Goal: Task Accomplishment & Management: Manage account settings

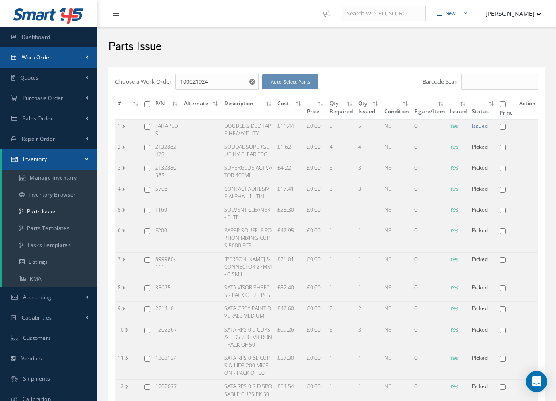
click at [54, 54] on link "Work Order" at bounding box center [48, 57] width 97 height 20
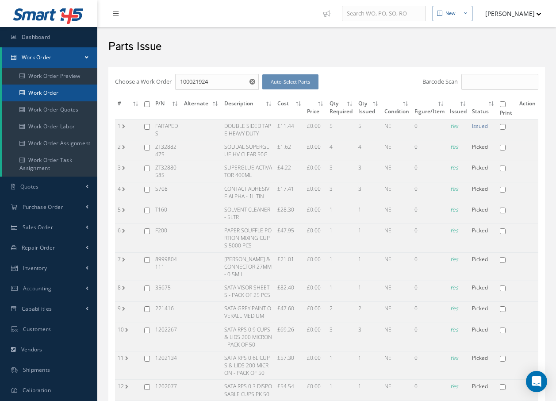
click at [54, 92] on link "Work Order" at bounding box center [50, 93] width 96 height 17
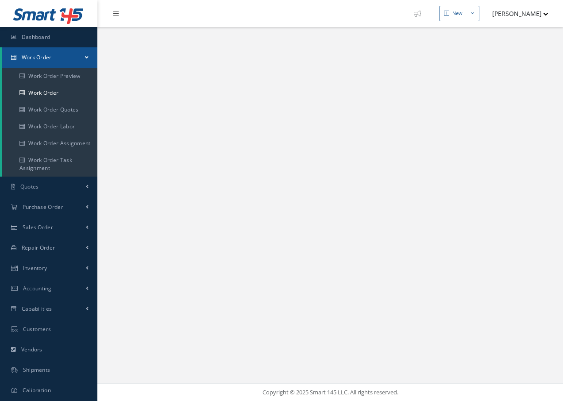
select select "25"
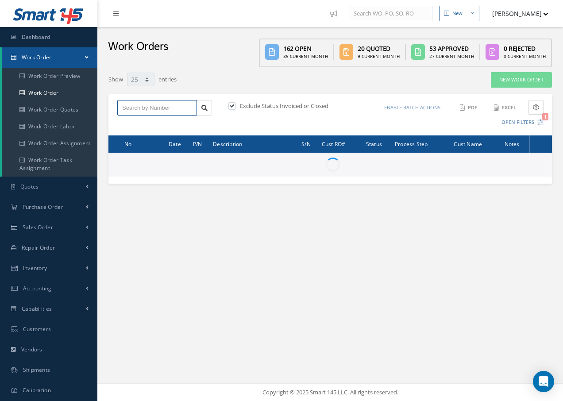
click at [135, 108] on input "text" at bounding box center [157, 108] width 80 height 16
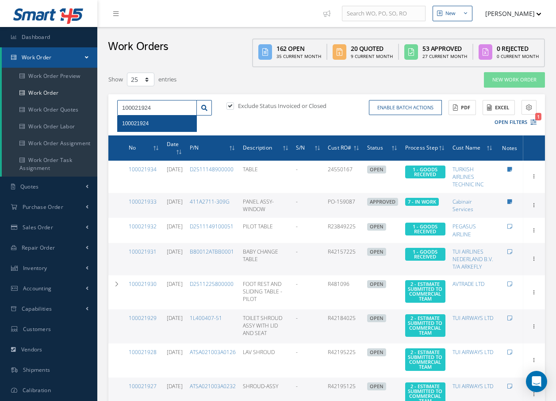
type input "100021924"
click at [136, 123] on span "100021924" at bounding box center [135, 123] width 27 height 6
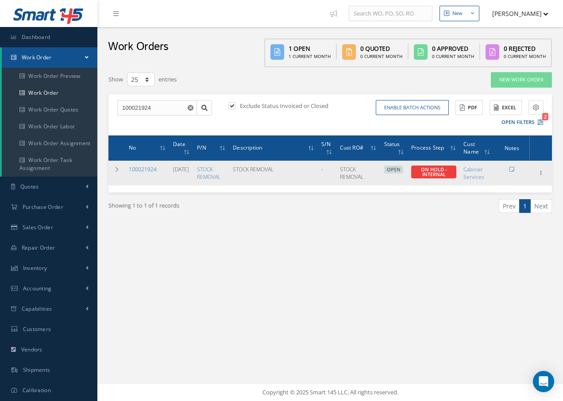
click at [150, 170] on link "100021924" at bounding box center [143, 170] width 28 height 8
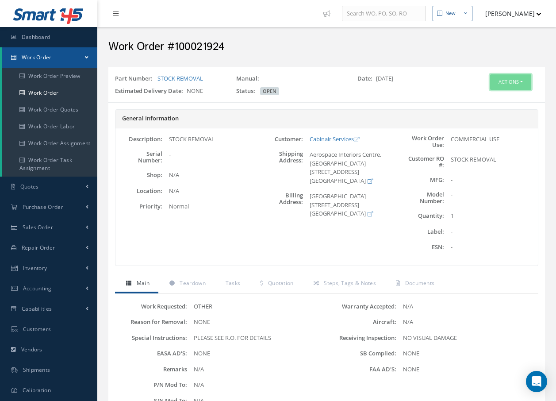
click at [517, 79] on button "Actions" at bounding box center [510, 81] width 41 height 15
click at [482, 99] on link "Edit" at bounding box center [497, 99] width 71 height 12
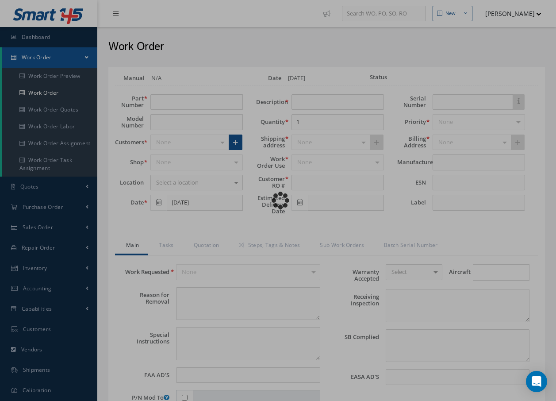
type input "STOCK REMOVAL"
type input "09/15/2025"
type input "STOCK REMOVAL"
type textarea "NONE"
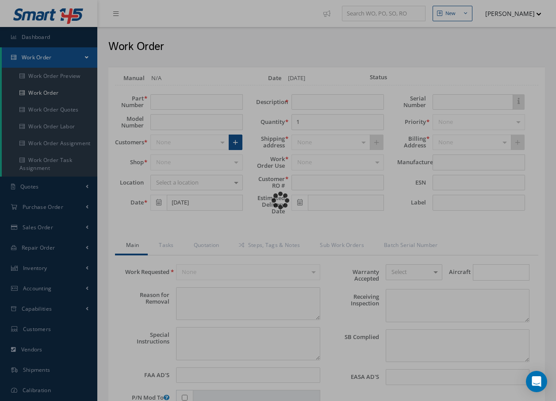
type textarea "PLEASE SEE R.O. FOR DETAILS"
type input "NONE"
type textarea "NO VISUAL DAMAGE"
type textarea "NONE"
type input "NONE"
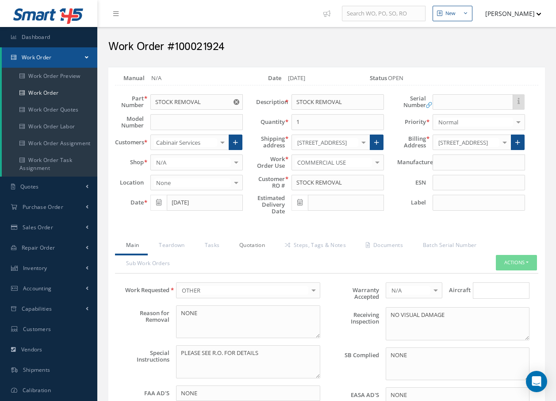
click at [253, 245] on link "Quotation" at bounding box center [251, 246] width 46 height 19
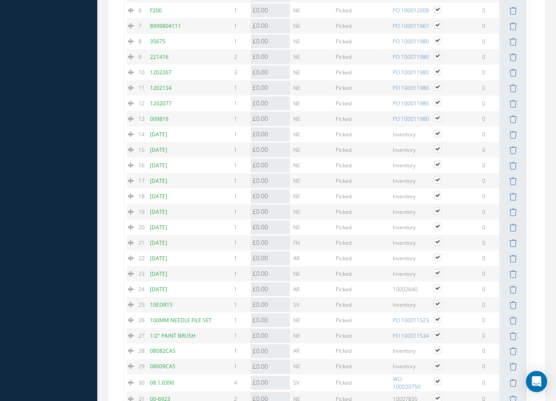
scroll to position [1259, 0]
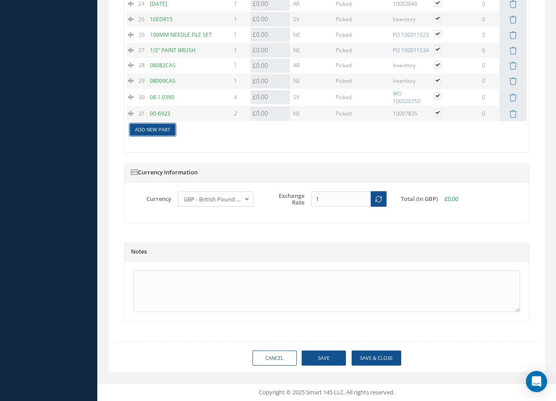
click at [165, 132] on link "Add New Part" at bounding box center [152, 130] width 45 height 12
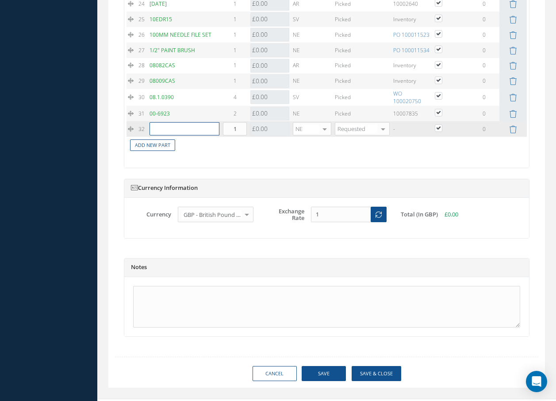
click at [165, 132] on input "text" at bounding box center [185, 128] width 70 height 13
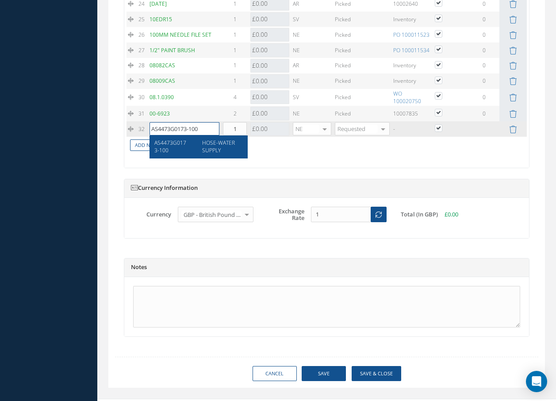
type input "AS4473G0173-100"
click at [210, 151] on span "HOSE-WATER SUPPLY" at bounding box center [218, 146] width 33 height 15
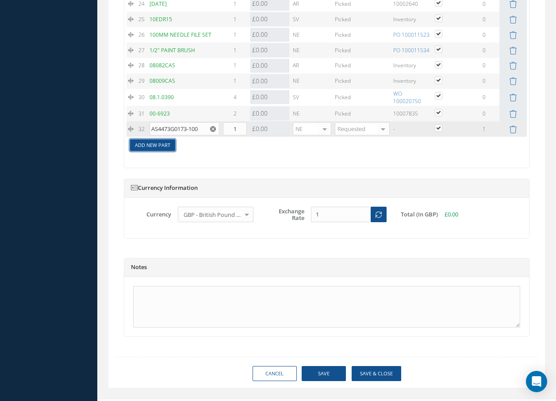
click at [173, 147] on link "Add New Part" at bounding box center [152, 145] width 45 height 12
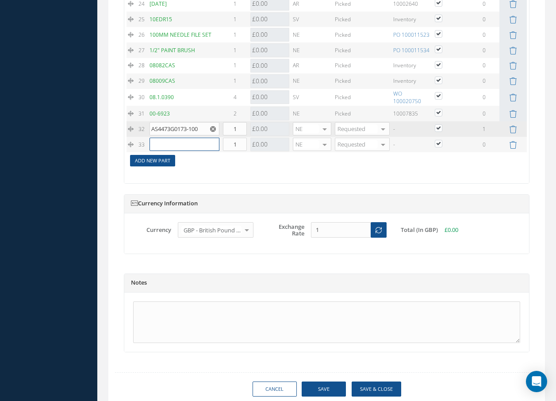
click at [173, 147] on input "text" at bounding box center [185, 144] width 70 height 13
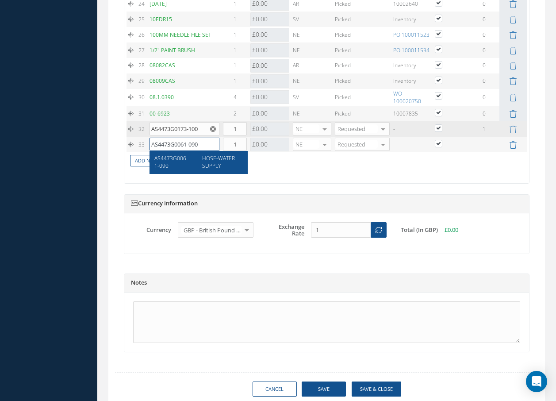
type input "AS4473G0061-090"
click at [208, 164] on span "HOSE-WATER SUPPLY" at bounding box center [218, 161] width 33 height 15
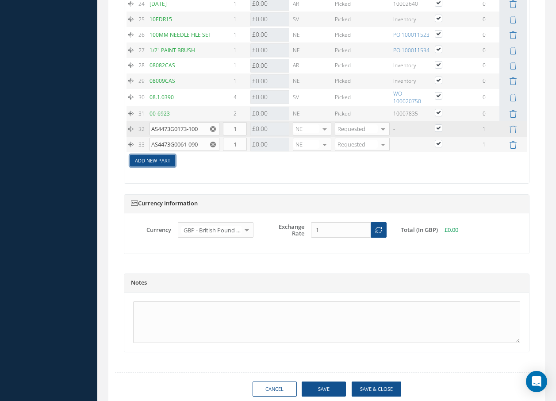
click at [165, 165] on link "Add New Part" at bounding box center [152, 161] width 45 height 12
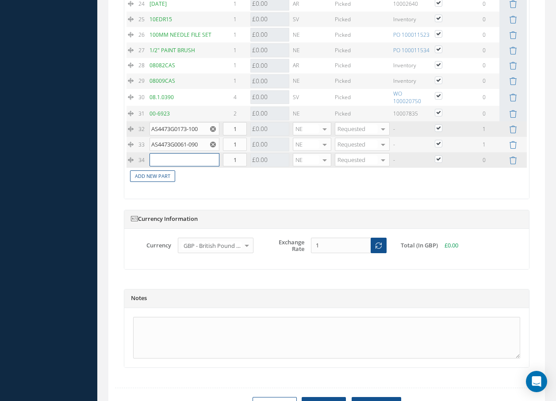
click at [170, 162] on input "text" at bounding box center [185, 159] width 70 height 13
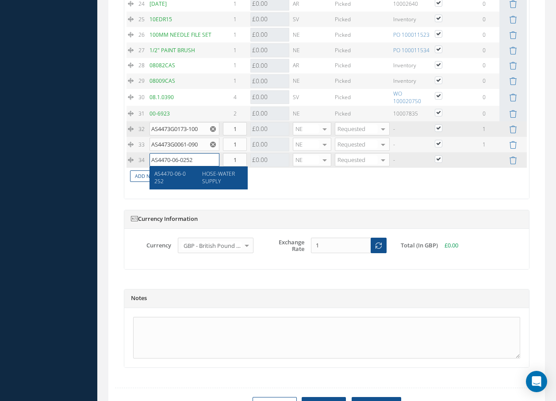
type input "AS4470-06-0252"
click at [208, 177] on span "HOSE-WATER SUPPLY" at bounding box center [218, 177] width 33 height 15
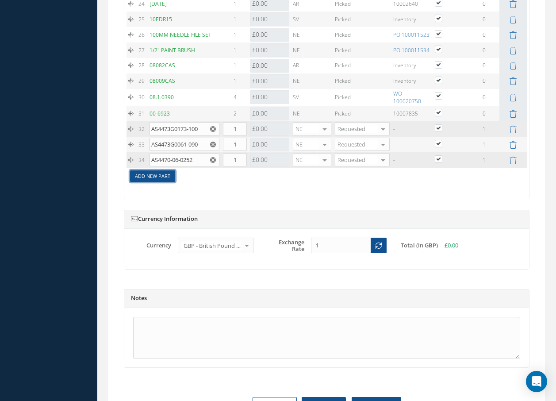
click at [164, 178] on link "Add New Part" at bounding box center [152, 176] width 45 height 12
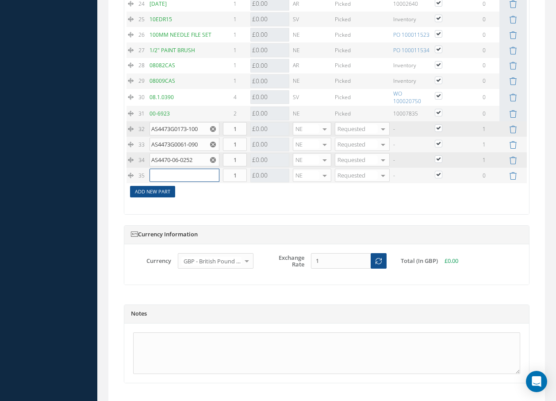
click at [165, 178] on input "text" at bounding box center [185, 175] width 70 height 13
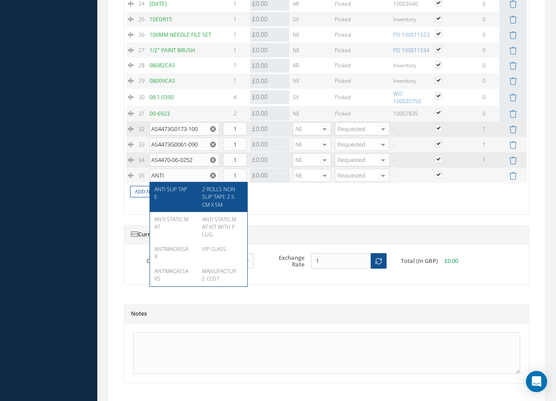
click at [180, 193] on span "ANTI SLIP TAPE" at bounding box center [170, 192] width 33 height 15
type input "ANTI SLIP TAPE"
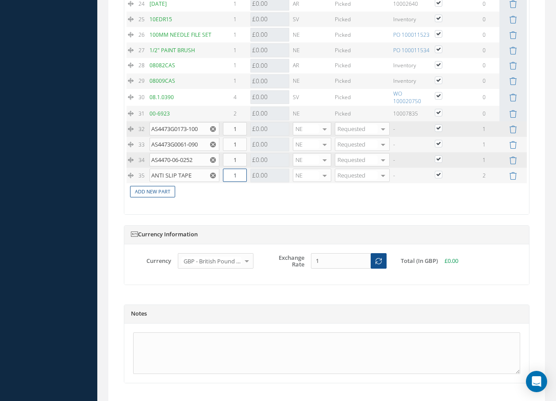
drag, startPoint x: 227, startPoint y: 174, endPoint x: 247, endPoint y: 179, distance: 20.9
click at [247, 179] on td "1" at bounding box center [234, 175] width 27 height 15
type input "2"
click at [145, 190] on link "Add New Part" at bounding box center [152, 192] width 45 height 12
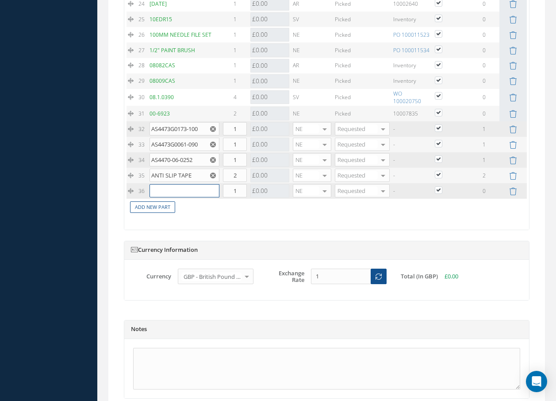
click at [159, 190] on input "text" at bounding box center [185, 190] width 70 height 13
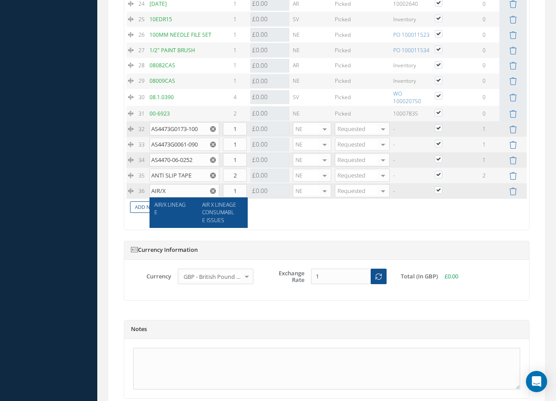
click at [220, 216] on span "AIR X LINEAGE CONSUMABLE ISSUES" at bounding box center [219, 212] width 34 height 23
type input "AIR/X LINEAGE"
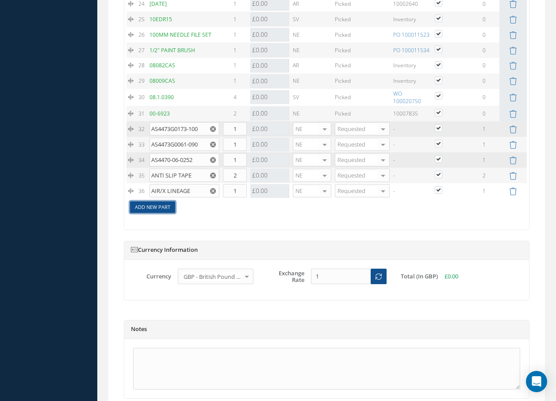
click at [169, 206] on link "Add New Part" at bounding box center [152, 207] width 45 height 12
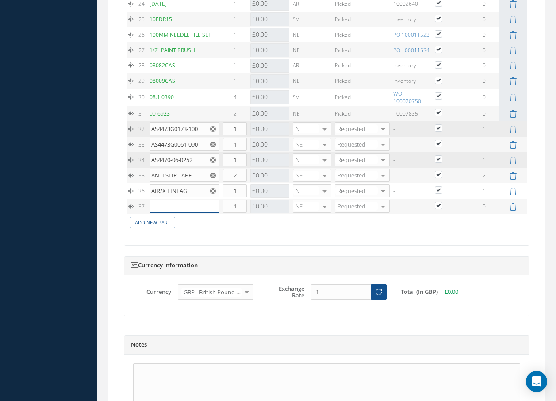
click at [171, 205] on input "text" at bounding box center [185, 206] width 70 height 13
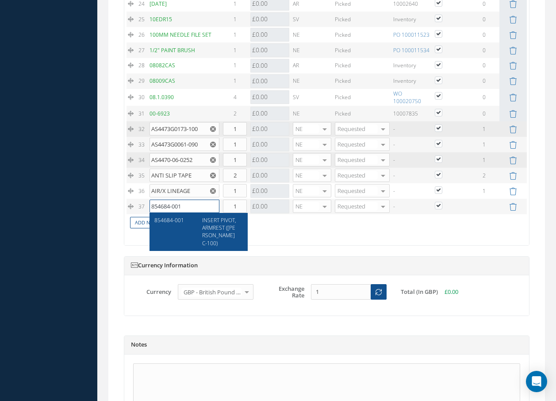
type input "854684-001"
click at [220, 231] on span "INSERT PIVOT, ARMREST ([PERSON_NAME] C-100)" at bounding box center [219, 231] width 34 height 30
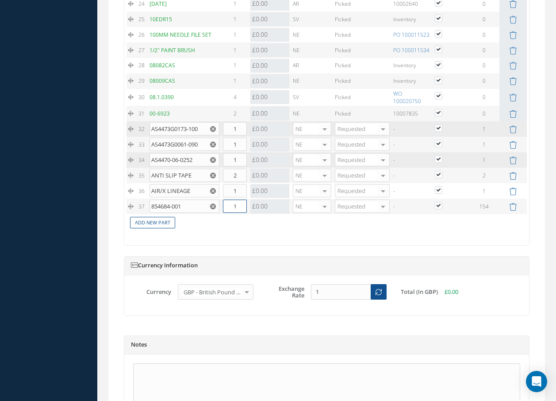
drag, startPoint x: 241, startPoint y: 211, endPoint x: 220, endPoint y: 207, distance: 21.5
click at [220, 207] on tr "37 854684-001 INSERT PIVOT, ARMREST (WEBER C-100) Part Number Description Qty i…" at bounding box center [327, 206] width 401 height 15
type input "24"
click at [158, 222] on link "Add New Part" at bounding box center [152, 223] width 45 height 12
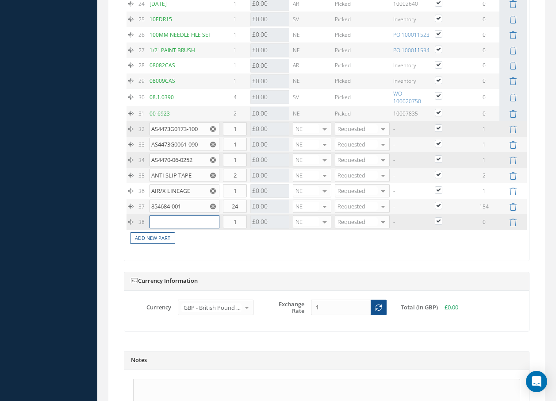
click at [161, 220] on input "text" at bounding box center [185, 221] width 70 height 13
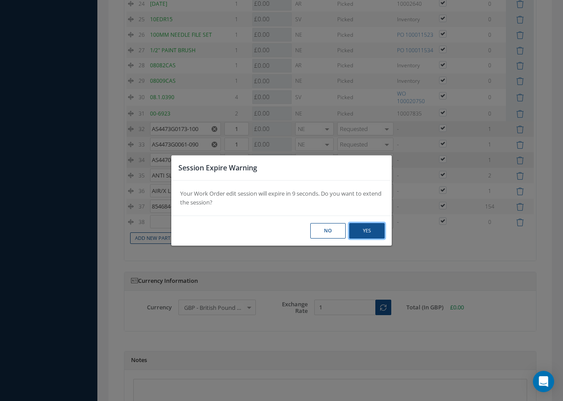
click at [377, 231] on button "Yes" at bounding box center [366, 230] width 35 height 15
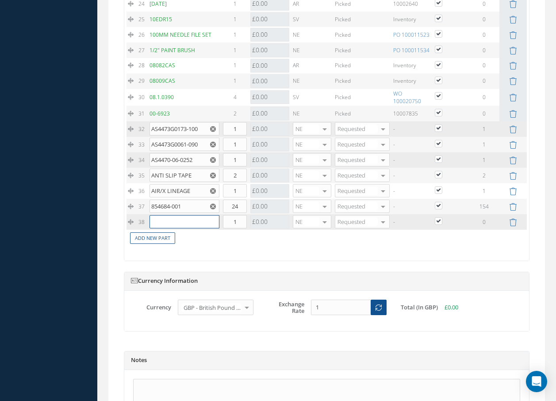
click at [175, 221] on input "text" at bounding box center [185, 221] width 70 height 13
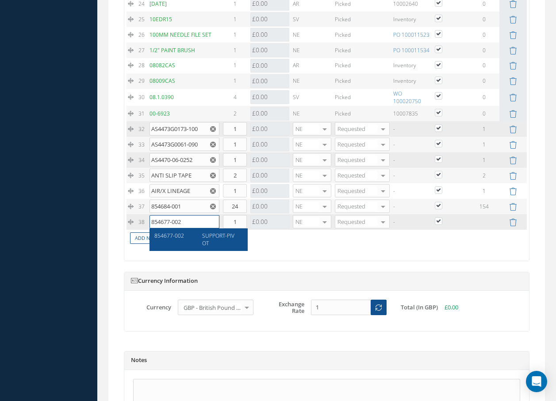
type input "854677-002"
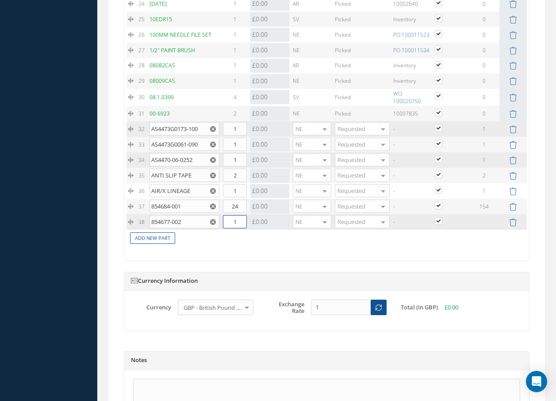
drag, startPoint x: 227, startPoint y: 224, endPoint x: 200, endPoint y: 222, distance: 27.0
click at [201, 224] on tr "38 854677-002 854677-002 SUPPORT-PIVOT Part Number Description Qty in Stock Mas…" at bounding box center [327, 221] width 401 height 15
click at [200, 222] on input "854677-002" at bounding box center [185, 221] width 70 height 13
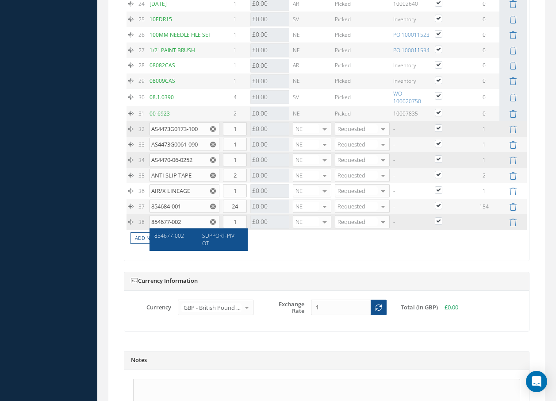
click at [197, 241] on div "SUPPORT-PIVOT" at bounding box center [220, 239] width 48 height 15
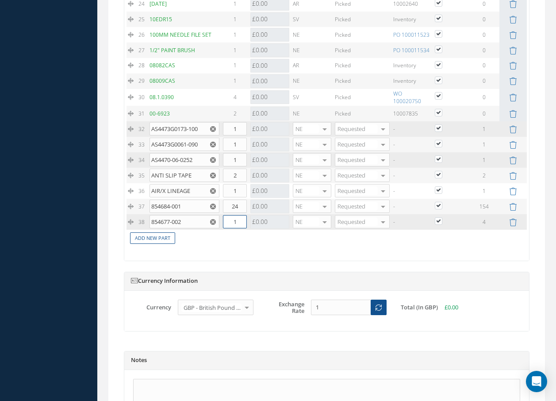
drag, startPoint x: 231, startPoint y: 224, endPoint x: 243, endPoint y: 224, distance: 12.0
click at [243, 224] on input "1" at bounding box center [235, 221] width 24 height 13
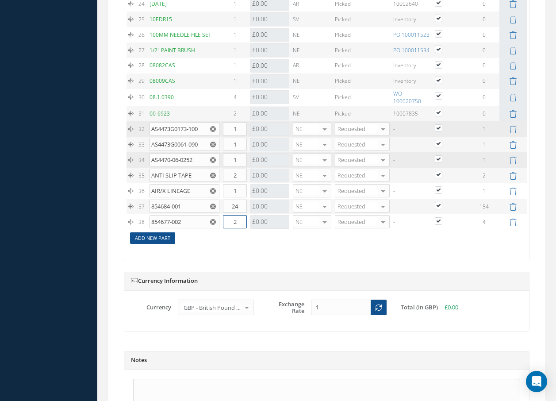
type input "2"
click at [146, 240] on link "Add New Part" at bounding box center [152, 238] width 45 height 12
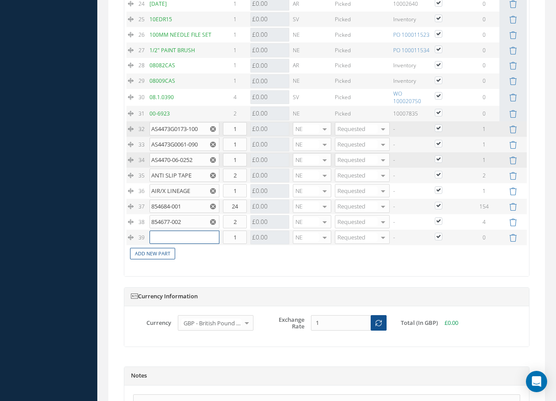
click at [153, 237] on input "text" at bounding box center [185, 237] width 70 height 13
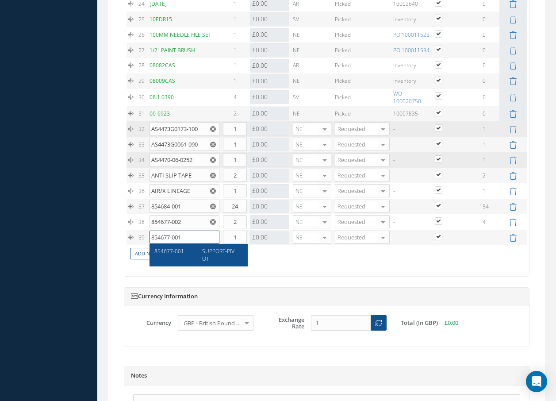
type input "854677-001"
click at [218, 258] on div "SUPPORT-PIVOT" at bounding box center [220, 254] width 48 height 15
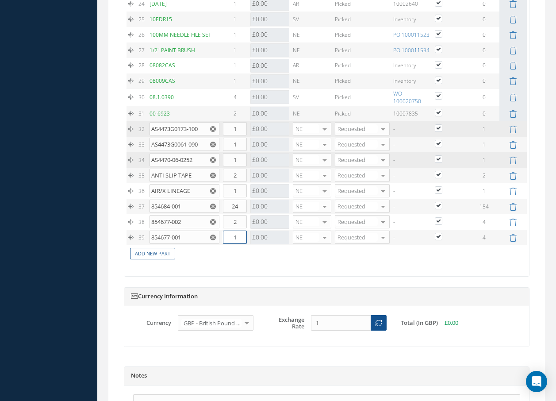
drag, startPoint x: 226, startPoint y: 238, endPoint x: 255, endPoint y: 241, distance: 28.5
click at [258, 240] on tr "39 854677-001 SUPPORT-PIVOT Part Number Description Qty in Stock Master Cost Ma…" at bounding box center [327, 237] width 401 height 15
type input "2"
click at [167, 253] on link "Add New Part" at bounding box center [152, 254] width 45 height 12
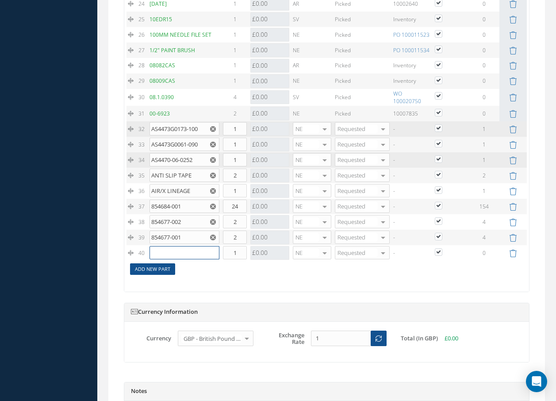
click at [167, 253] on input "text" at bounding box center [185, 252] width 70 height 13
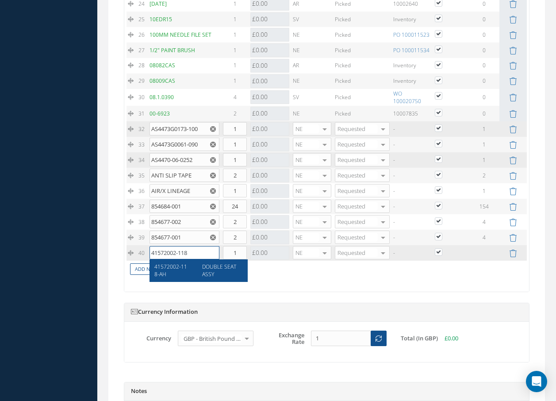
type input "41572002-118"
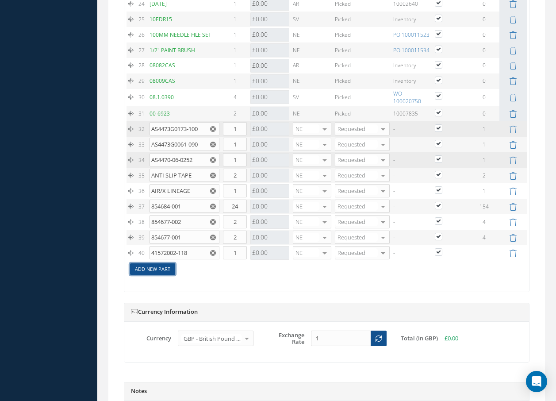
click at [169, 270] on link "Add New Part" at bounding box center [152, 269] width 45 height 12
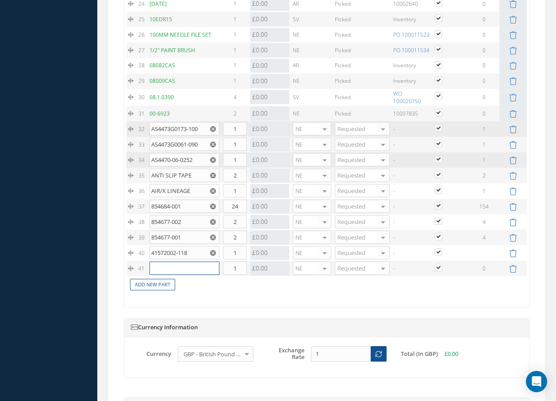
click at [169, 270] on input "text" at bounding box center [185, 268] width 70 height 13
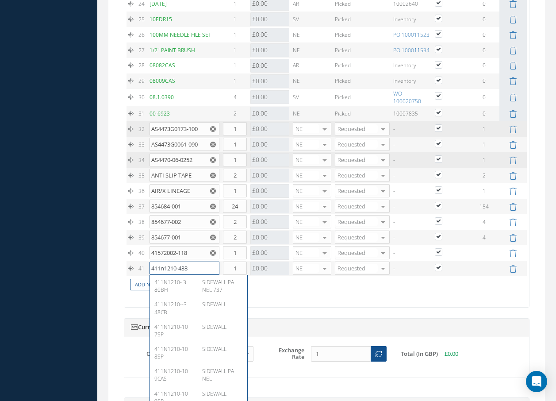
click at [195, 268] on input "411n1210-433" at bounding box center [185, 268] width 70 height 13
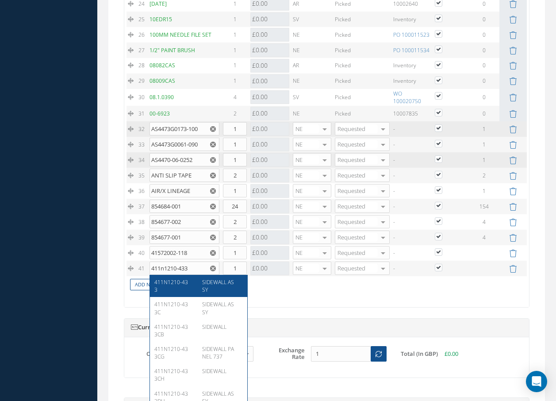
click at [189, 286] on div "411N1210-433" at bounding box center [174, 285] width 41 height 15
type input "411N1210-433"
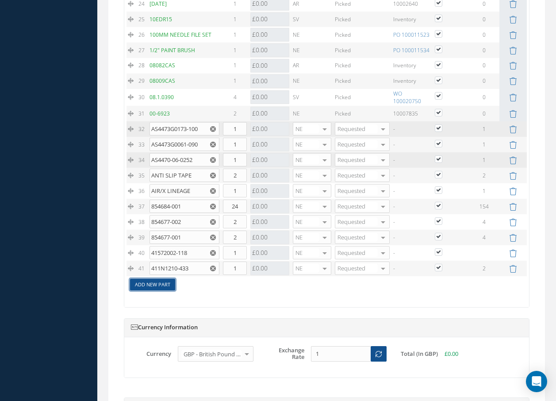
click at [167, 283] on link "Add New Part" at bounding box center [152, 285] width 45 height 12
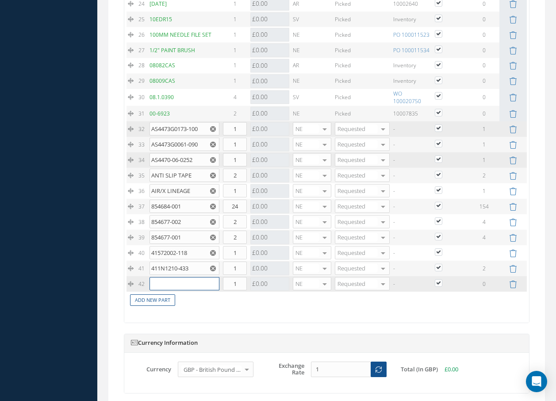
click at [171, 282] on input "text" at bounding box center [185, 283] width 70 height 13
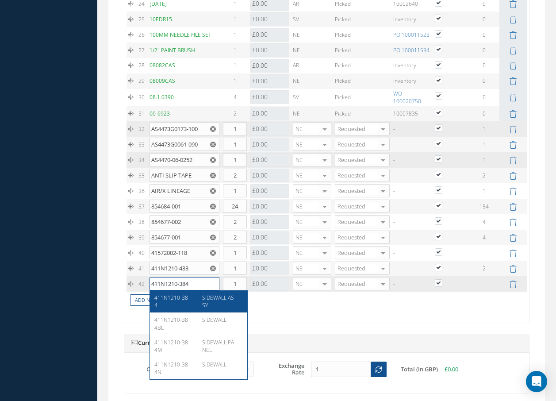
type input "411N1210-384"
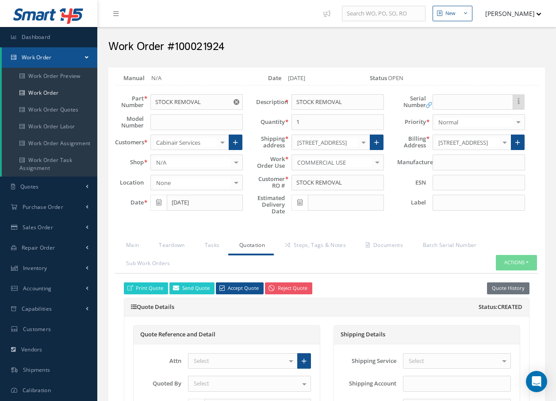
scroll to position [1259, 0]
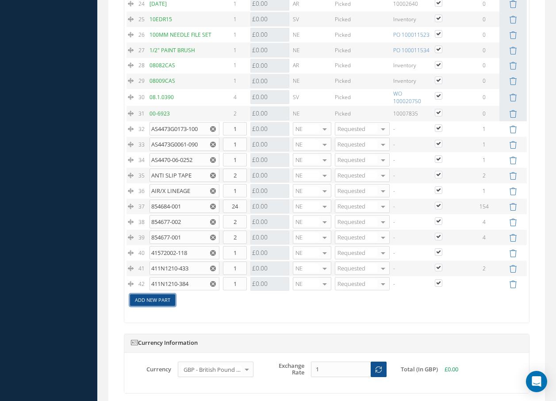
drag, startPoint x: 0, startPoint y: 0, endPoint x: 164, endPoint y: 300, distance: 341.7
click at [164, 300] on link "Add New Part" at bounding box center [152, 300] width 45 height 12
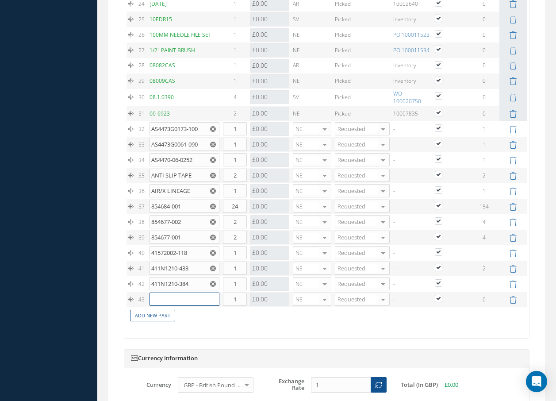
click at [166, 297] on input "text" at bounding box center [185, 299] width 70 height 13
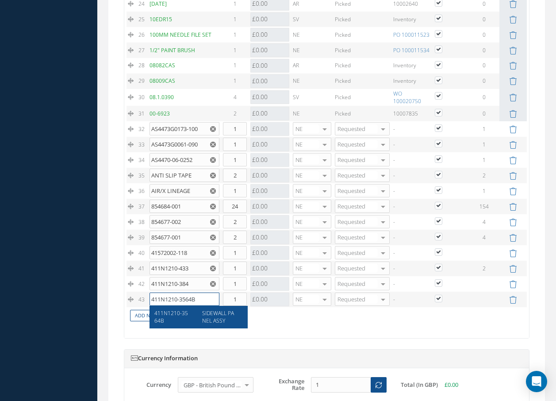
type input "411N1210-3564B"
click at [226, 317] on div "SIDEWALL PANEL ASSY" at bounding box center [220, 316] width 48 height 15
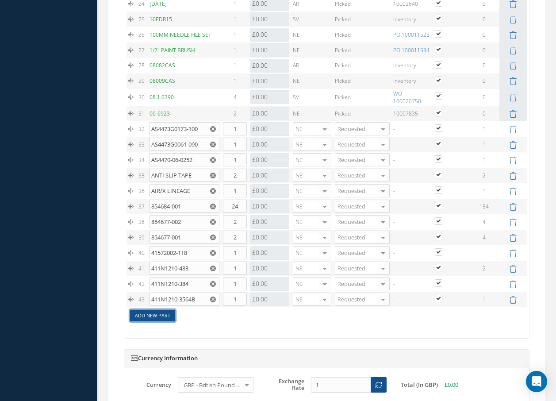
click at [152, 316] on link "Add New Part" at bounding box center [152, 316] width 45 height 12
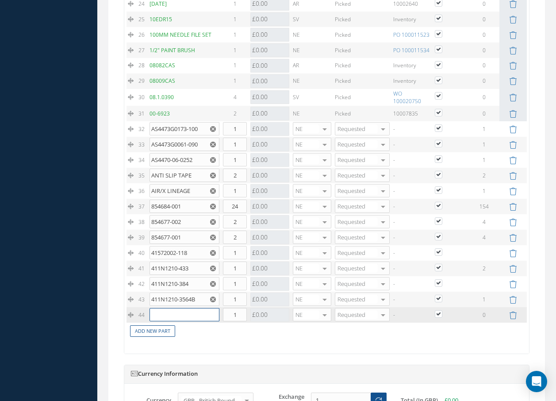
click at [162, 316] on input "text" at bounding box center [185, 314] width 70 height 13
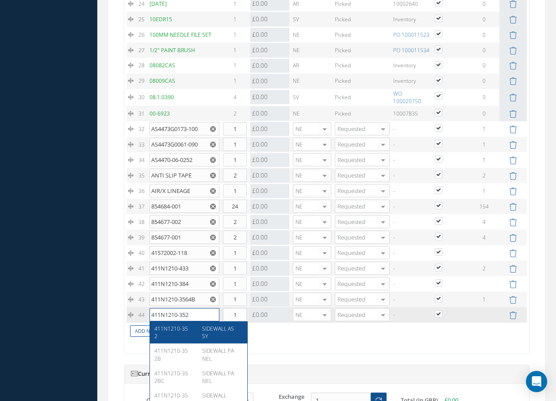
type input "411N1210-352"
click at [219, 331] on span "SIDEWALL ASSY" at bounding box center [218, 332] width 32 height 15
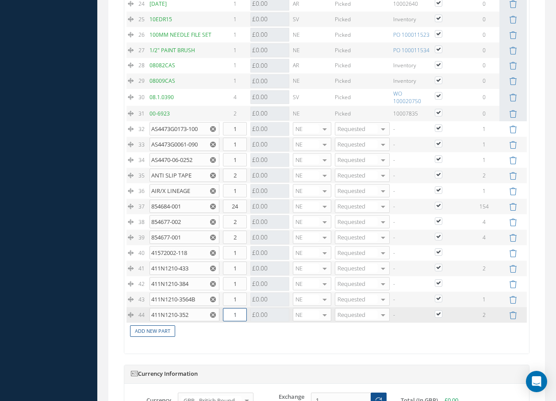
drag, startPoint x: 230, startPoint y: 313, endPoint x: 243, endPoint y: 313, distance: 13.3
click at [243, 313] on input "1" at bounding box center [235, 314] width 24 height 13
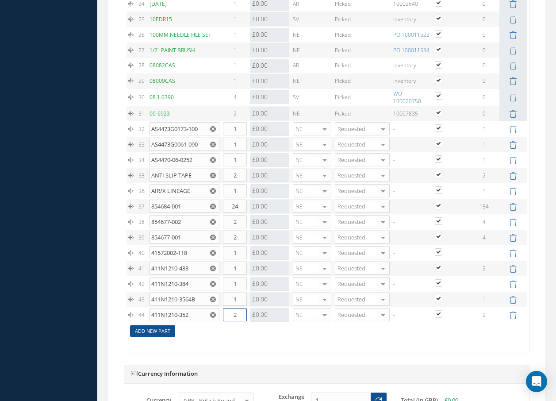
type input "2"
click at [166, 330] on link "Add New Part" at bounding box center [152, 331] width 45 height 12
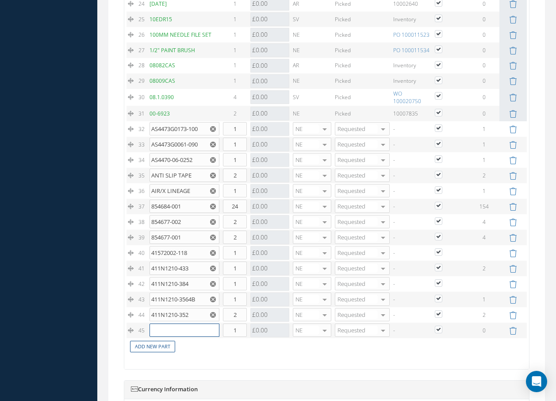
drag, startPoint x: 169, startPoint y: 330, endPoint x: 169, endPoint y: 321, distance: 8.9
click at [170, 330] on input "text" at bounding box center [185, 330] width 70 height 13
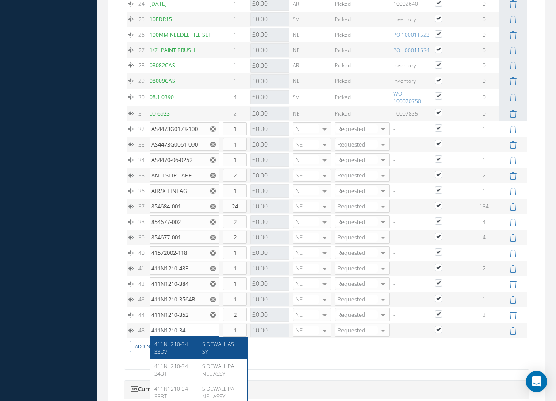
click at [206, 333] on input "411N1210-34" at bounding box center [185, 330] width 70 height 13
type input "411N1210-347"
click at [221, 348] on div "SIDEWALL ASSY" at bounding box center [220, 347] width 48 height 15
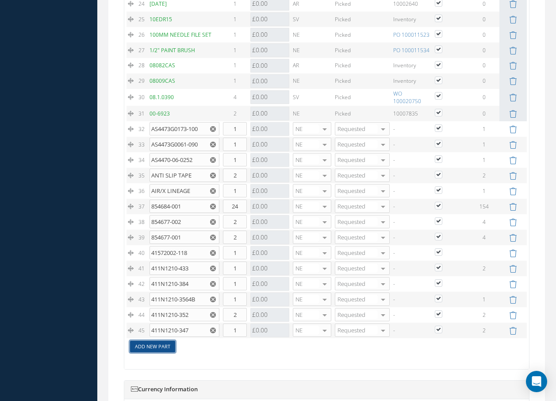
click at [165, 346] on link "Add New Part" at bounding box center [152, 347] width 45 height 12
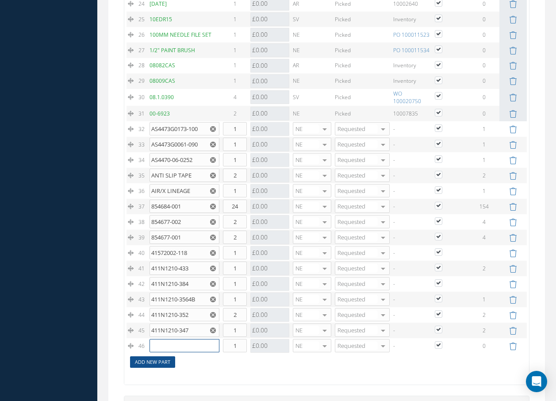
click at [165, 346] on input "text" at bounding box center [185, 345] width 70 height 13
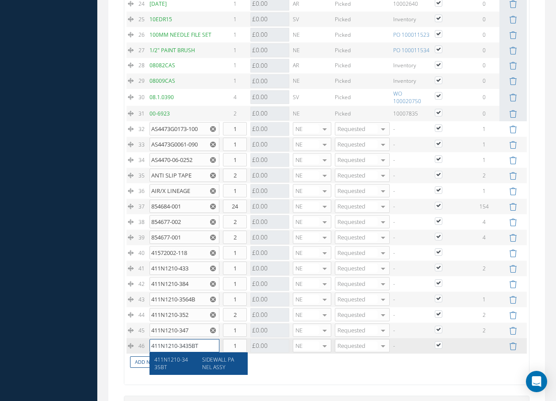
type input "411N1210-3435BT"
click at [205, 365] on span "SIDEWALL PANEL ASSY" at bounding box center [218, 363] width 32 height 15
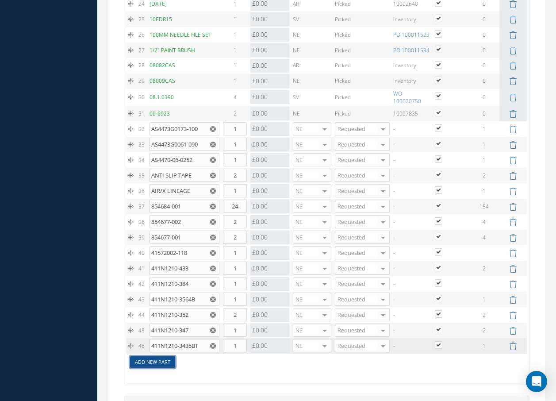
click at [166, 364] on link "Add New Part" at bounding box center [152, 362] width 45 height 12
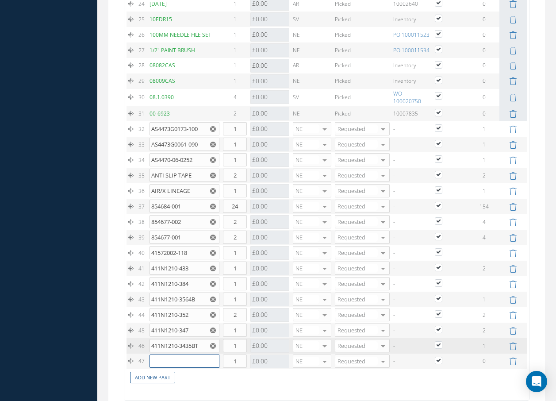
click at [169, 363] on input "text" at bounding box center [185, 361] width 70 height 13
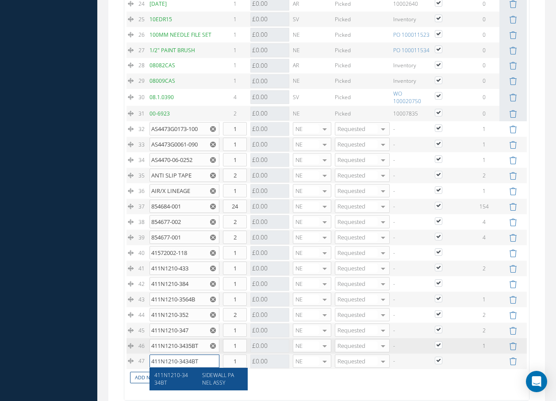
type input "411N1210-3434BT"
click at [220, 376] on span "SIDEWALL PANEL ASSY" at bounding box center [218, 378] width 32 height 15
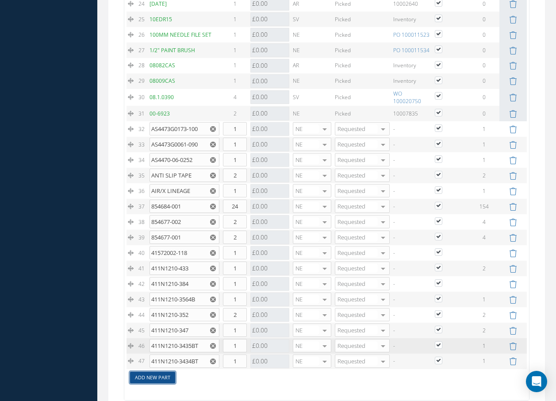
click at [171, 378] on link "Add New Part" at bounding box center [152, 378] width 45 height 12
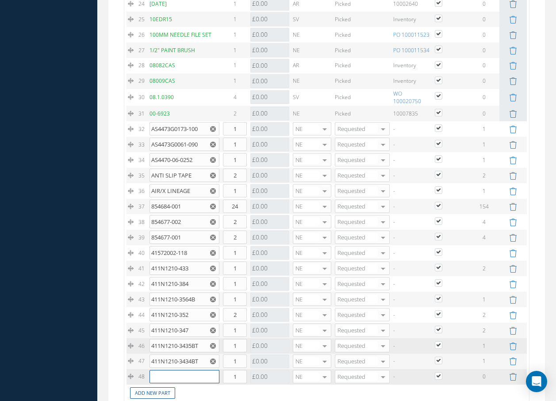
click at [171, 378] on input "text" at bounding box center [185, 376] width 70 height 13
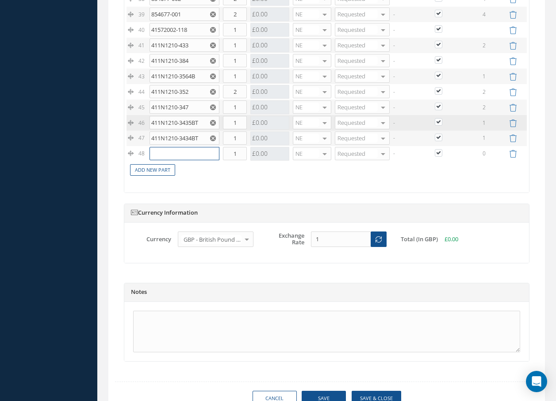
scroll to position [1523, 0]
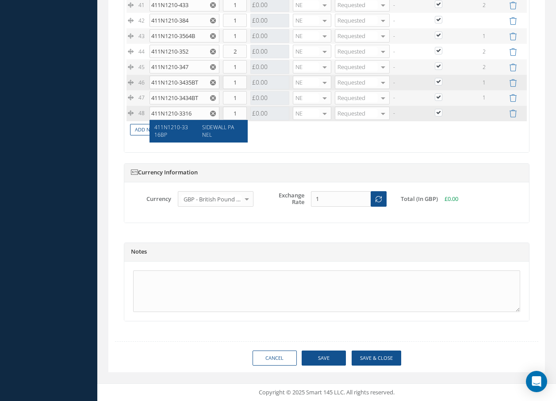
click at [165, 127] on span "411N1210-3316BP" at bounding box center [171, 130] width 34 height 15
type input "411N1210-3316BP"
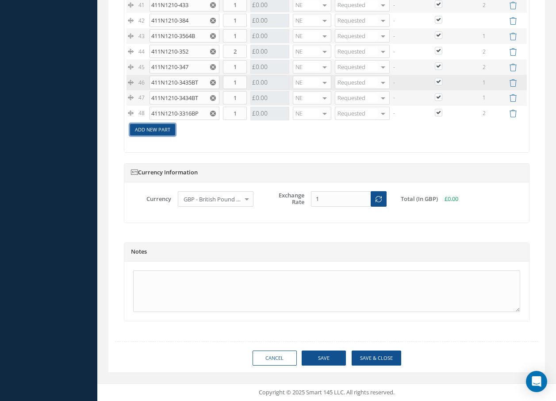
click at [166, 128] on link "Add New Part" at bounding box center [152, 130] width 45 height 12
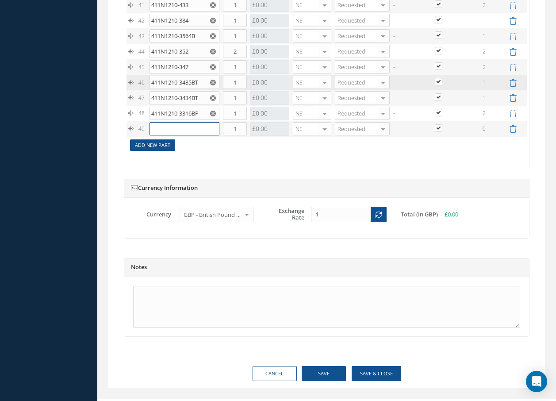
click at [166, 128] on input "text" at bounding box center [185, 128] width 70 height 13
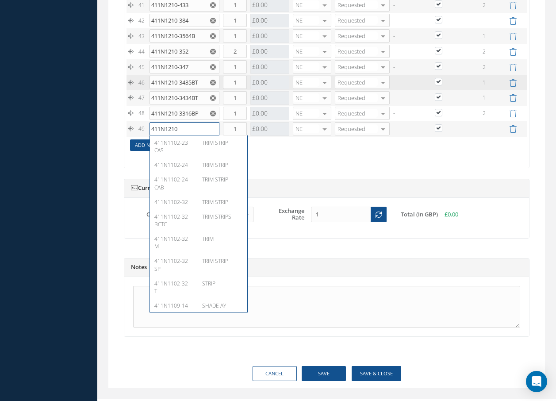
type input "411N1210-"
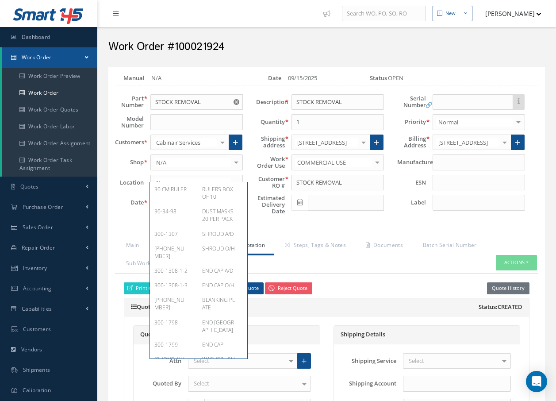
scroll to position [1523, 0]
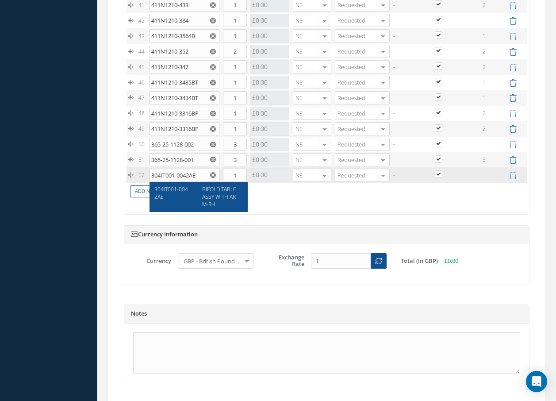
type input "304IT001-0042AE"
click at [208, 194] on span "BIFOLD TABLE ASSY WITH ARM-RH" at bounding box center [219, 196] width 34 height 23
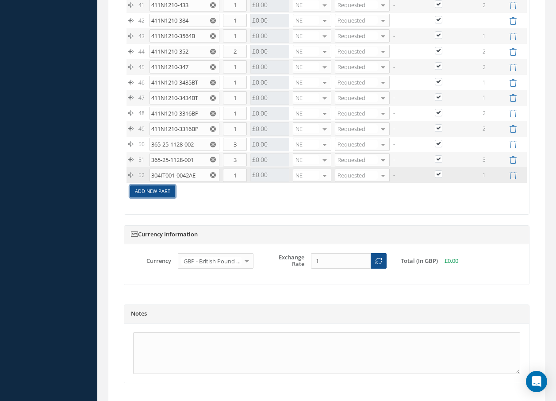
click at [168, 192] on link "Add New Part" at bounding box center [152, 191] width 45 height 12
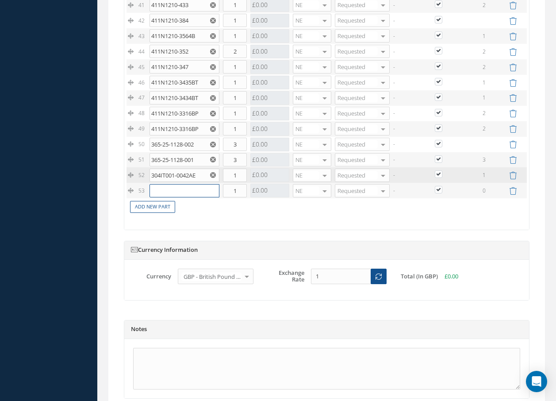
click at [168, 192] on input "text" at bounding box center [185, 190] width 70 height 13
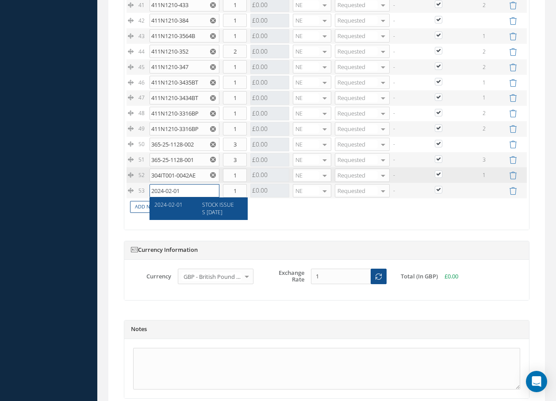
type input "2024-02-01"
click at [218, 210] on span "STOCK ISSUES [DATE]" at bounding box center [218, 208] width 32 height 15
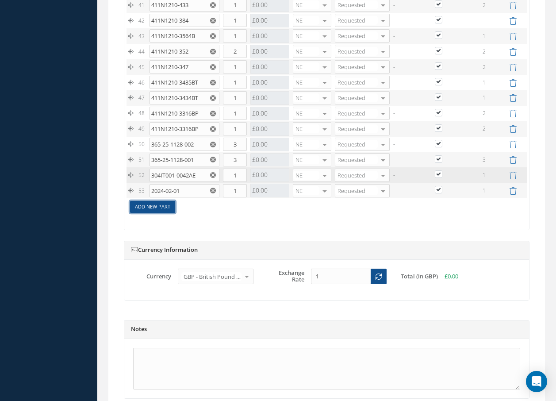
click at [163, 211] on link "Add New Part" at bounding box center [152, 207] width 45 height 12
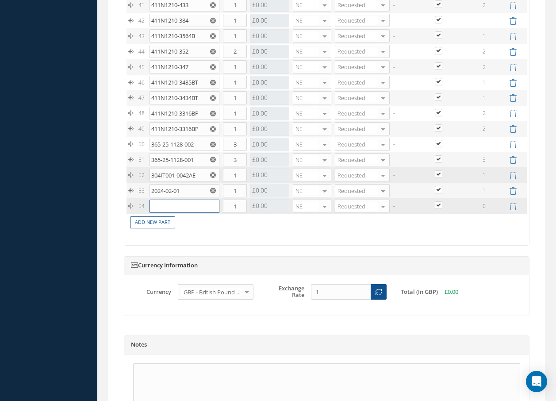
click at [167, 211] on input "text" at bounding box center [185, 206] width 70 height 13
type input "[DATE]"
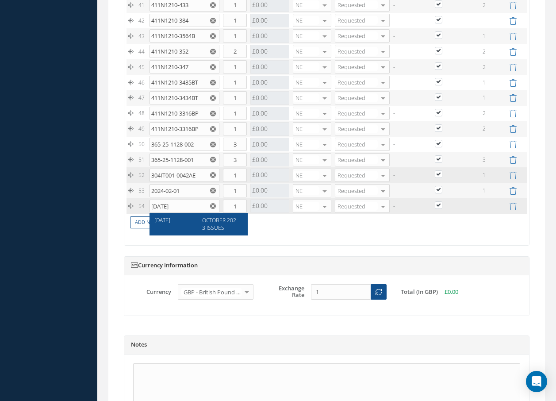
click at [204, 221] on span "OCTOBER 2023 ISSUES" at bounding box center [219, 223] width 34 height 15
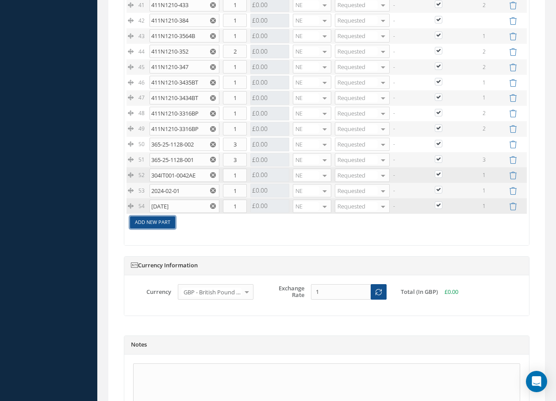
click at [162, 222] on link "Add New Part" at bounding box center [152, 222] width 45 height 12
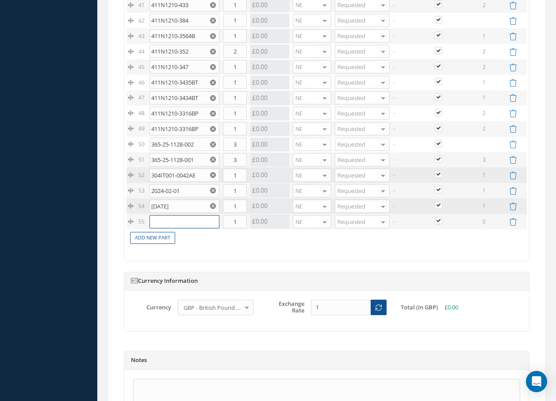
click at [166, 220] on input "text" at bounding box center [185, 221] width 70 height 13
type input "[DATE]"
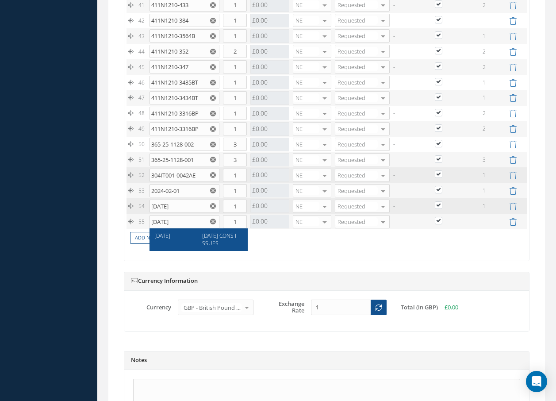
click at [170, 237] on span "[DATE]" at bounding box center [162, 236] width 16 height 8
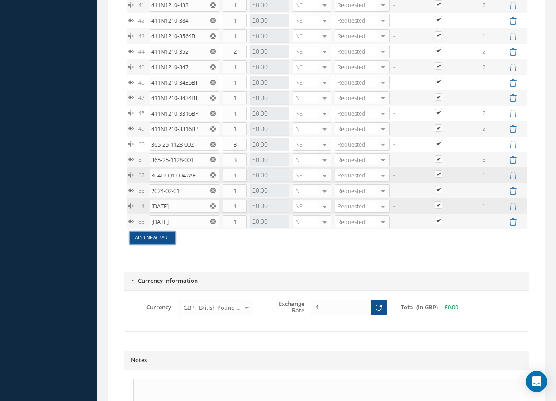
click at [170, 238] on link "Add New Part" at bounding box center [152, 238] width 45 height 12
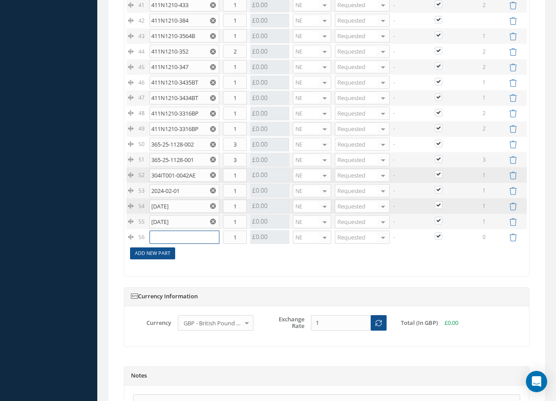
click at [169, 238] on input "text" at bounding box center [185, 237] width 70 height 13
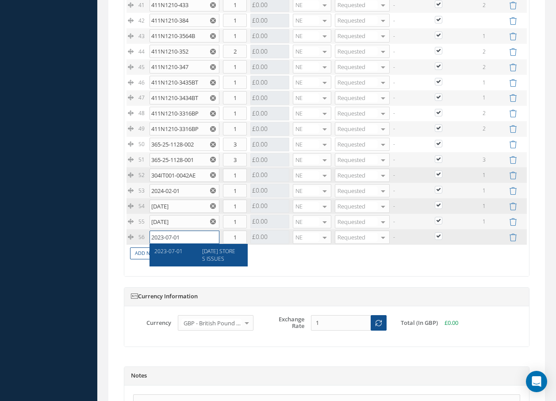
type input "2023-07-01"
click at [208, 253] on span "[DATE] STORES ISSUES" at bounding box center [218, 254] width 33 height 15
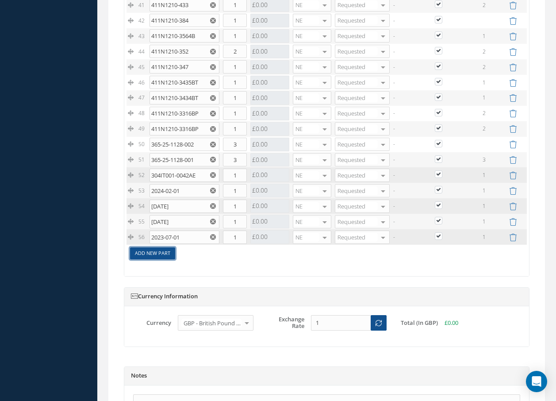
click at [168, 250] on link "Add New Part" at bounding box center [152, 253] width 45 height 12
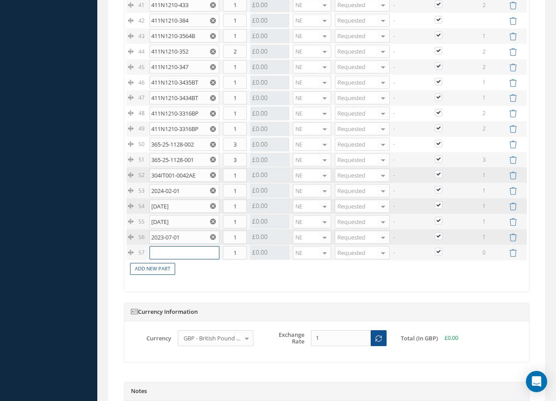
drag, startPoint x: 168, startPoint y: 250, endPoint x: 175, endPoint y: 245, distance: 8.5
click at [172, 250] on input "text" at bounding box center [185, 252] width 70 height 13
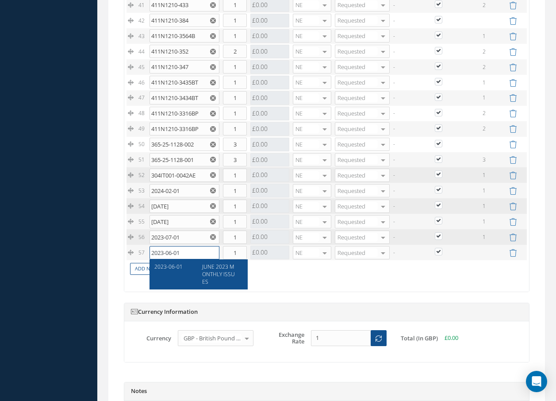
type input "2023-06-01"
click at [175, 266] on span "2023-06-01" at bounding box center [168, 267] width 28 height 8
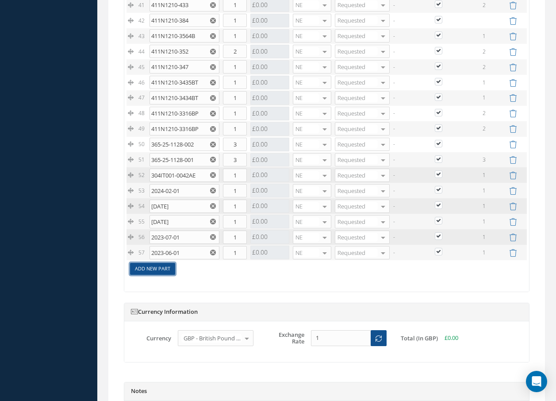
click at [166, 270] on link "Add New Part" at bounding box center [152, 269] width 45 height 12
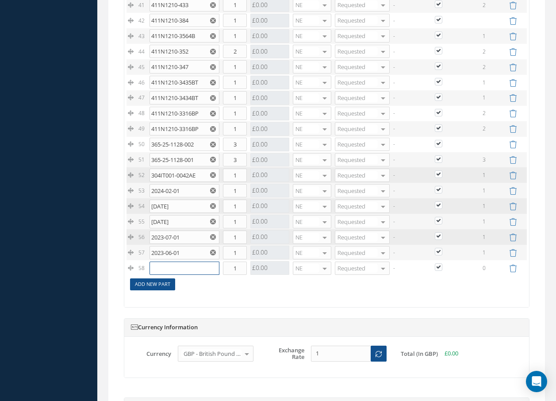
click at [166, 270] on input "text" at bounding box center [185, 268] width 70 height 13
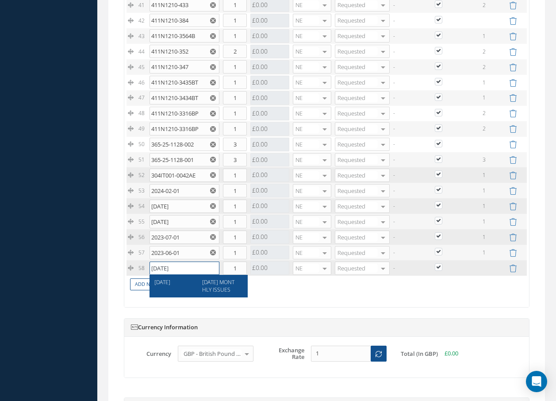
type input "[DATE]"
click at [219, 288] on span "[DATE] MONTHLY ISSUES" at bounding box center [218, 285] width 32 height 15
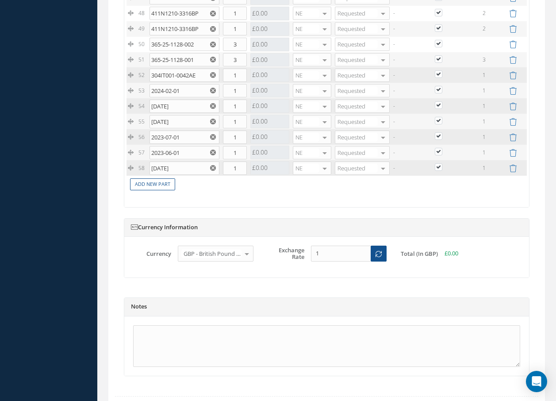
scroll to position [1655, 0]
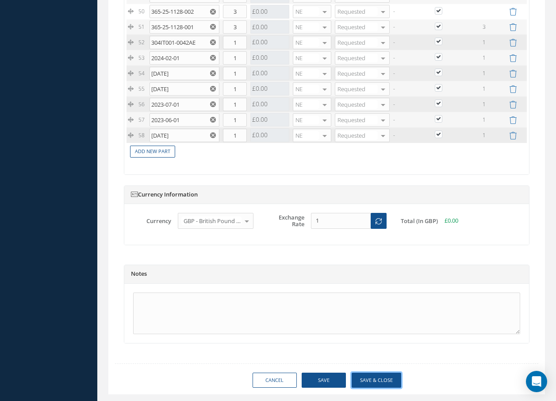
click at [386, 381] on button "Save & Close" at bounding box center [377, 380] width 50 height 15
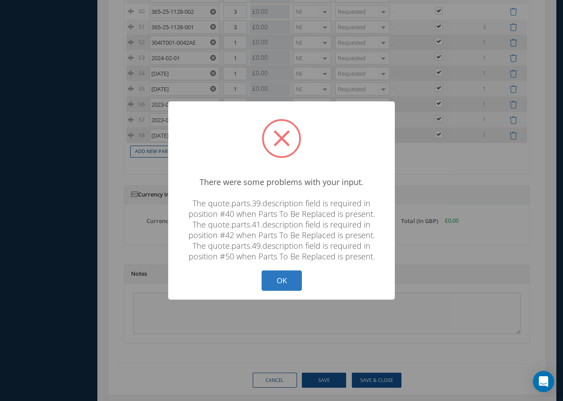
click at [288, 281] on button "OK" at bounding box center [282, 280] width 40 height 21
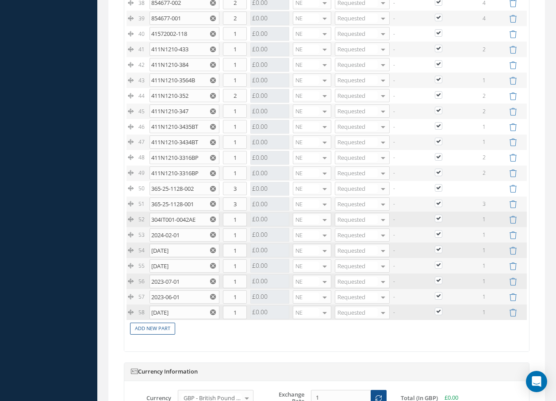
scroll to position [1257, 0]
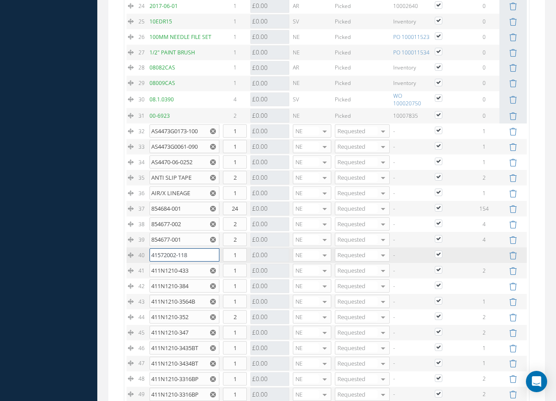
click at [195, 255] on input "41572002-118" at bounding box center [185, 254] width 70 height 13
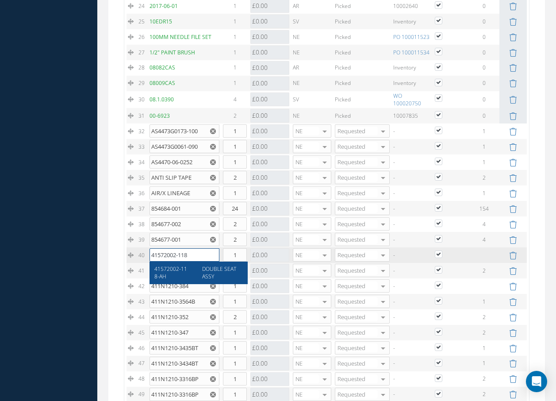
click at [207, 258] on input "41572002-118" at bounding box center [185, 254] width 70 height 13
click at [231, 275] on div "DOUBLE SEAT ASSY" at bounding box center [220, 272] width 48 height 15
type input "41572002-118-AH"
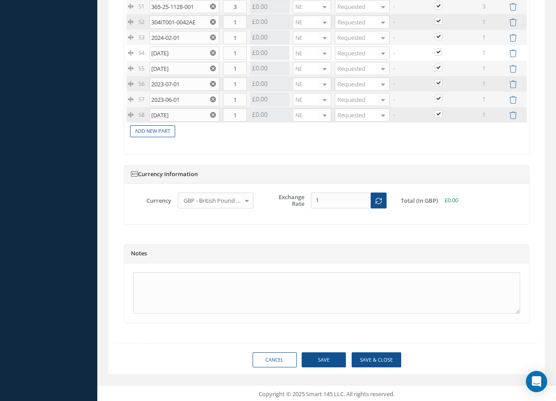
scroll to position [1678, 0]
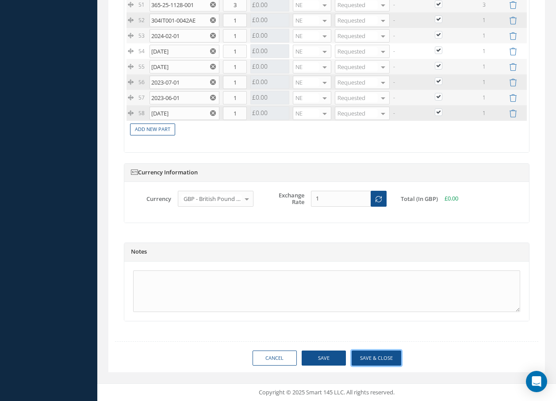
click at [370, 353] on button "Save & Close" at bounding box center [377, 358] width 50 height 15
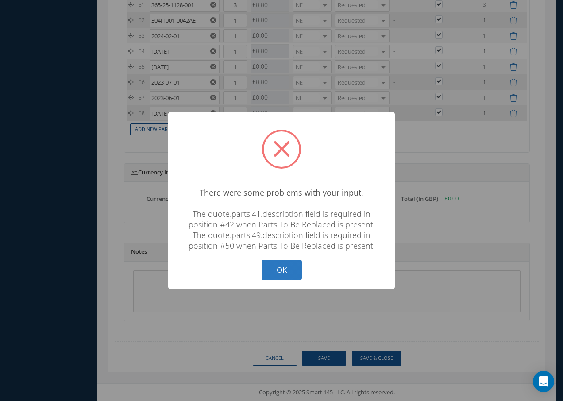
click at [284, 266] on button "OK" at bounding box center [282, 270] width 40 height 21
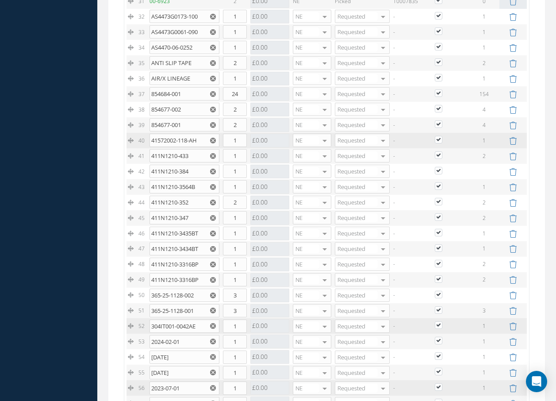
scroll to position [1368, 0]
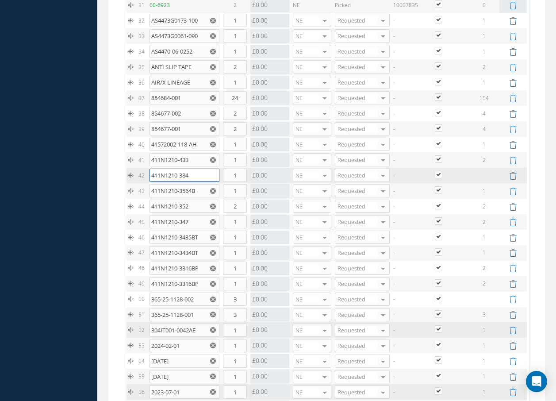
click at [199, 176] on input "411N1210-384" at bounding box center [185, 175] width 70 height 13
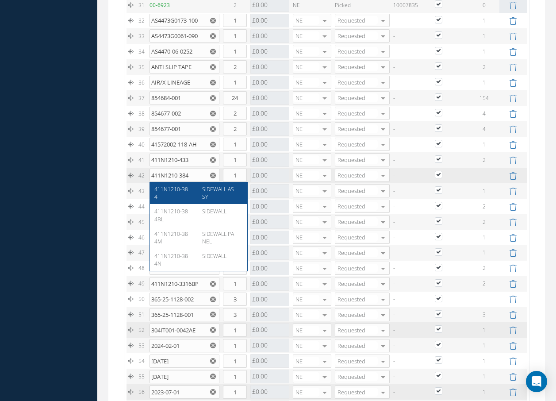
click at [216, 192] on span "SIDEWALL ASSY" at bounding box center [218, 192] width 32 height 15
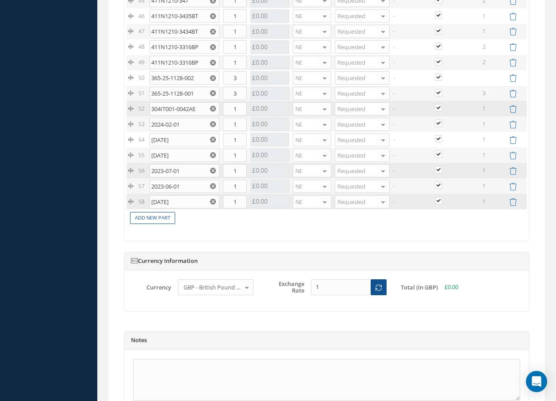
scroll to position [1678, 0]
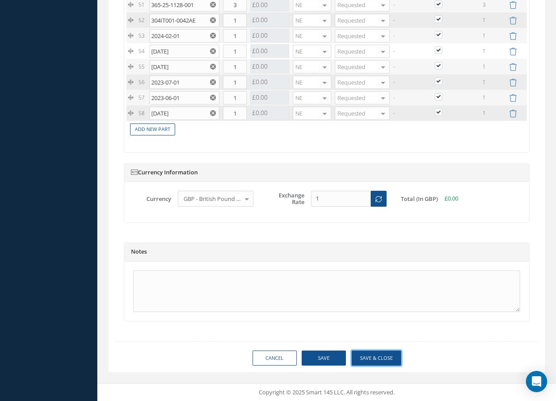
click at [367, 358] on button "Save & Close" at bounding box center [377, 358] width 50 height 15
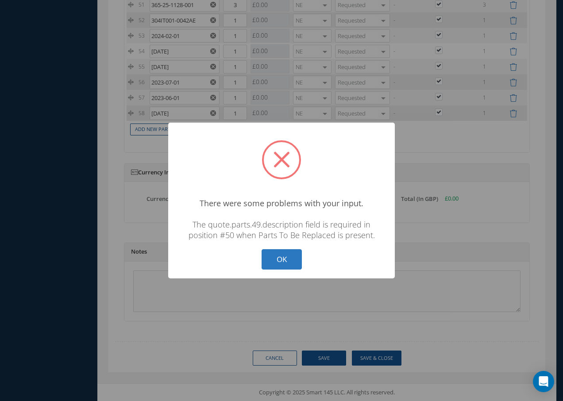
click at [281, 261] on button "OK" at bounding box center [282, 259] width 40 height 21
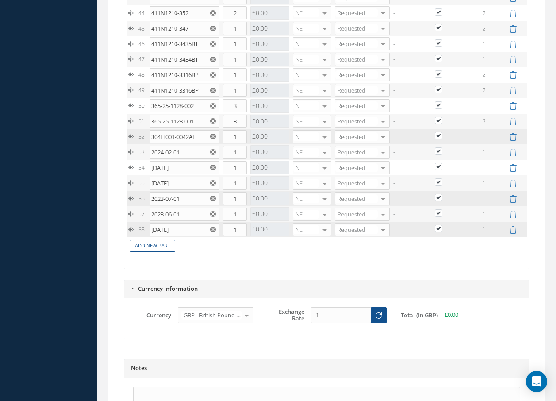
scroll to position [1545, 0]
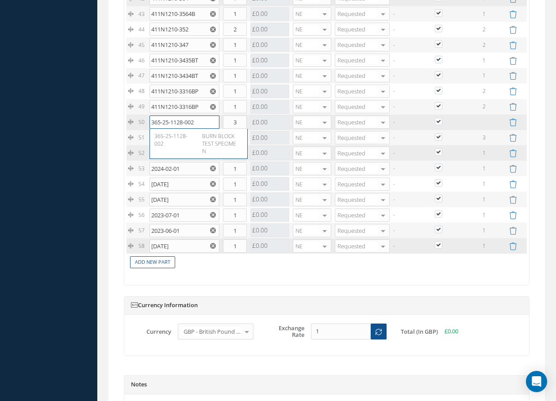
click at [201, 122] on input "365-25-1128-002" at bounding box center [185, 122] width 70 height 13
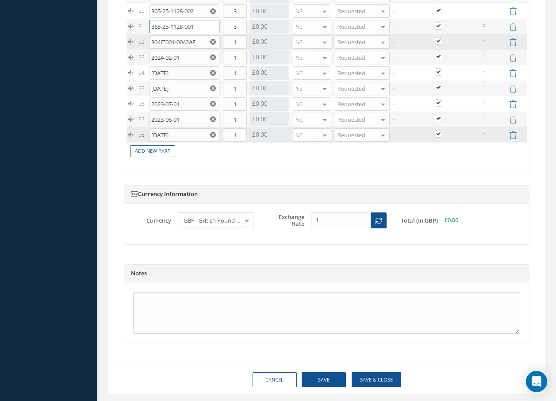
scroll to position [1678, 0]
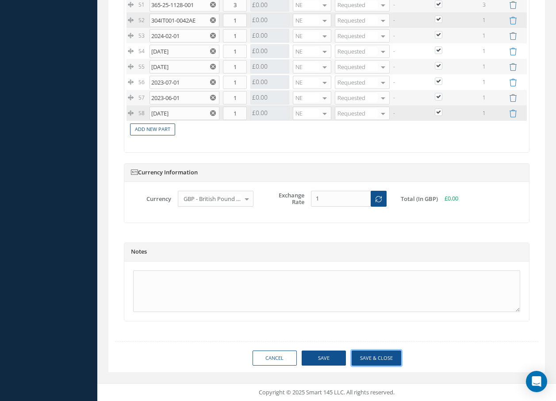
click at [367, 355] on button "Save & Close" at bounding box center [377, 358] width 50 height 15
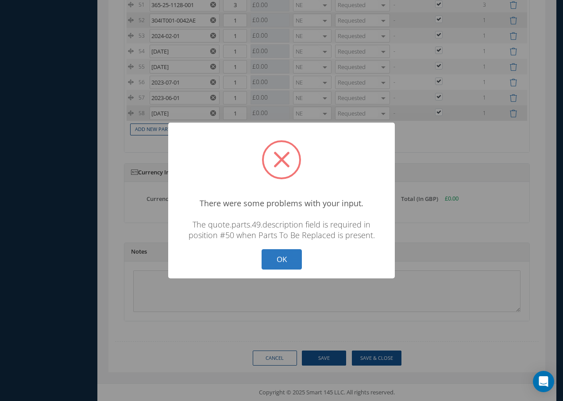
click at [279, 257] on button "OK" at bounding box center [282, 259] width 40 height 21
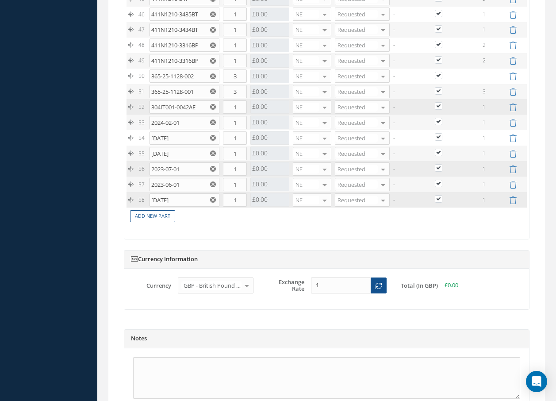
scroll to position [1589, 0]
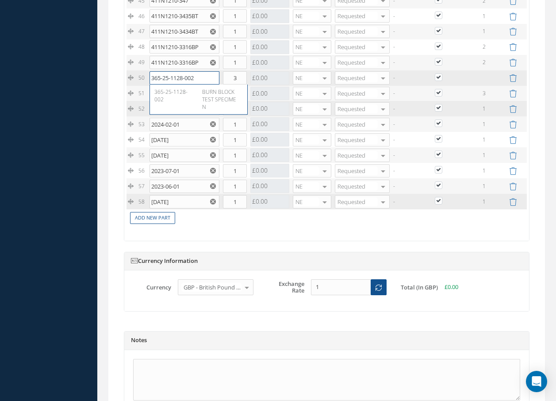
click at [199, 80] on input "365-25-1128-002" at bounding box center [185, 77] width 70 height 13
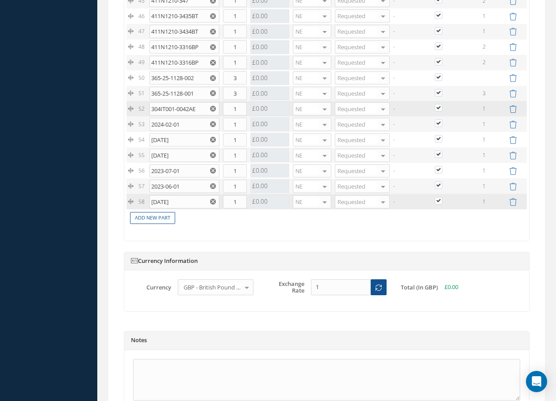
scroll to position [1678, 0]
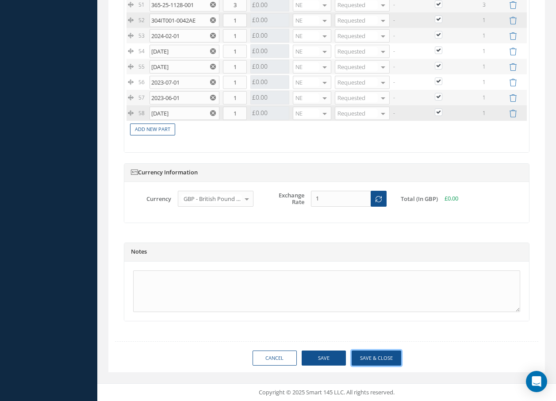
click at [371, 359] on button "Save & Close" at bounding box center [377, 358] width 50 height 15
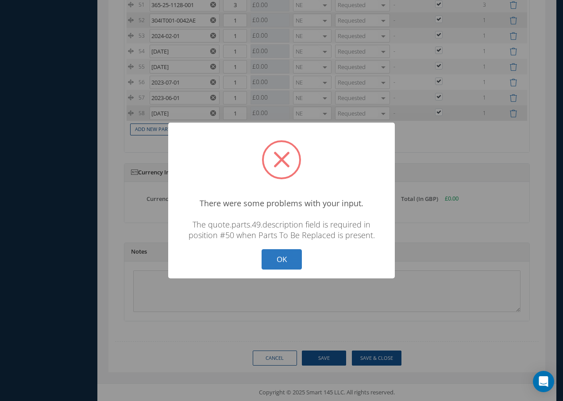
click at [290, 258] on button "OK" at bounding box center [282, 259] width 40 height 21
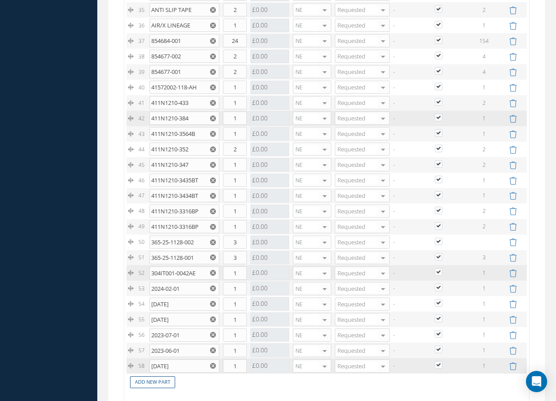
scroll to position [1412, 0]
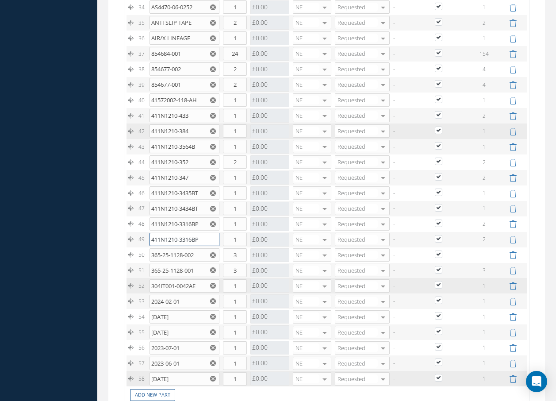
click at [202, 241] on input "411N1210-3316BP" at bounding box center [185, 239] width 70 height 13
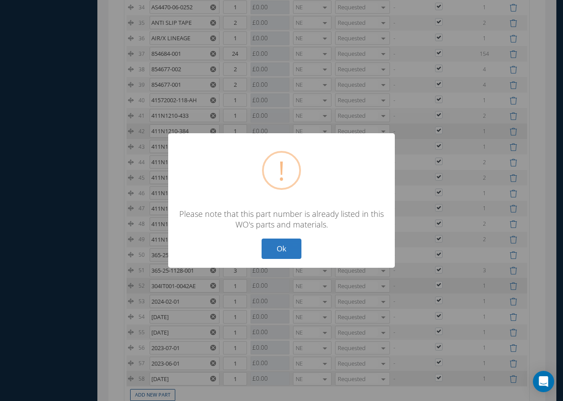
click at [278, 251] on button "Ok" at bounding box center [282, 249] width 40 height 21
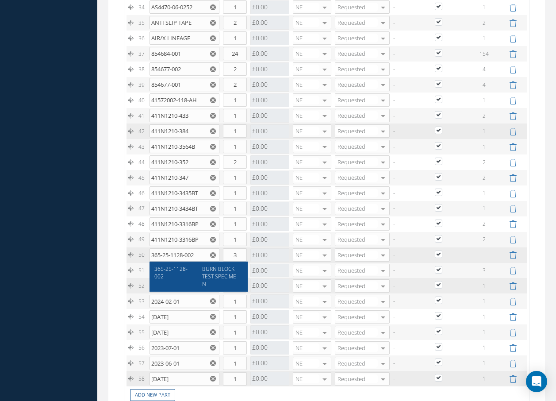
click at [228, 274] on span "BURN BLOCK TEST SPECIMEN" at bounding box center [219, 276] width 34 height 23
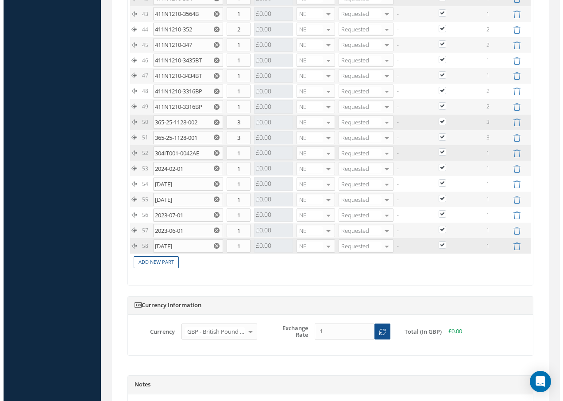
scroll to position [1633, 0]
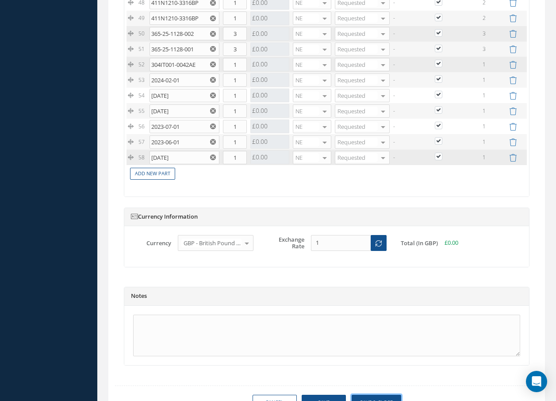
click at [366, 395] on button "Save & Close" at bounding box center [377, 402] width 50 height 15
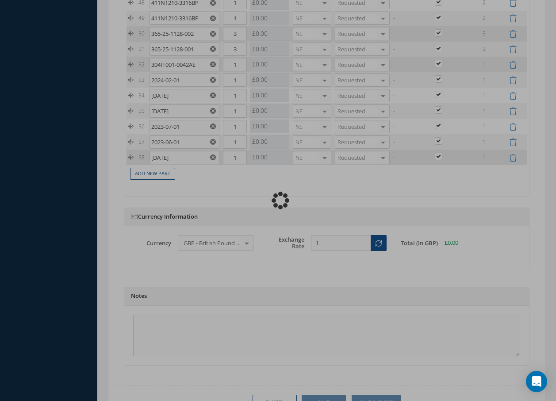
checkbox input "true"
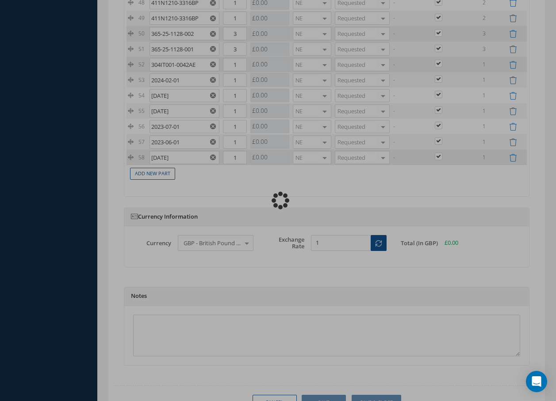
checkbox input "true"
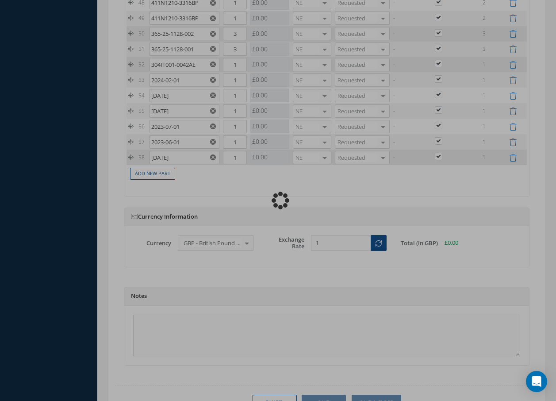
checkbox input "true"
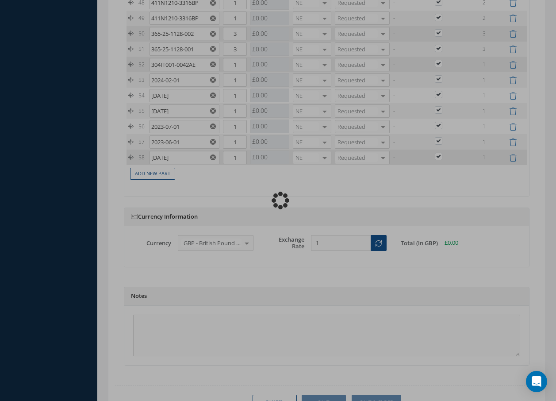
checkbox input "true"
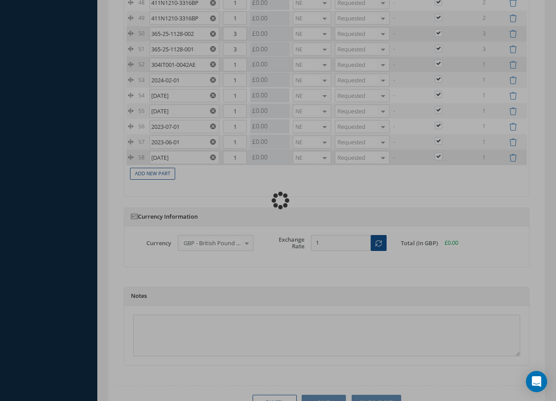
checkbox input "true"
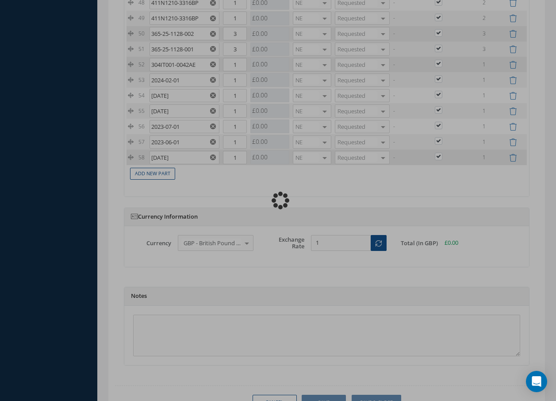
checkbox input "true"
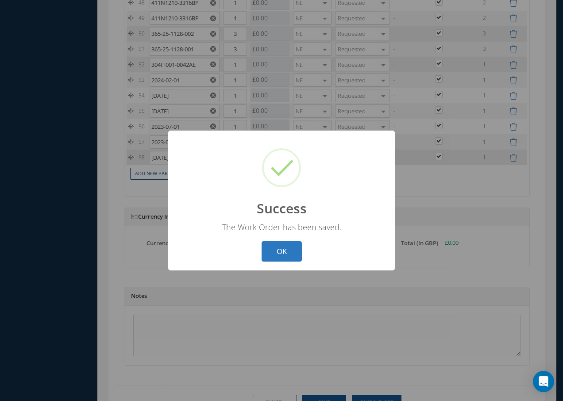
click at [291, 254] on button "OK" at bounding box center [282, 251] width 40 height 21
select select "25"
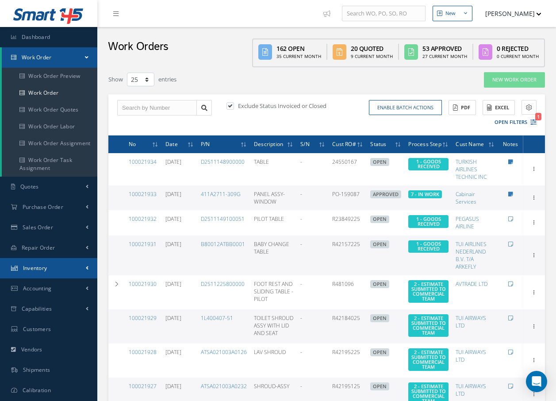
click at [39, 265] on span "Inventory" at bounding box center [35, 268] width 24 height 8
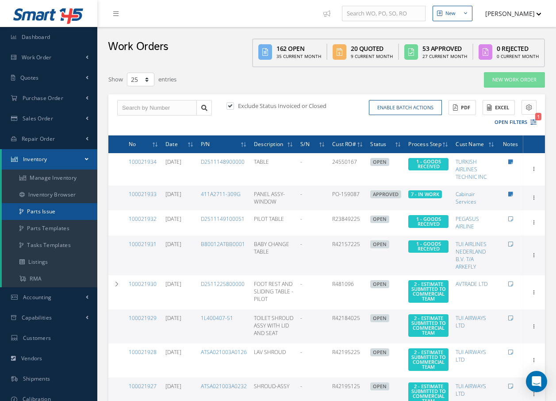
click at [40, 211] on link "Parts Issue" at bounding box center [50, 211] width 96 height 17
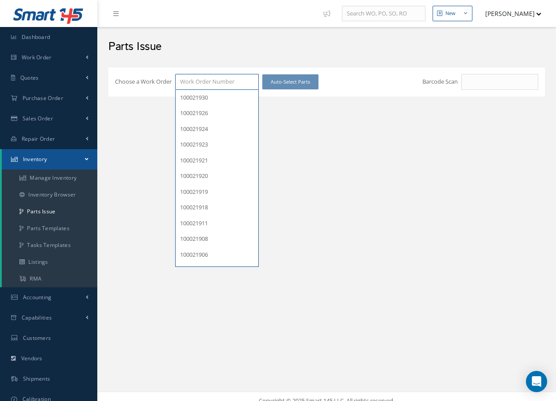
drag, startPoint x: 212, startPoint y: 83, endPoint x: 217, endPoint y: 73, distance: 10.9
click at [216, 75] on input "Choose a Work Order" at bounding box center [217, 82] width 84 height 16
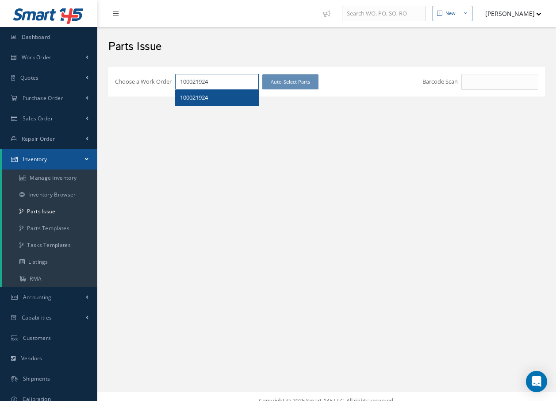
type input "100021924"
click at [208, 96] on span "100021924" at bounding box center [194, 97] width 28 height 8
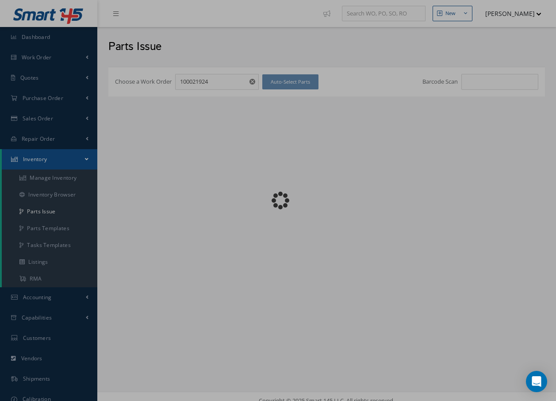
checkbox input "false"
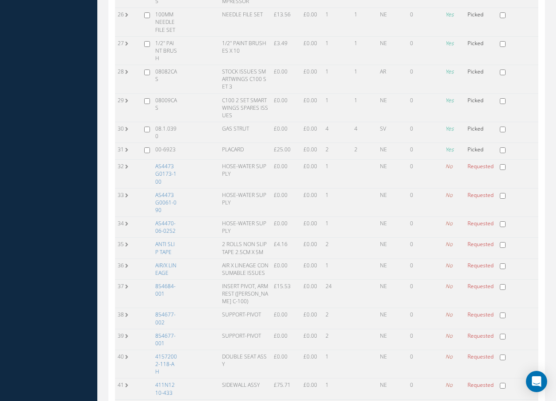
scroll to position [752, 0]
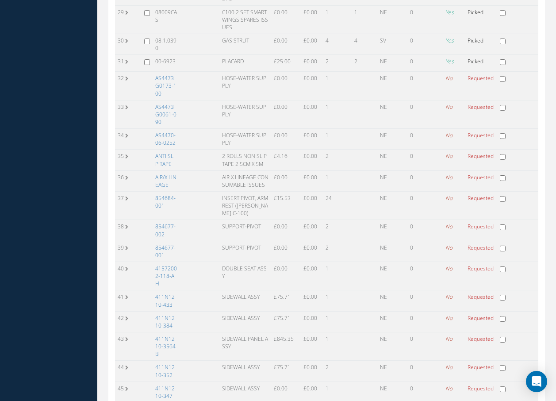
click at [162, 97] on link "AS4473G0173-100" at bounding box center [165, 85] width 21 height 23
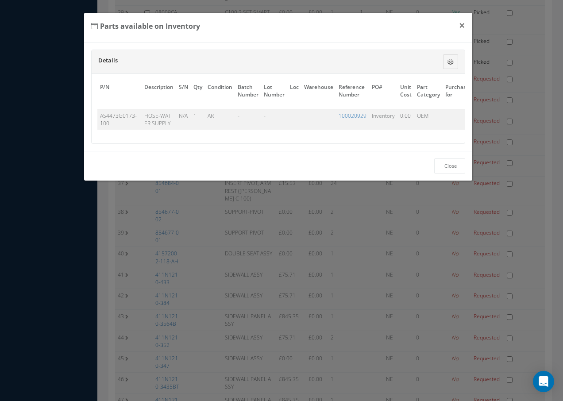
scroll to position [0, 0]
drag, startPoint x: 177, startPoint y: 151, endPoint x: 185, endPoint y: 147, distance: 8.5
click at [184, 148] on div "Details Description S/N Qty Condition Batch Number Lot Number Loc [GEOGRAPHIC_D…" at bounding box center [278, 96] width 389 height 108
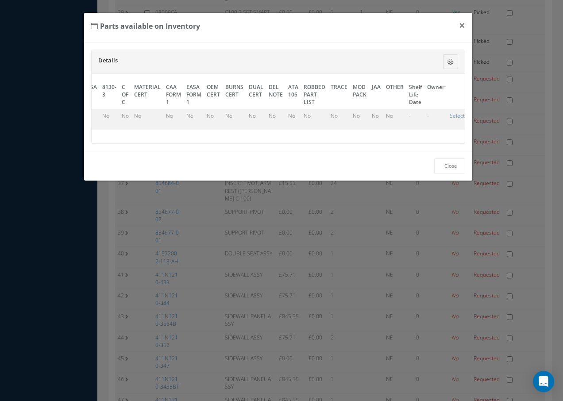
scroll to position [0, 396]
click at [452, 116] on link "Select" at bounding box center [453, 116] width 15 height 8
checkbox input "true"
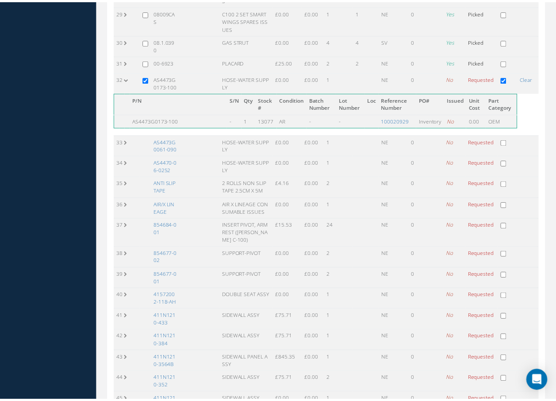
scroll to position [752, 0]
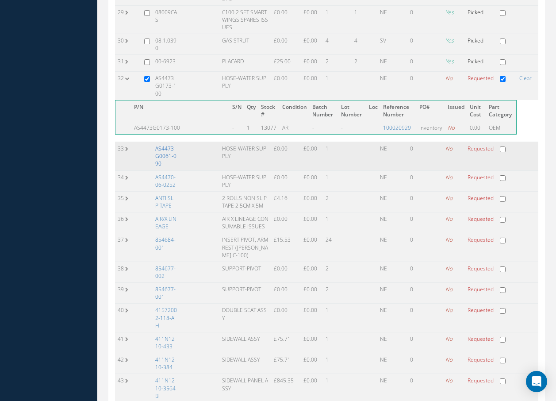
click at [169, 167] on link "AS4473G0061-090" at bounding box center [165, 156] width 21 height 23
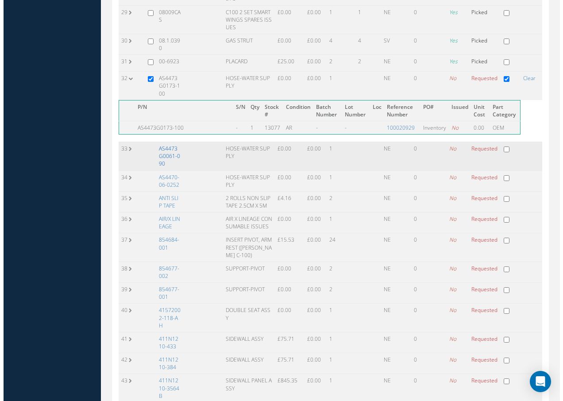
scroll to position [737, 0]
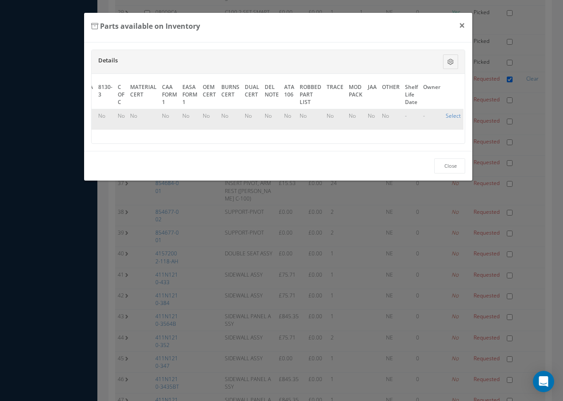
click at [446, 115] on link "Select" at bounding box center [453, 116] width 15 height 8
checkbox input "true"
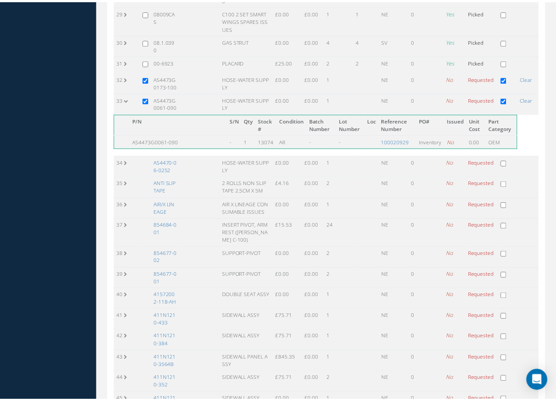
scroll to position [752, 0]
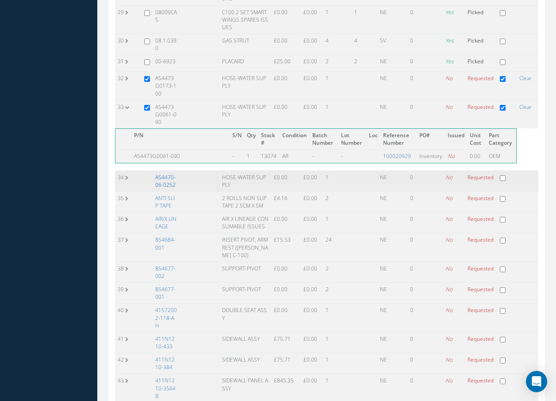
click at [171, 189] on link "AS4470-06-0252" at bounding box center [165, 181] width 20 height 15
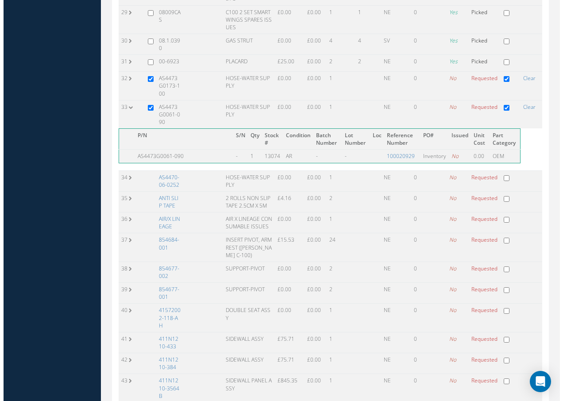
scroll to position [737, 0]
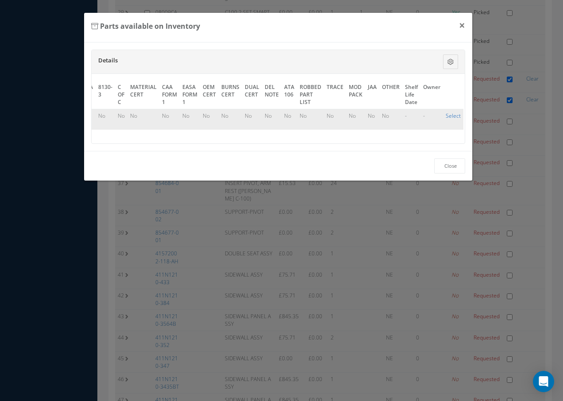
click at [447, 116] on link "Select" at bounding box center [453, 116] width 15 height 8
checkbox input "true"
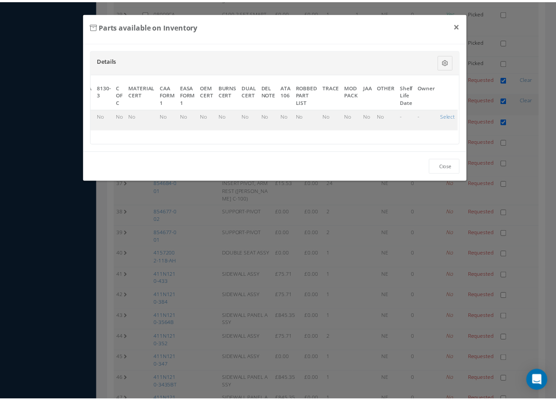
scroll to position [752, 0]
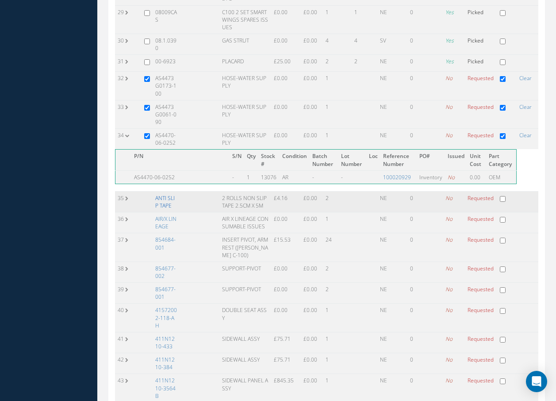
click at [165, 209] on link "ANTI SLIP TAPE" at bounding box center [164, 201] width 19 height 15
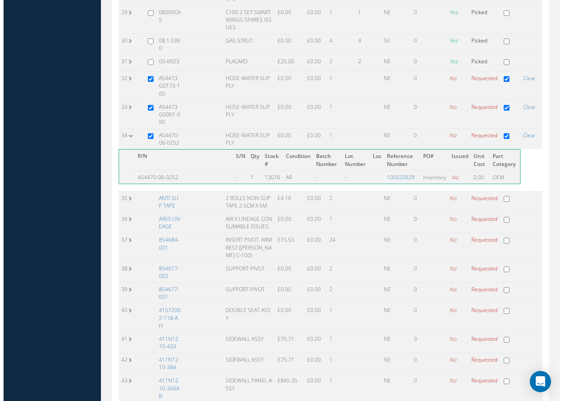
scroll to position [737, 0]
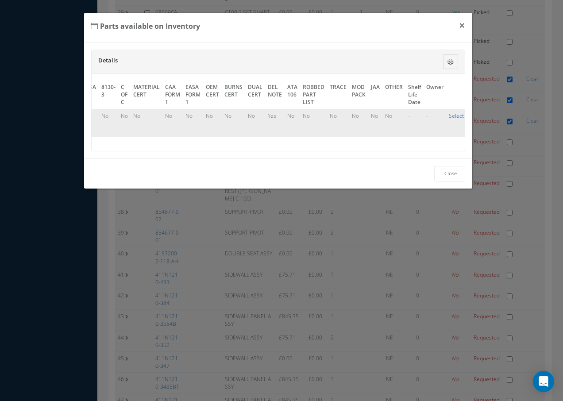
click at [449, 116] on link "Select" at bounding box center [456, 116] width 15 height 8
checkbox input "true"
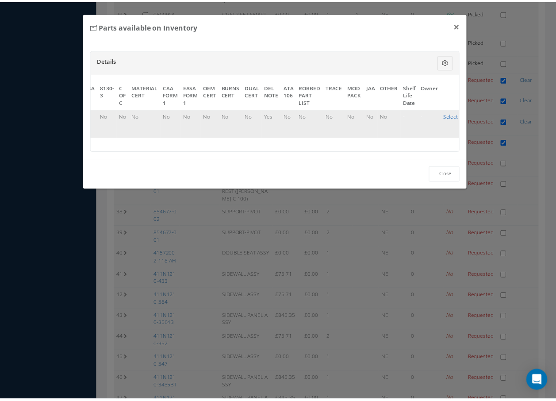
scroll to position [752, 0]
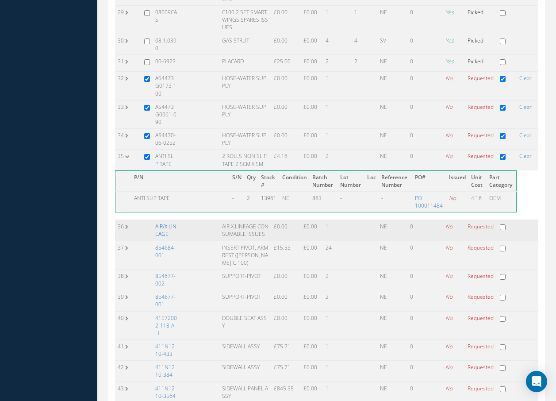
click at [166, 238] on link "AIR/X LINEAGE" at bounding box center [165, 230] width 21 height 15
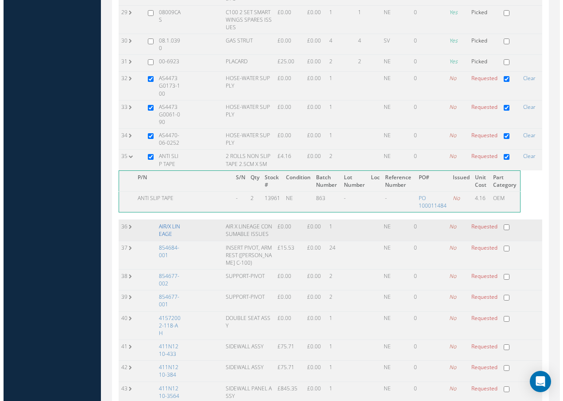
scroll to position [0, 394]
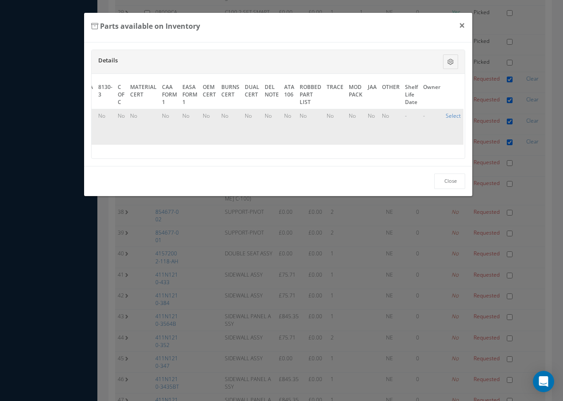
click at [446, 115] on link "Select" at bounding box center [453, 116] width 15 height 8
checkbox input "true"
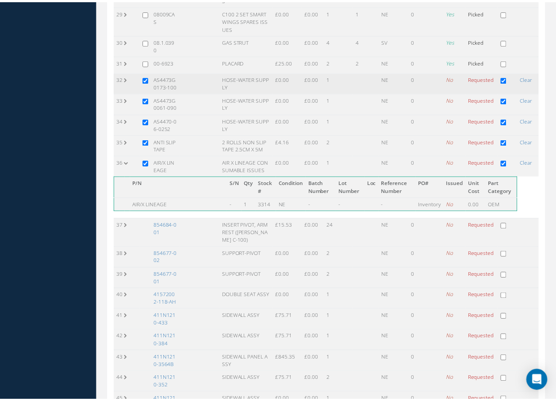
scroll to position [752, 0]
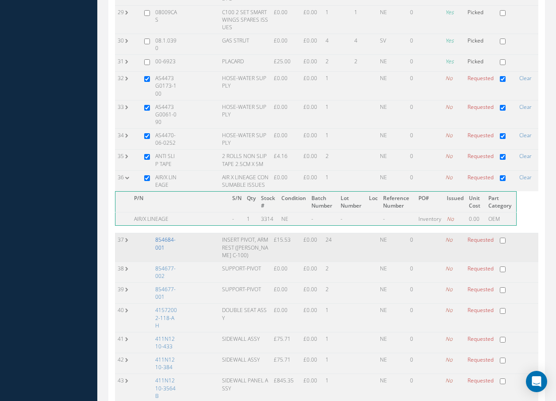
click at [165, 251] on link "854684-001" at bounding box center [165, 243] width 20 height 15
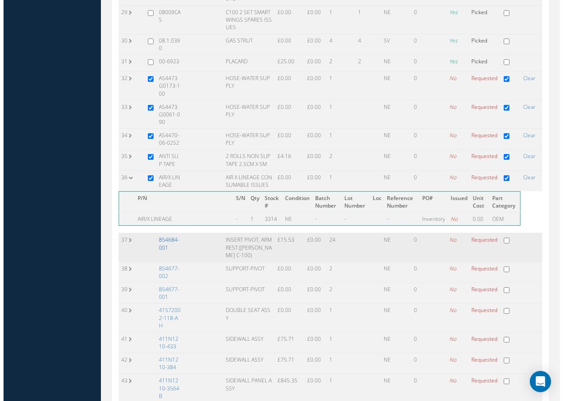
scroll to position [737, 0]
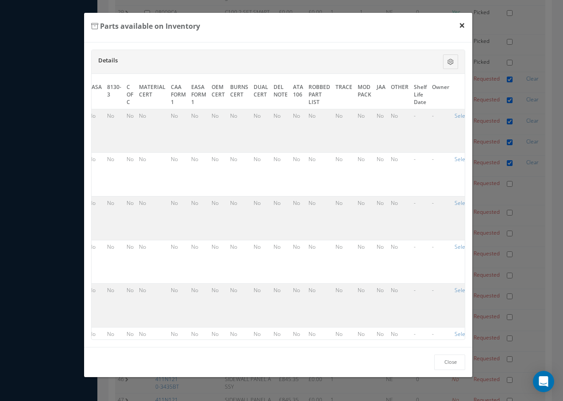
click at [464, 27] on button "×" at bounding box center [462, 25] width 20 height 25
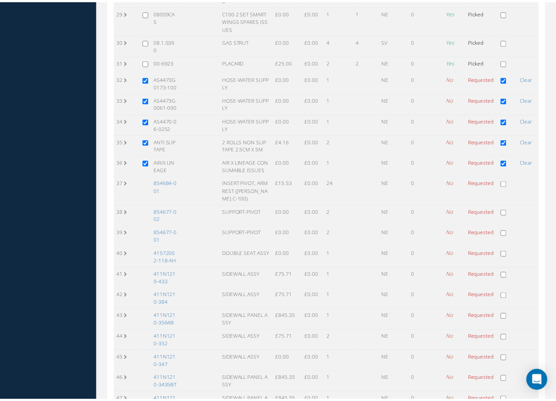
scroll to position [752, 0]
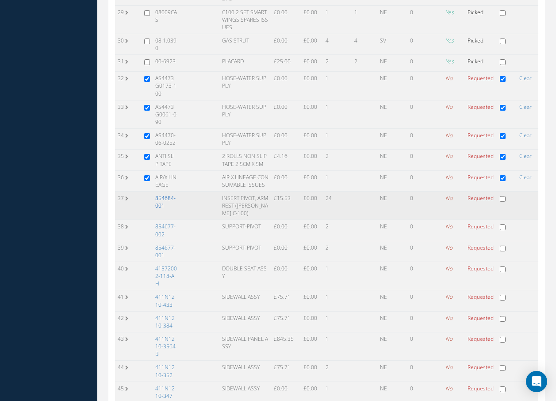
click at [166, 209] on link "854684-001" at bounding box center [165, 201] width 20 height 15
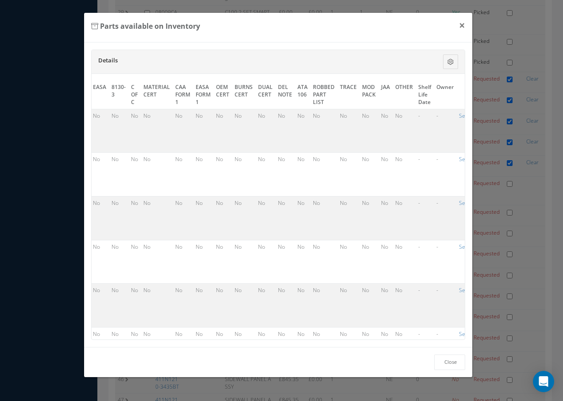
scroll to position [0, 409]
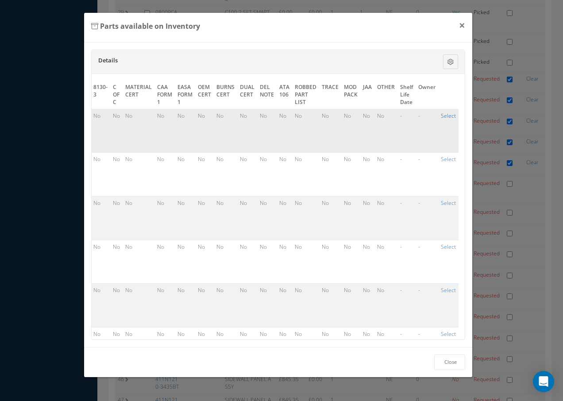
click at [444, 113] on link "Select" at bounding box center [448, 116] width 15 height 8
checkbox input "true"
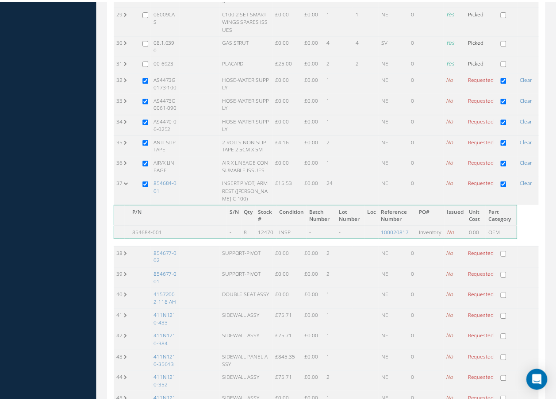
scroll to position [752, 0]
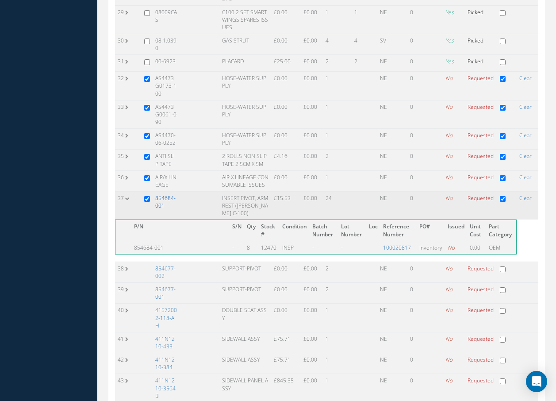
click at [170, 209] on link "854684-001" at bounding box center [165, 201] width 20 height 15
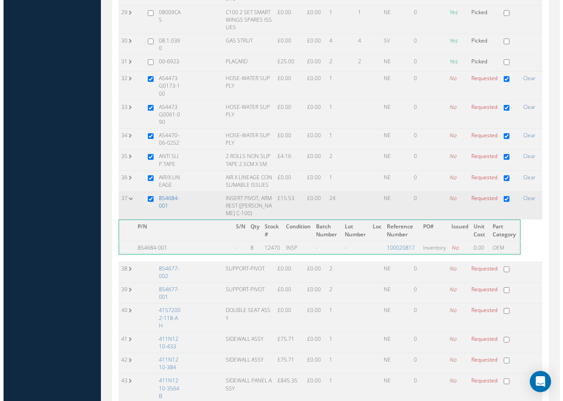
scroll to position [0, 401]
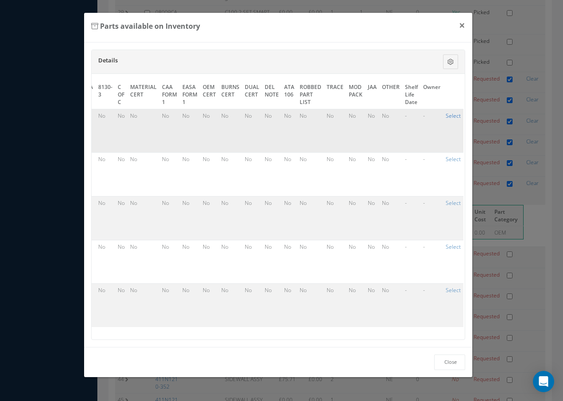
click at [451, 115] on link "Select" at bounding box center [453, 116] width 15 height 8
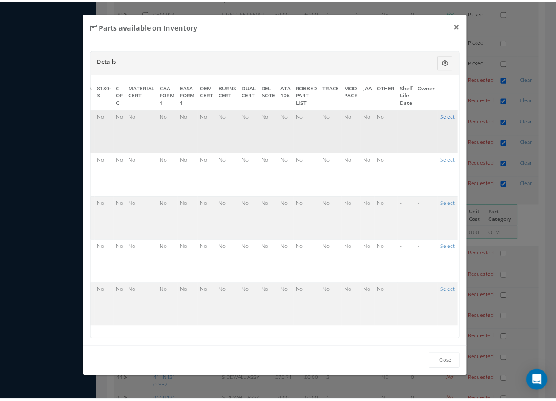
scroll to position [752, 0]
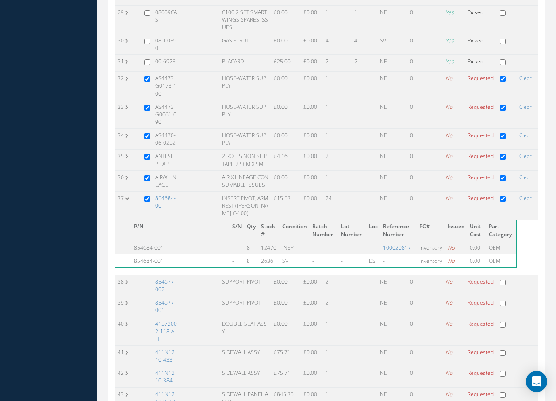
click at [168, 209] on link "854684-001" at bounding box center [165, 201] width 20 height 15
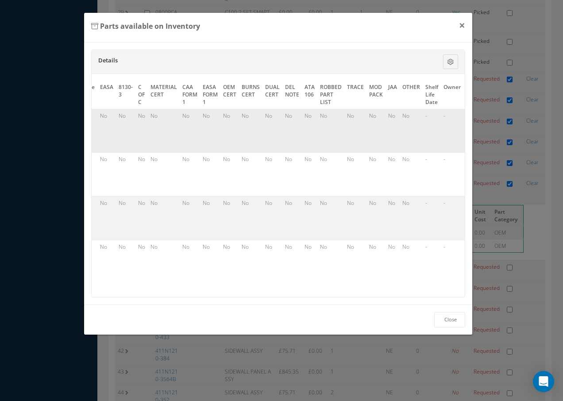
scroll to position [0, 401]
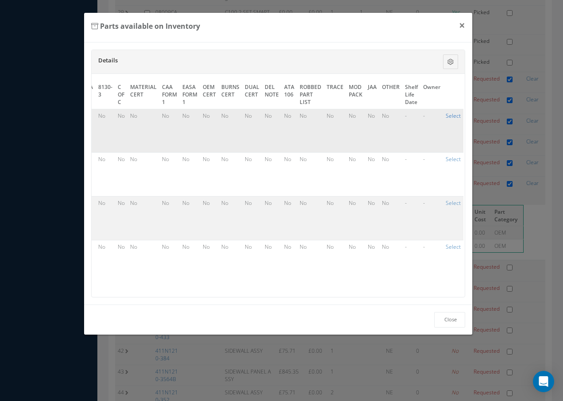
click at [447, 115] on link "Select" at bounding box center [453, 116] width 15 height 8
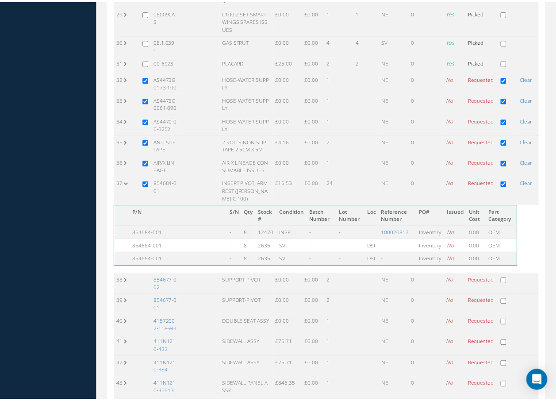
scroll to position [752, 0]
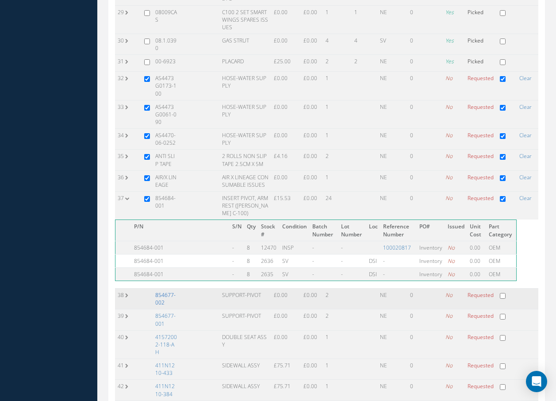
click at [165, 306] on link "854677-002" at bounding box center [165, 298] width 20 height 15
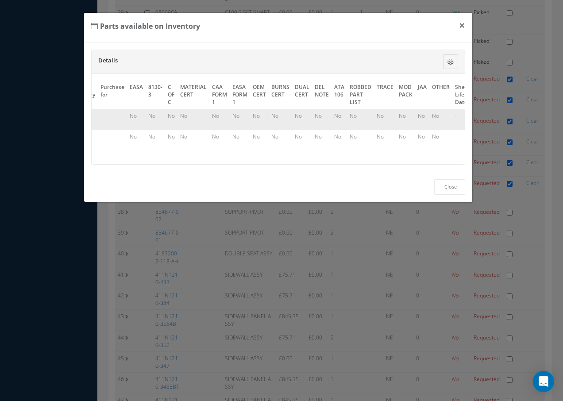
scroll to position [0, 413]
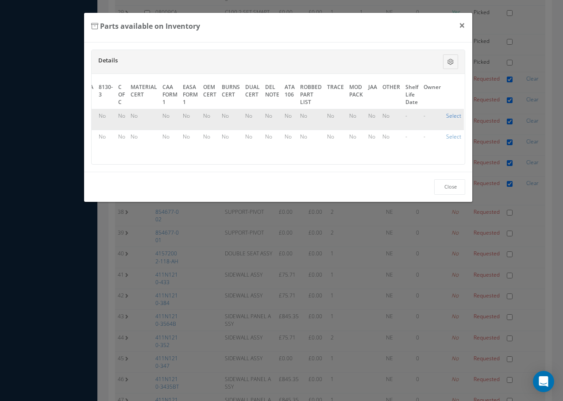
click at [446, 116] on link "Select" at bounding box center [453, 116] width 15 height 8
checkbox input "true"
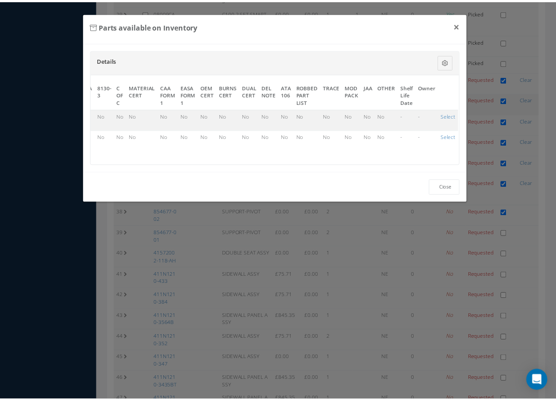
scroll to position [752, 0]
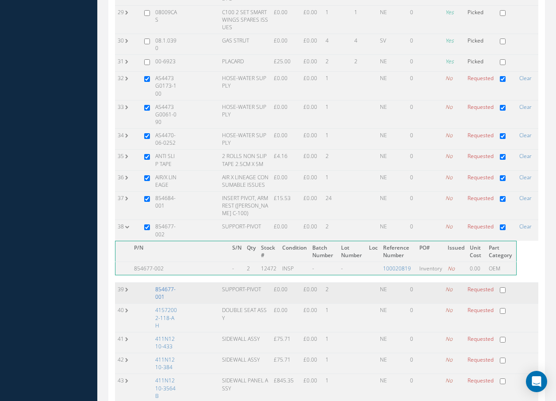
click at [166, 301] on link "854677-001" at bounding box center [165, 292] width 20 height 15
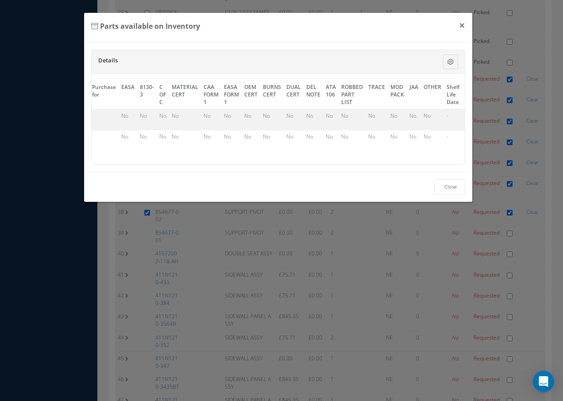
scroll to position [0, 411]
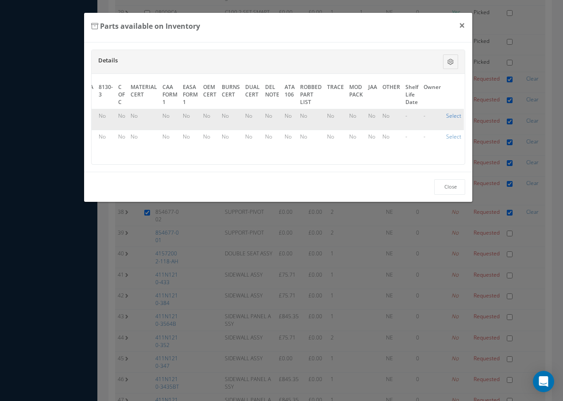
click at [451, 114] on link "Select" at bounding box center [453, 116] width 15 height 8
checkbox input "true"
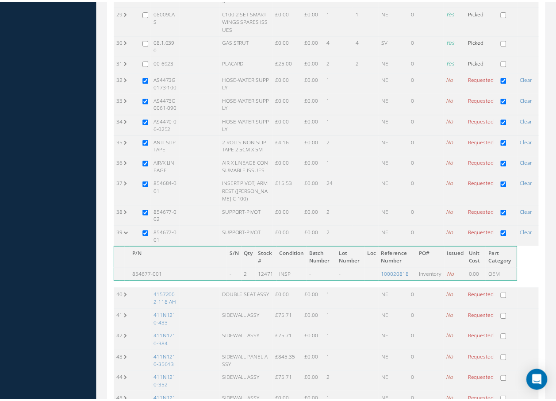
scroll to position [752, 0]
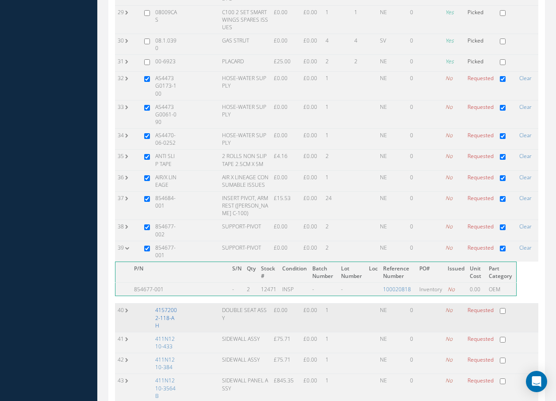
click at [170, 329] on link "41572002-118-AH" at bounding box center [166, 317] width 22 height 23
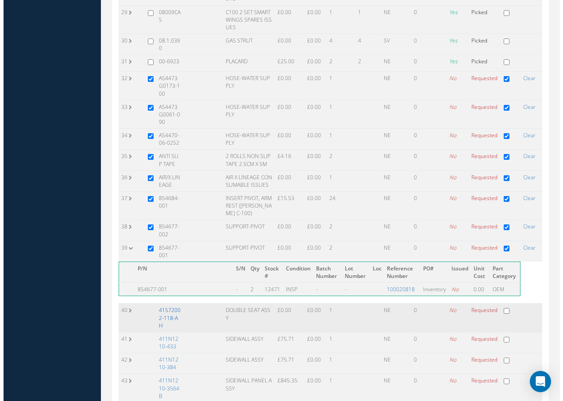
scroll to position [0, 394]
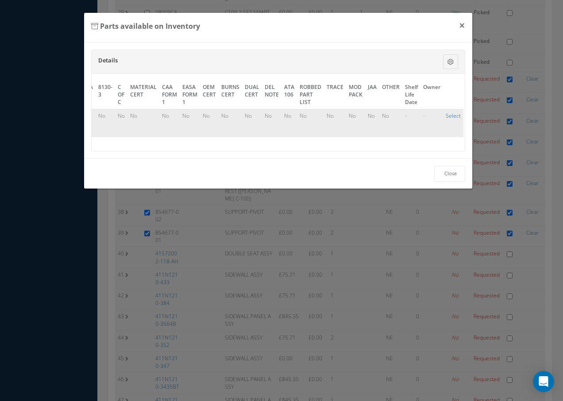
click at [452, 116] on link "Select" at bounding box center [453, 116] width 15 height 8
checkbox input "true"
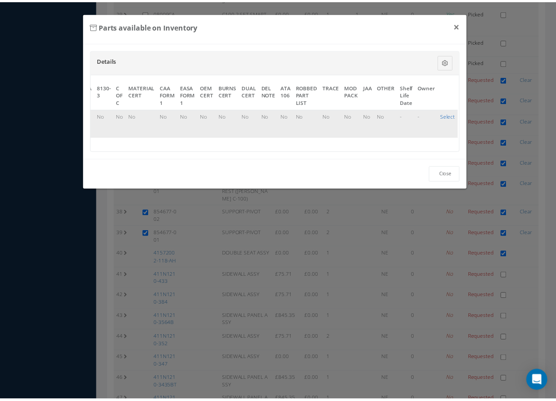
scroll to position [752, 0]
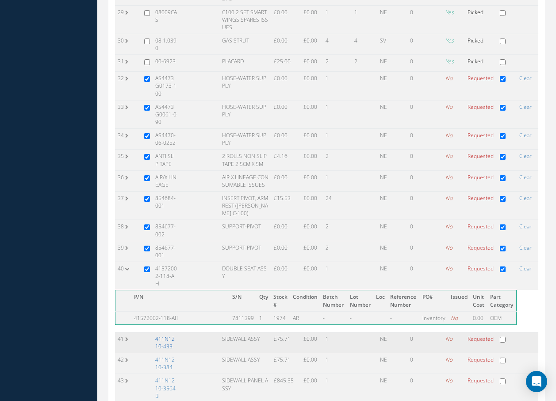
click at [163, 350] on link "411N1210-433" at bounding box center [164, 342] width 19 height 15
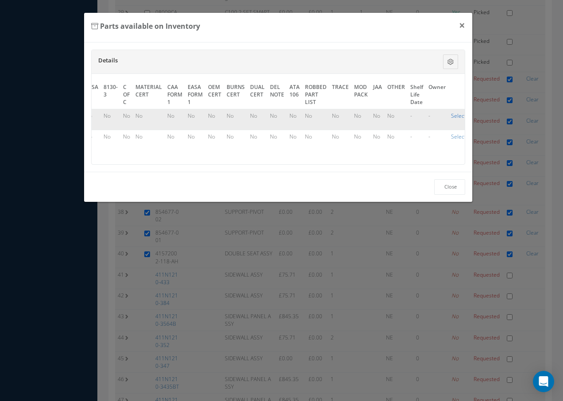
scroll to position [0, 399]
click at [446, 113] on link "Select" at bounding box center [453, 116] width 15 height 8
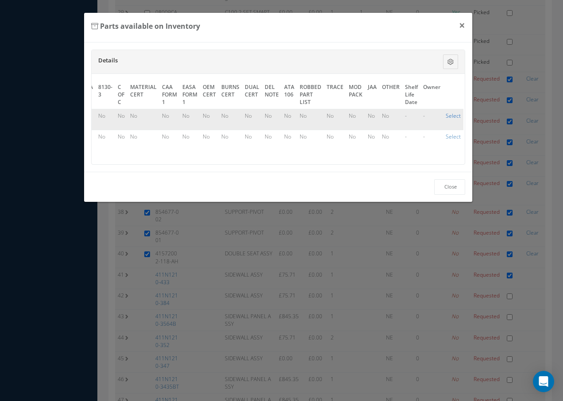
checkbox input "true"
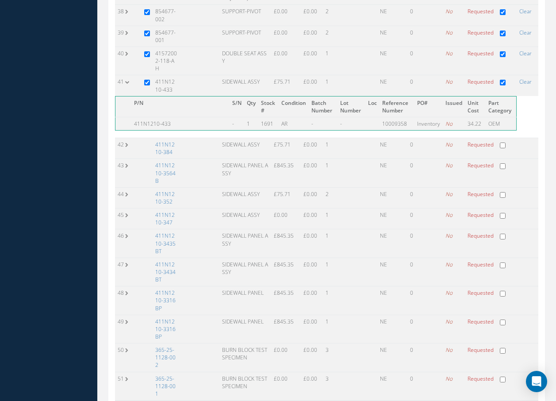
scroll to position [1018, 0]
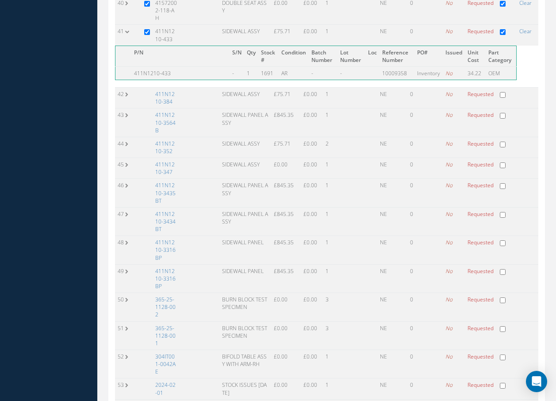
click at [164, 105] on link "411N1210-384" at bounding box center [164, 97] width 19 height 15
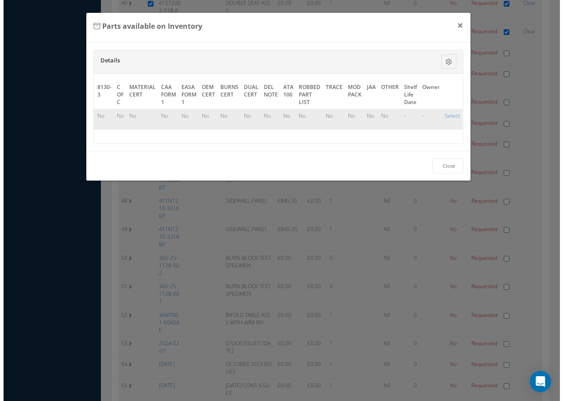
scroll to position [0, 396]
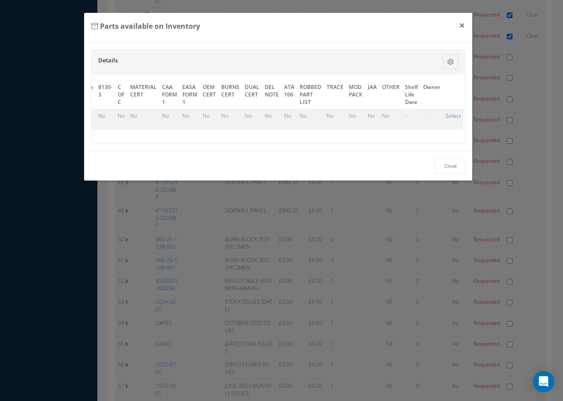
click at [452, 115] on link "Select" at bounding box center [453, 116] width 15 height 8
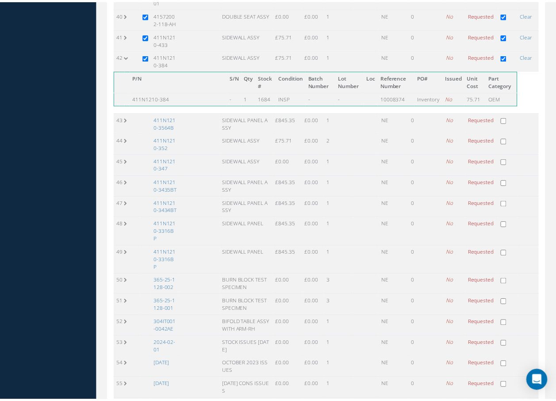
scroll to position [1018, 0]
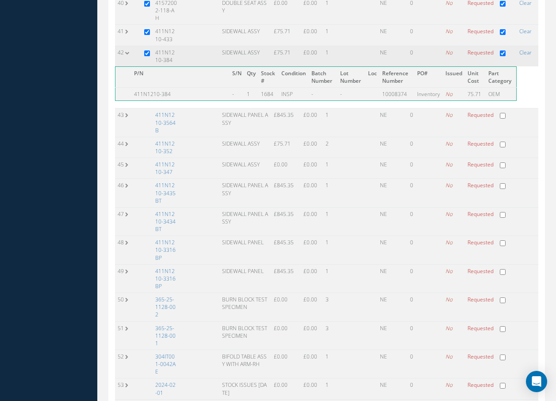
click at [503, 56] on input "checkbox" at bounding box center [503, 53] width 6 height 6
checkbox input "false"
click at [502, 35] on input "checkbox" at bounding box center [503, 32] width 6 height 6
checkbox input "false"
click at [149, 35] on input "checkbox" at bounding box center [147, 32] width 6 height 6
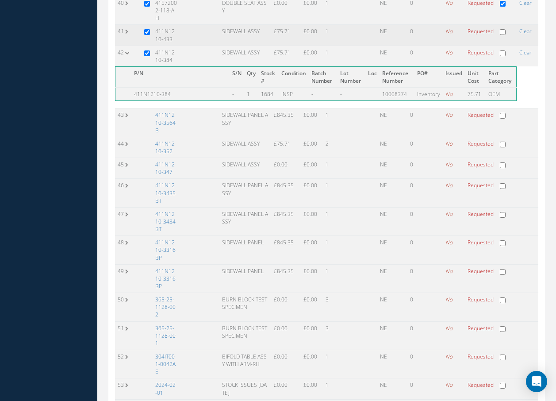
checkbox input "false"
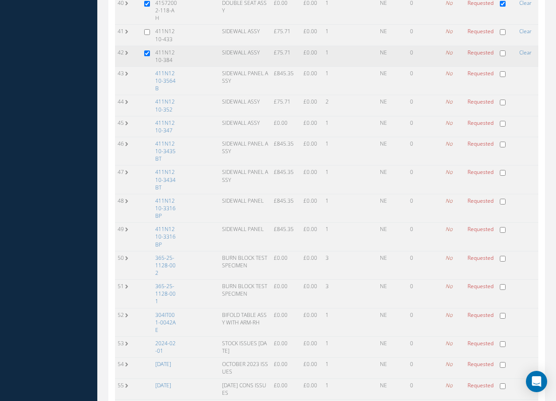
click at [146, 56] on input "checkbox" at bounding box center [147, 53] width 6 height 6
checkbox input "false"
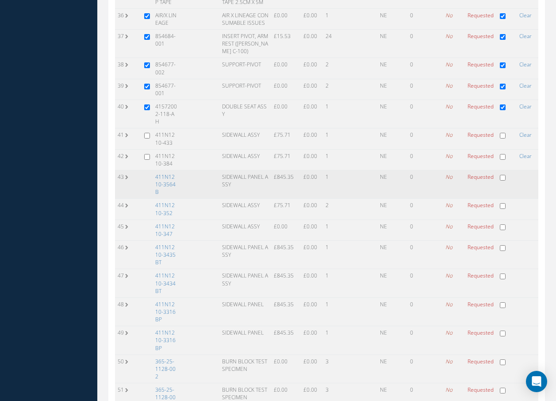
scroll to position [929, 0]
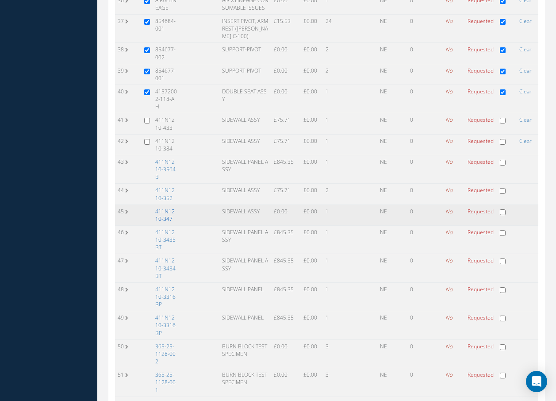
click at [168, 221] on link "411N1210-347" at bounding box center [164, 215] width 19 height 15
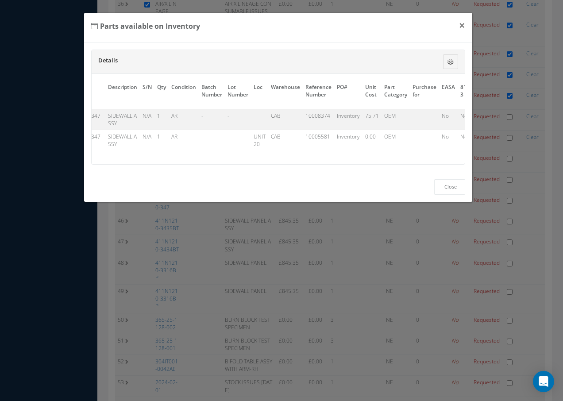
scroll to position [0, 399]
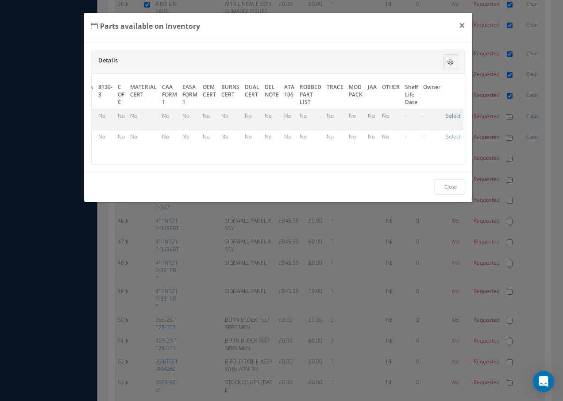
click at [446, 116] on link "Select" at bounding box center [453, 116] width 15 height 8
checkbox input "true"
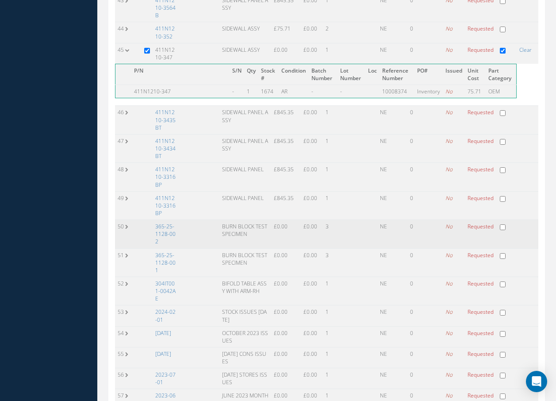
scroll to position [1107, 0]
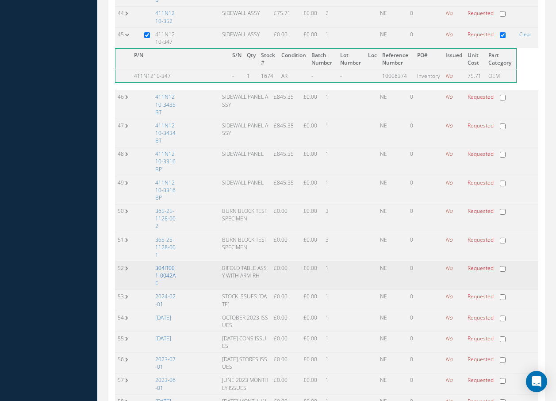
click at [170, 264] on link "304IT001-0042AE" at bounding box center [165, 275] width 20 height 23
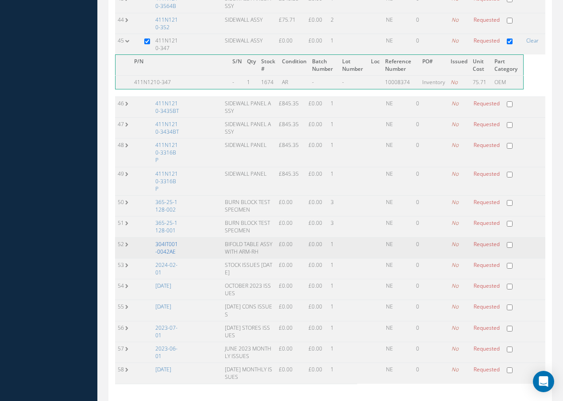
scroll to position [0, 394]
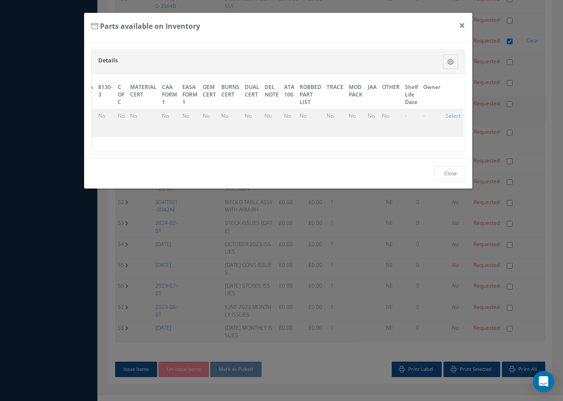
click at [446, 116] on link "Select" at bounding box center [453, 116] width 15 height 8
checkbox input "true"
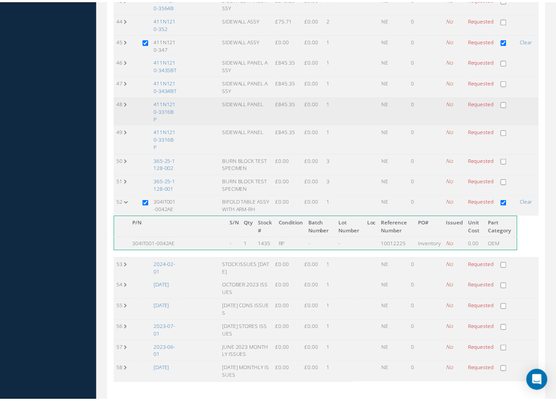
scroll to position [1104, 0]
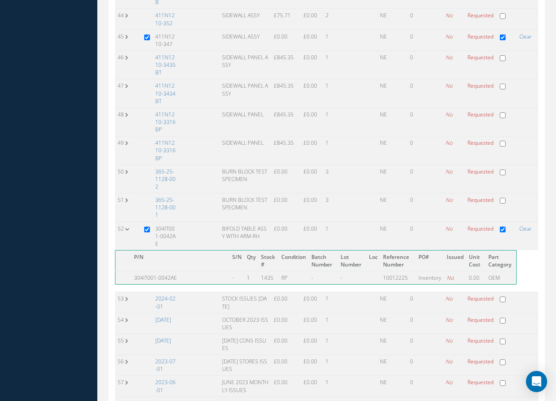
click at [172, 295] on link "2024-02-01" at bounding box center [165, 302] width 20 height 15
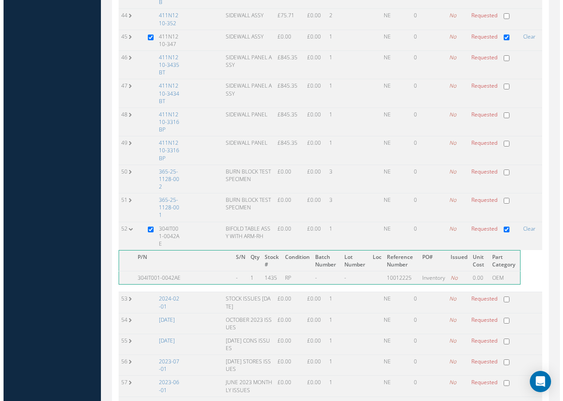
scroll to position [1055, 0]
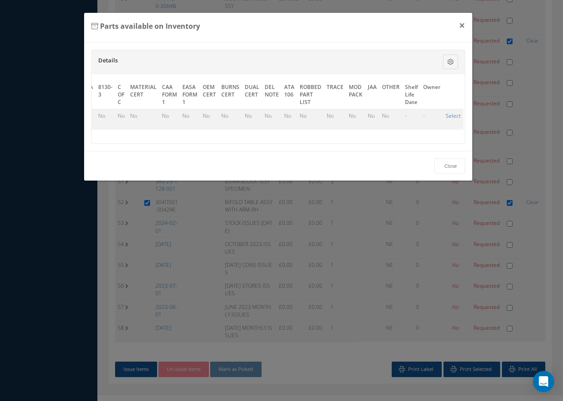
click at [455, 117] on link "Select" at bounding box center [453, 116] width 15 height 8
checkbox input "true"
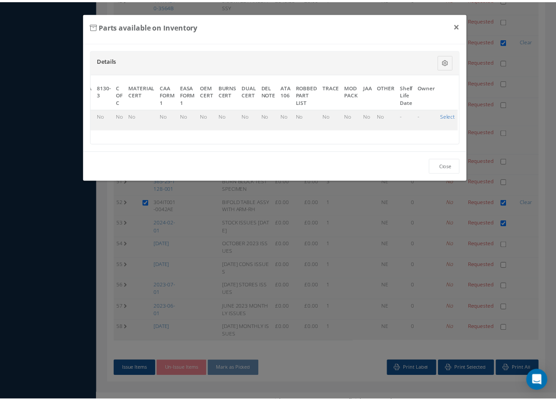
scroll to position [1104, 0]
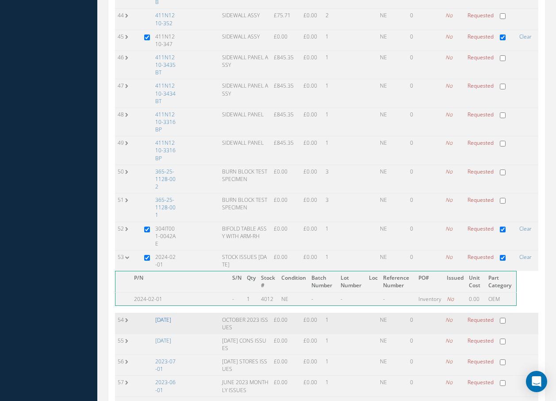
click at [158, 316] on link "[DATE]" at bounding box center [163, 320] width 16 height 8
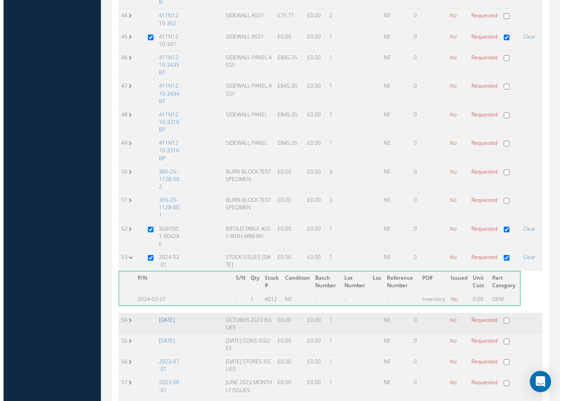
scroll to position [1055, 0]
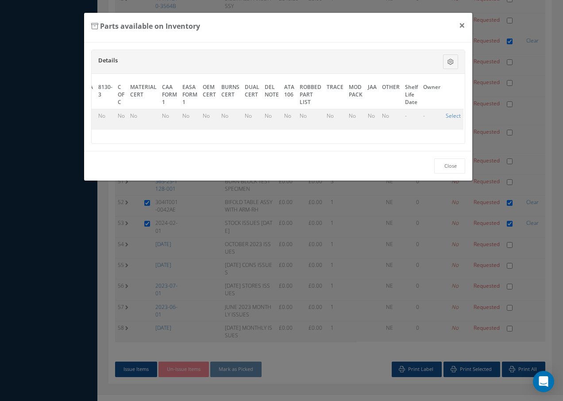
click at [451, 116] on link "Select" at bounding box center [453, 116] width 15 height 8
checkbox input "true"
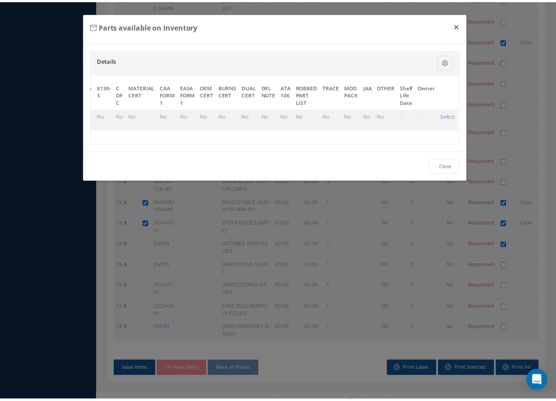
scroll to position [1104, 0]
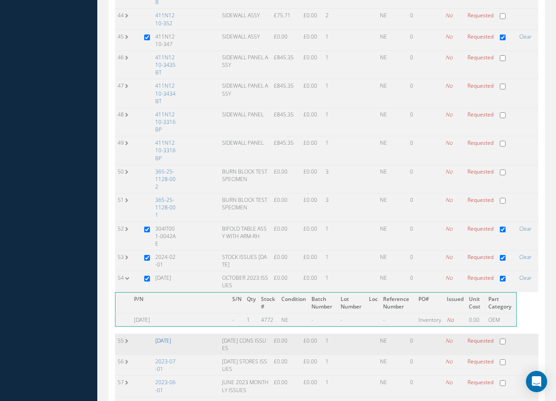
click at [171, 337] on link "[DATE]" at bounding box center [163, 341] width 16 height 8
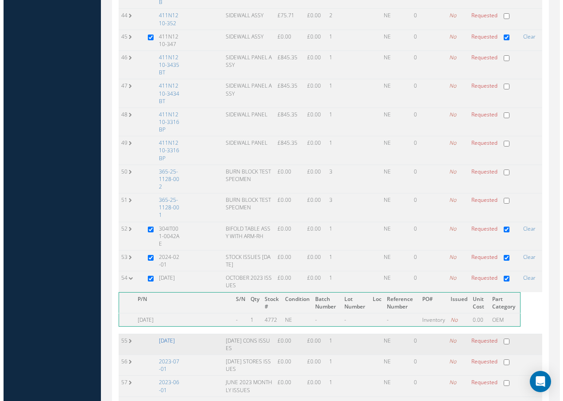
scroll to position [1055, 0]
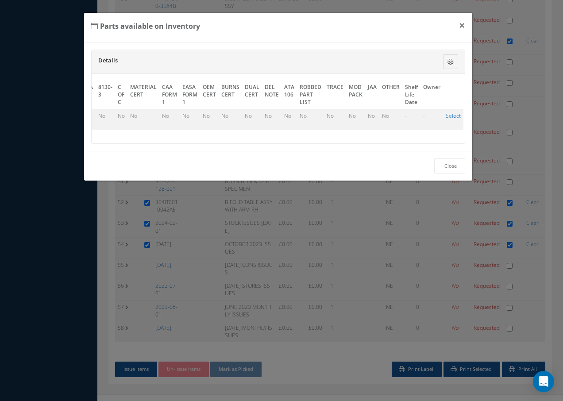
click at [446, 114] on link "Select" at bounding box center [453, 116] width 15 height 8
checkbox input "true"
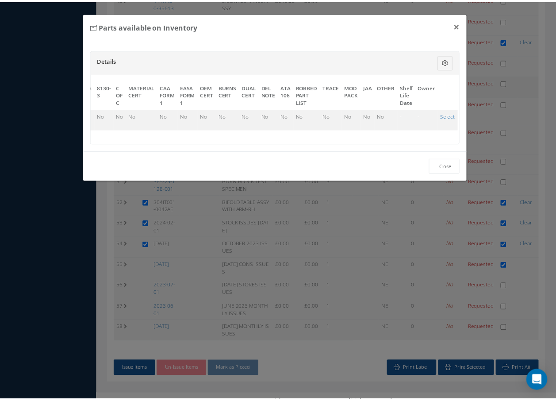
scroll to position [1104, 0]
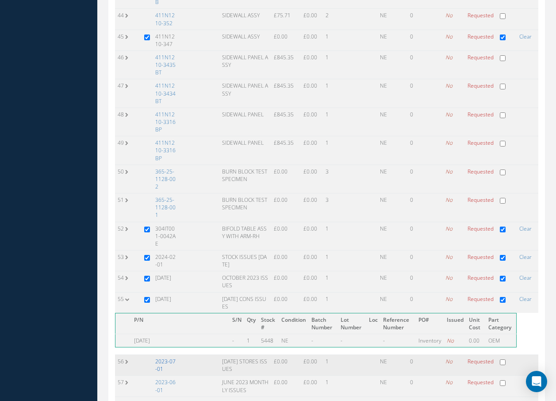
click at [160, 358] on link "2023-07-01" at bounding box center [165, 365] width 20 height 15
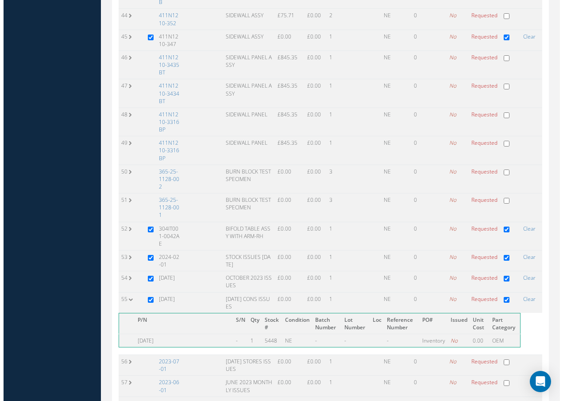
scroll to position [1055, 0]
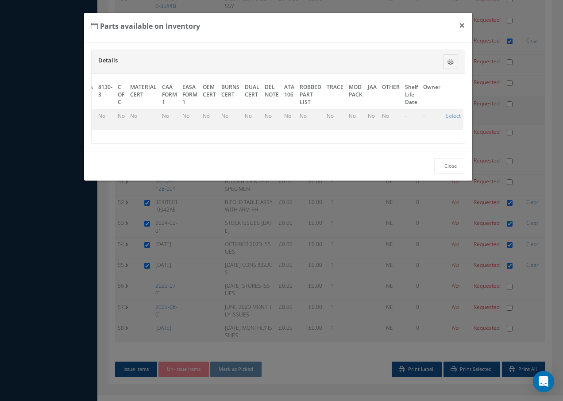
click at [446, 116] on link "Select" at bounding box center [453, 116] width 15 height 8
checkbox input "true"
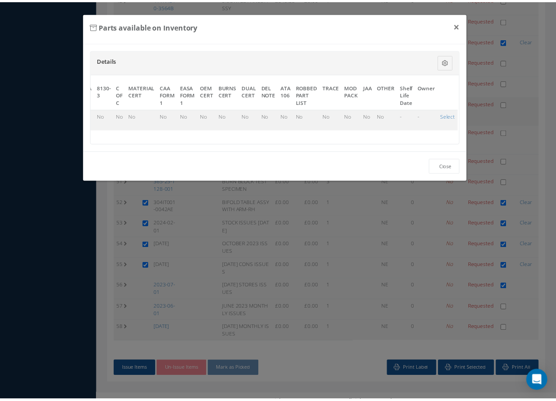
scroll to position [1104, 0]
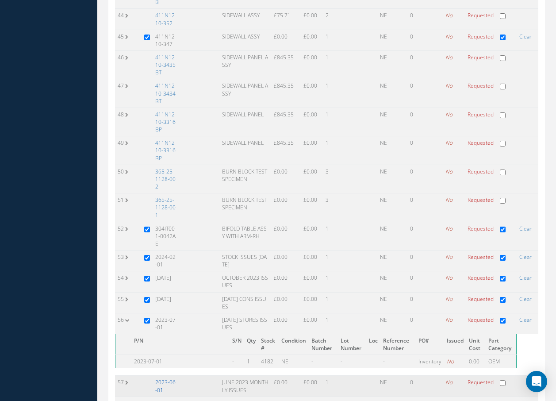
click at [170, 378] on link "2023-06-01" at bounding box center [165, 385] width 20 height 15
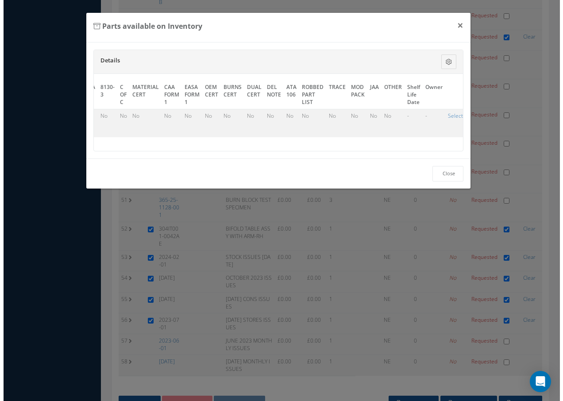
scroll to position [1055, 0]
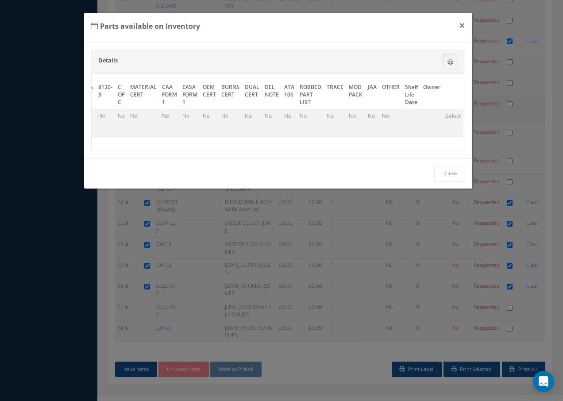
click at [448, 116] on link "Select" at bounding box center [453, 116] width 15 height 8
checkbox input "true"
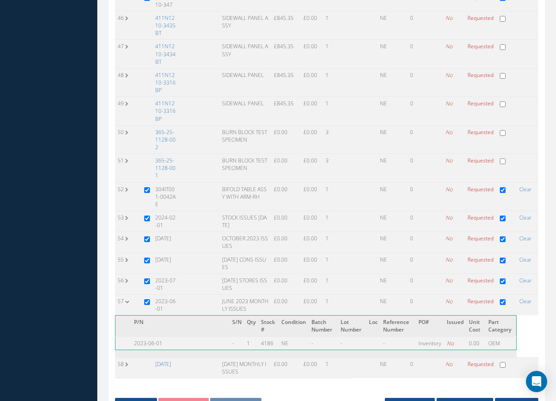
scroll to position [1176, 0]
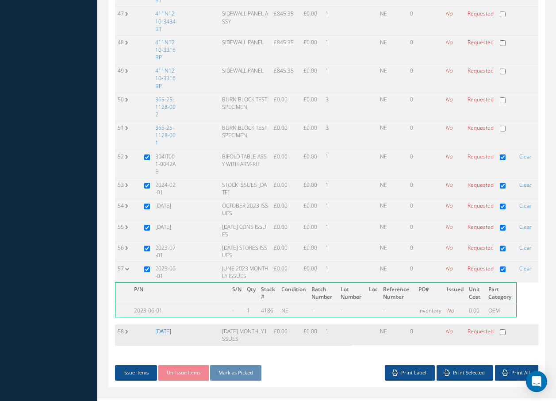
click at [167, 328] on link "[DATE]" at bounding box center [163, 332] width 16 height 8
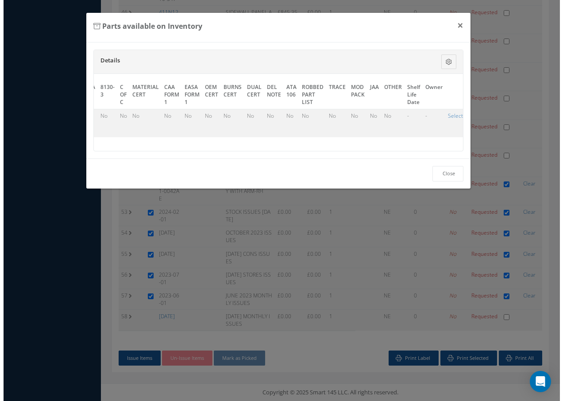
scroll to position [1055, 0]
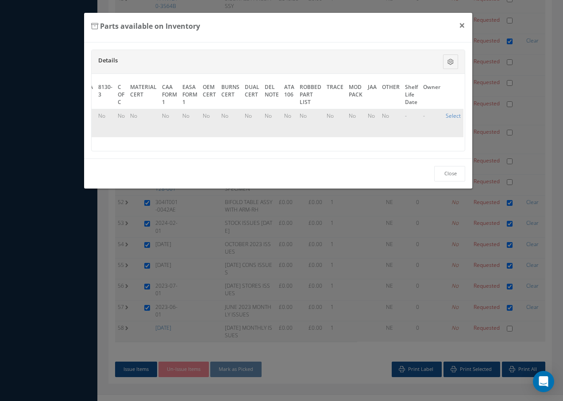
click at [446, 113] on link "Select" at bounding box center [453, 116] width 15 height 8
checkbox input "true"
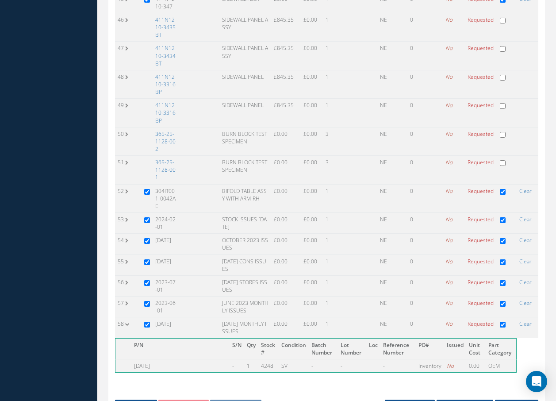
scroll to position [1176, 0]
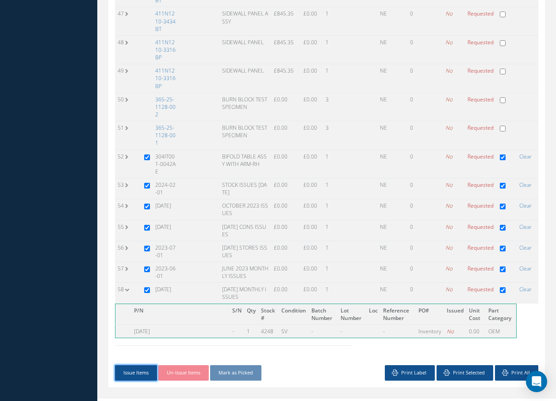
click at [136, 365] on button "Issue Items" at bounding box center [136, 372] width 42 height 15
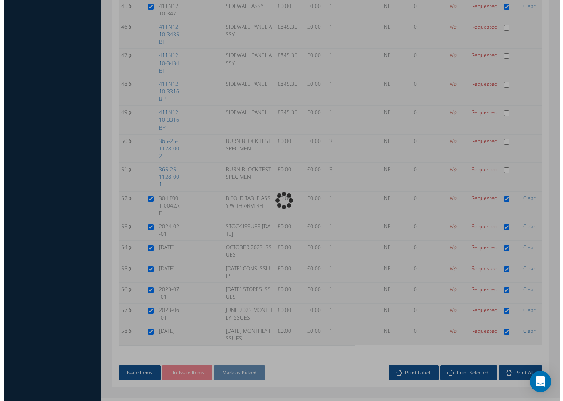
scroll to position [1055, 0]
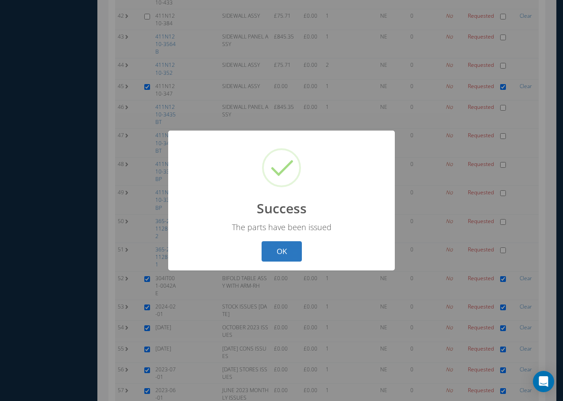
click at [278, 250] on button "OK" at bounding box center [282, 251] width 40 height 21
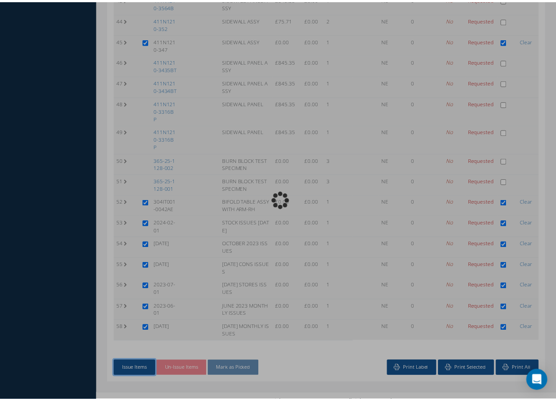
scroll to position [1135, 0]
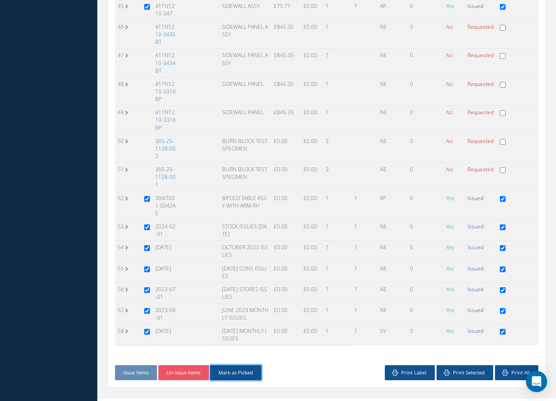
click at [254, 365] on button "Mark as Picked" at bounding box center [235, 372] width 51 height 15
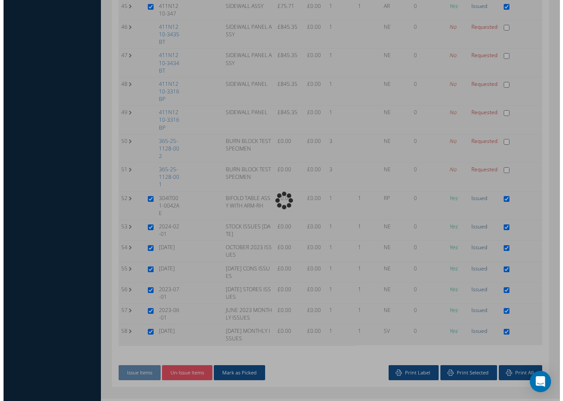
scroll to position [1055, 0]
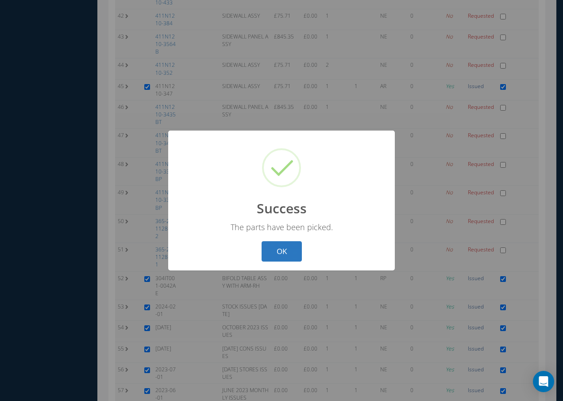
click at [291, 251] on button "OK" at bounding box center [282, 251] width 40 height 21
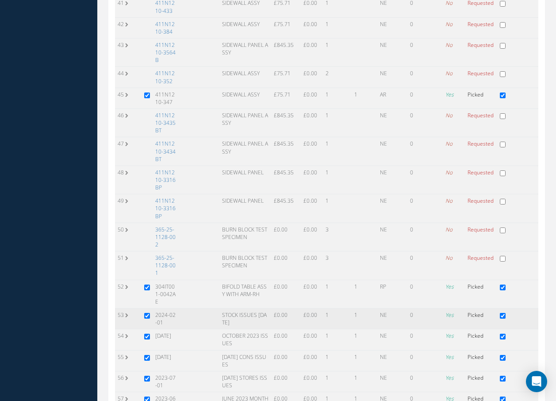
scroll to position [1135, 0]
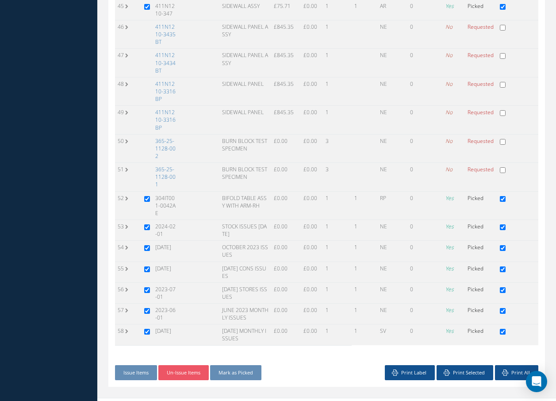
click at [168, 147] on link "365-25-1128-002" at bounding box center [165, 148] width 20 height 23
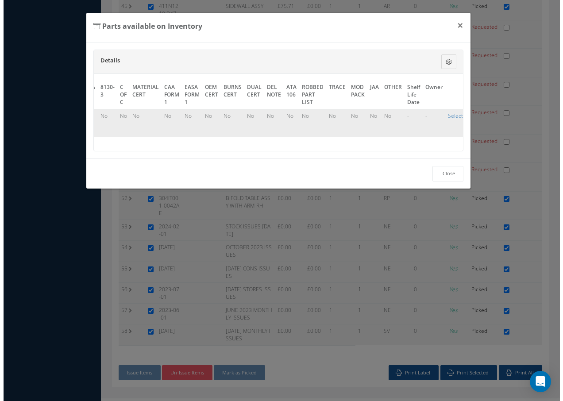
scroll to position [1055, 0]
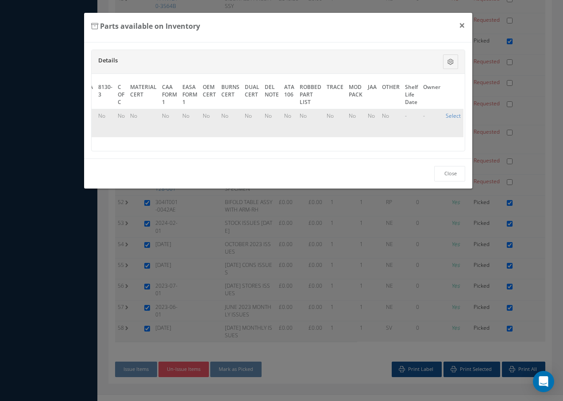
click at [449, 116] on link "Select" at bounding box center [453, 116] width 15 height 8
checkbox input "true"
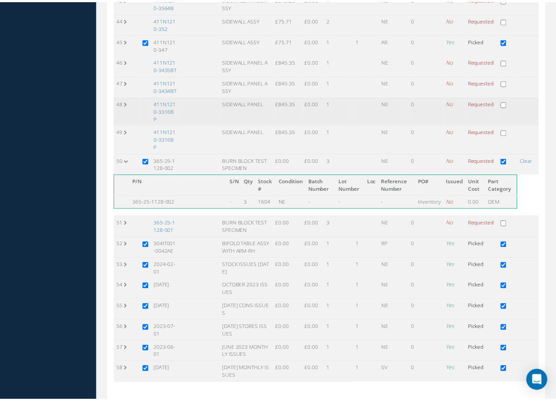
scroll to position [1104, 0]
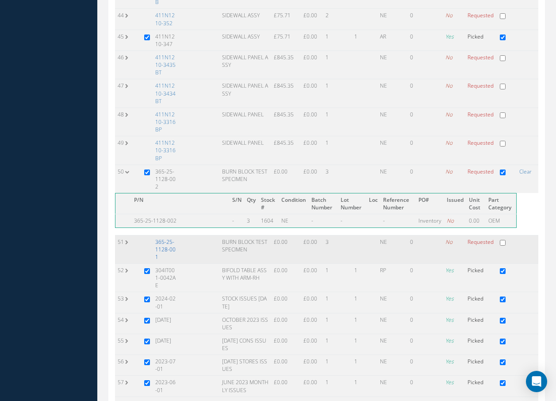
click at [166, 246] on link "365-25-1128-001" at bounding box center [165, 249] width 20 height 23
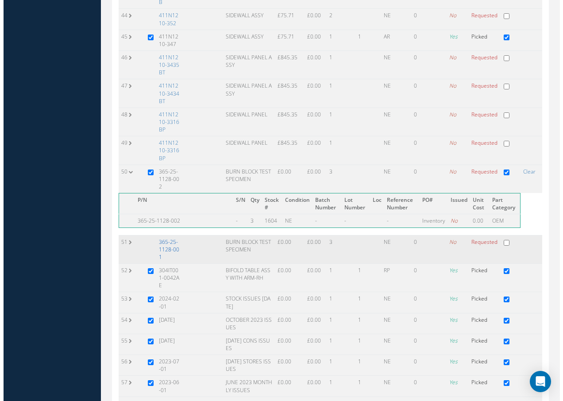
scroll to position [1055, 0]
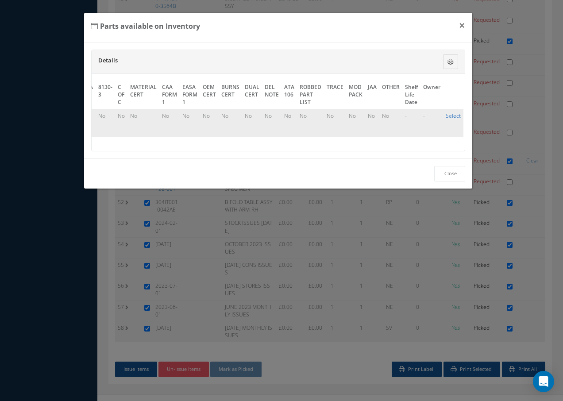
click at [449, 115] on link "Select" at bounding box center [453, 116] width 15 height 8
checkbox input "true"
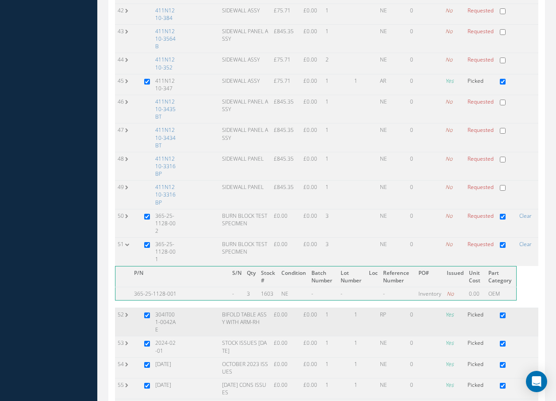
scroll to position [1176, 0]
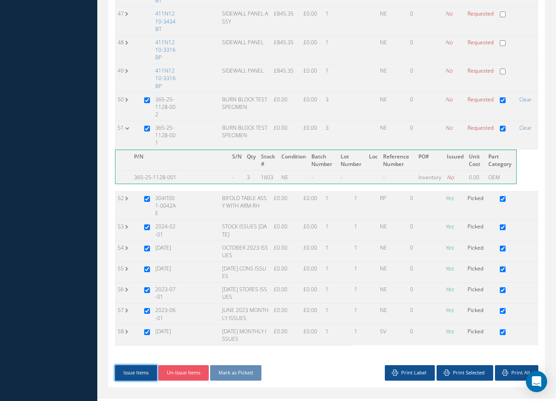
click at [137, 365] on button "Issue Items" at bounding box center [136, 372] width 42 height 15
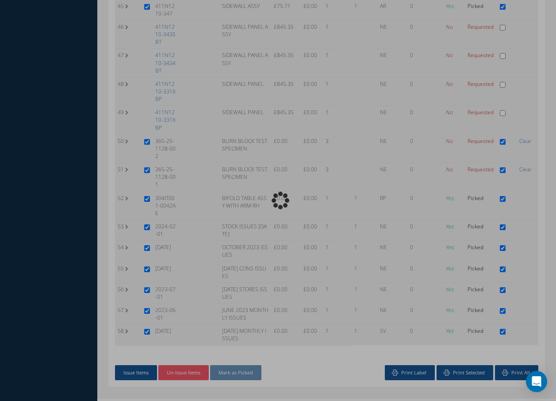
scroll to position [1055, 0]
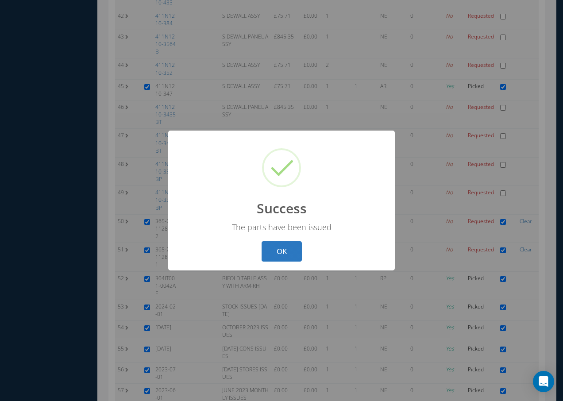
click at [292, 244] on button "OK" at bounding box center [282, 251] width 40 height 21
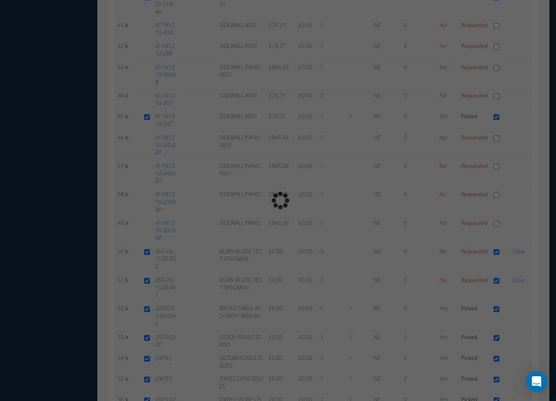
scroll to position [1135, 0]
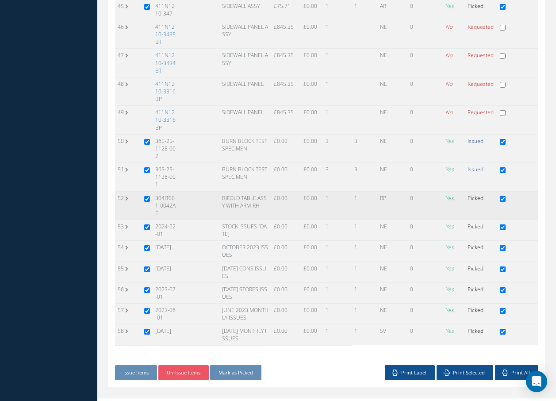
click at [149, 196] on input "checkbox" at bounding box center [147, 199] width 6 height 6
checkbox input "false"
click at [147, 224] on input "checkbox" at bounding box center [147, 227] width 6 height 6
checkbox input "false"
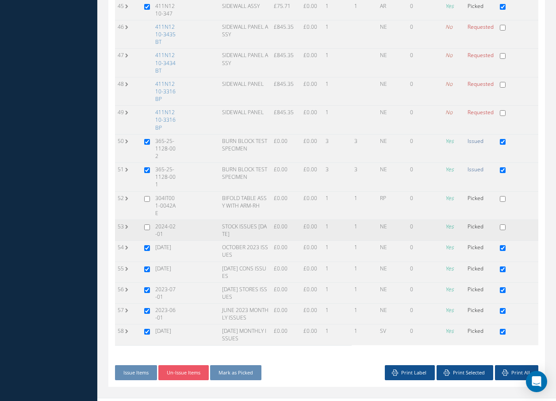
checkbox input "false"
click at [145, 245] on input "checkbox" at bounding box center [147, 248] width 6 height 6
checkbox input "false"
click at [148, 266] on input "checkbox" at bounding box center [147, 269] width 6 height 6
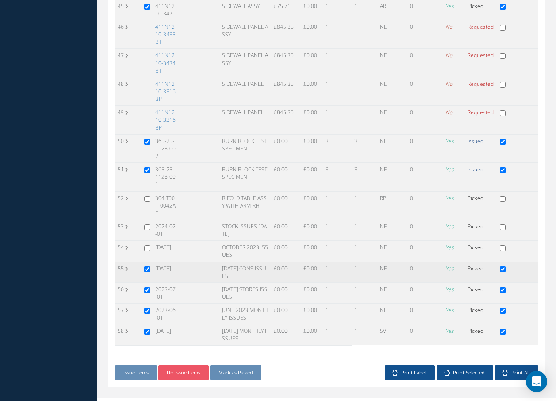
checkbox input "false"
drag, startPoint x: 146, startPoint y: 273, endPoint x: 147, endPoint y: 288, distance: 15.1
click at [146, 287] on input "checkbox" at bounding box center [147, 290] width 6 height 6
checkbox input "false"
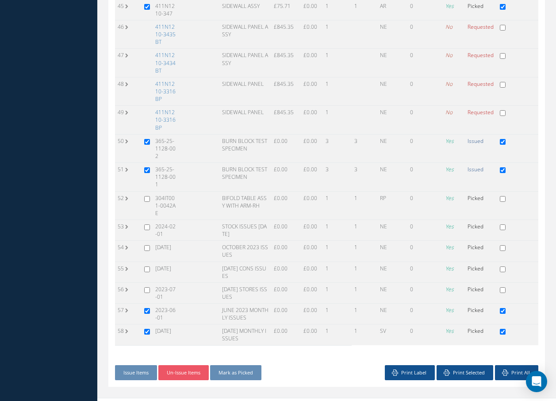
checkbox input "false"
drag, startPoint x: 147, startPoint y: 299, endPoint x: 141, endPoint y: 314, distance: 16.1
click at [147, 304] on td at bounding box center [147, 314] width 11 height 21
click at [148, 329] on input "checkbox" at bounding box center [147, 332] width 6 height 6
checkbox input "false"
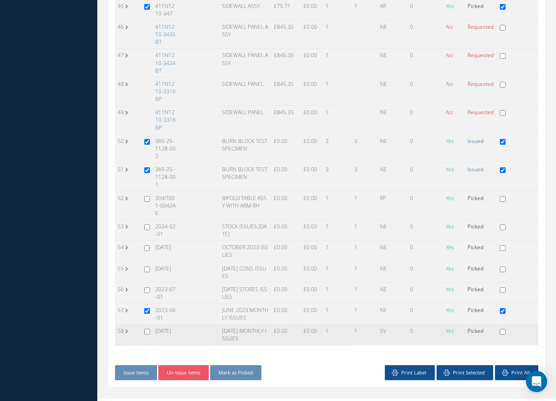
checkbox input "false"
click at [147, 308] on input "checkbox" at bounding box center [147, 311] width 6 height 6
checkbox input "false"
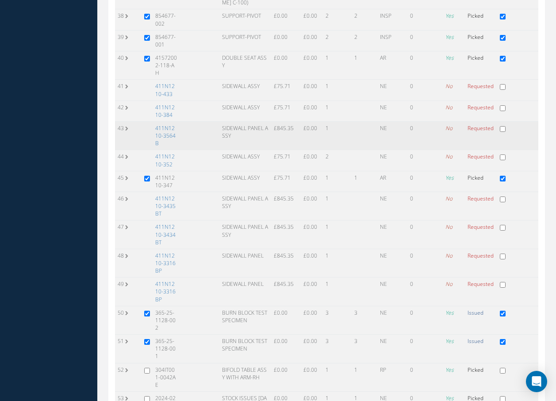
scroll to position [958, 0]
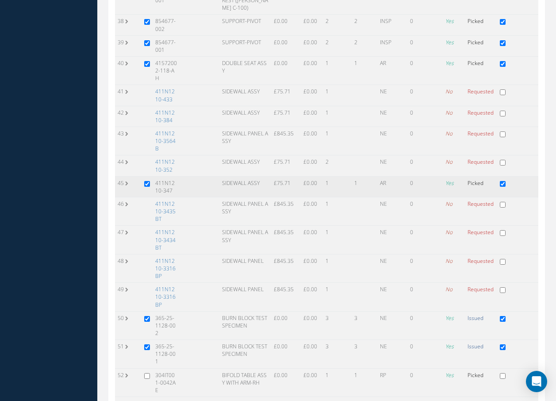
click at [504, 187] on input "checkbox" at bounding box center [503, 184] width 6 height 6
checkbox input "false"
click at [146, 187] on input "checkbox" at bounding box center [147, 184] width 6 height 6
checkbox input "false"
drag, startPoint x: 148, startPoint y: 79, endPoint x: 149, endPoint y: 73, distance: 5.3
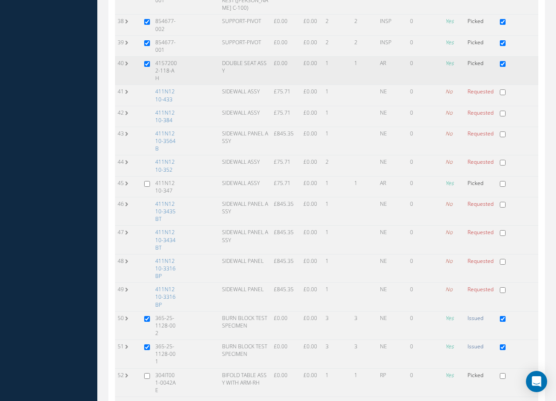
click at [148, 67] on input "checkbox" at bounding box center [147, 64] width 6 height 6
checkbox input "false"
click at [150, 46] on input "checkbox" at bounding box center [147, 43] width 6 height 6
checkbox input "false"
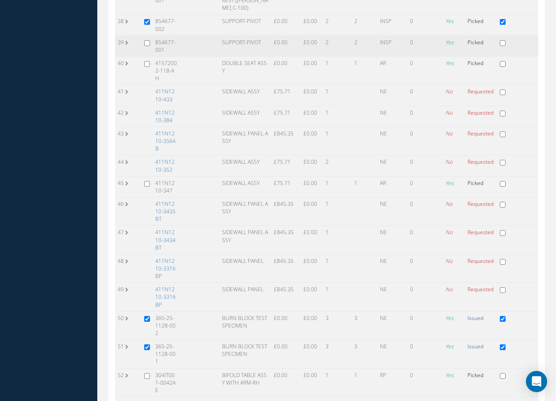
checkbox input "false"
click at [150, 25] on input "checkbox" at bounding box center [147, 22] width 6 height 6
checkbox input "false"
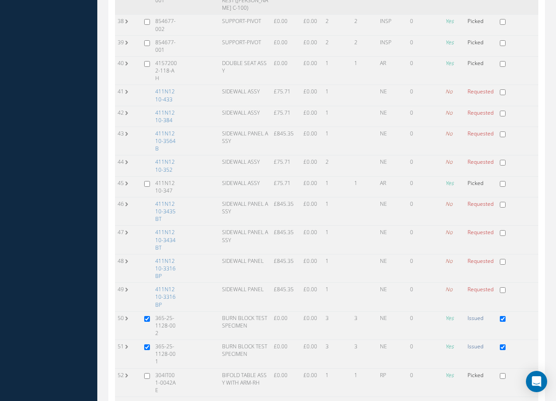
checkbox input "false"
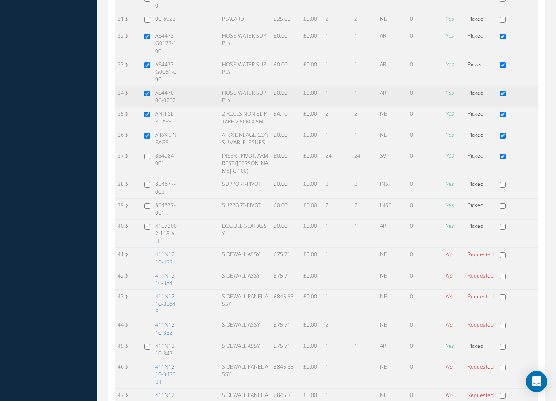
scroll to position [737, 0]
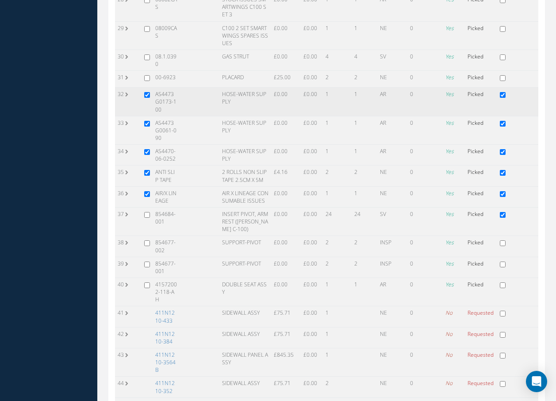
drag, startPoint x: 148, startPoint y: 112, endPoint x: 146, endPoint y: 129, distance: 16.5
click at [148, 98] on input "checkbox" at bounding box center [147, 95] width 6 height 6
checkbox input "false"
click at [146, 127] on input "checkbox" at bounding box center [147, 124] width 6 height 6
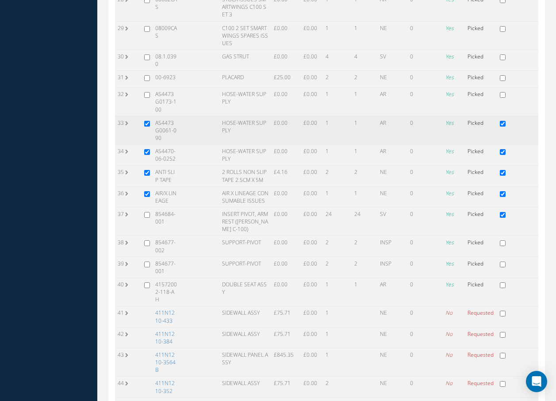
checkbox input "false"
click at [144, 166] on td at bounding box center [147, 155] width 11 height 21
click at [147, 155] on input "checkbox" at bounding box center [147, 152] width 6 height 6
checkbox input "false"
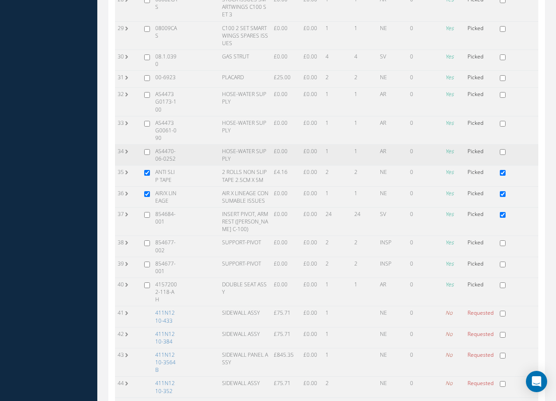
checkbox input "false"
click at [148, 176] on input "checkbox" at bounding box center [147, 173] width 6 height 6
checkbox input "false"
click at [147, 197] on input "checkbox" at bounding box center [147, 194] width 6 height 6
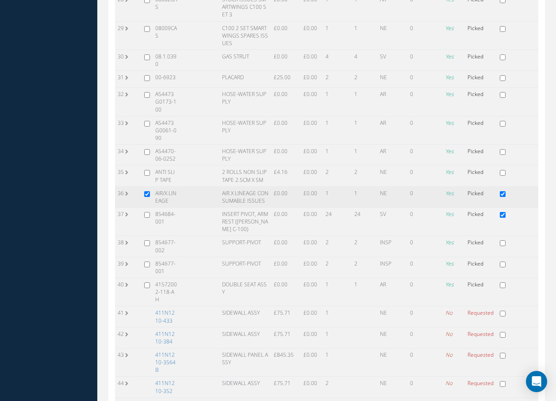
checkbox input "false"
click at [503, 218] on input "checkbox" at bounding box center [503, 215] width 6 height 6
checkbox input "false"
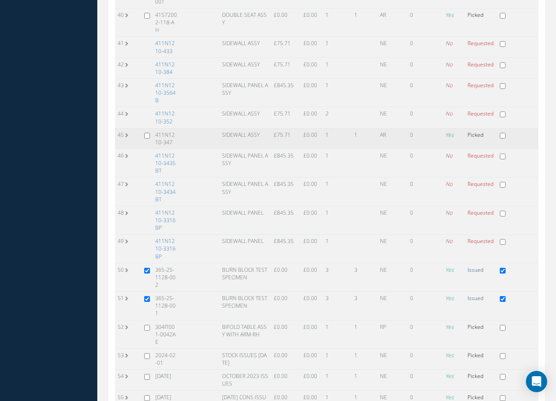
scroll to position [1135, 0]
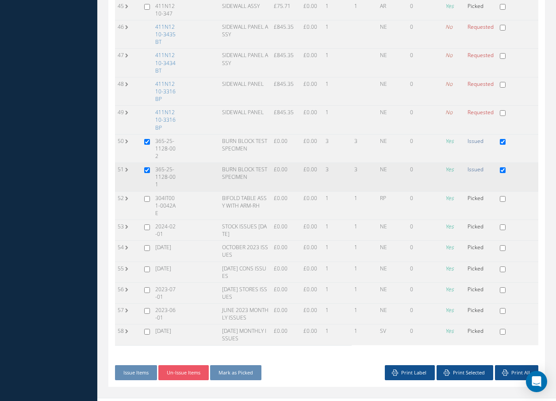
click at [503, 170] on input "checkbox" at bounding box center [503, 170] width 6 height 6
checkbox input "false"
click at [504, 145] on input "checkbox" at bounding box center [503, 142] width 6 height 6
checkbox input "false"
click at [146, 169] on input "checkbox" at bounding box center [147, 170] width 6 height 6
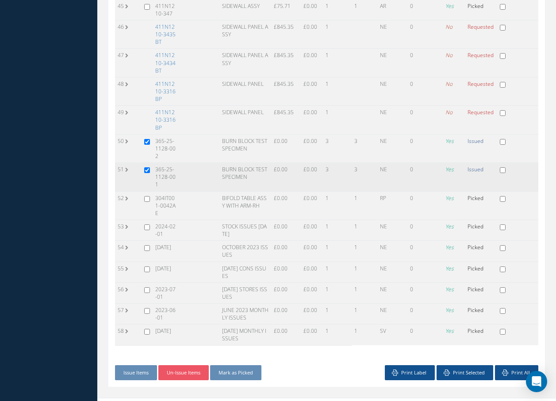
checkbox input "false"
click at [147, 145] on input "checkbox" at bounding box center [147, 142] width 6 height 6
checkbox input "false"
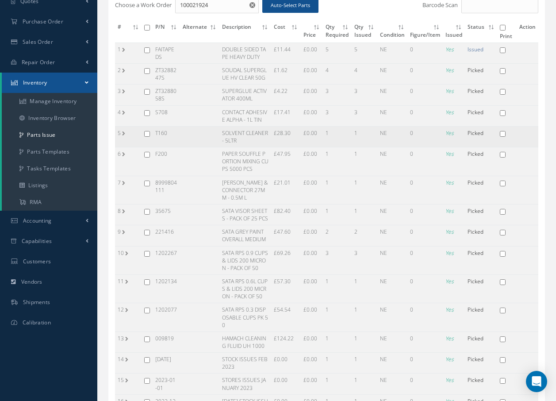
scroll to position [0, 0]
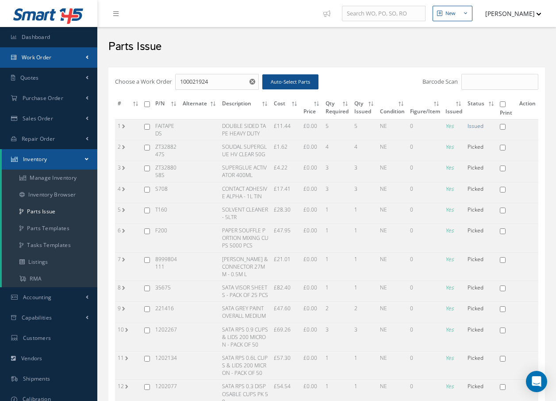
click at [40, 61] on span "Work Order" at bounding box center [37, 58] width 30 height 8
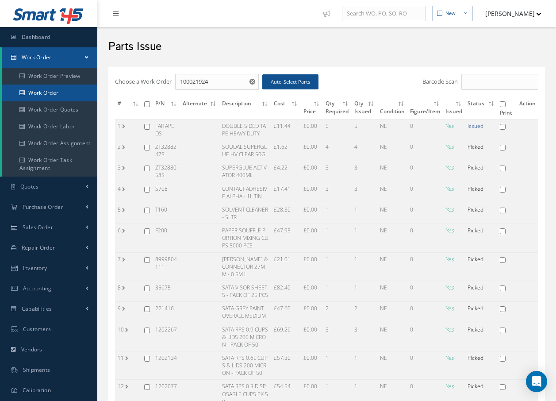
click at [33, 91] on link "Work Order" at bounding box center [50, 93] width 96 height 17
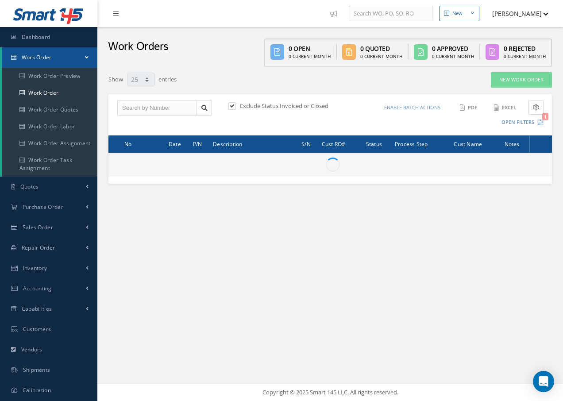
select select "25"
click at [129, 112] on input "text" at bounding box center [157, 108] width 80 height 16
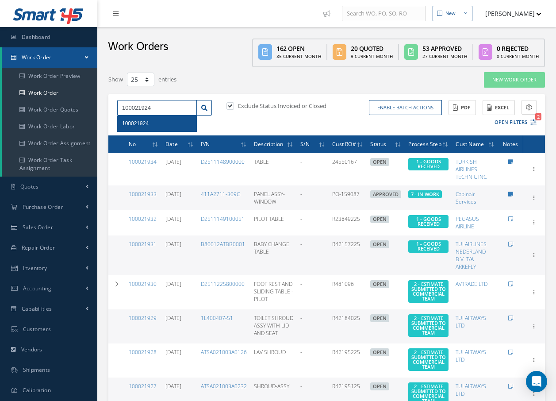
type input "100021924"
click at [145, 125] on span "100021924" at bounding box center [135, 123] width 27 height 6
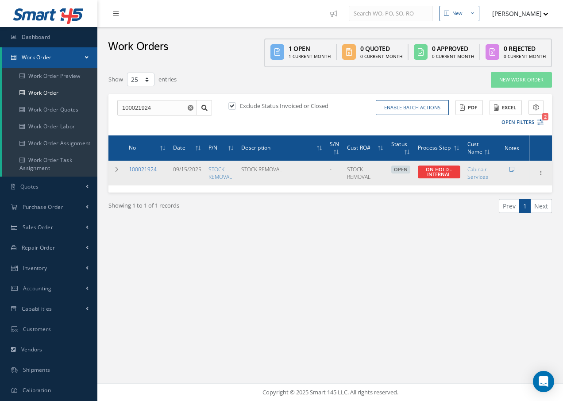
click at [152, 171] on link "100021924" at bounding box center [143, 170] width 28 height 8
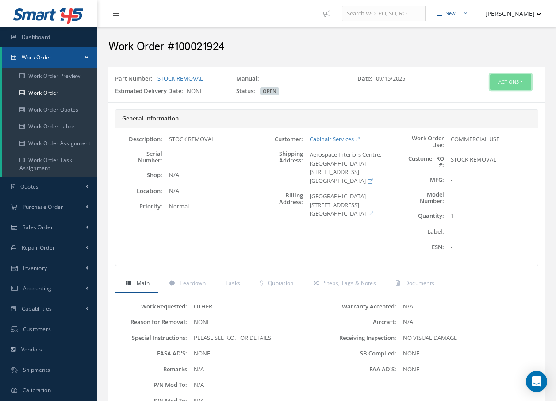
click at [498, 83] on button "Actions" at bounding box center [510, 81] width 41 height 15
click at [485, 97] on link "Edit" at bounding box center [497, 99] width 71 height 12
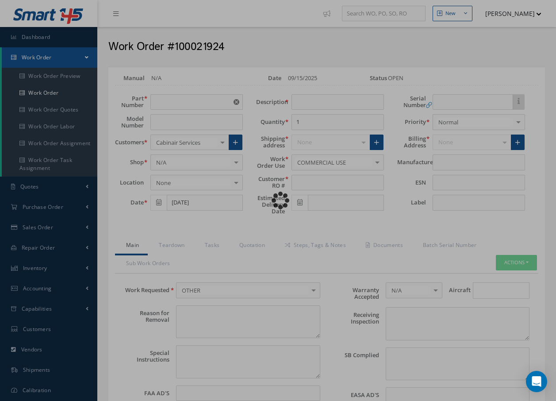
type input "STOCK REMOVAL"
type input "09/15/2025"
type input "STOCK REMOVAL"
type textarea "NONE"
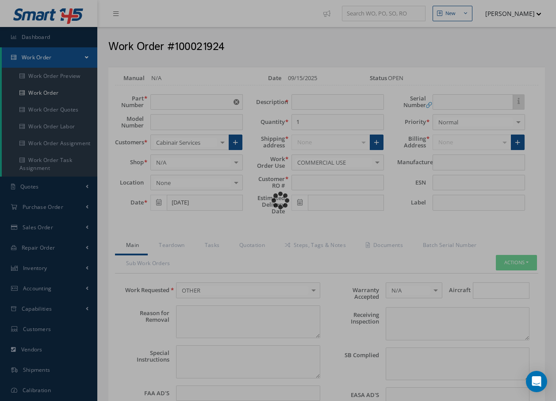
type textarea "PLEASE SEE R.O. FOR DETAILS"
type input "NONE"
type textarea "NO VISUAL DAMAGE"
type textarea "NONE"
type input "NONE"
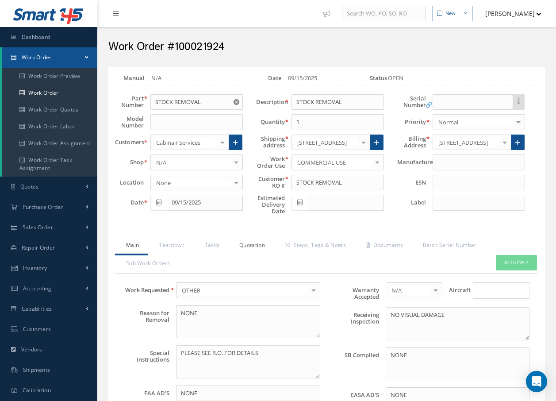
click at [259, 245] on link "Quotation" at bounding box center [251, 246] width 46 height 19
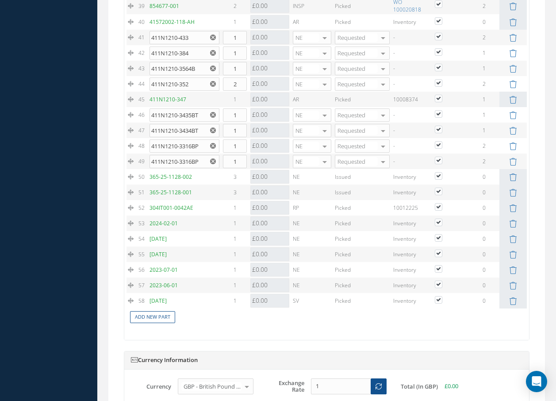
scroll to position [1505, 0]
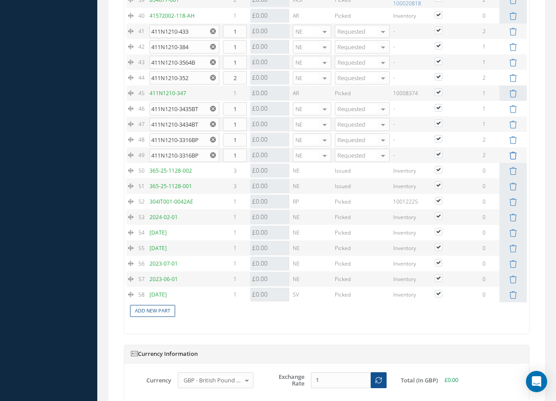
click at [513, 154] on icon at bounding box center [513, 156] width 8 height 8
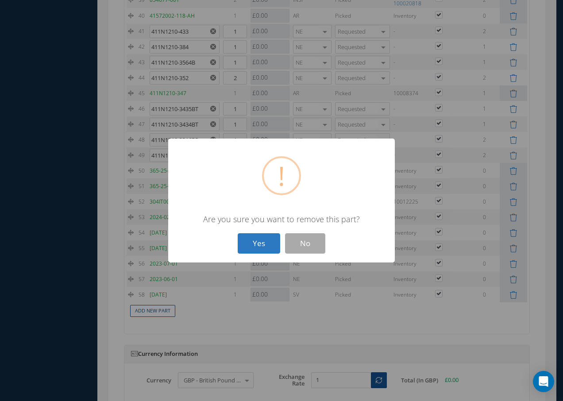
click at [262, 244] on button "Yes" at bounding box center [259, 243] width 42 height 21
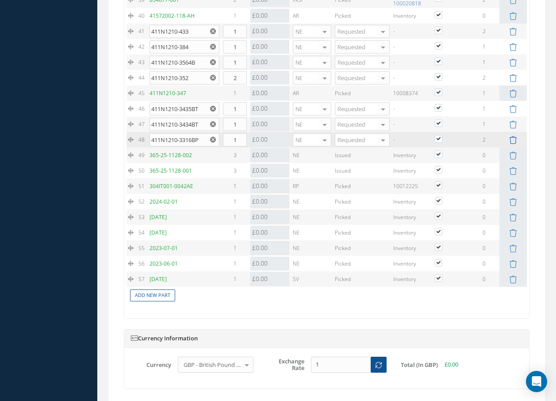
click at [513, 140] on icon at bounding box center [513, 140] width 8 height 8
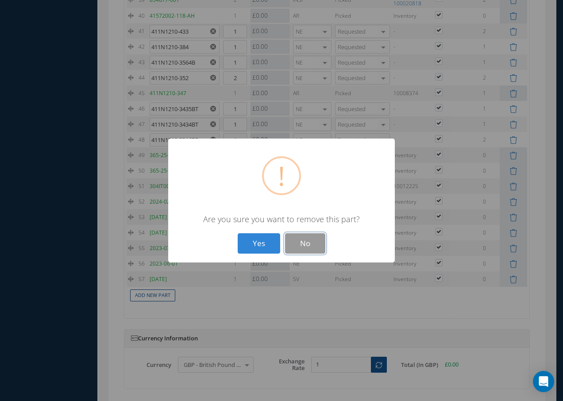
click at [308, 243] on button "No" at bounding box center [305, 243] width 40 height 21
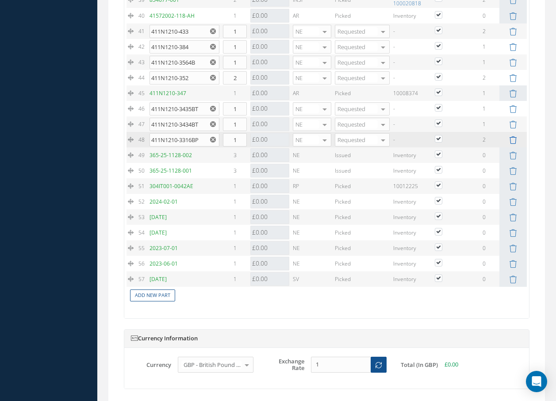
click at [513, 140] on icon at bounding box center [513, 140] width 8 height 8
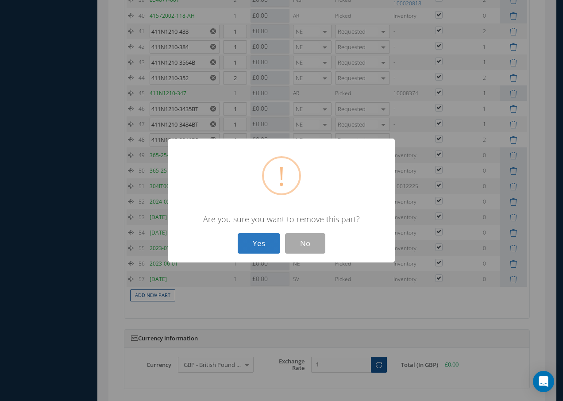
click at [253, 240] on button "Yes" at bounding box center [259, 243] width 42 height 21
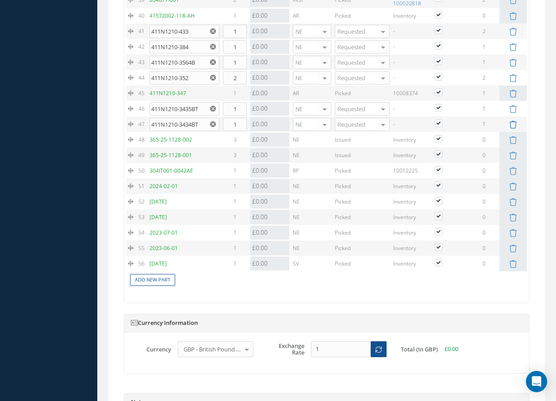
click at [514, 125] on icon at bounding box center [513, 125] width 8 height 8
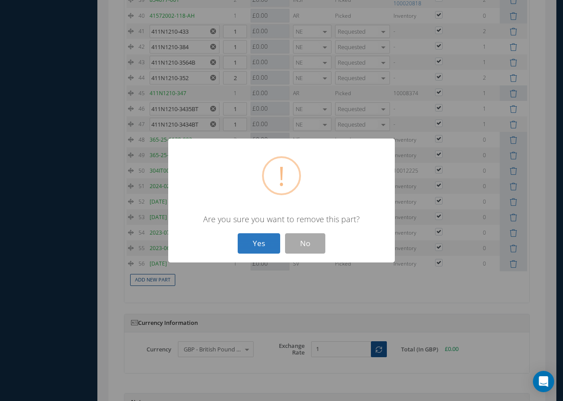
click at [258, 242] on button "Yes" at bounding box center [259, 243] width 42 height 21
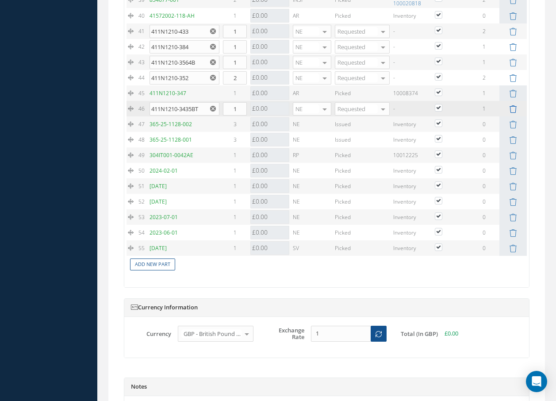
click at [514, 110] on icon at bounding box center [513, 109] width 8 height 8
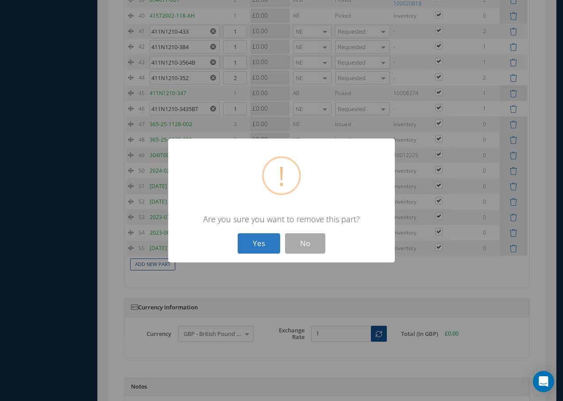
click at [255, 239] on button "Yes" at bounding box center [259, 243] width 42 height 21
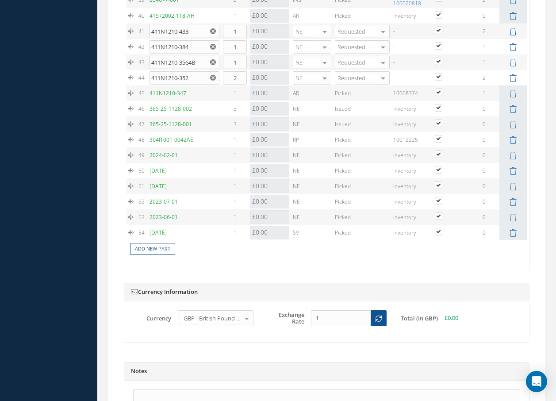
click at [513, 34] on icon at bounding box center [513, 32] width 8 height 8
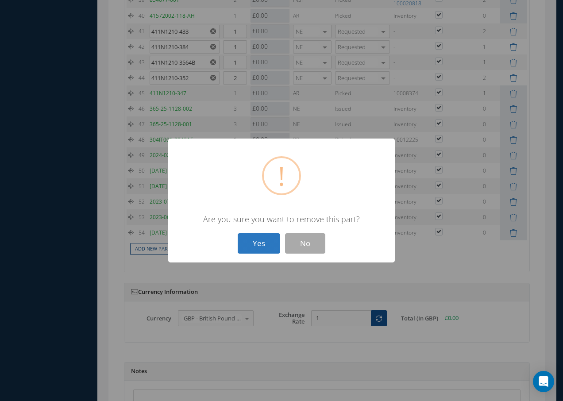
click at [245, 245] on button "Yes" at bounding box center [259, 243] width 42 height 21
type input "411N1210-384"
type input "411N1210-3564B"
type input "411N1210-352"
type input "2"
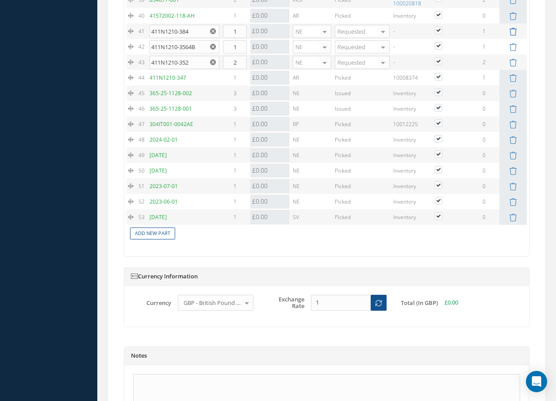
click at [514, 34] on icon at bounding box center [513, 32] width 8 height 8
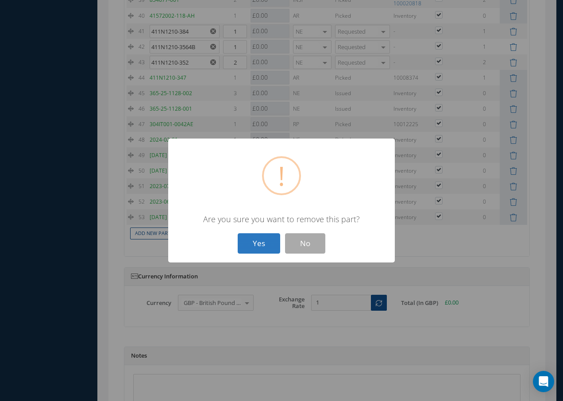
click at [269, 241] on button "Yes" at bounding box center [259, 243] width 42 height 21
type input "411N1210-3564B"
type input "411N1210-352"
type input "2"
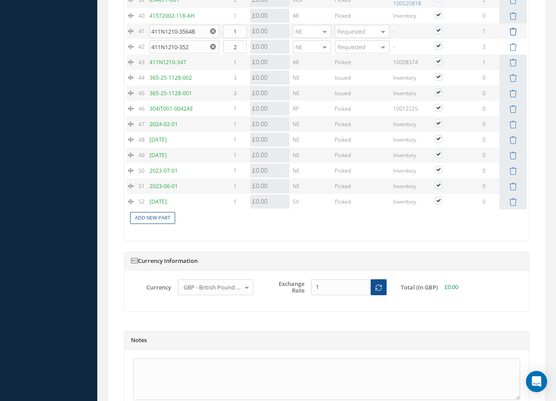
click at [513, 29] on icon at bounding box center [513, 32] width 8 height 8
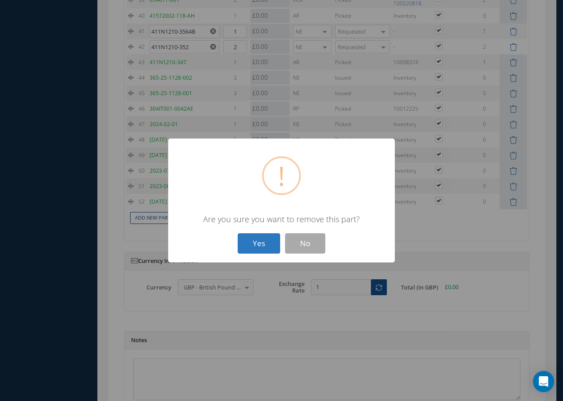
click at [257, 242] on button "Yes" at bounding box center [259, 243] width 42 height 21
type input "411N1210-352"
type input "2"
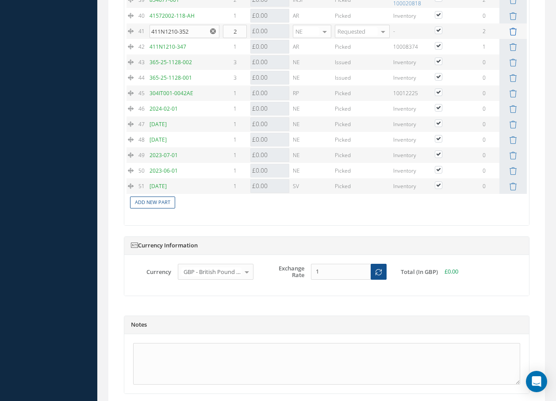
click at [516, 30] on icon at bounding box center [513, 32] width 8 height 8
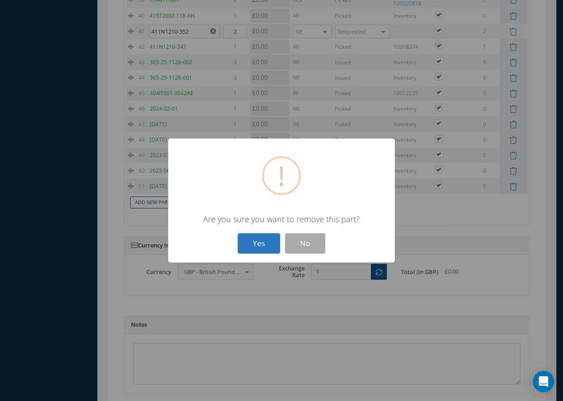
click at [268, 236] on button "Yes" at bounding box center [259, 243] width 42 height 21
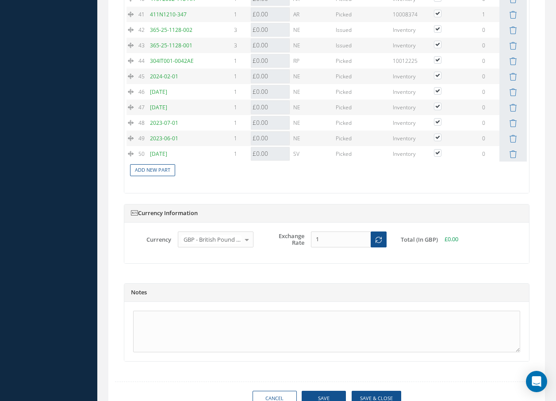
scroll to position [1562, 0]
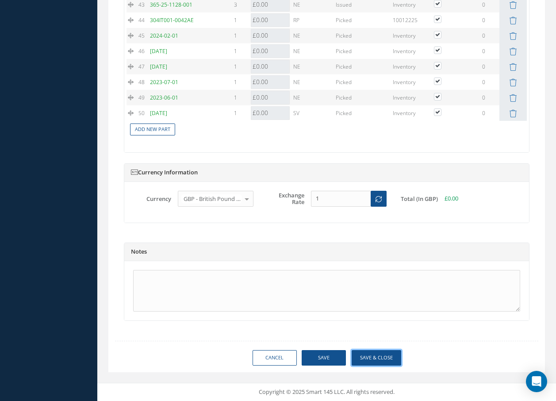
click at [378, 355] on button "Save & Close" at bounding box center [377, 357] width 50 height 15
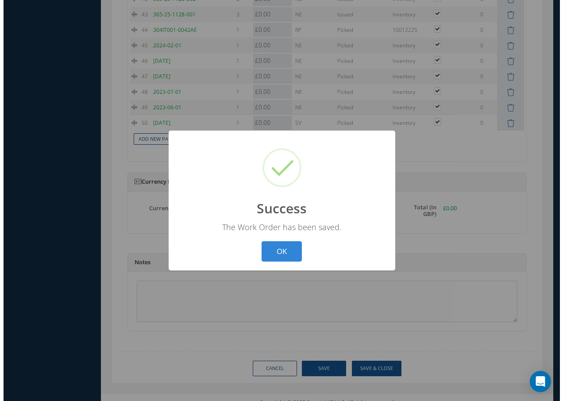
scroll to position [1554, 0]
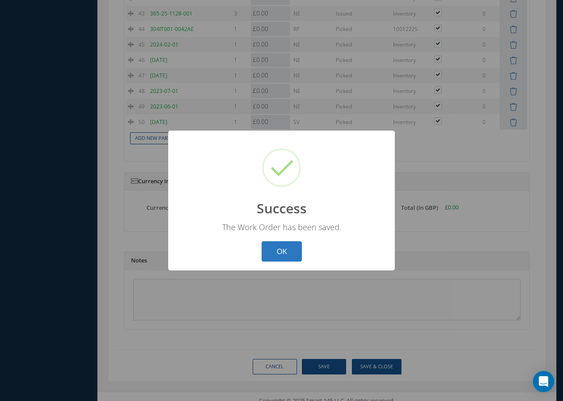
click at [288, 253] on button "OK" at bounding box center [282, 251] width 40 height 21
select select "25"
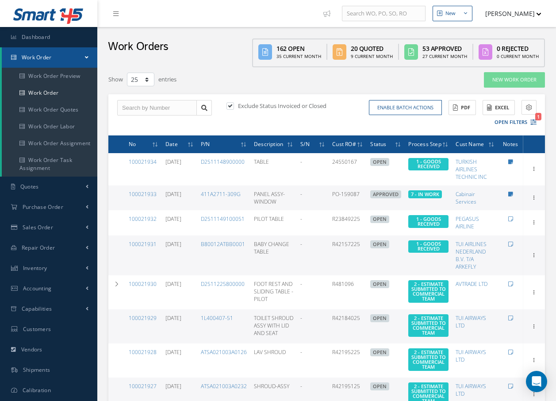
click at [24, 57] on span "Work Order" at bounding box center [37, 58] width 30 height 8
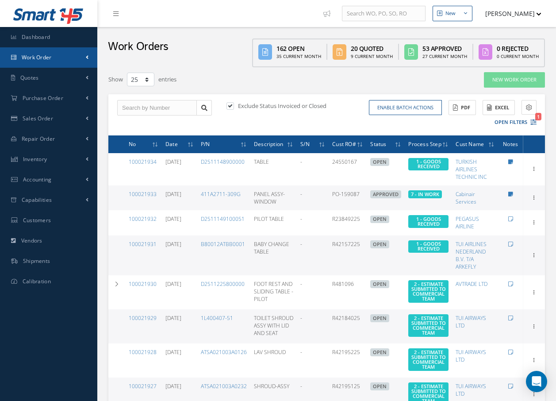
click at [36, 54] on span "Work Order" at bounding box center [37, 58] width 30 height 8
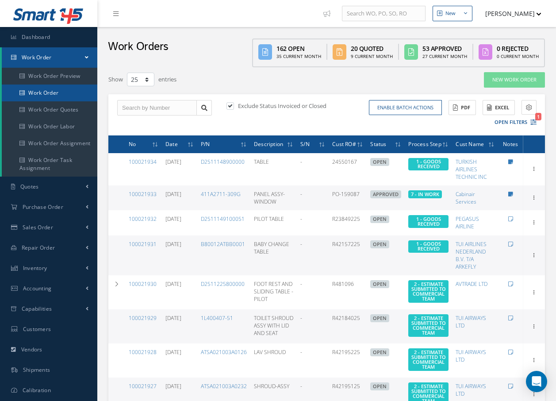
click at [37, 89] on link "Work Order" at bounding box center [50, 93] width 96 height 17
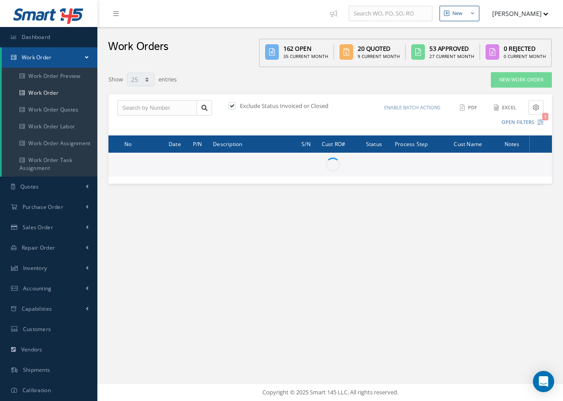
select select "25"
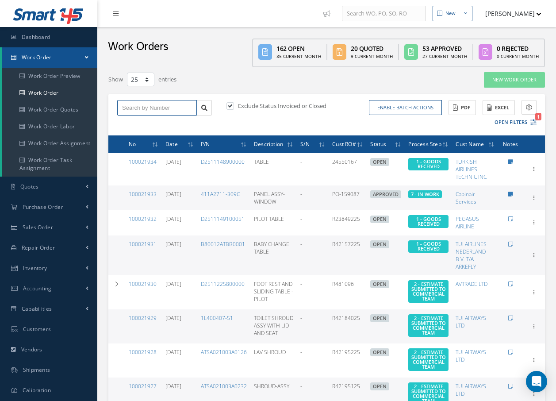
click at [152, 106] on input "text" at bounding box center [157, 108] width 80 height 16
type input "100021924"
click at [151, 125] on div "100021924" at bounding box center [157, 123] width 70 height 9
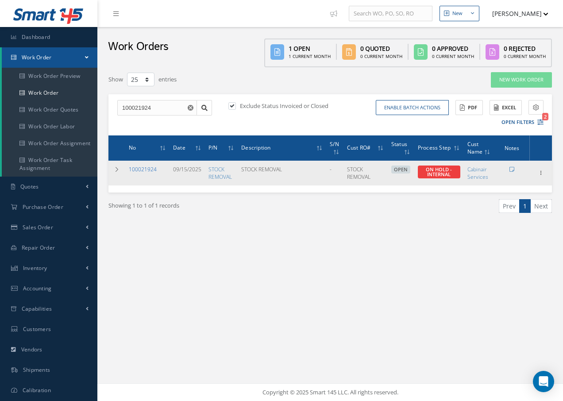
click at [144, 170] on link "100021924" at bounding box center [143, 170] width 28 height 8
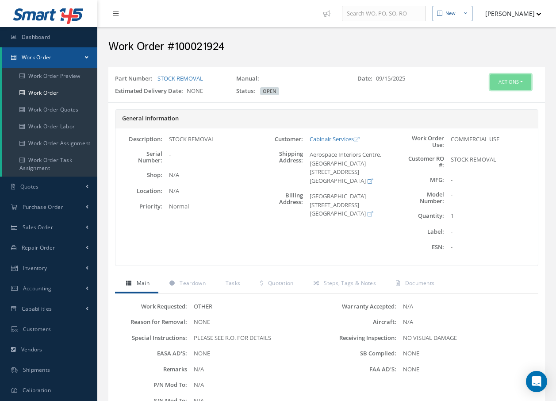
click at [517, 83] on button "Actions" at bounding box center [510, 81] width 41 height 15
click at [479, 99] on link "Edit" at bounding box center [497, 99] width 71 height 12
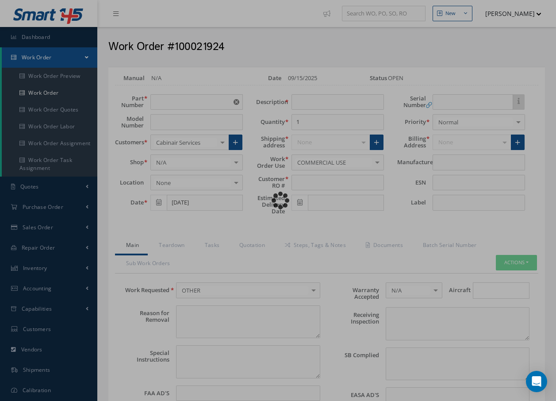
type input "STOCK REMOVAL"
type input "09/15/2025"
type input "STOCK REMOVAL"
type textarea "NONE"
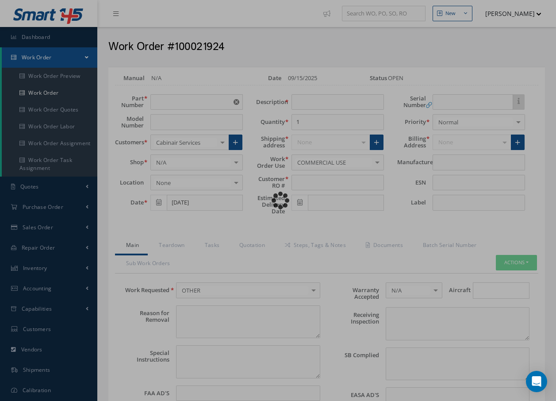
type textarea "PLEASE SEE R.O. FOR DETAILS"
type input "NONE"
type textarea "NO VISUAL DAMAGE"
type textarea "NONE"
type input "NONE"
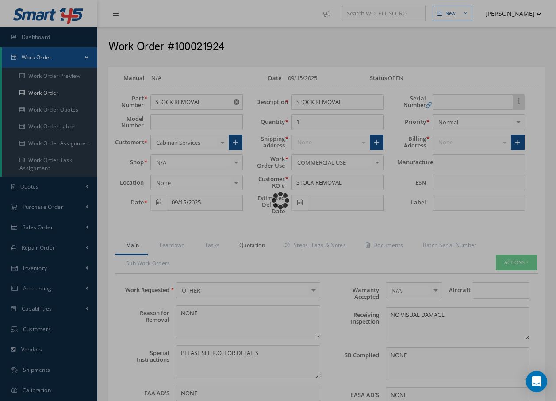
click at [258, 243] on link "Quotation" at bounding box center [251, 246] width 46 height 19
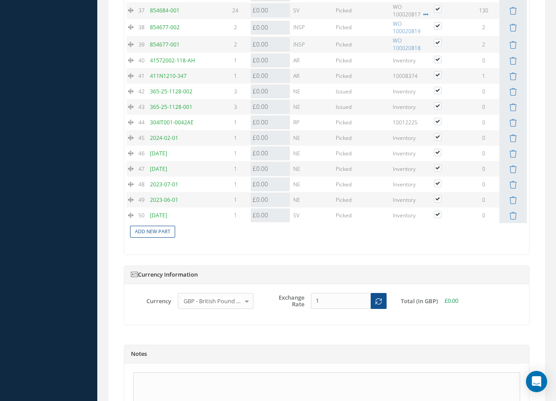
scroll to position [1474, 0]
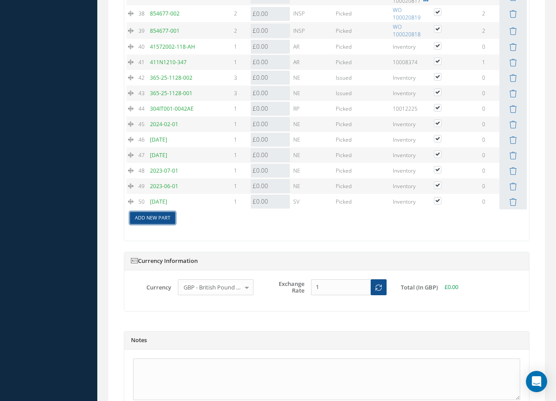
click at [170, 219] on link "Add New Part" at bounding box center [152, 218] width 45 height 12
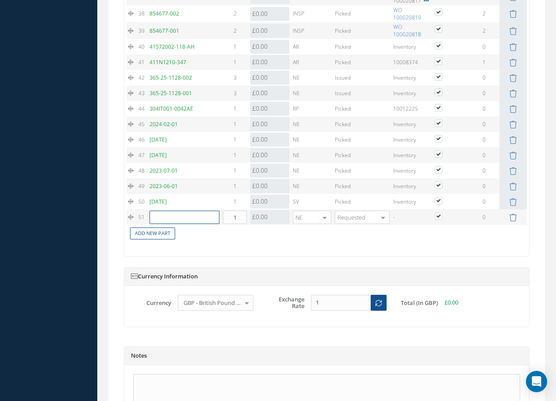
click at [170, 219] on input "text" at bounding box center [185, 217] width 70 height 13
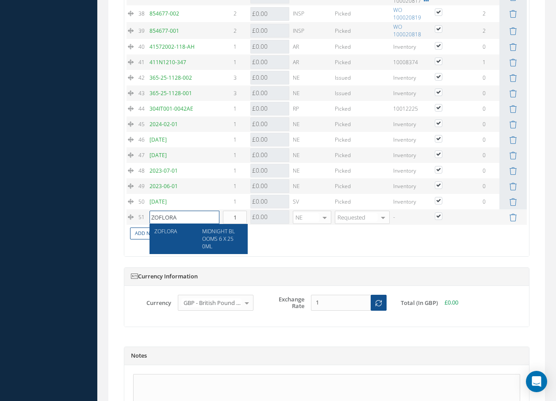
type input "ZOFLORA"
click at [205, 230] on span "MIDNIGHT BLOOMS 6 X 250ML" at bounding box center [218, 239] width 33 height 23
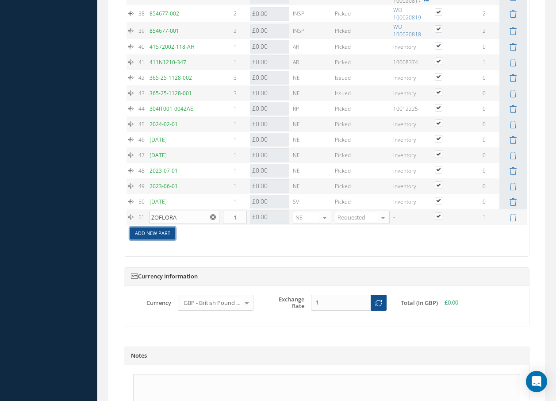
click at [166, 234] on link "Add New Part" at bounding box center [152, 234] width 45 height 12
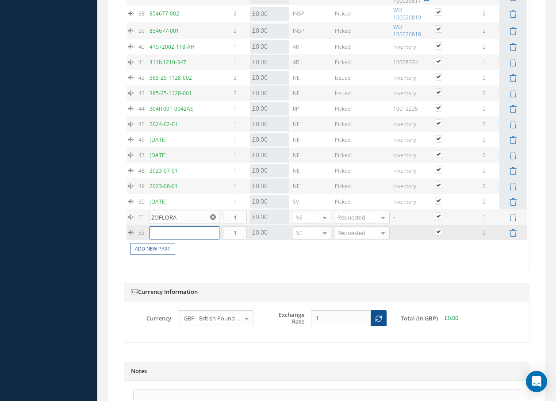
click at [167, 234] on input "text" at bounding box center [185, 232] width 70 height 13
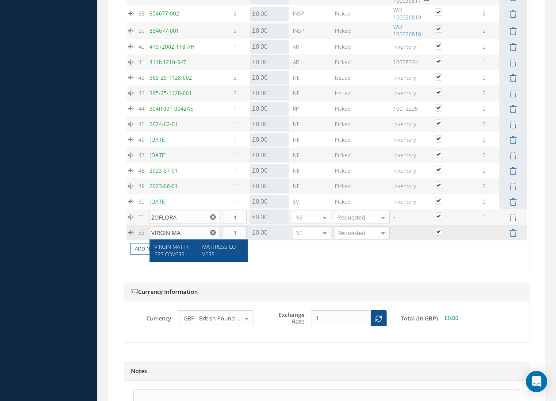
click at [177, 253] on span "VIRGIN MATTRESS COVERS" at bounding box center [171, 250] width 34 height 15
type input "VIRGIN MATTRESS COVERS"
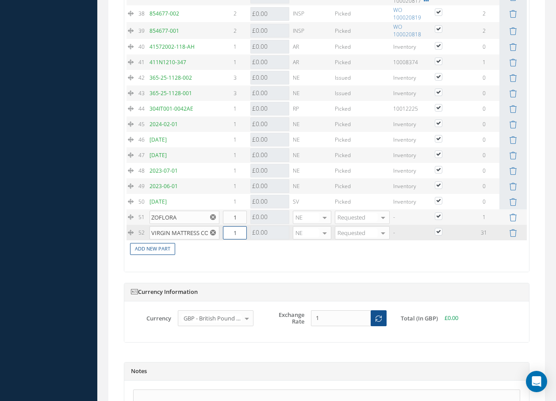
drag, startPoint x: 247, startPoint y: 237, endPoint x: 231, endPoint y: 239, distance: 16.5
click at [232, 238] on input "1" at bounding box center [235, 232] width 24 height 13
type input "31"
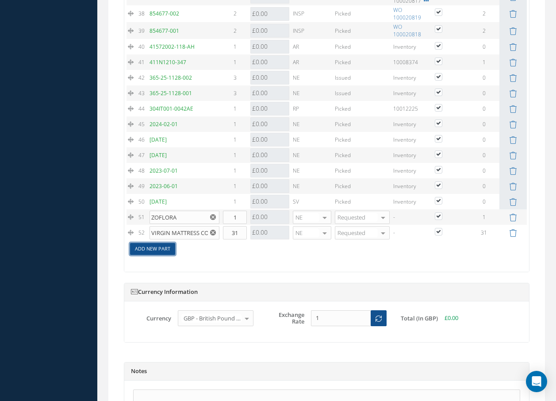
click at [170, 249] on link "Add New Part" at bounding box center [152, 249] width 45 height 12
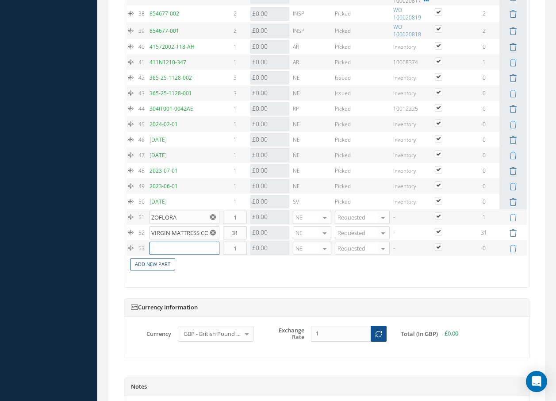
click at [172, 247] on input "text" at bounding box center [185, 248] width 70 height 13
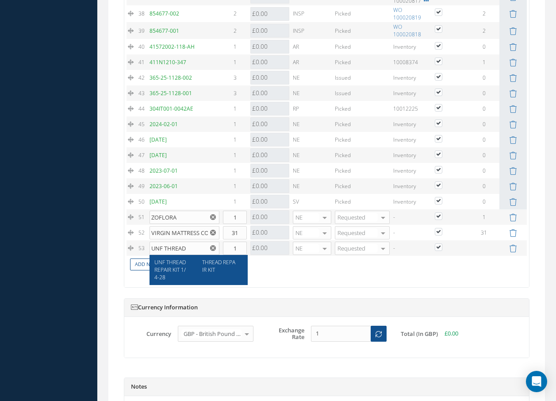
click at [160, 260] on span "UNF THREAD REPAIR KIT 1/4-28" at bounding box center [169, 269] width 31 height 23
type input "UNF THREAD REPAIR KIT 1/4-28"
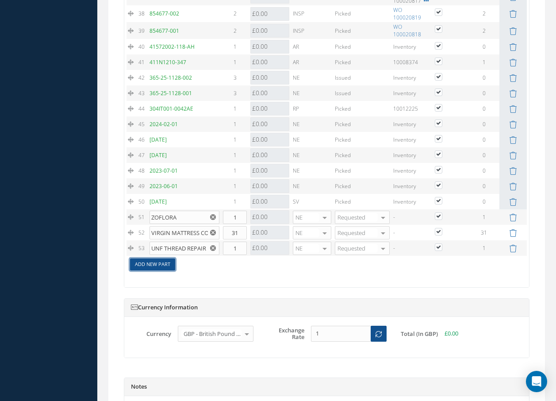
click at [160, 261] on link "Add New Part" at bounding box center [152, 264] width 45 height 12
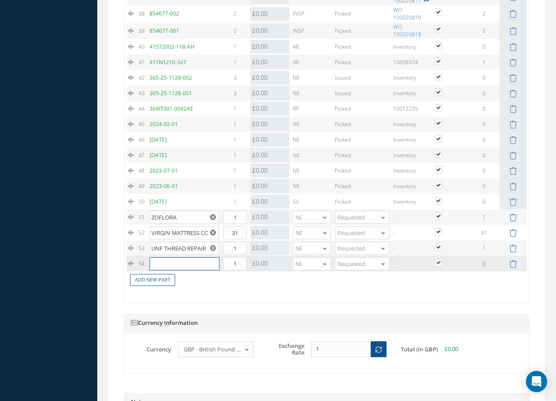
click at [159, 261] on input "text" at bounding box center [185, 263] width 70 height 13
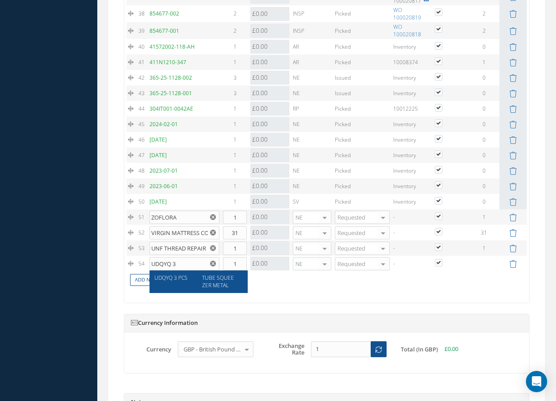
drag, startPoint x: 219, startPoint y: 283, endPoint x: 210, endPoint y: 283, distance: 8.4
click at [219, 283] on span "TUBE SQUEEZER METAL" at bounding box center [218, 281] width 32 height 15
type input "UDQYQ 3 PCS"
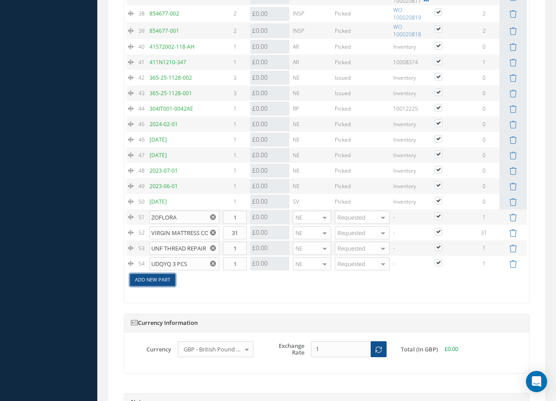
click at [169, 279] on link "Add New Part" at bounding box center [152, 280] width 45 height 12
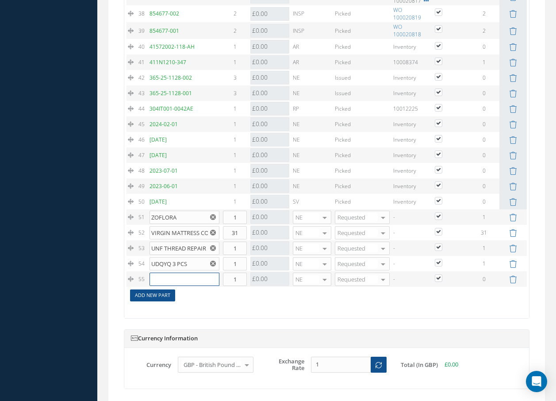
click at [169, 279] on input "text" at bounding box center [185, 279] width 70 height 13
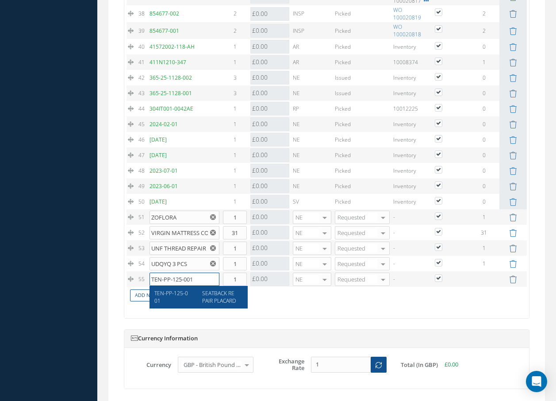
type input "TEN-PP-125-001"
click at [224, 297] on span "SEATBACK REPAIR PLACARD" at bounding box center [219, 296] width 34 height 15
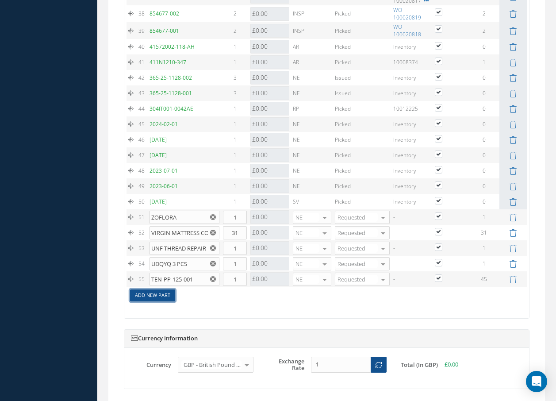
click at [171, 293] on link "Add New Part" at bounding box center [152, 295] width 45 height 12
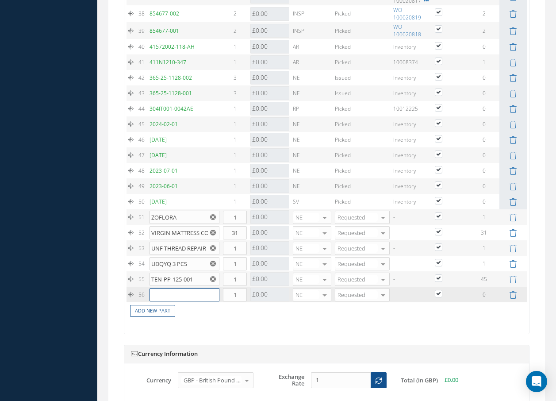
click at [171, 293] on input "text" at bounding box center [185, 294] width 70 height 13
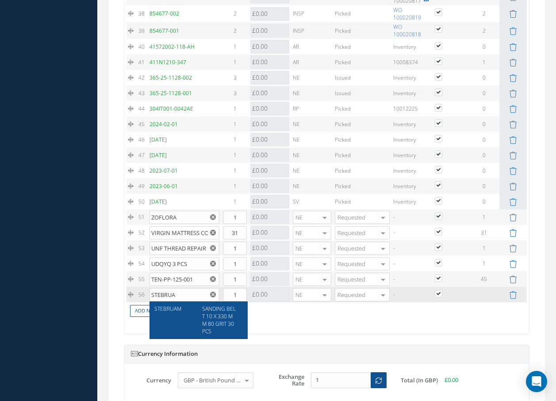
click at [223, 317] on span "SANDING BELT 10 X 330 MM 80 GRIT 30 PCS" at bounding box center [219, 320] width 34 height 30
type input "STEBRUAM"
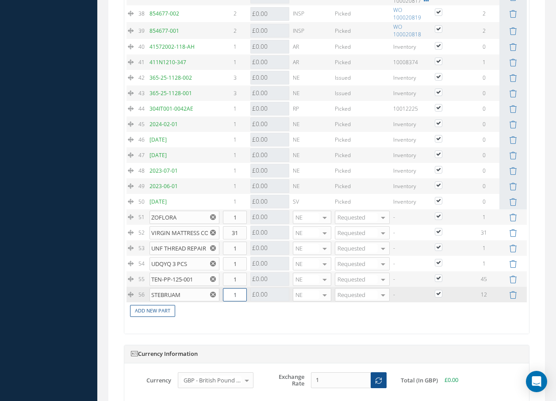
drag, startPoint x: 234, startPoint y: 297, endPoint x: 243, endPoint y: 294, distance: 9.2
click at [243, 294] on input "1" at bounding box center [235, 294] width 24 height 13
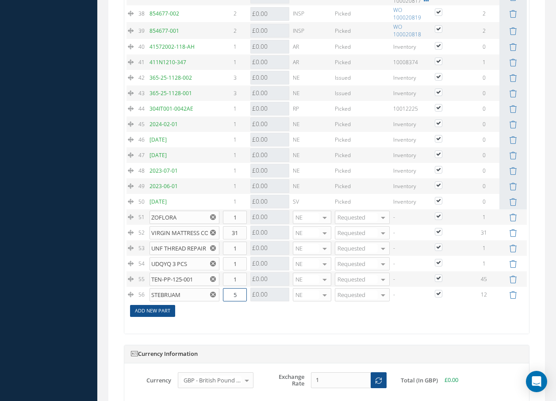
type input "5"
click at [164, 310] on link "Add New Part" at bounding box center [152, 311] width 45 height 12
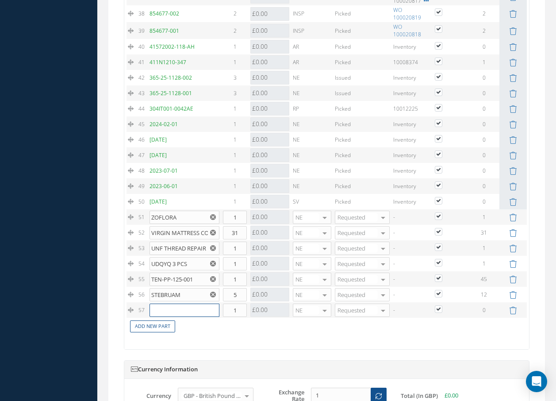
click at [166, 310] on input "text" at bounding box center [185, 310] width 70 height 13
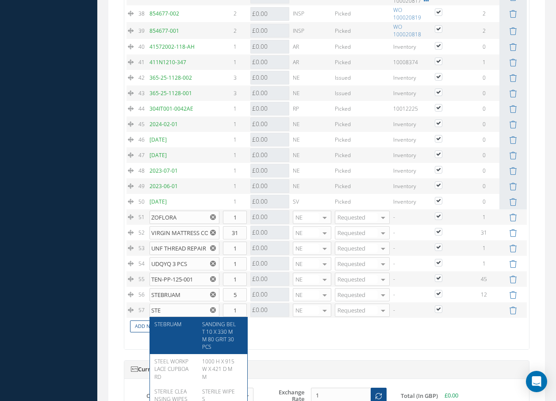
click at [216, 328] on span "SANDING BELT 10 X 330 MM 80 GRIT 30 PCS" at bounding box center [219, 335] width 34 height 30
type input "STEBRUAM"
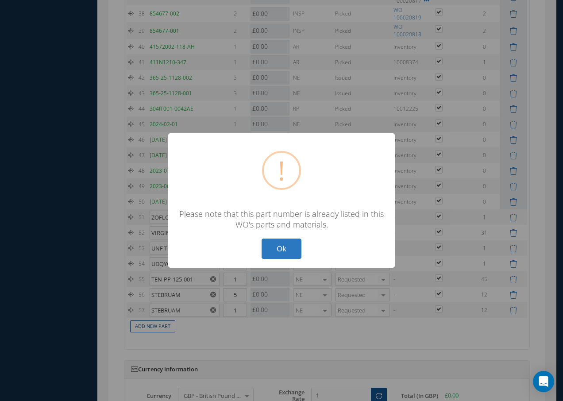
click at [276, 244] on button "Ok" at bounding box center [282, 249] width 40 height 21
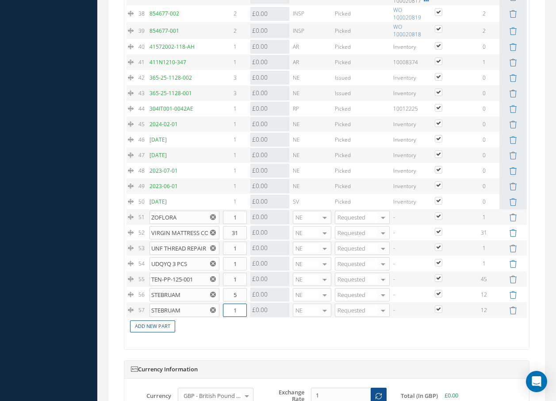
drag, startPoint x: 233, startPoint y: 311, endPoint x: 251, endPoint y: 311, distance: 18.1
click at [251, 311] on tr "57 STEBRUAM SANDING BELT 10 X 330 MM 80 GRIT 30 PCS Part Number Description Qty…" at bounding box center [327, 309] width 401 height 15
type input "5"
click at [166, 324] on link "Add New Part" at bounding box center [152, 326] width 45 height 12
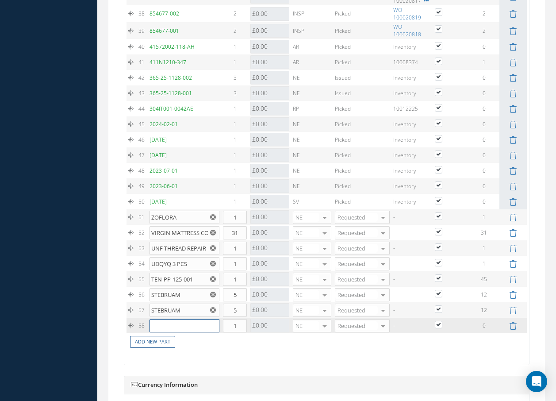
click at [167, 323] on input "text" at bounding box center [185, 325] width 70 height 13
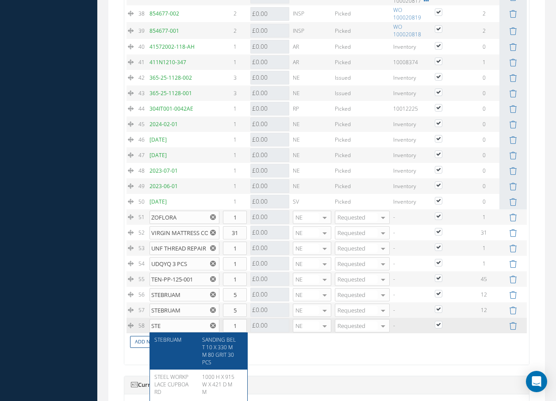
click at [219, 347] on span "SANDING BELT 10 X 330 MM 80 GRIT 30 PCS" at bounding box center [219, 351] width 34 height 30
type input "STEBRUAM"
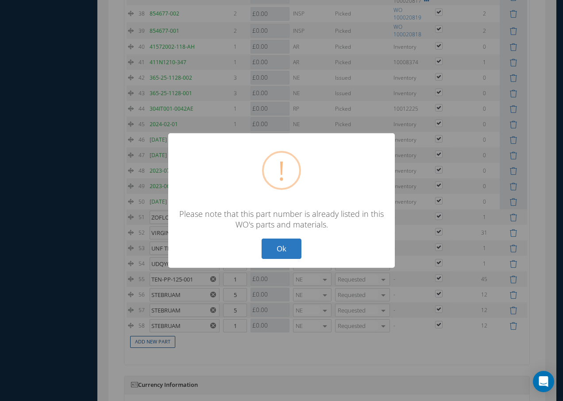
click at [273, 251] on button "Ok" at bounding box center [282, 249] width 40 height 21
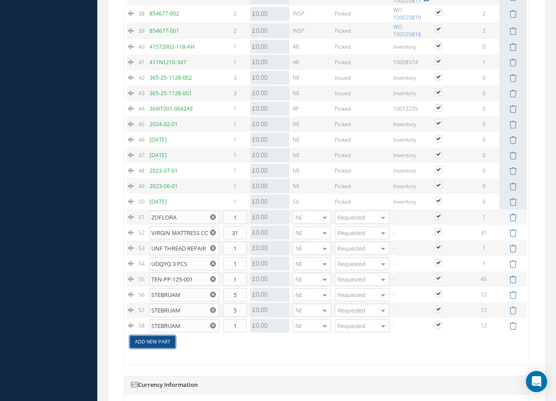
click at [165, 340] on link "Add New Part" at bounding box center [152, 342] width 45 height 12
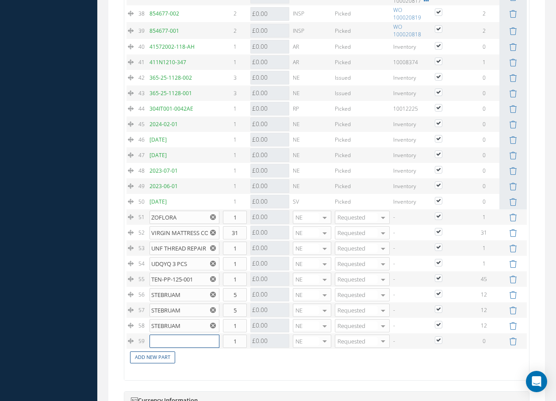
click at [165, 339] on input "text" at bounding box center [185, 341] width 70 height 13
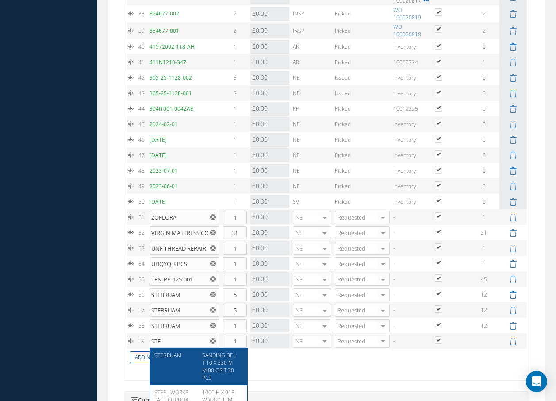
click at [227, 362] on span "SANDING BELT 10 X 330 MM 80 GRIT 30 PCS" at bounding box center [219, 366] width 34 height 30
type input "STEBRUAM"
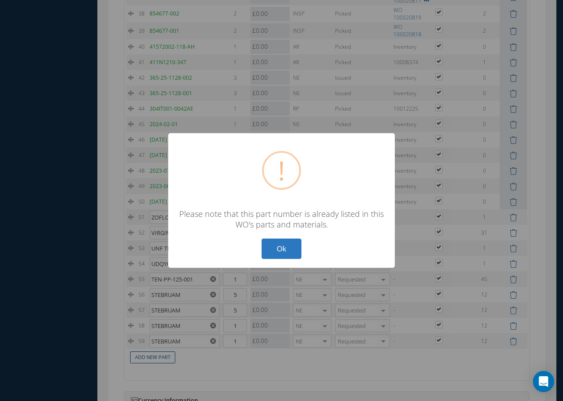
click at [285, 249] on button "Ok" at bounding box center [282, 249] width 40 height 21
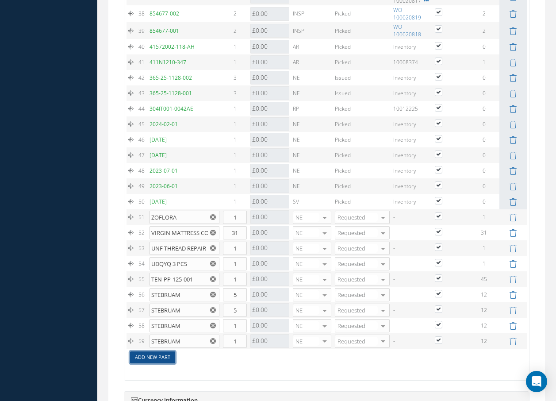
click at [154, 358] on link "Add New Part" at bounding box center [152, 357] width 45 height 12
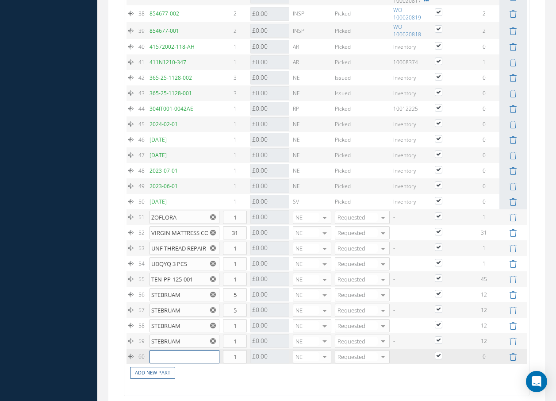
click at [161, 355] on input "text" at bounding box center [185, 356] width 70 height 13
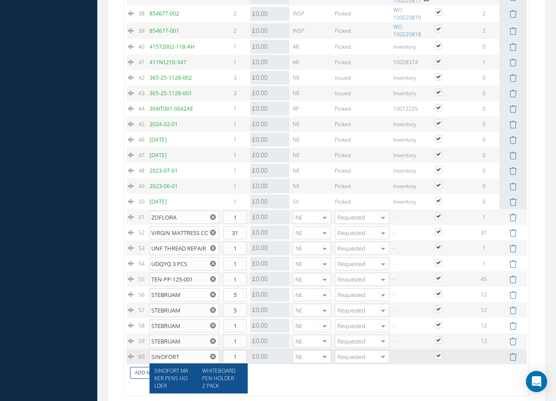
click at [220, 374] on span "WHITEBOARD PEN HOLDER 2 PACK" at bounding box center [218, 378] width 33 height 23
type input "SINOFORT MAKER PENS HOLDER"
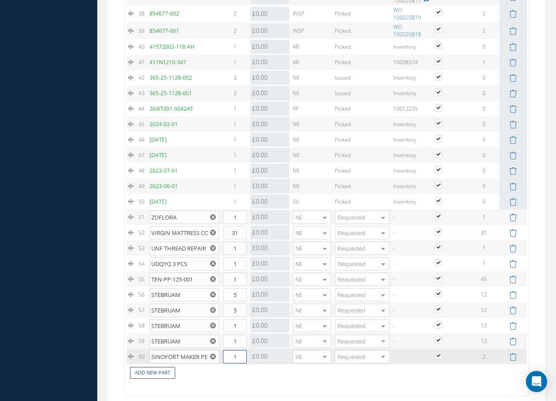
drag, startPoint x: 238, startPoint y: 356, endPoint x: 232, endPoint y: 356, distance: 6.2
click at [232, 356] on input "1" at bounding box center [235, 356] width 24 height 13
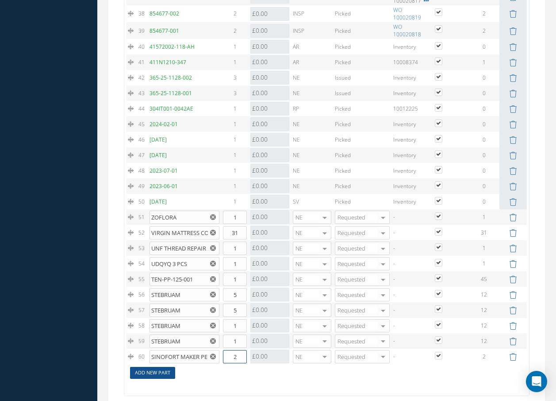
type input "2"
click at [165, 376] on link "Add New Part" at bounding box center [152, 373] width 45 height 12
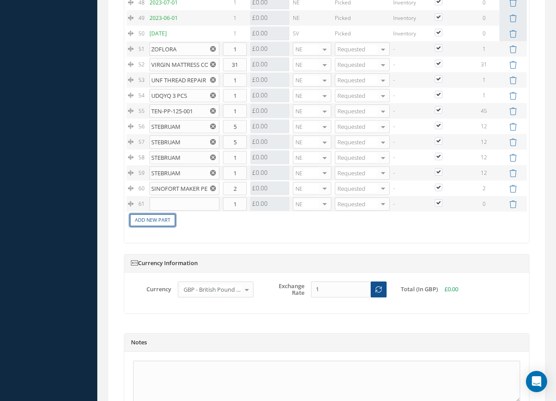
scroll to position [1695, 0]
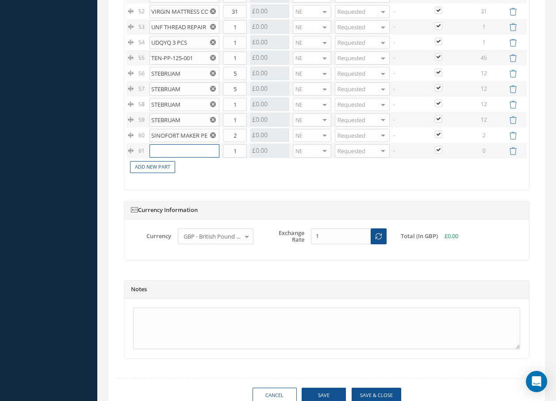
click at [181, 154] on input "text" at bounding box center [185, 150] width 70 height 13
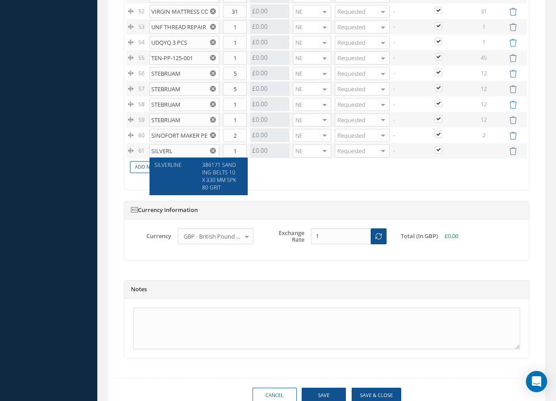
click at [228, 177] on span "386171 SANDING BELTS 10 X 330 MM 5PK 80 GRIT" at bounding box center [219, 176] width 34 height 30
type input "SILVERLINE"
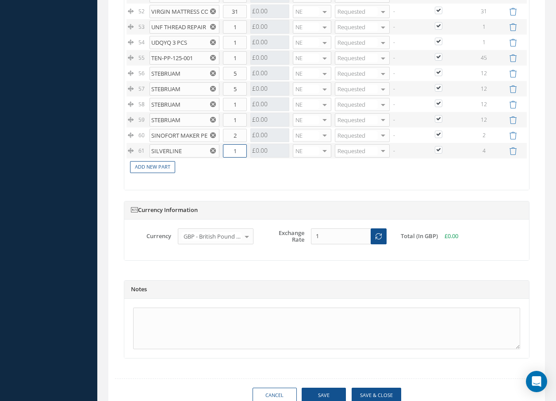
drag, startPoint x: 237, startPoint y: 152, endPoint x: 224, endPoint y: 152, distance: 12.4
click at [224, 152] on input "1" at bounding box center [235, 150] width 24 height 13
type input "4"
click at [164, 166] on link "Add New Part" at bounding box center [152, 167] width 45 height 12
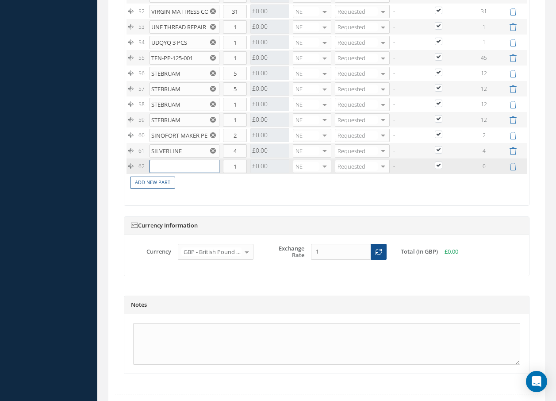
click at [165, 166] on input "text" at bounding box center [185, 166] width 70 height 13
click at [172, 168] on input "text" at bounding box center [185, 166] width 70 height 13
type input "SHIPPING 01"
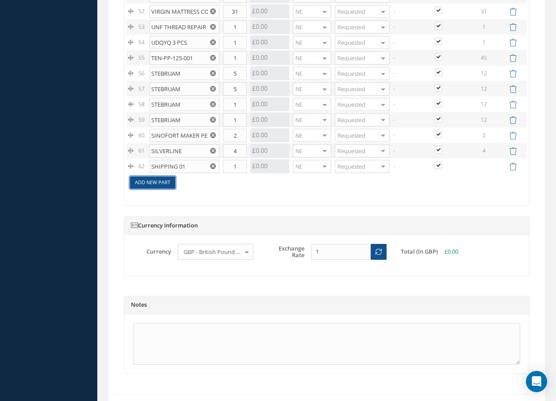
click at [169, 179] on link "Add New Part" at bounding box center [152, 183] width 45 height 12
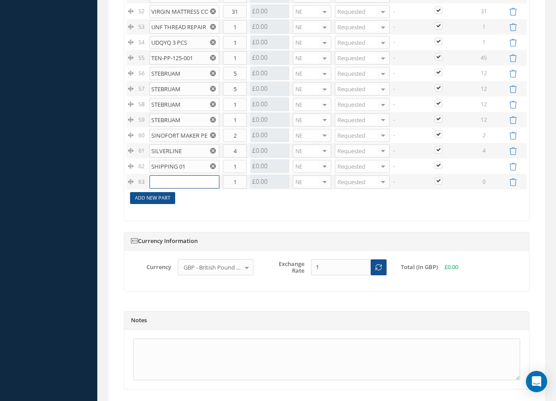
click at [169, 179] on input "text" at bounding box center [185, 181] width 70 height 13
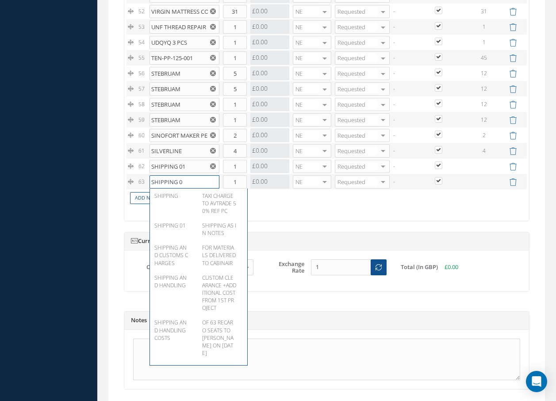
type input "SHIPPING 01"
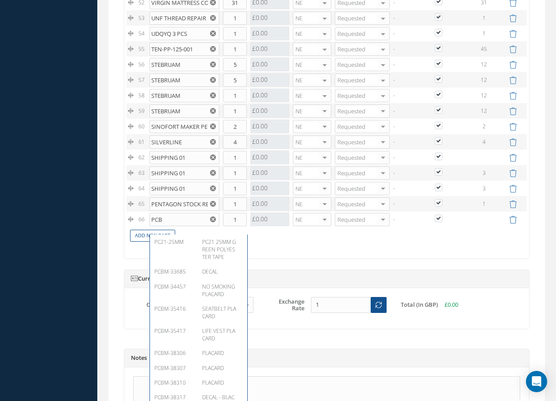
scroll to position [1704, 0]
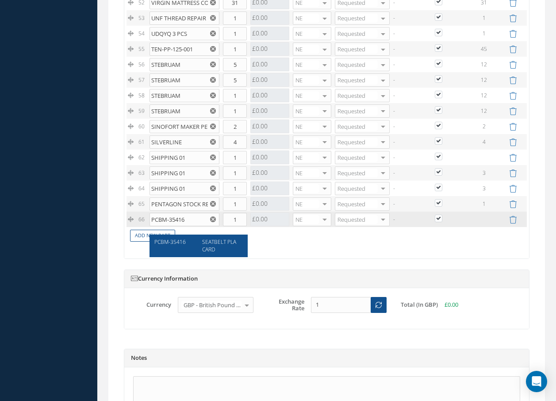
type input "PCBM-35416"
click at [223, 247] on div "SEATBELT PLACARD" at bounding box center [220, 245] width 48 height 15
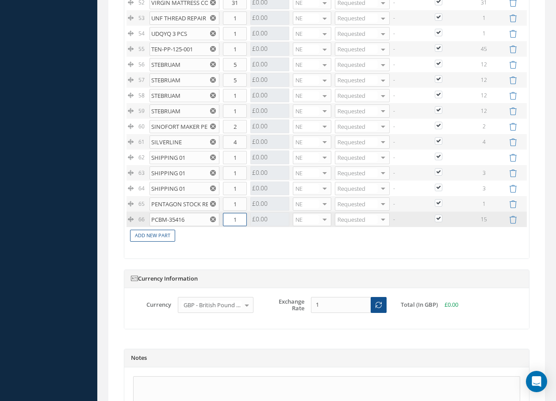
drag, startPoint x: 226, startPoint y: 231, endPoint x: 248, endPoint y: 229, distance: 21.8
click at [247, 226] on input "1" at bounding box center [235, 219] width 24 height 13
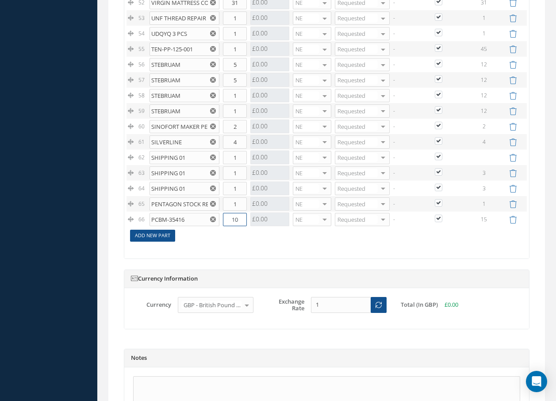
type input "10"
click at [167, 242] on link "Add New Part" at bounding box center [152, 236] width 45 height 12
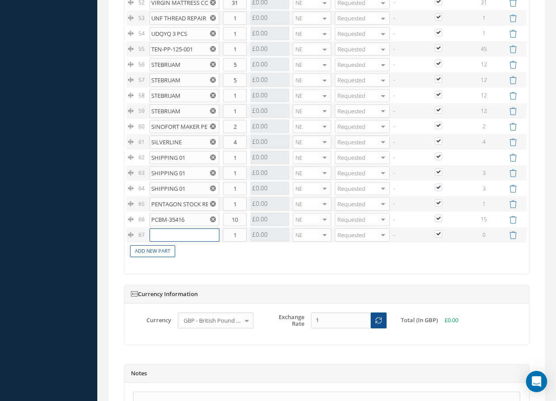
click at [168, 242] on input "text" at bounding box center [185, 234] width 70 height 13
type input "NAS603-16P"
click at [207, 257] on span "SCREW" at bounding box center [210, 258] width 17 height 8
drag, startPoint x: 228, startPoint y: 246, endPoint x: 266, endPoint y: 251, distance: 38.9
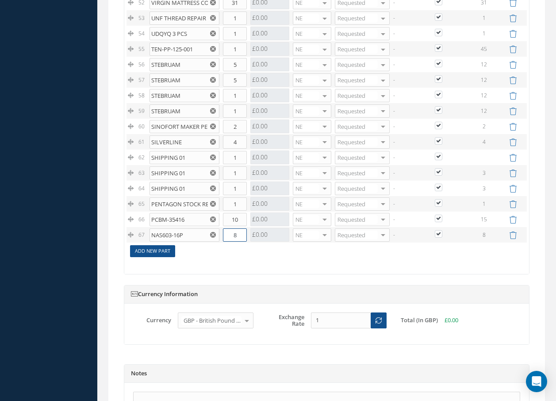
type input "8"
click at [166, 257] on link "Add New Part" at bounding box center [152, 251] width 45 height 12
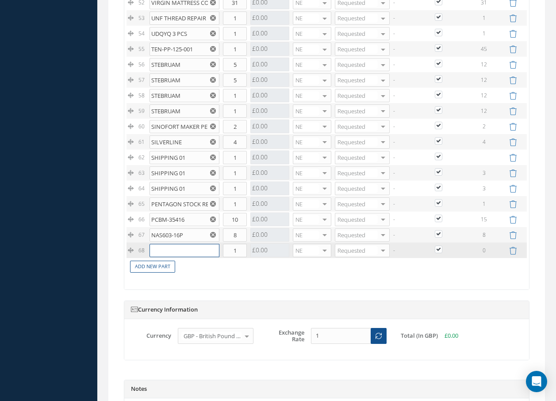
click at [170, 255] on input "text" at bounding box center [185, 250] width 70 height 13
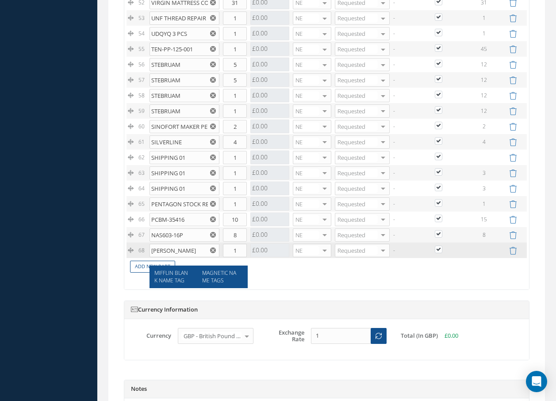
click at [172, 274] on span "MIFFLIN BLANK NAME TAG" at bounding box center [171, 276] width 34 height 15
type input "MIFFLIN BLANK NAME TAG"
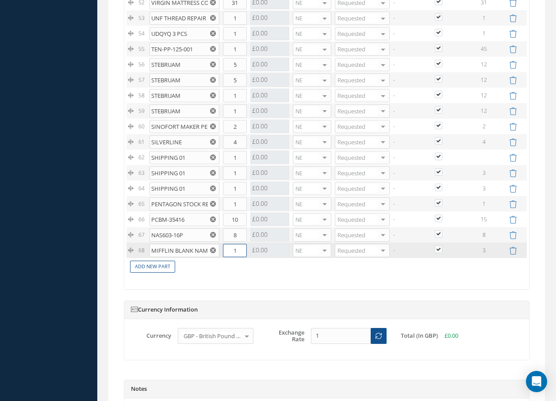
drag, startPoint x: 229, startPoint y: 256, endPoint x: 255, endPoint y: 257, distance: 26.1
click at [255, 257] on tr "68 MIFFLIN BLANK NAME TAG MAGNETIC NAME TAGS Part Number Description Qty in Sto…" at bounding box center [327, 250] width 401 height 15
type input "3"
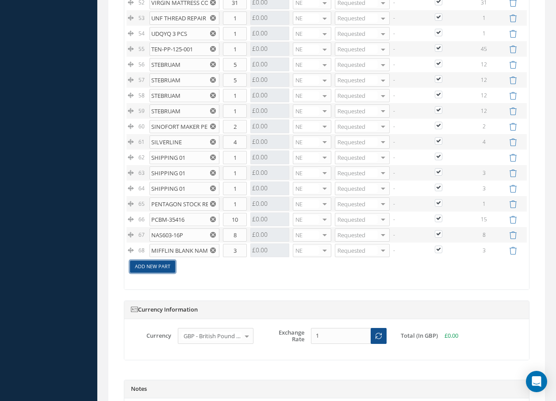
click at [167, 273] on link "Add New Part" at bounding box center [152, 267] width 45 height 12
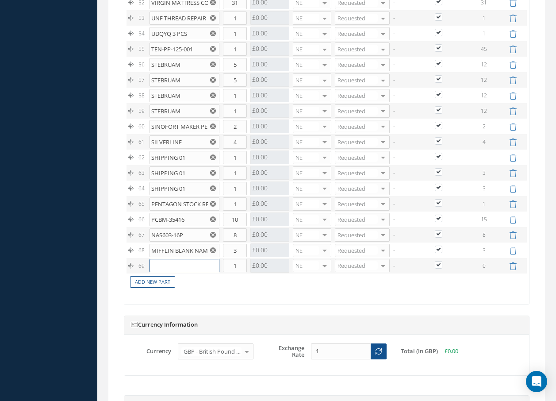
click at [172, 272] on input "text" at bounding box center [185, 265] width 70 height 13
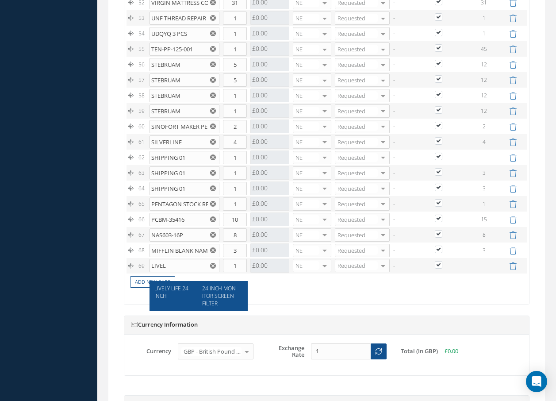
click at [212, 292] on span "24 INCH MONITOR SCREEN FILTER" at bounding box center [219, 296] width 34 height 23
type input "LIVELY LIFE 24 INCH"
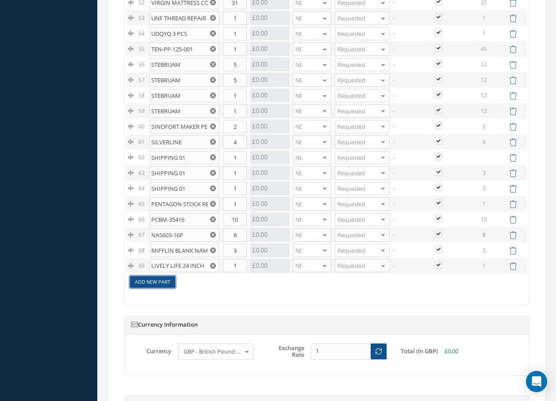
click at [167, 288] on link "Add New Part" at bounding box center [152, 282] width 45 height 12
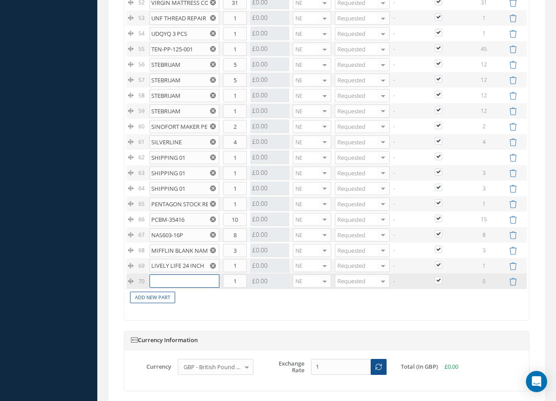
click at [167, 288] on input "text" at bounding box center [185, 280] width 70 height 13
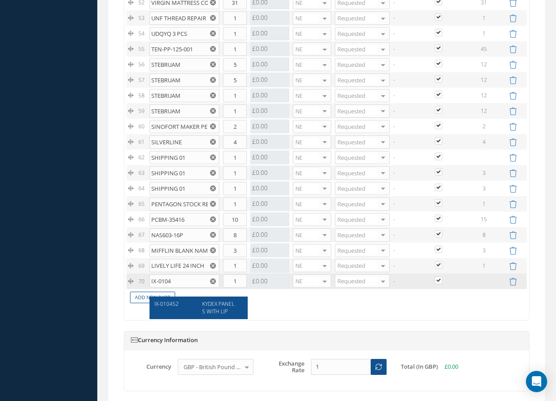
click at [218, 303] on span "KYDEX PANELS WITH LIP" at bounding box center [218, 307] width 32 height 15
type input "IX-010452"
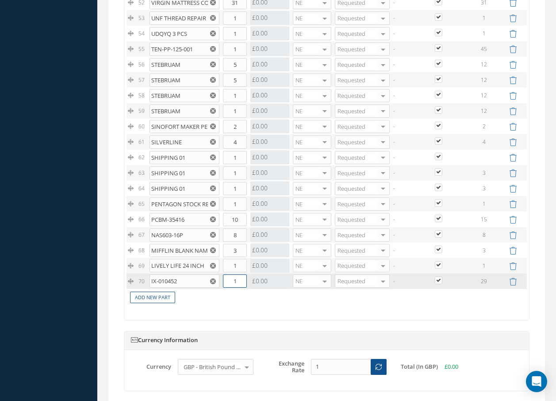
drag, startPoint x: 229, startPoint y: 289, endPoint x: 269, endPoint y: 294, distance: 40.1
click at [265, 289] on tr "70 IX-010452 KYDEX PANELS WITH LIP Part Number Description Qty in Stock Master …" at bounding box center [327, 281] width 401 height 15
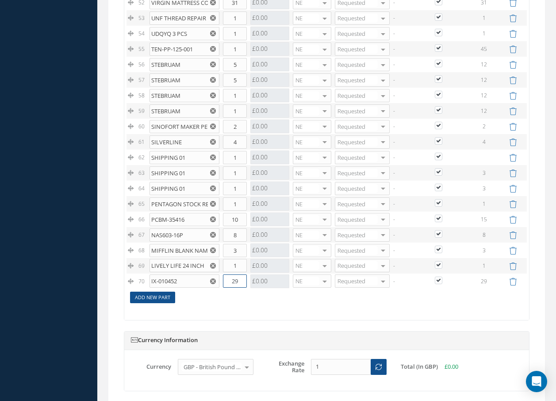
type input "29"
click at [162, 304] on link "Add New Part" at bounding box center [152, 298] width 45 height 12
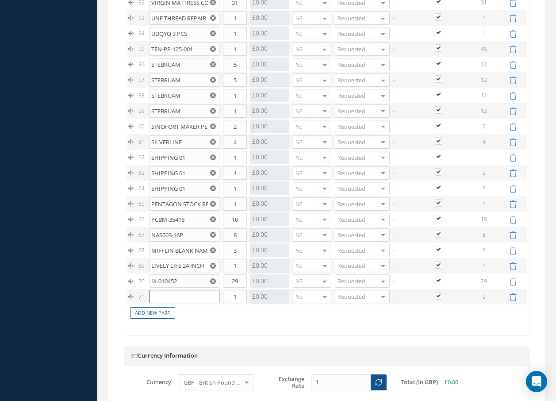
click at [166, 303] on input "text" at bounding box center [185, 296] width 70 height 13
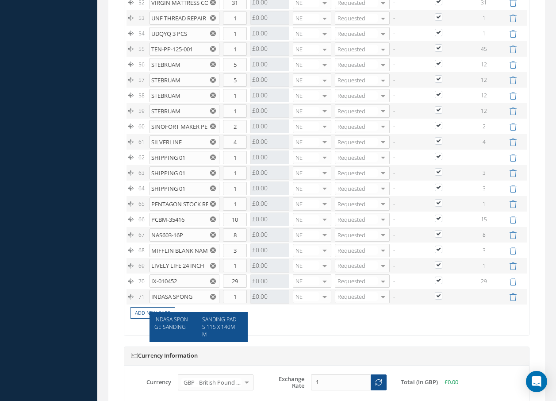
click at [224, 328] on span "SANDING PADS 115 X 140MM" at bounding box center [219, 327] width 34 height 23
type input "INDASA SPONGE SANDING"
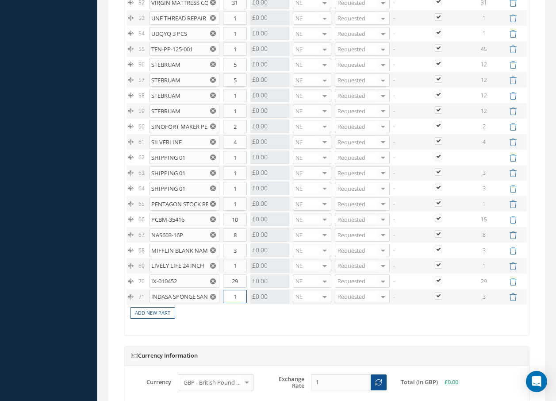
drag, startPoint x: 234, startPoint y: 304, endPoint x: 247, endPoint y: 307, distance: 14.1
click at [247, 305] on td "1" at bounding box center [234, 296] width 27 height 15
type input "3"
click at [149, 319] on link "Add New Part" at bounding box center [152, 313] width 45 height 12
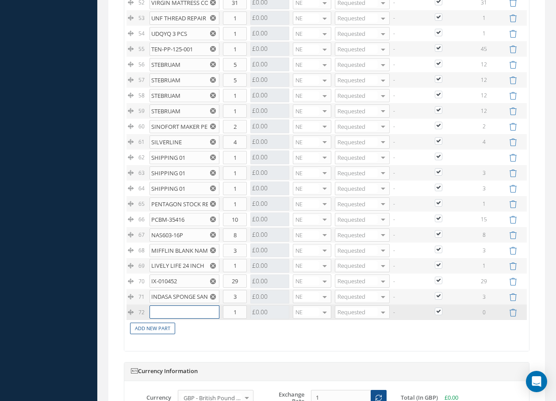
click at [155, 319] on input "text" at bounding box center [185, 311] width 70 height 13
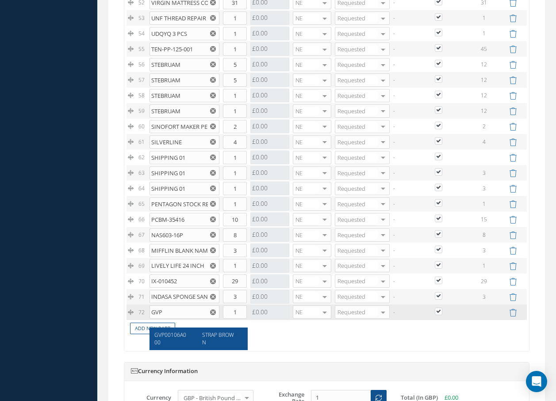
click at [220, 332] on span "STRAP BROWN" at bounding box center [218, 338] width 32 height 15
type input "GVP00106A000"
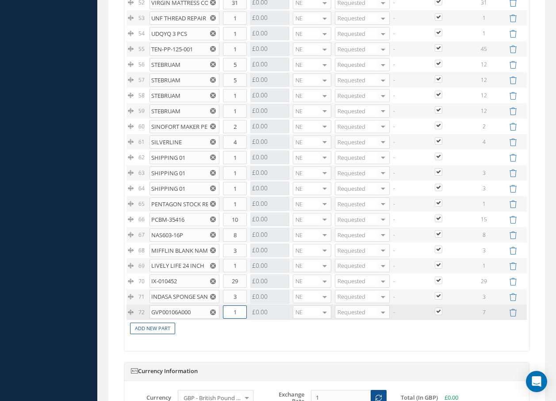
drag, startPoint x: 228, startPoint y: 322, endPoint x: 251, endPoint y: 326, distance: 23.3
click at [251, 320] on tr "72 GVP00106A000 STRAP BROWN Part Number Description Qty in Stock Master Cost Ma…" at bounding box center [327, 312] width 401 height 15
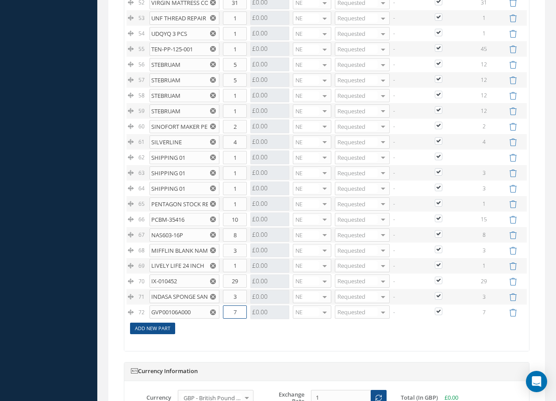
type input "7"
click at [170, 335] on link "Add New Part" at bounding box center [152, 329] width 45 height 12
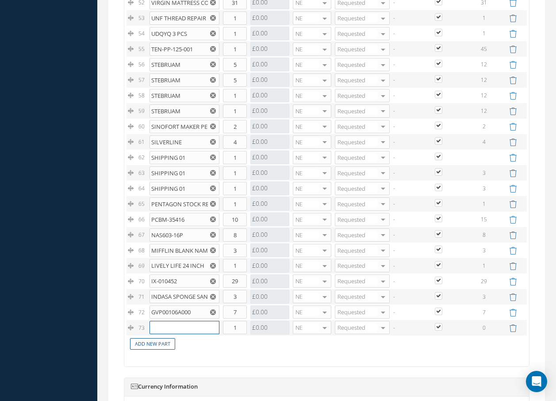
click at [176, 334] on input "text" at bounding box center [185, 327] width 70 height 13
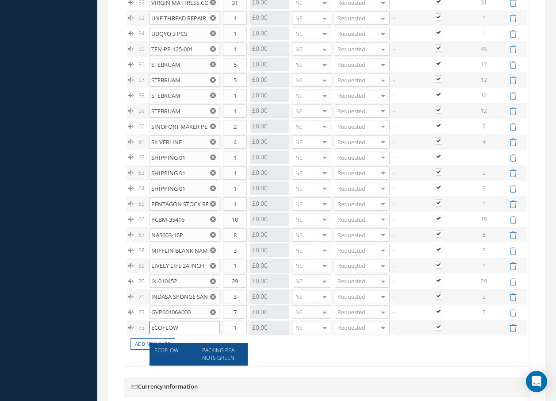
type input "ECOFLOW"
click at [212, 356] on span "PACKING PEANUTS GREEN" at bounding box center [218, 354] width 32 height 15
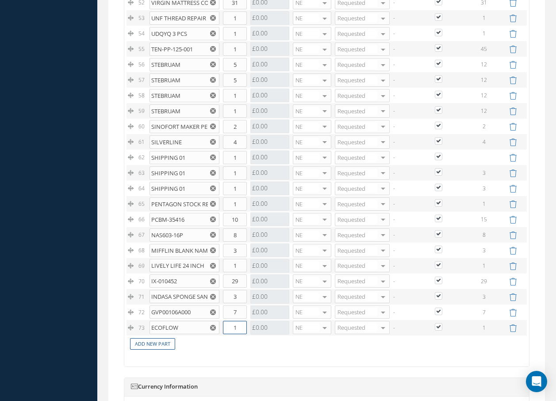
click at [230, 334] on input "1" at bounding box center [235, 327] width 24 height 13
click at [166, 350] on link "Add New Part" at bounding box center [152, 344] width 45 height 12
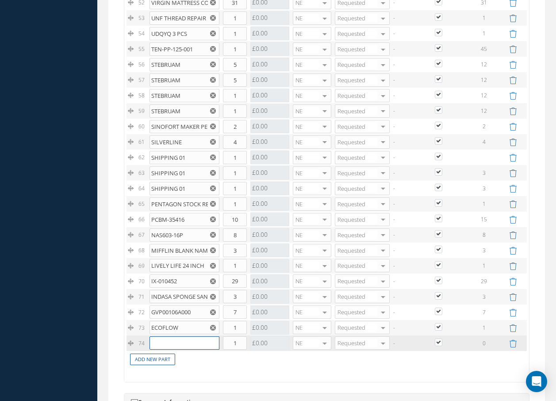
click at [167, 350] on input "text" at bounding box center [185, 342] width 70 height 13
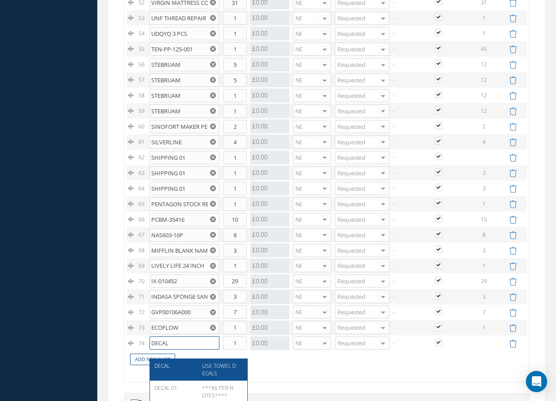
type input "DECAL"
click at [207, 366] on span "USE TOWEL DECALS" at bounding box center [219, 369] width 34 height 15
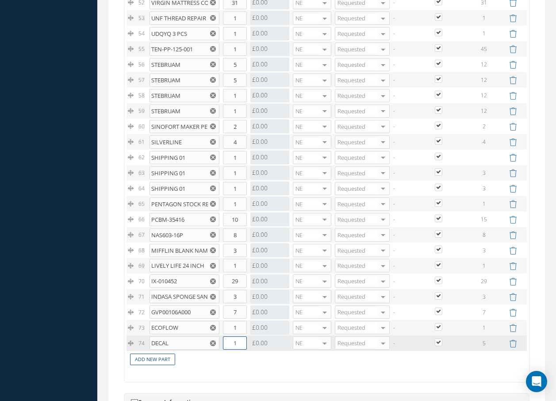
drag, startPoint x: 236, startPoint y: 355, endPoint x: 230, endPoint y: 352, distance: 6.2
click at [230, 350] on input "1" at bounding box center [235, 342] width 24 height 13
type input "5"
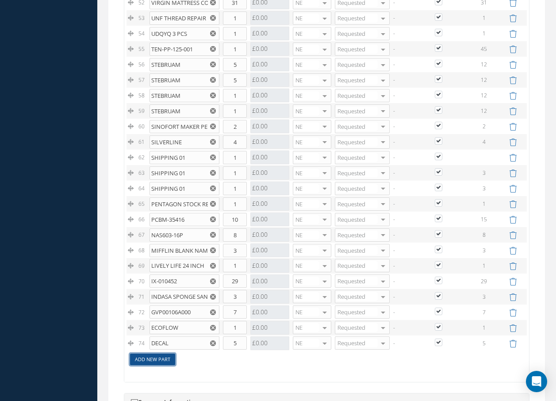
click at [167, 366] on link "Add New Part" at bounding box center [152, 360] width 45 height 12
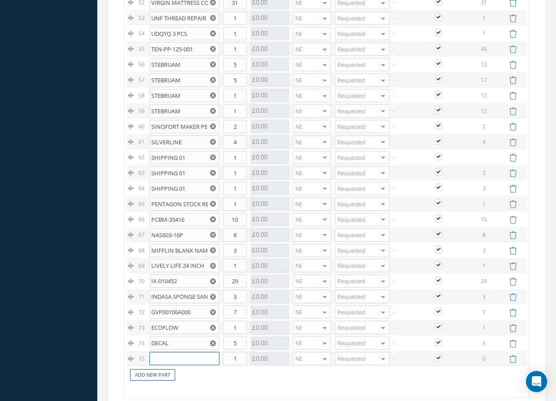
click at [170, 365] on input "text" at bounding box center [185, 358] width 70 height 13
type input "DAX553.O"
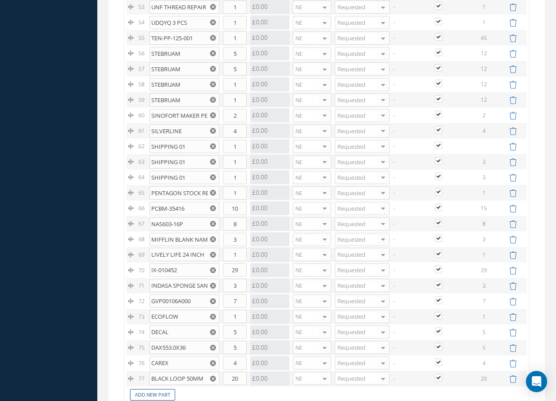
scroll to position [1715, 0]
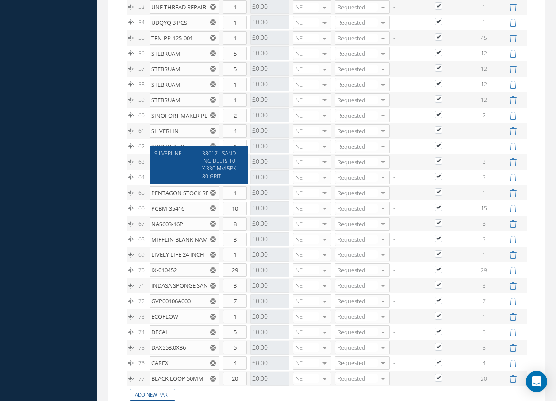
click at [220, 153] on span "386171 SANDING BELTS 10 X 330 MM 5PK 80 GRIT" at bounding box center [219, 165] width 34 height 30
type input "SILVERLINE"
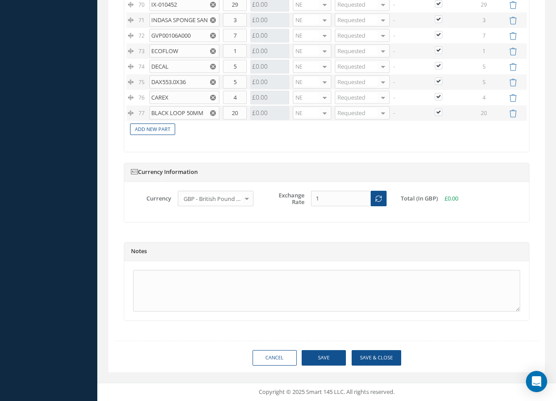
scroll to position [1989, 0]
click at [380, 358] on button "Save & Close" at bounding box center [377, 357] width 50 height 15
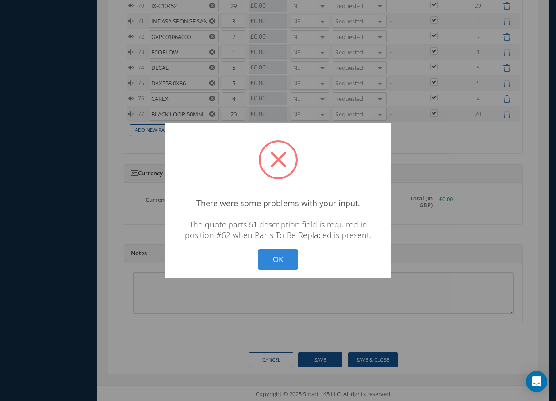
scroll to position [1981, 0]
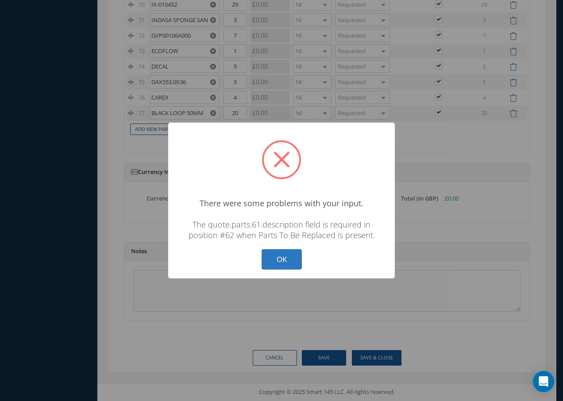
click at [273, 263] on button "OK" at bounding box center [282, 259] width 40 height 21
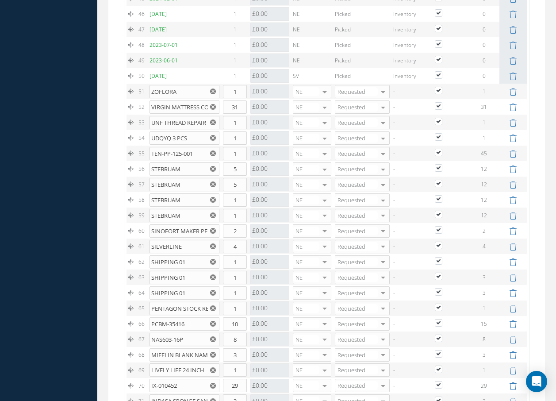
scroll to position [1582, 0]
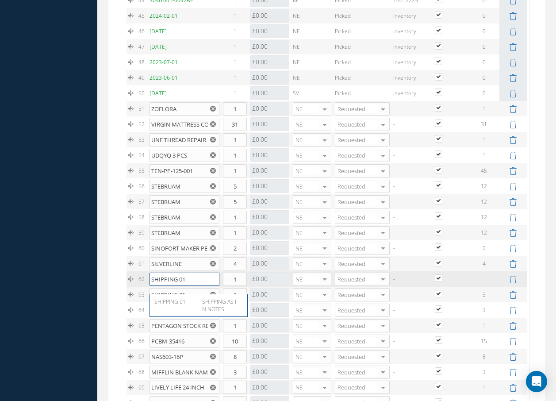
click at [195, 286] on input "SHIPPING 01" at bounding box center [185, 279] width 70 height 13
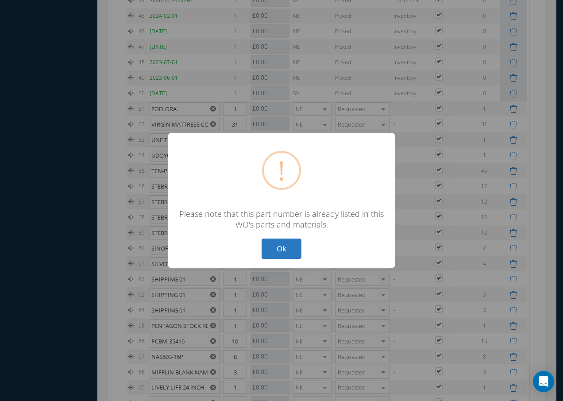
click at [279, 249] on button "Ok" at bounding box center [282, 249] width 40 height 21
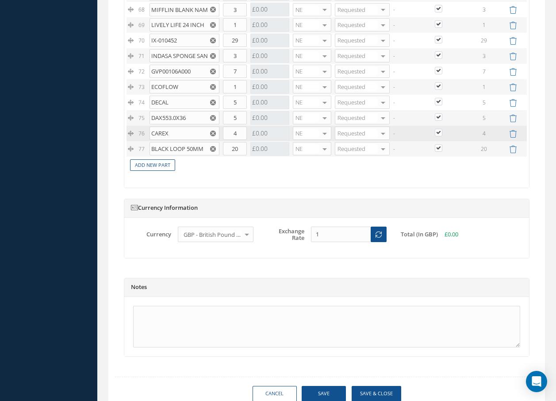
scroll to position [1981, 0]
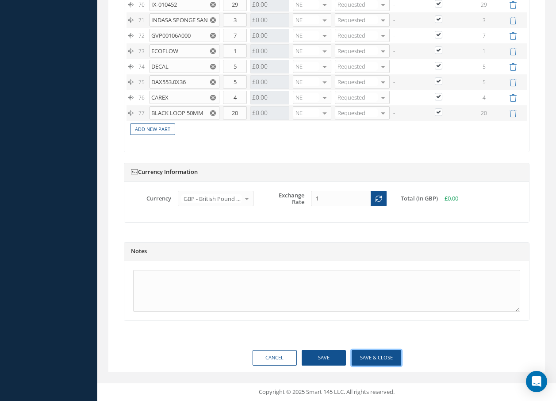
click at [371, 364] on button "Save & Close" at bounding box center [377, 357] width 50 height 15
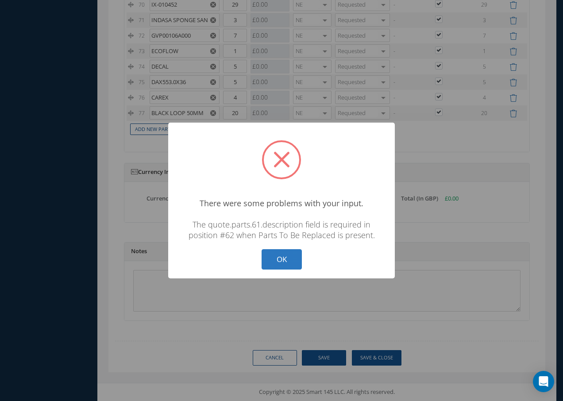
click at [289, 259] on button "OK" at bounding box center [282, 259] width 40 height 21
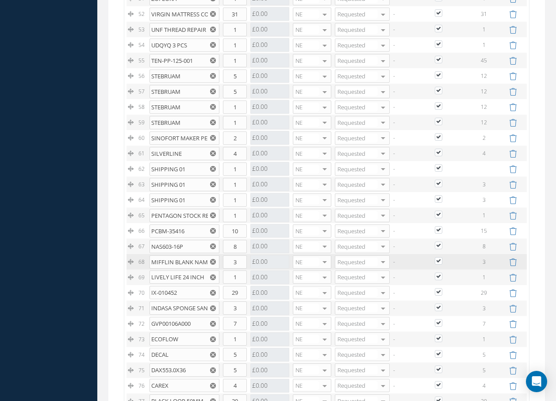
scroll to position [1679, 0]
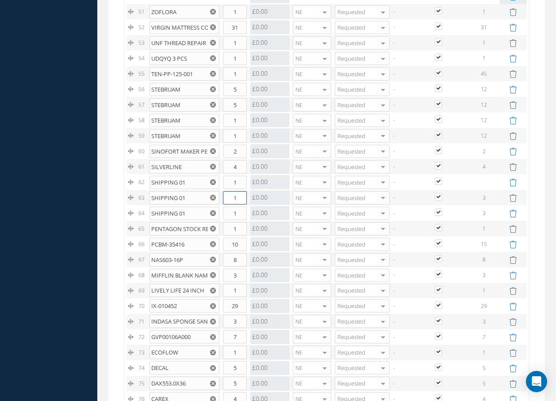
drag, startPoint x: 238, startPoint y: 205, endPoint x: 230, endPoint y: 206, distance: 8.0
click at [230, 204] on input "1" at bounding box center [235, 197] width 24 height 13
type input "2"
click at [513, 186] on icon at bounding box center [513, 183] width 8 height 8
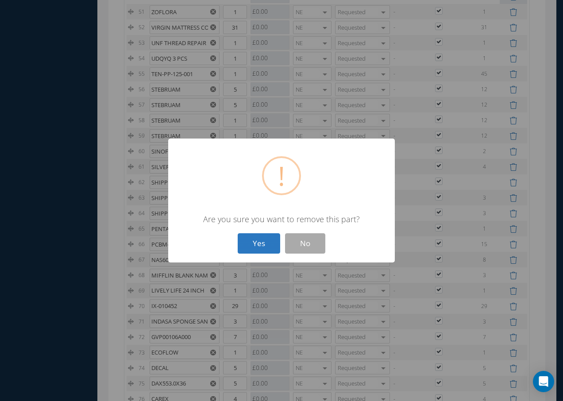
click at [270, 241] on button "Yes" at bounding box center [259, 243] width 42 height 21
type input "2"
type input "1"
type input "PENTAGON STOCK REMOVAL"
type input "PCBM-35416"
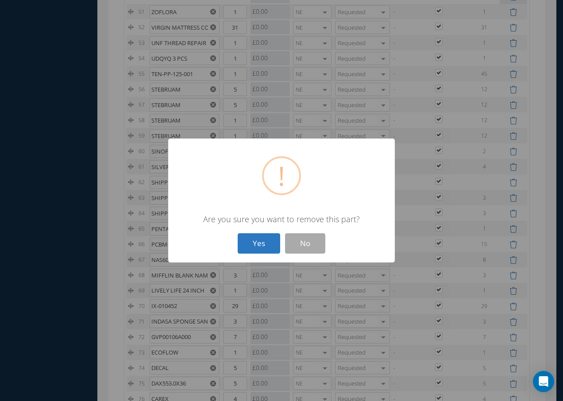
type input "10"
type input "NAS603-16P"
type input "8"
type input "MIFFLIN BLANK NAME TAG"
type input "3"
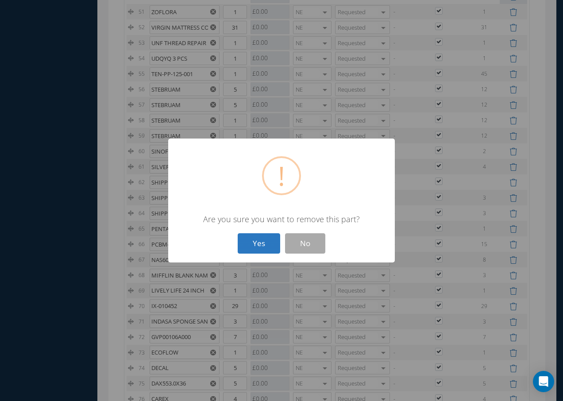
type input "LIVELY LIFE 24 INCH"
type input "1"
type input "IX-010452"
type input "29"
type input "INDASA SPONGE SANDING"
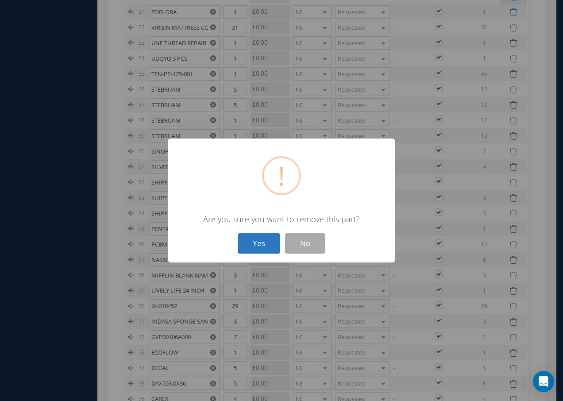
type input "3"
type input "GVP00106A000"
type input "7"
type input "ECOFLOW"
type input "1"
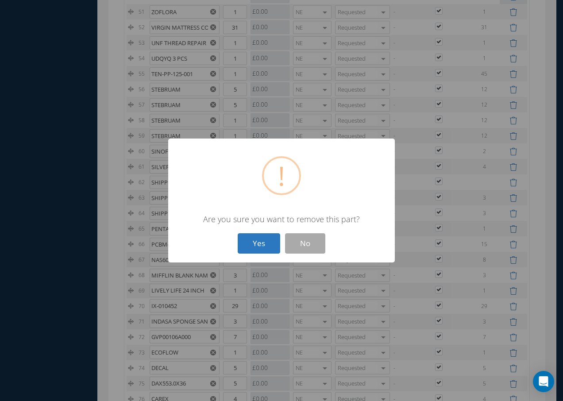
type input "DECAL"
type input "5"
type input "DAX553.0X36"
type input "CAREX"
type input "4"
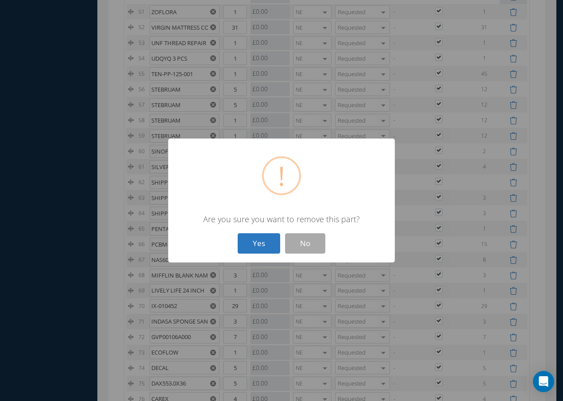
type input "BLACK LOOP 50MM"
type input "20"
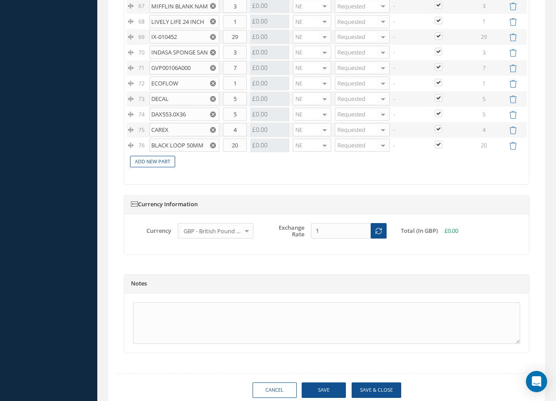
scroll to position [1974, 0]
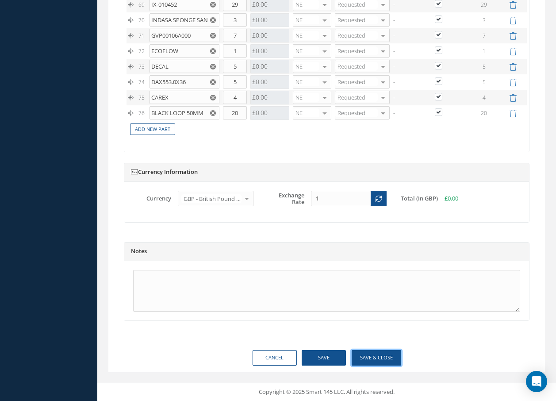
click at [383, 357] on button "Save & Close" at bounding box center [377, 357] width 50 height 15
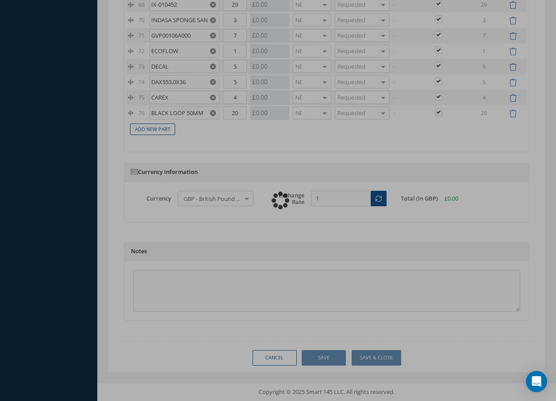
checkbox input "true"
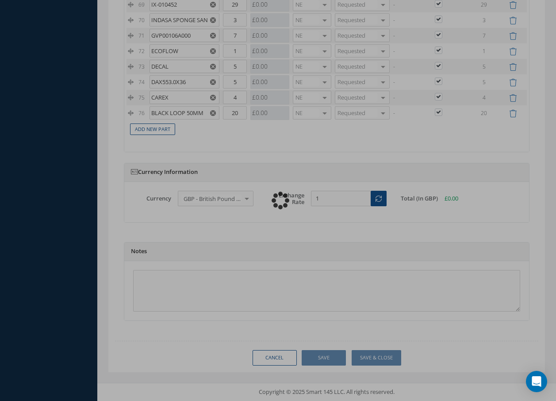
checkbox input "true"
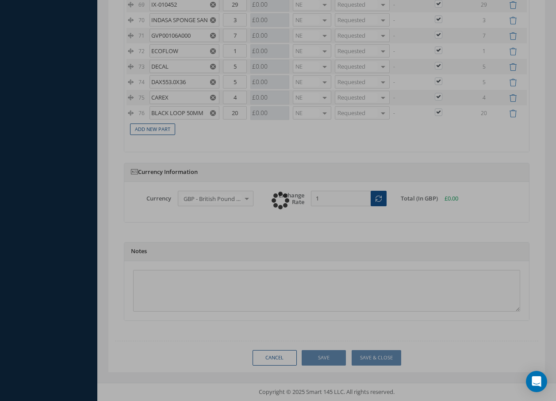
checkbox input "true"
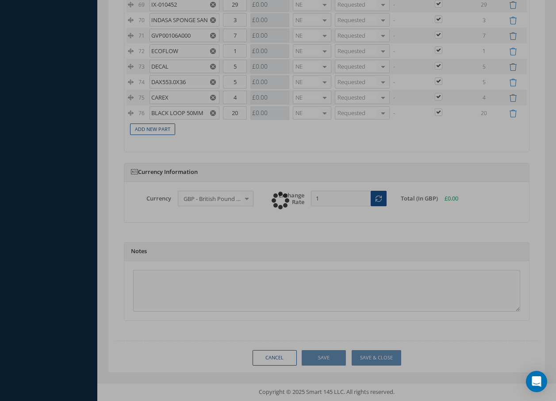
checkbox input "true"
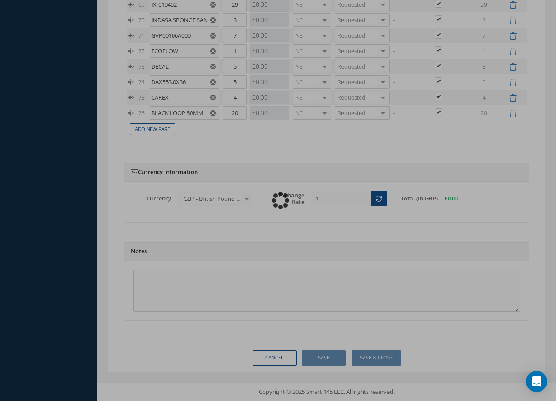
checkbox input "true"
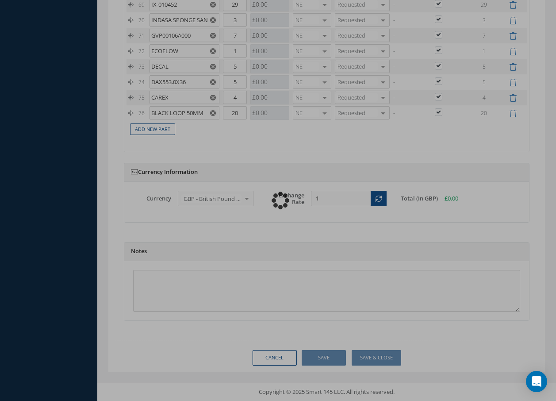
checkbox input "true"
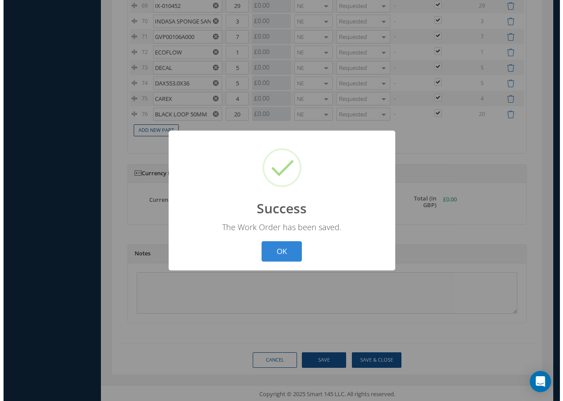
scroll to position [1965, 0]
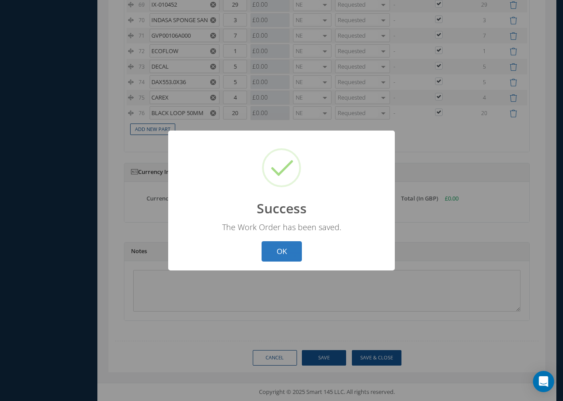
click at [292, 247] on button "OK" at bounding box center [282, 251] width 40 height 21
select select "25"
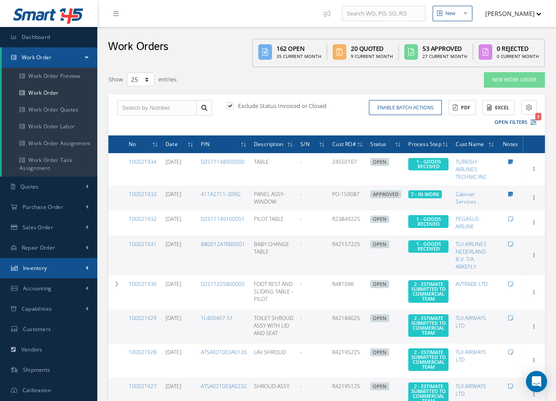
click at [34, 269] on span "Inventory" at bounding box center [35, 268] width 24 height 8
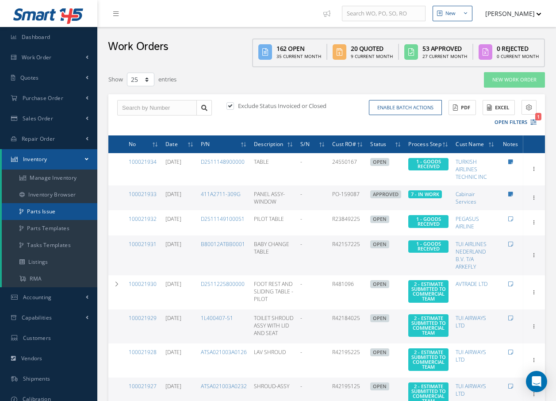
click at [37, 210] on link "Parts Issue" at bounding box center [50, 211] width 96 height 17
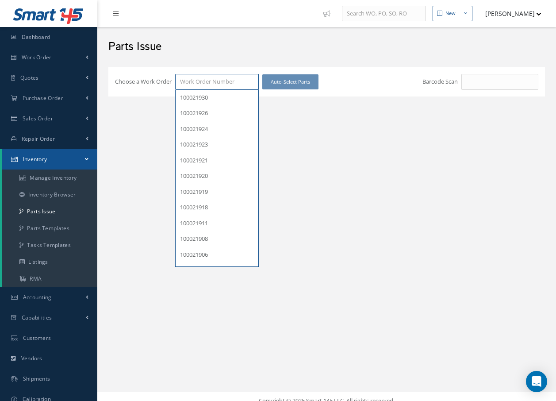
click at [197, 85] on input "Choose a Work Order" at bounding box center [217, 82] width 84 height 16
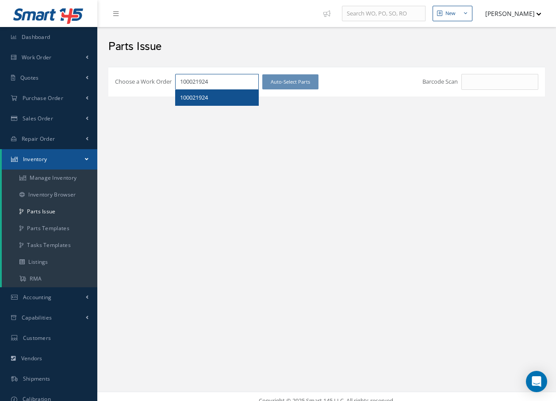
type input "100021924"
click at [204, 94] on span "100021924" at bounding box center [194, 97] width 28 height 8
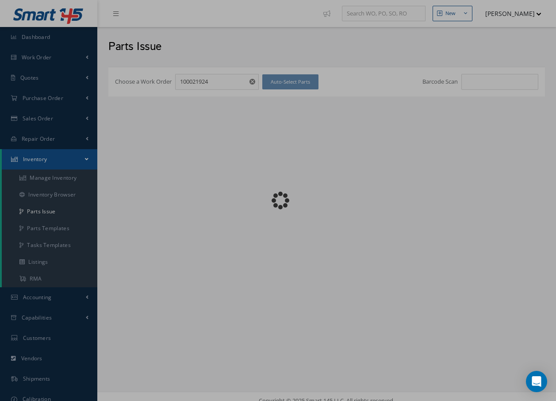
checkbox input "false"
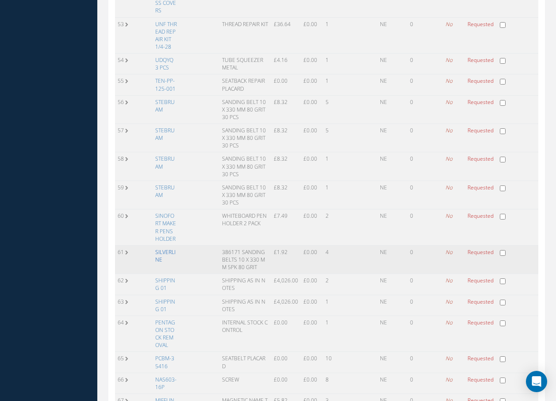
scroll to position [1151, 0]
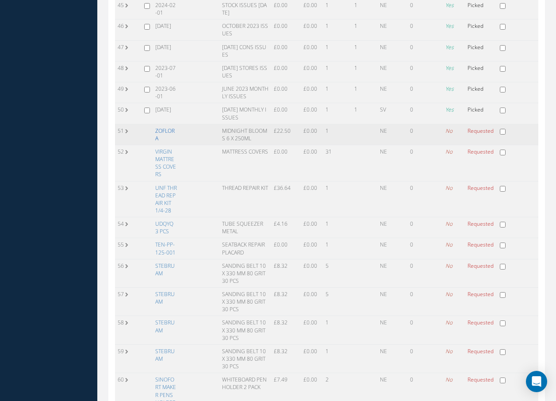
click at [160, 127] on link "ZOFLORA" at bounding box center [164, 134] width 19 height 15
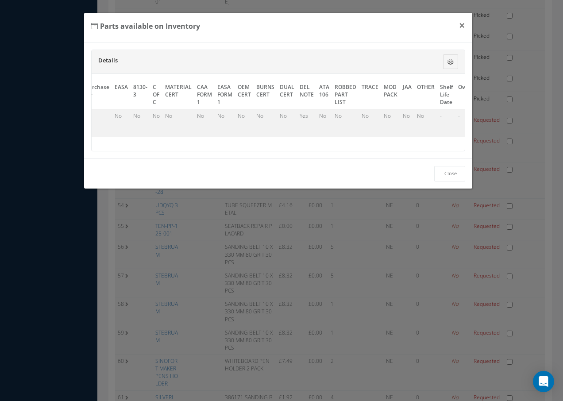
scroll to position [0, 413]
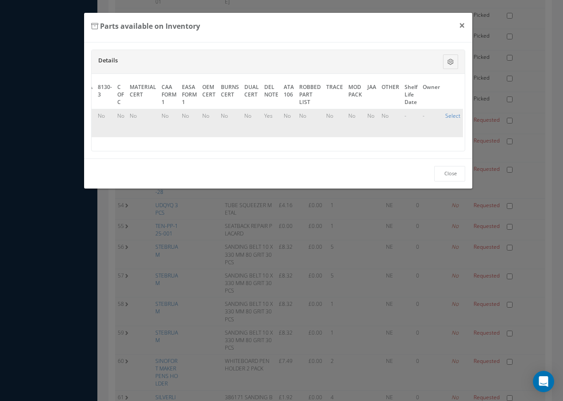
click at [447, 114] on link "Select" at bounding box center [452, 116] width 15 height 8
checkbox input "true"
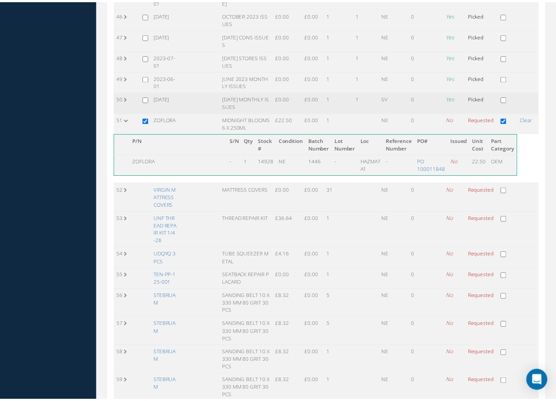
scroll to position [1151, 0]
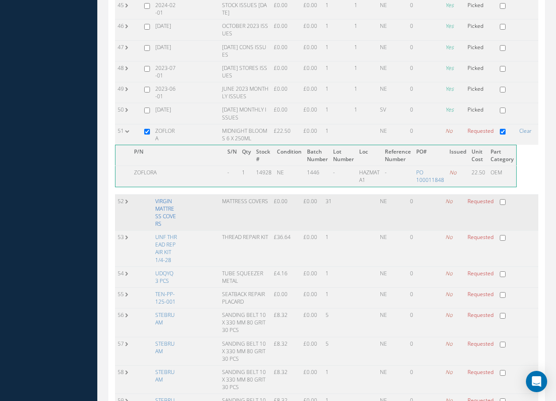
click at [168, 201] on link "VIRGIN MATTRESS COVERS" at bounding box center [165, 212] width 21 height 30
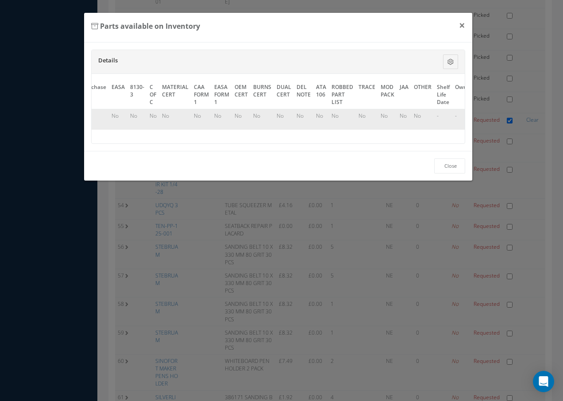
scroll to position [0, 396]
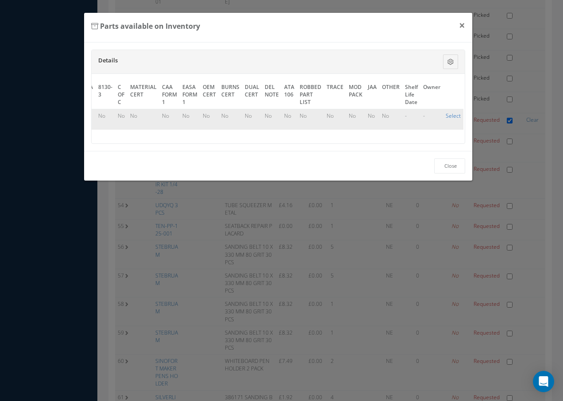
click at [450, 115] on link "Select" at bounding box center [453, 116] width 15 height 8
checkbox input "true"
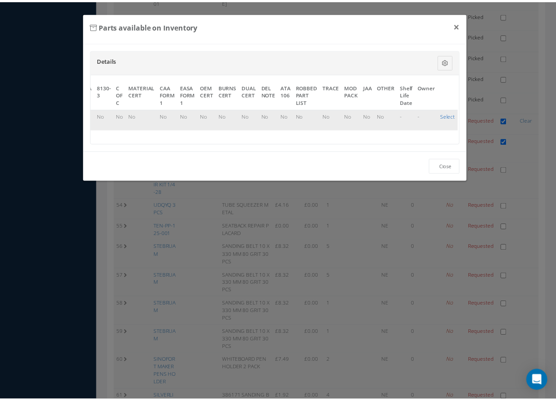
scroll to position [1151, 0]
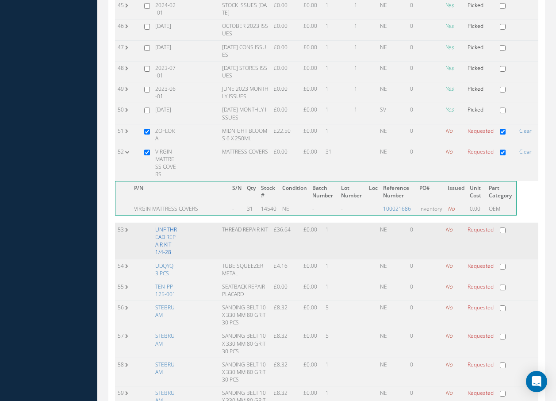
click at [165, 226] on link "UNF THREAD REPAIR KIT 1/4-28" at bounding box center [166, 241] width 22 height 30
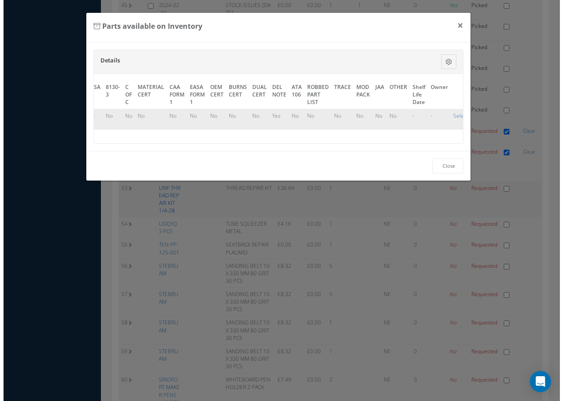
scroll to position [1101, 0]
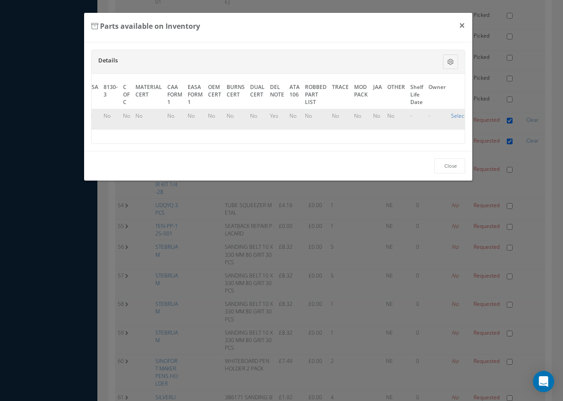
click at [451, 114] on link "Select" at bounding box center [458, 116] width 15 height 8
checkbox input "true"
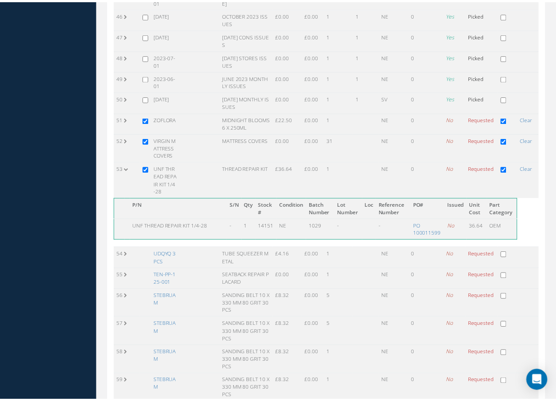
scroll to position [1151, 0]
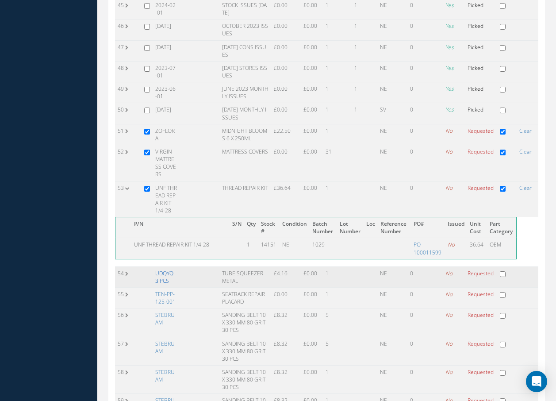
click at [167, 270] on link "UDQYQ 3 PCS" at bounding box center [164, 277] width 18 height 15
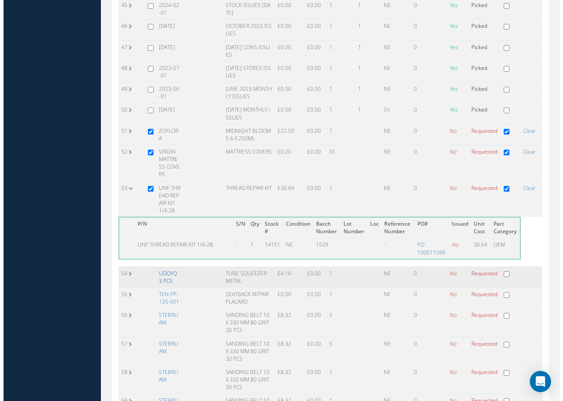
scroll to position [1101, 0]
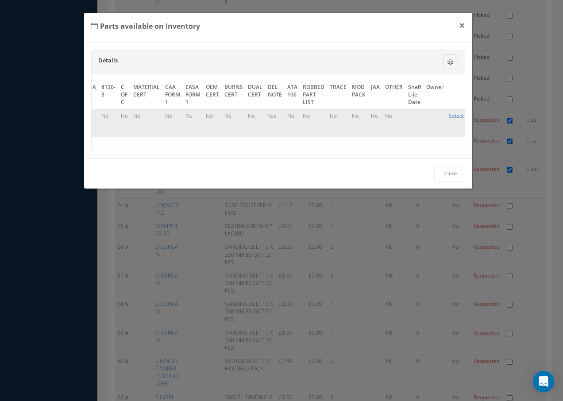
click at [451, 114] on link "Select" at bounding box center [456, 116] width 15 height 8
checkbox input "true"
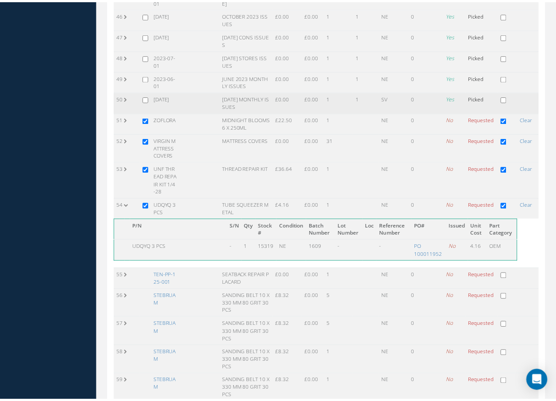
scroll to position [1151, 0]
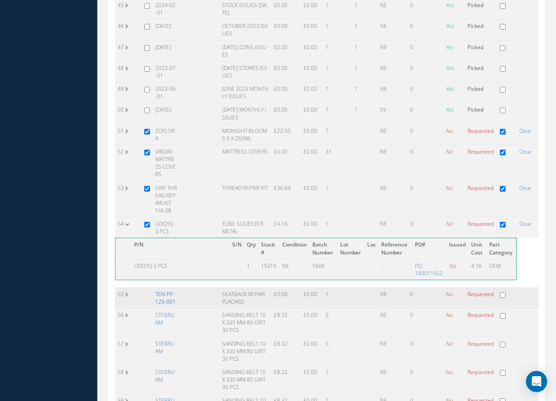
click at [167, 290] on link "TEN-PP-125-001" at bounding box center [165, 297] width 20 height 15
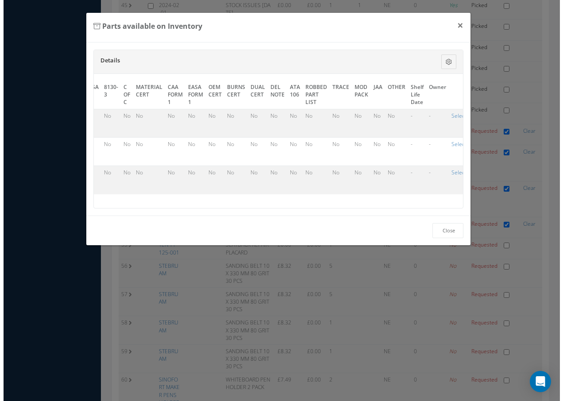
scroll to position [1101, 0]
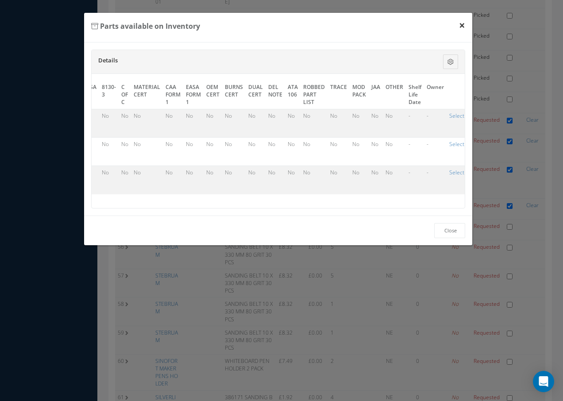
click at [459, 24] on button "×" at bounding box center [462, 25] width 20 height 25
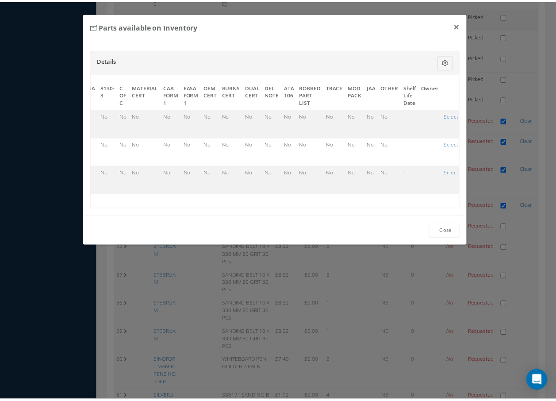
scroll to position [1151, 0]
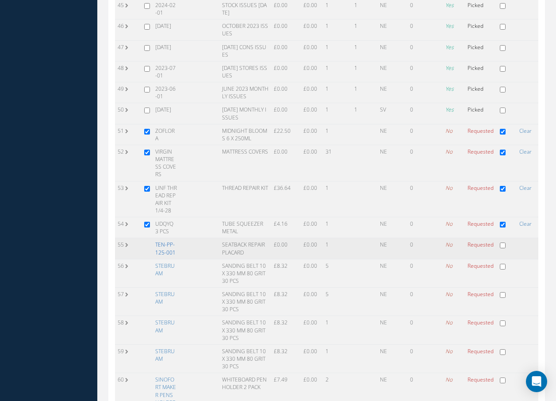
click at [165, 241] on link "TEN-PP-125-001" at bounding box center [165, 248] width 20 height 15
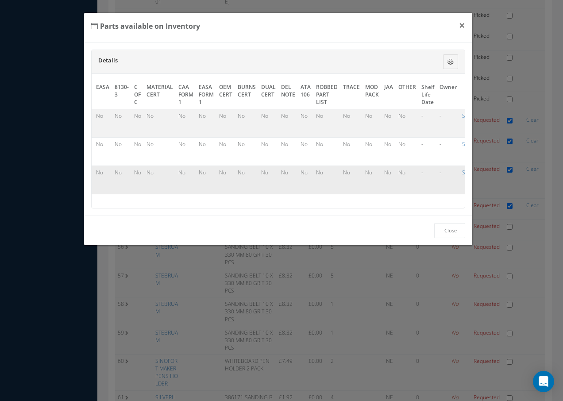
scroll to position [0, 400]
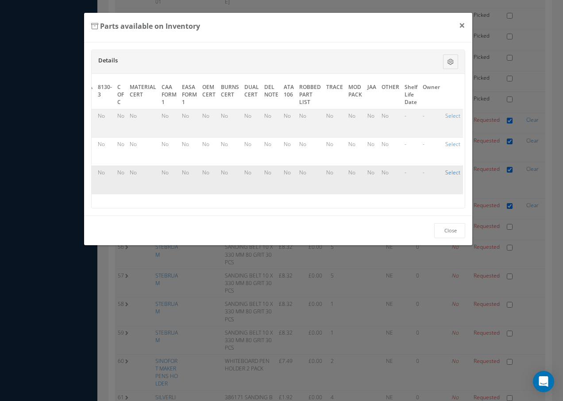
click at [446, 173] on link "Select" at bounding box center [452, 173] width 15 height 8
checkbox input "true"
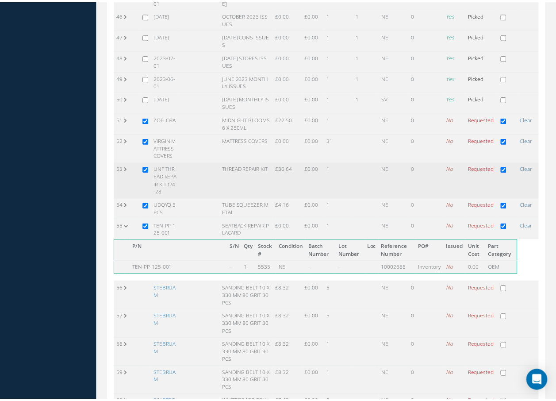
scroll to position [1151, 0]
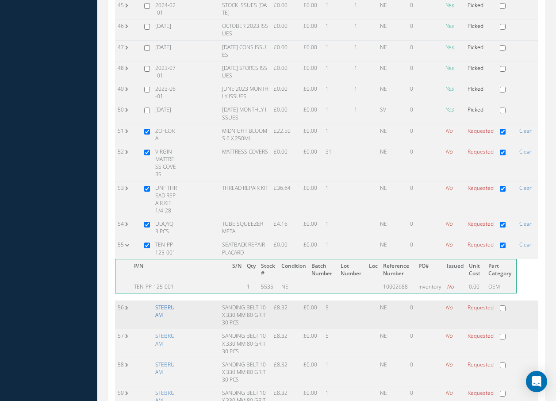
click at [167, 304] on link "STEBRUAM" at bounding box center [164, 311] width 19 height 15
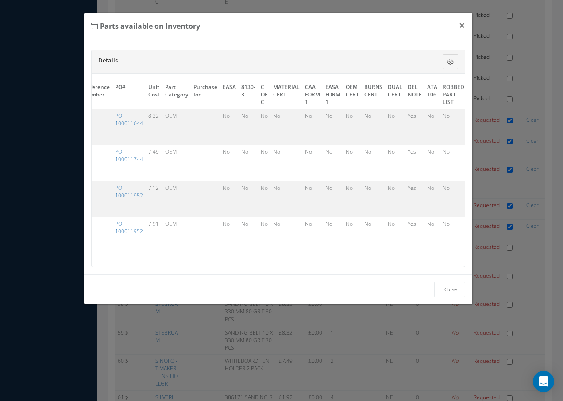
scroll to position [0, 399]
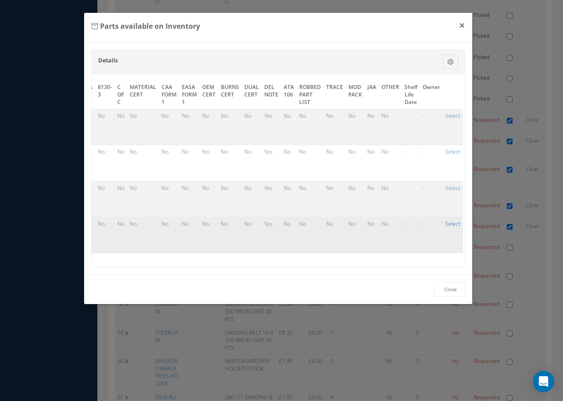
click at [447, 223] on link "Select" at bounding box center [452, 224] width 15 height 8
checkbox input "true"
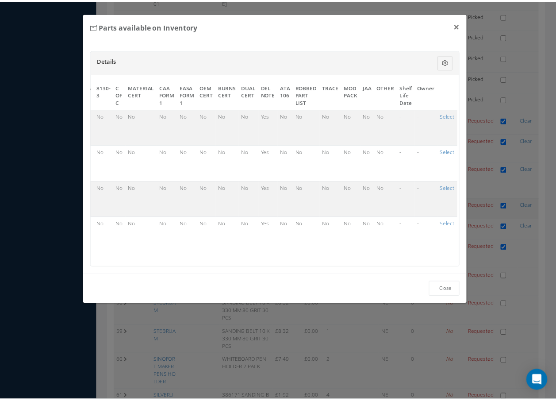
scroll to position [1151, 0]
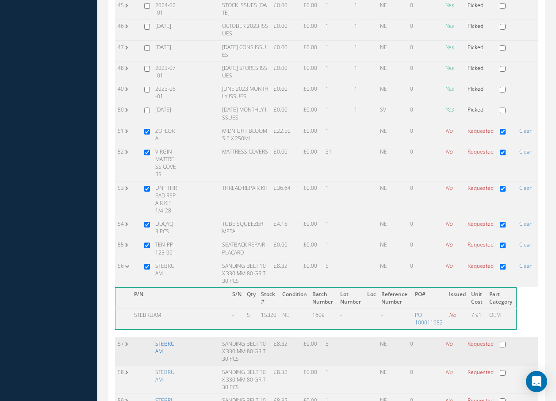
click at [170, 340] on link "STEBRUAM" at bounding box center [164, 347] width 19 height 15
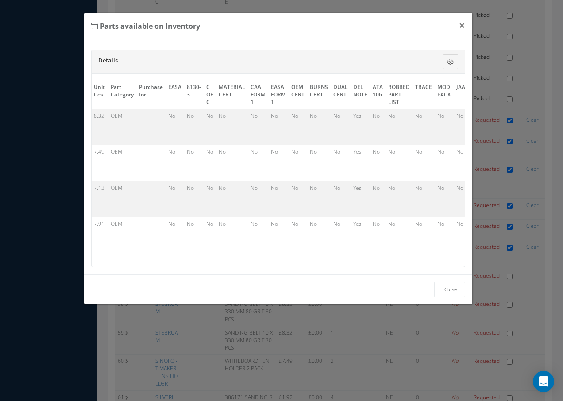
scroll to position [0, 399]
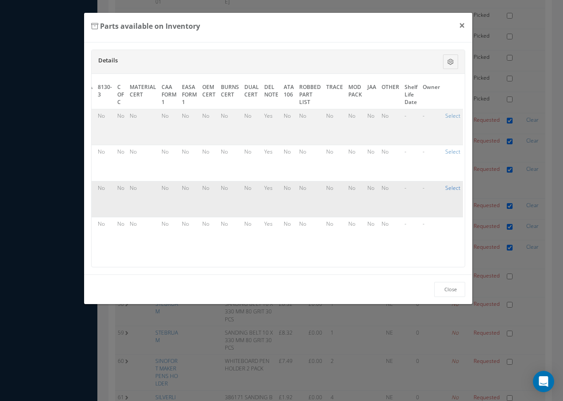
click at [447, 187] on link "Select" at bounding box center [452, 188] width 15 height 8
checkbox input "true"
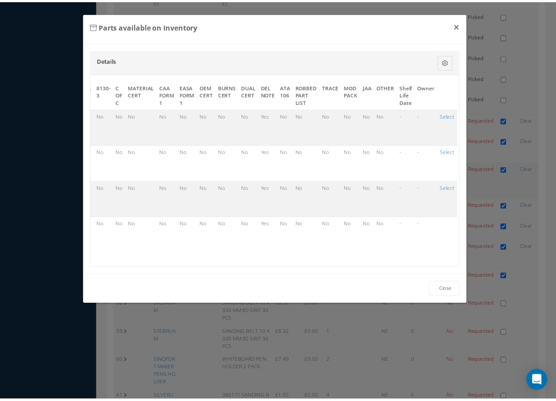
scroll to position [1151, 0]
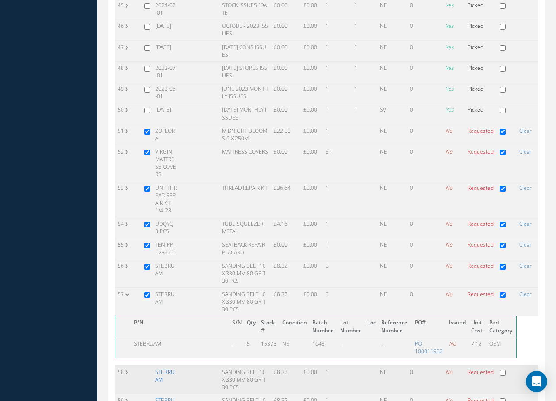
click at [174, 368] on link "STEBRUAM" at bounding box center [164, 375] width 19 height 15
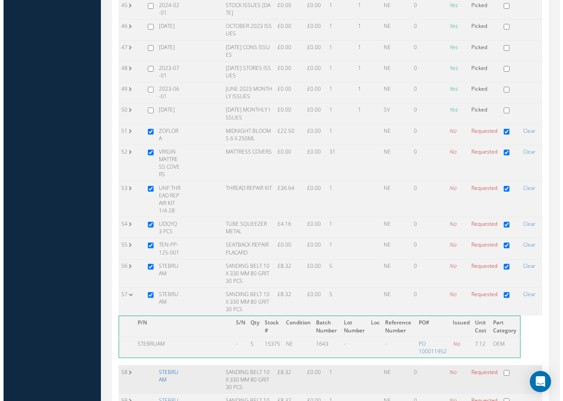
scroll to position [1101, 0]
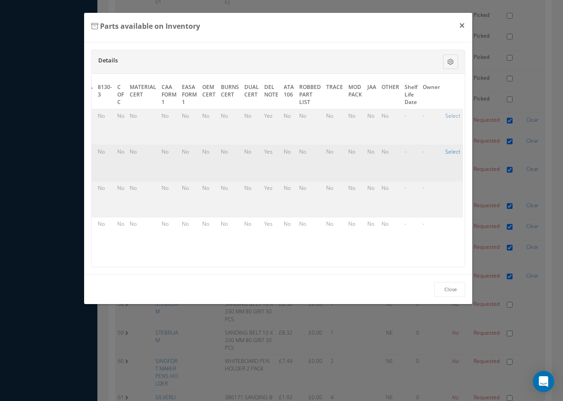
click at [445, 151] on link "Select" at bounding box center [452, 152] width 15 height 8
checkbox input "true"
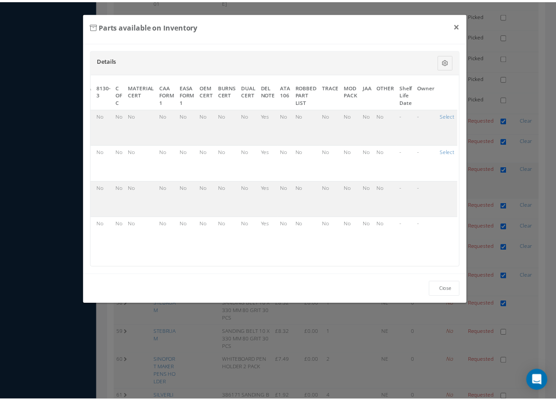
scroll to position [1151, 0]
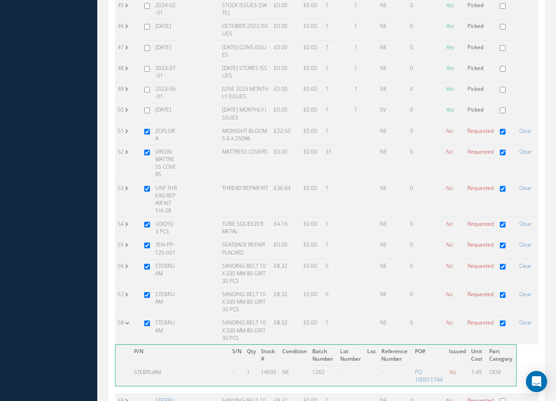
click at [162, 397] on link "STEBRUAM" at bounding box center [164, 404] width 19 height 15
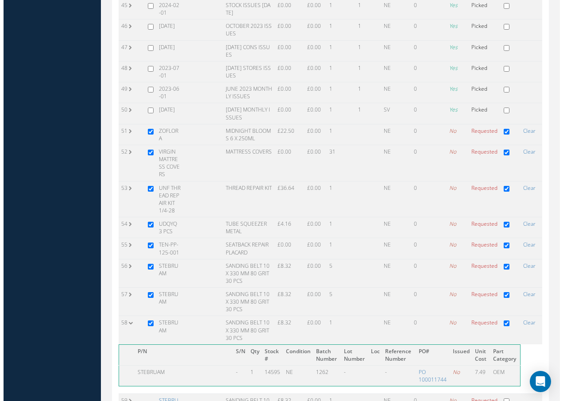
scroll to position [1101, 0]
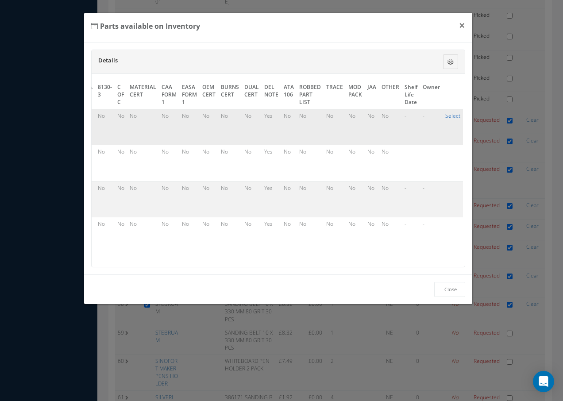
click at [451, 116] on link "Select" at bounding box center [452, 116] width 15 height 8
checkbox input "true"
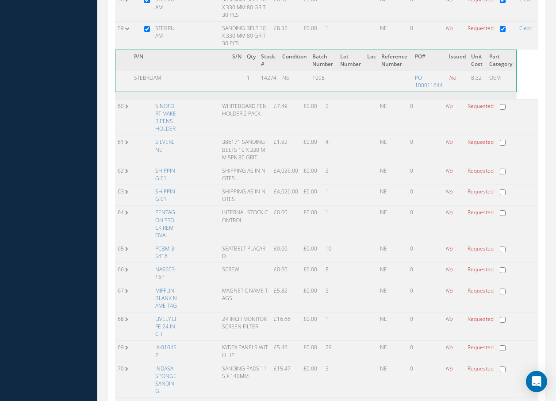
scroll to position [1505, 0]
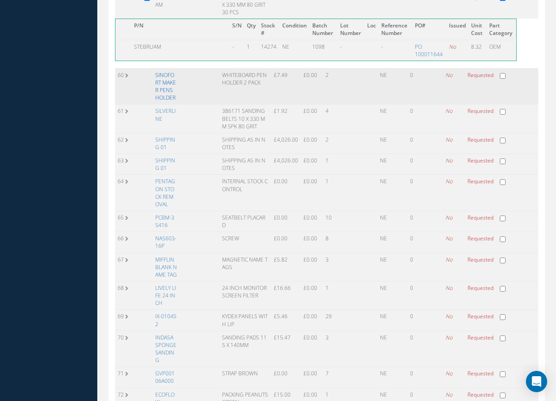
click at [174, 71] on link "SINOFORT MAKER PENS HOLDER" at bounding box center [165, 86] width 21 height 30
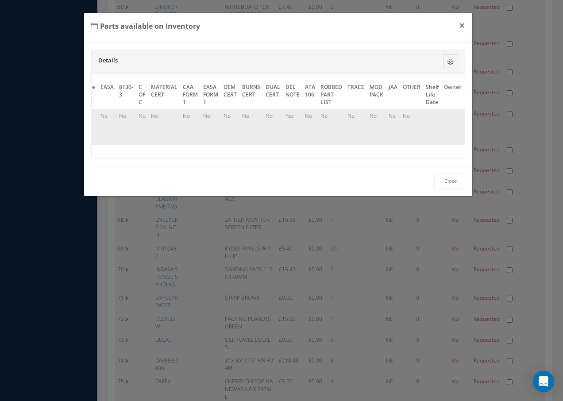
scroll to position [0, 399]
click at [449, 116] on link "Select" at bounding box center [452, 116] width 15 height 8
checkbox input "true"
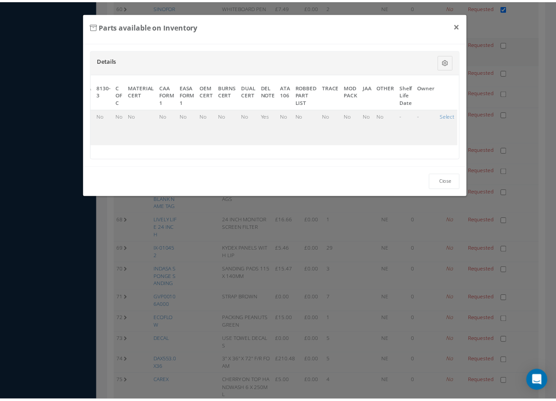
scroll to position [1505, 0]
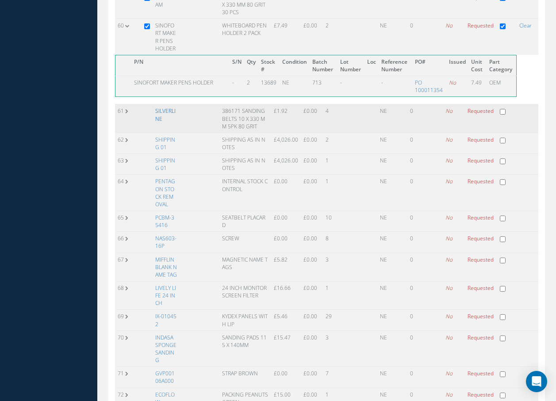
click at [161, 107] on link "SILVERLINE" at bounding box center [165, 114] width 20 height 15
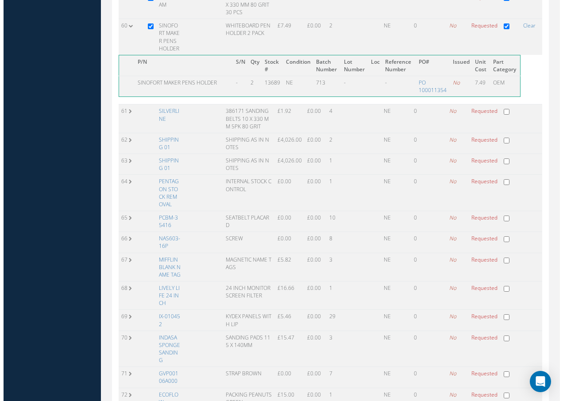
scroll to position [1455, 0]
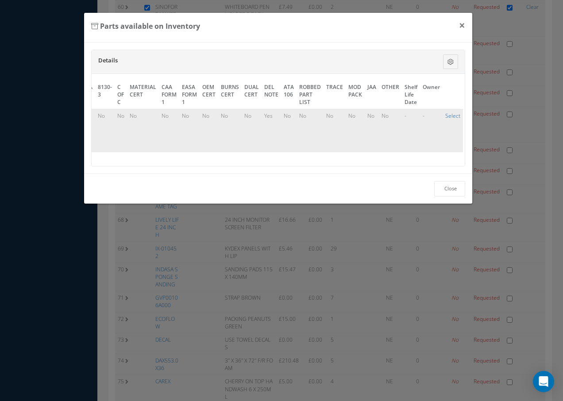
click at [447, 115] on link "Select" at bounding box center [452, 116] width 15 height 8
checkbox input "true"
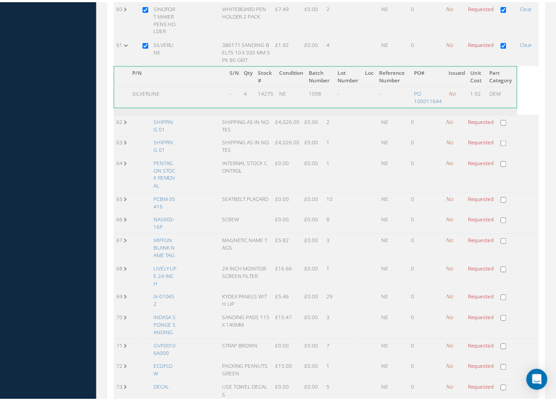
scroll to position [1505, 0]
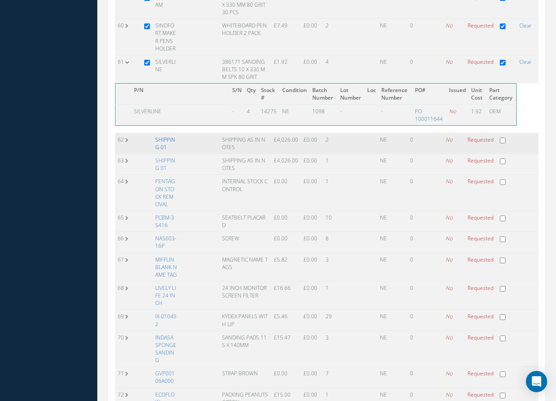
click at [162, 136] on link "SHIPPING 01" at bounding box center [165, 143] width 20 height 15
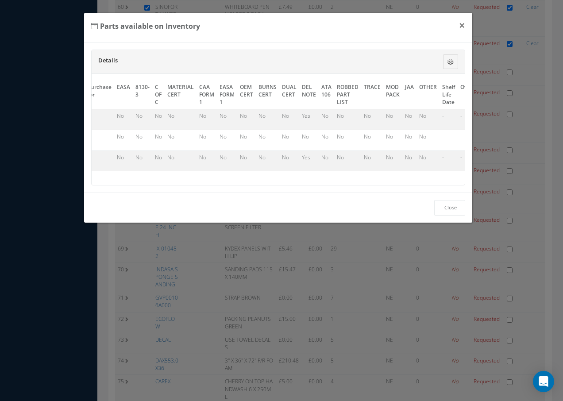
scroll to position [0, 404]
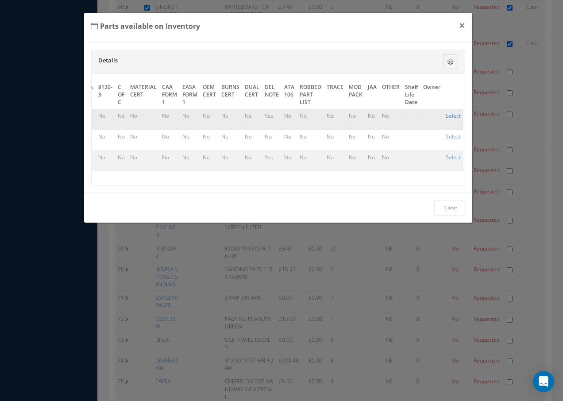
click at [450, 116] on link "Select" at bounding box center [453, 116] width 15 height 8
checkbox input "true"
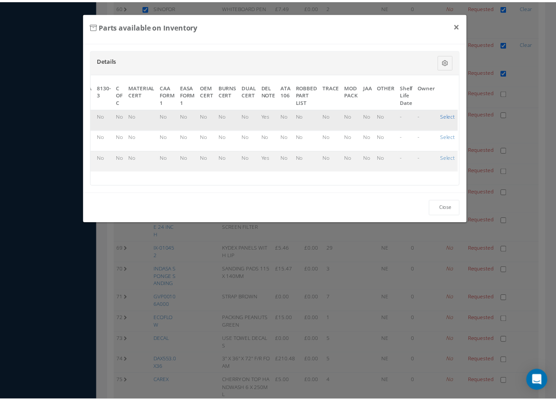
scroll to position [1505, 0]
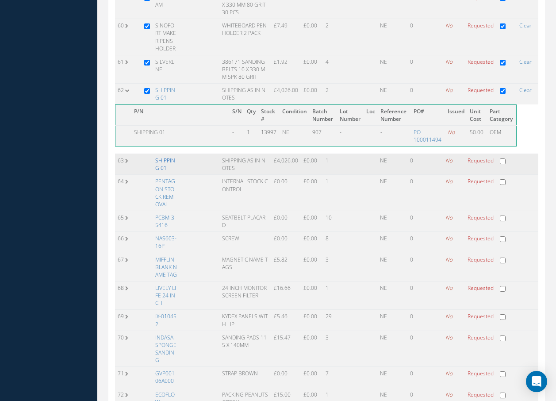
click at [163, 157] on link "SHIPPING 01" at bounding box center [165, 164] width 20 height 15
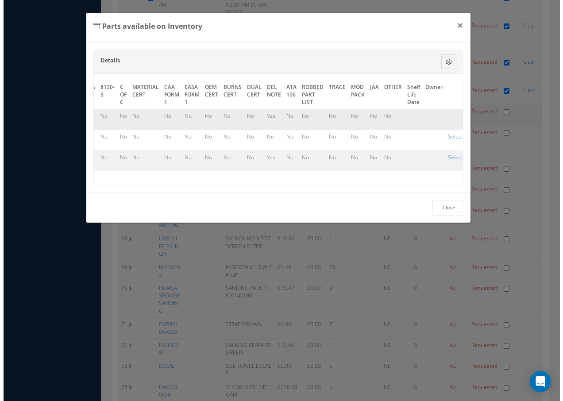
scroll to position [1455, 0]
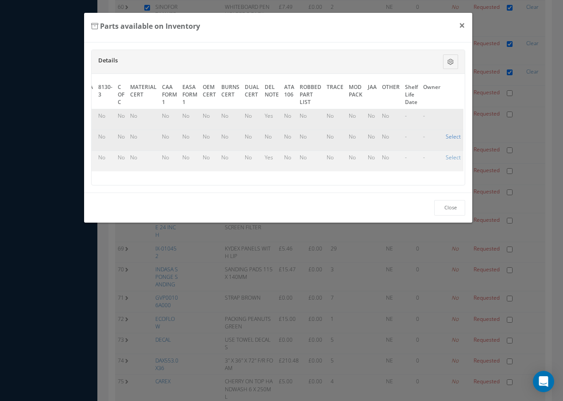
click at [447, 138] on link "Select" at bounding box center [453, 137] width 15 height 8
checkbox input "true"
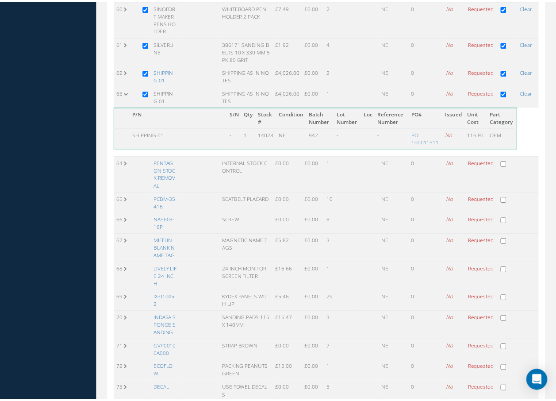
scroll to position [1505, 0]
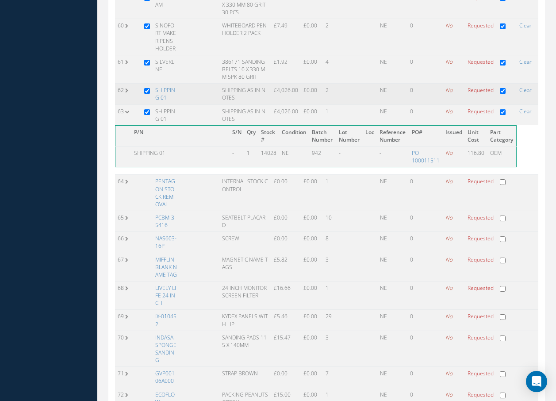
click at [148, 88] on input "checkbox" at bounding box center [147, 91] width 6 height 6
checkbox input "false"
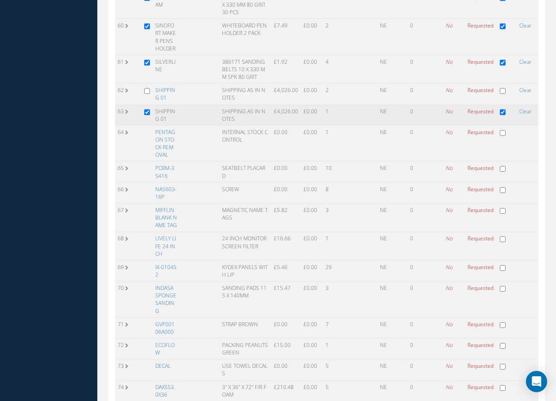
click at [149, 109] on input "checkbox" at bounding box center [147, 112] width 6 height 6
checkbox input "false"
click at [162, 128] on link "PENTAGON STOCK REMOVAL" at bounding box center [165, 143] width 20 height 30
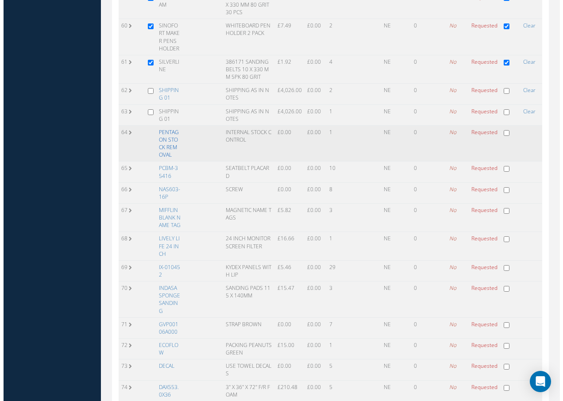
scroll to position [1455, 0]
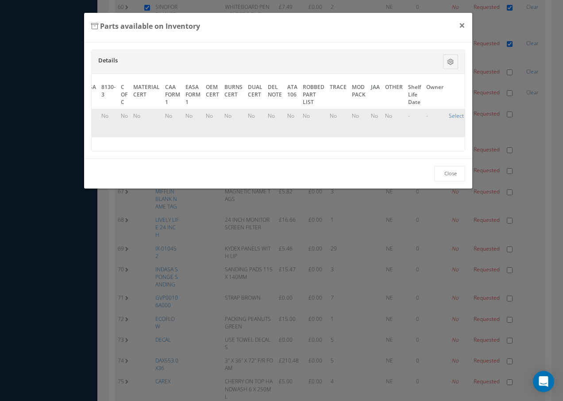
click at [456, 114] on link "Select" at bounding box center [456, 116] width 15 height 8
checkbox input "true"
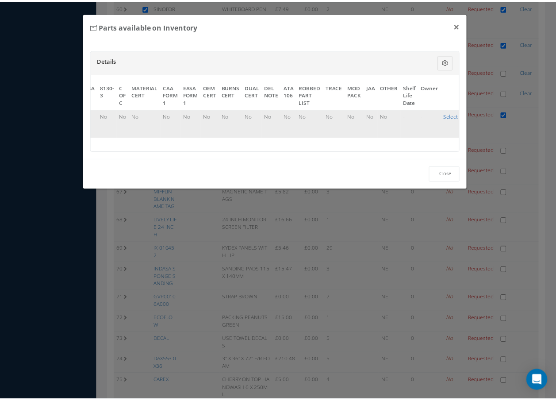
scroll to position [1505, 0]
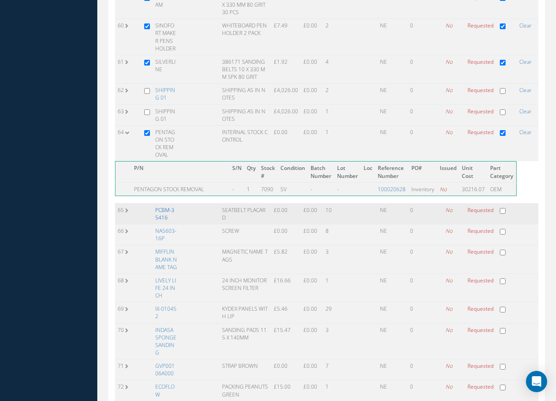
click at [170, 206] on link "PCBM-35416" at bounding box center [164, 213] width 19 height 15
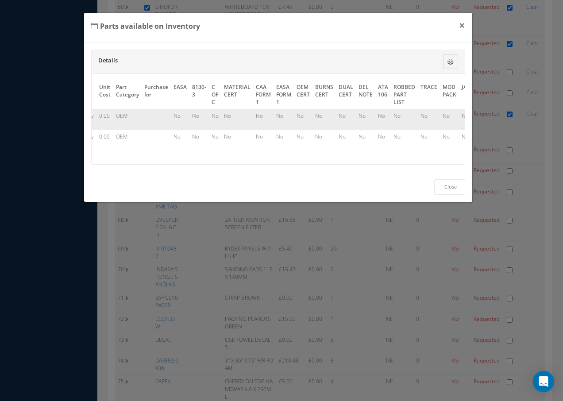
scroll to position [0, 401]
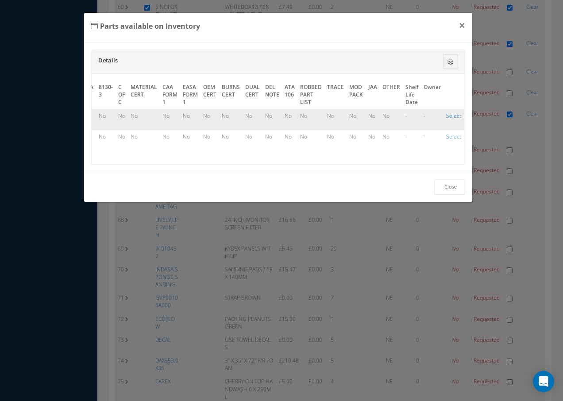
click at [448, 116] on link "Select" at bounding box center [453, 116] width 15 height 8
checkbox input "true"
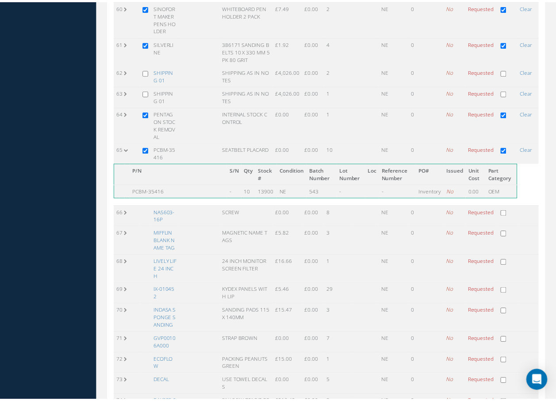
scroll to position [1505, 0]
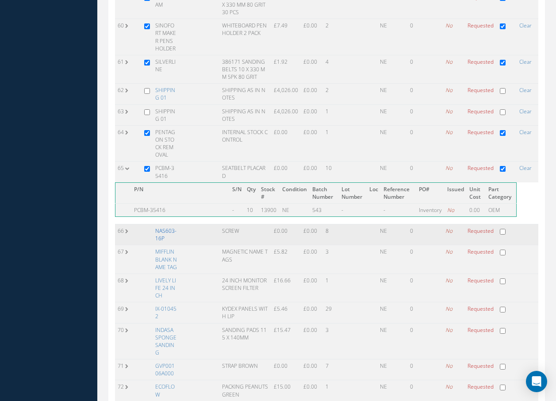
click at [165, 227] on link "NAS603-16P" at bounding box center [165, 234] width 21 height 15
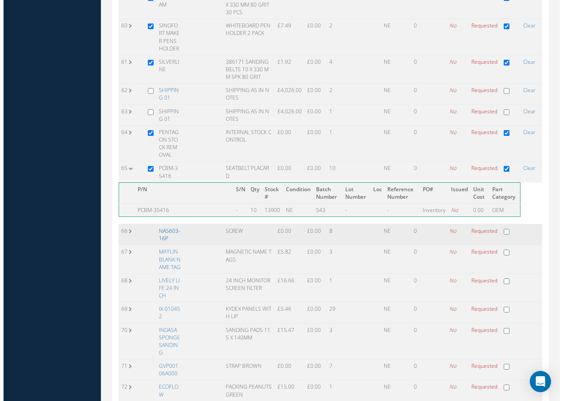
scroll to position [0, 396]
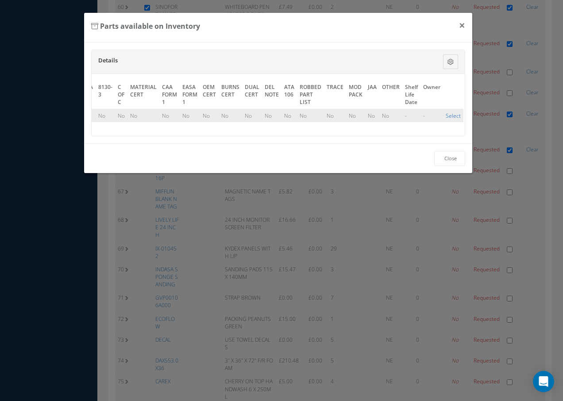
click at [449, 116] on link "Select" at bounding box center [453, 116] width 15 height 8
checkbox input "true"
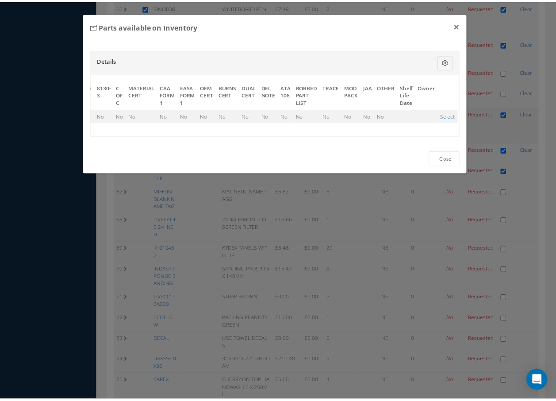
scroll to position [1505, 0]
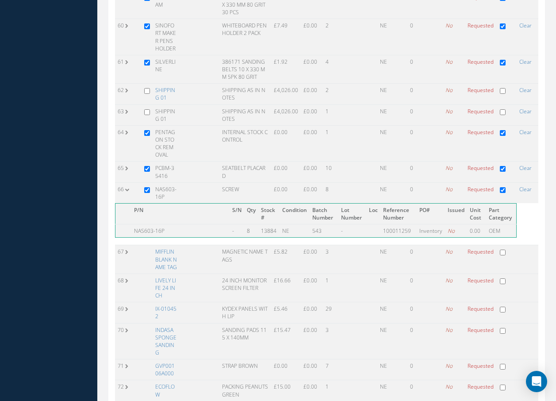
click at [162, 248] on link "MIFFLIN BLANK NAME TAG" at bounding box center [166, 259] width 22 height 23
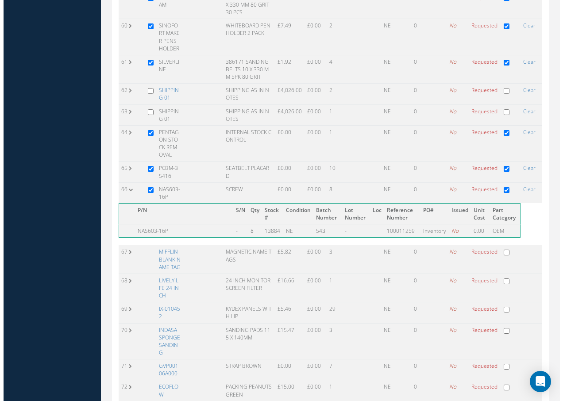
scroll to position [1455, 0]
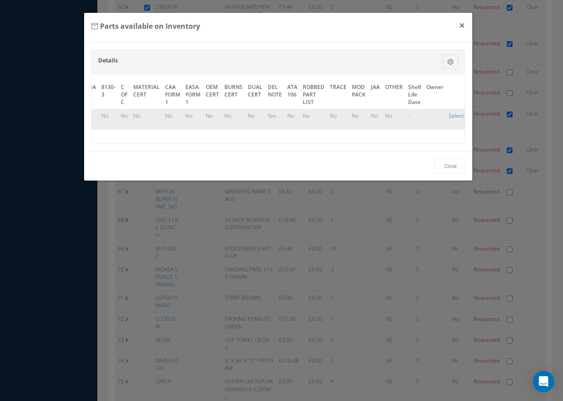
click at [454, 116] on link "Select" at bounding box center [456, 116] width 15 height 8
checkbox input "true"
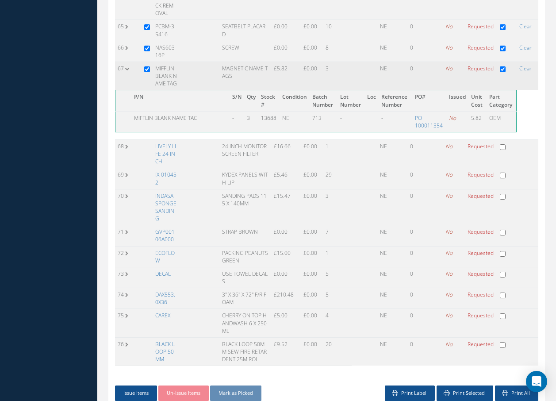
scroll to position [1659, 0]
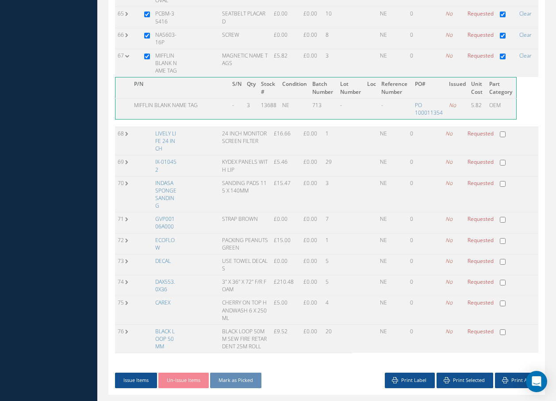
click at [170, 130] on link "LIVELY LIFE 24 INCH" at bounding box center [165, 141] width 21 height 23
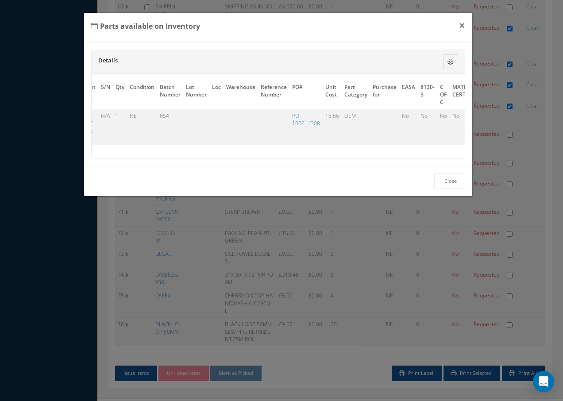
scroll to position [0, 401]
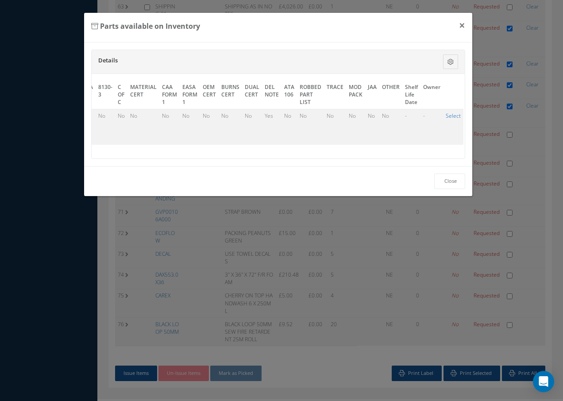
click at [447, 116] on link "Select" at bounding box center [453, 116] width 15 height 8
checkbox input "true"
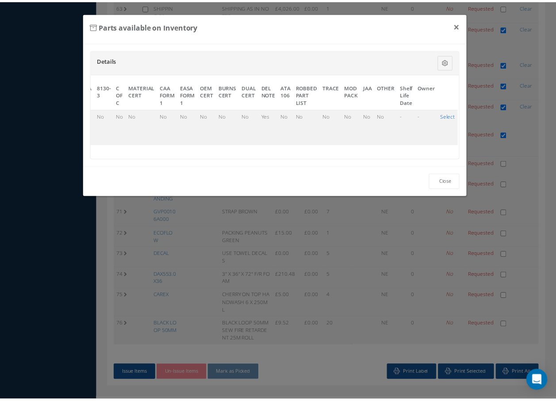
scroll to position [1591, 0]
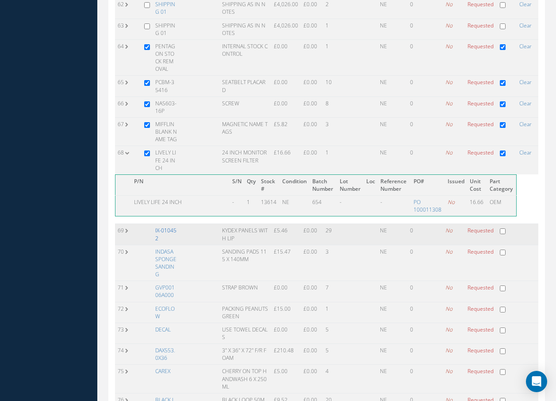
click at [166, 227] on link "IX-010452" at bounding box center [165, 234] width 21 height 15
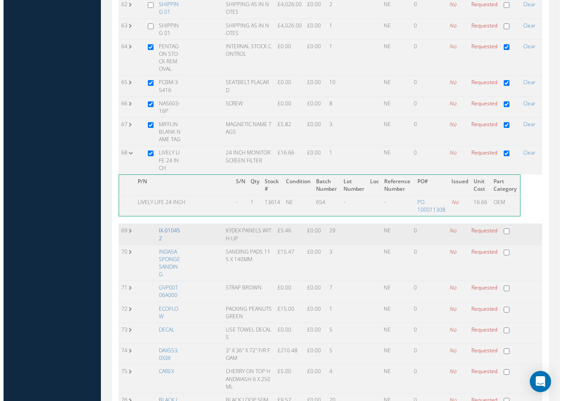
scroll to position [0, 399]
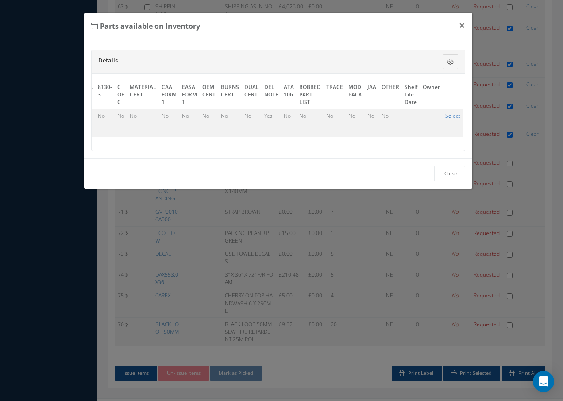
click at [449, 115] on link "Select" at bounding box center [452, 116] width 15 height 8
checkbox input "true"
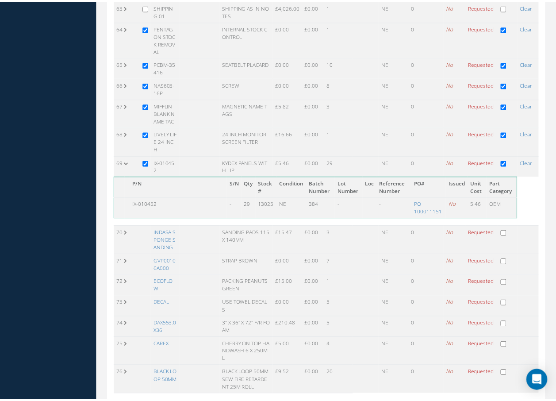
scroll to position [1591, 0]
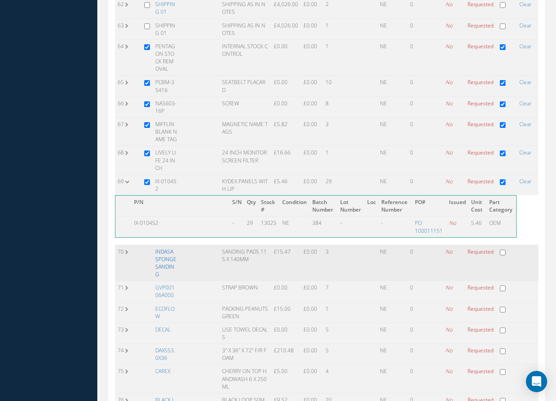
click at [170, 248] on link "INDASA SPONGE SANDING" at bounding box center [165, 263] width 21 height 30
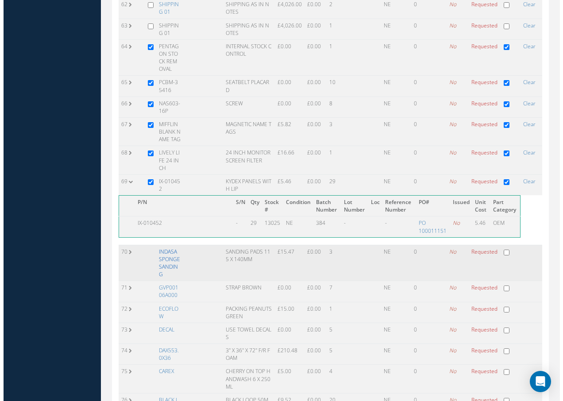
scroll to position [1541, 0]
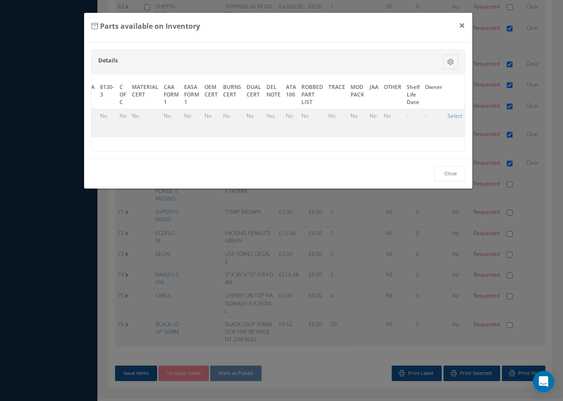
click at [450, 113] on link "Select" at bounding box center [454, 116] width 15 height 8
checkbox input "true"
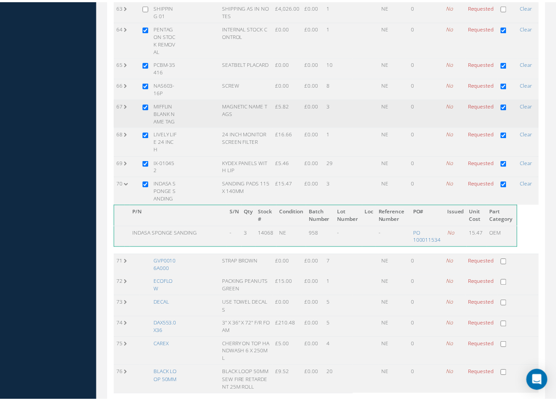
scroll to position [1591, 0]
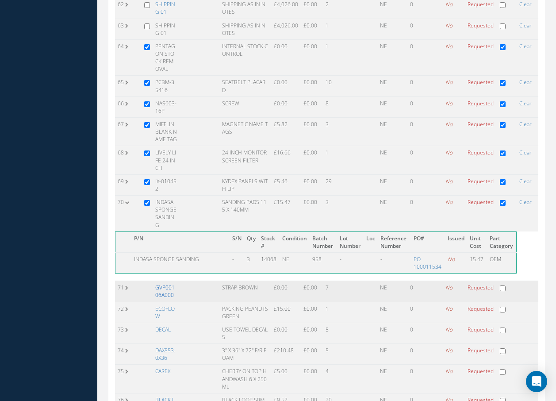
click at [167, 284] on link "GVP00106A000" at bounding box center [164, 291] width 19 height 15
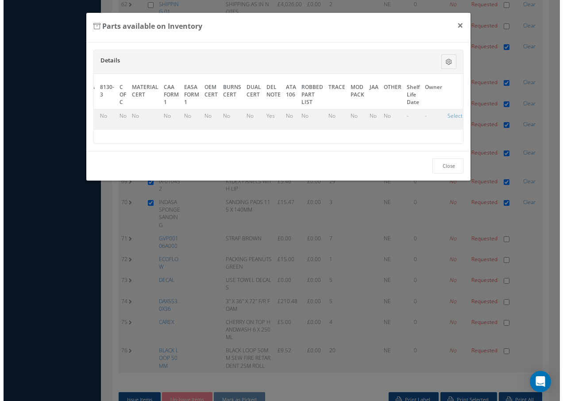
scroll to position [1541, 0]
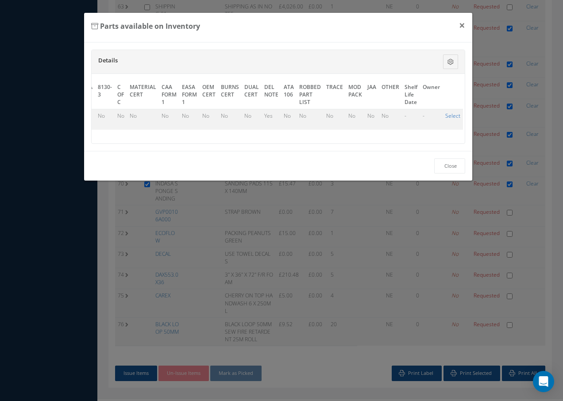
click at [445, 115] on link "Select" at bounding box center [452, 116] width 15 height 8
checkbox input "true"
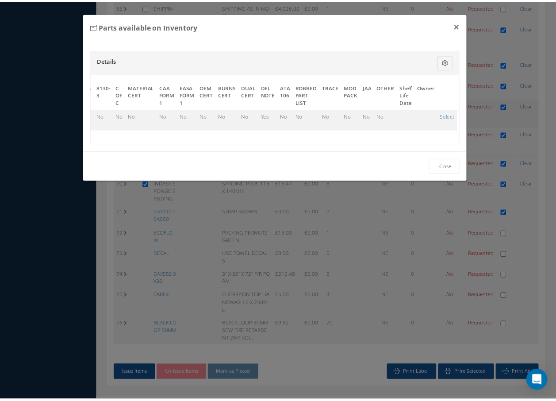
scroll to position [1591, 0]
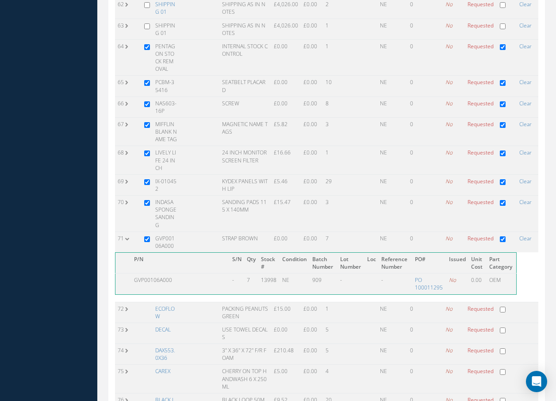
click at [167, 305] on link "ECOFLOW" at bounding box center [164, 312] width 19 height 15
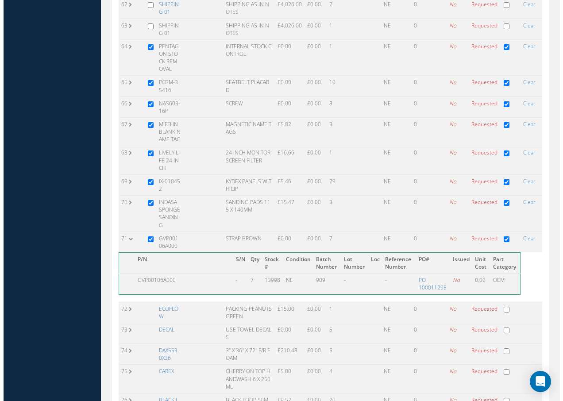
scroll to position [1541, 0]
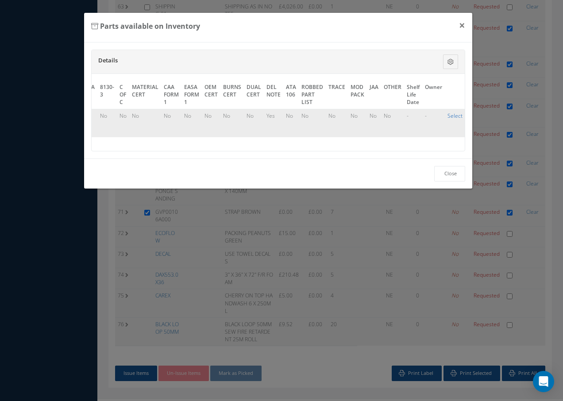
click at [450, 114] on link "Select" at bounding box center [454, 116] width 15 height 8
checkbox input "true"
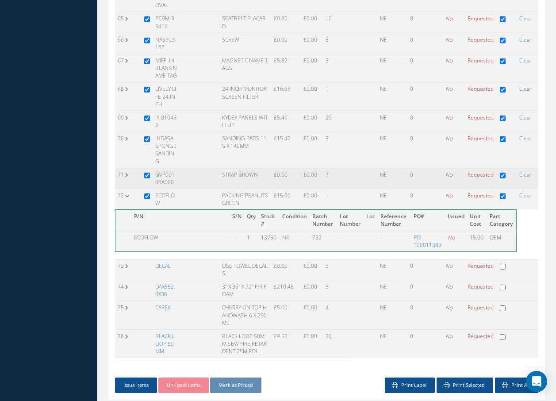
scroll to position [1659, 0]
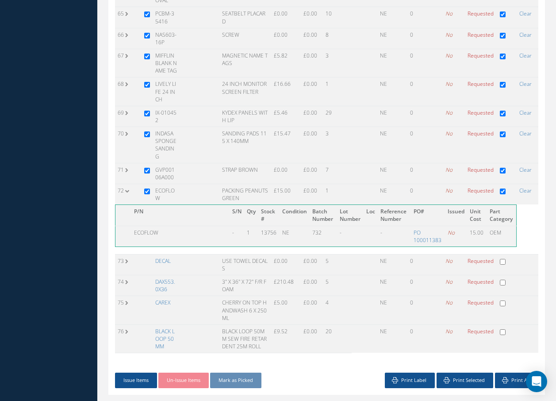
click at [171, 257] on link "DECAL" at bounding box center [162, 261] width 15 height 8
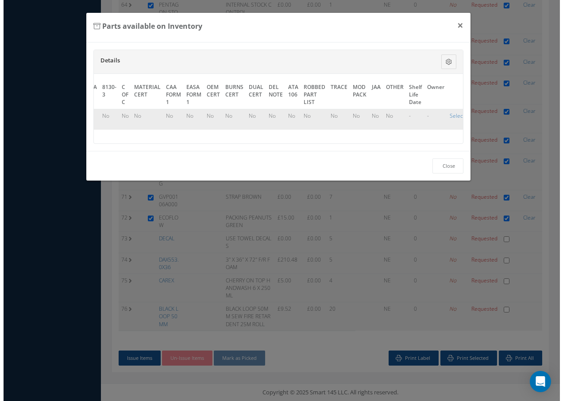
scroll to position [1541, 0]
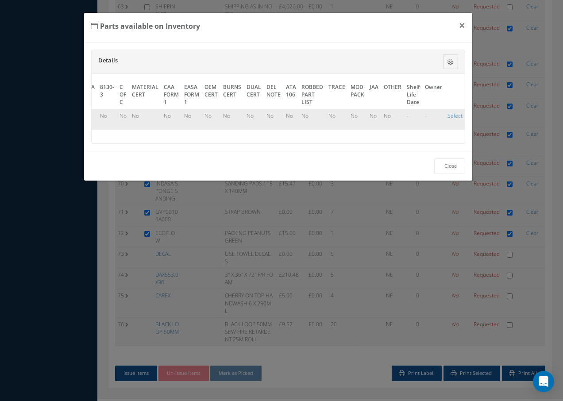
click at [445, 113] on td "Select" at bounding box center [455, 119] width 20 height 21
click at [447, 115] on link "Select" at bounding box center [454, 116] width 15 height 8
checkbox input "true"
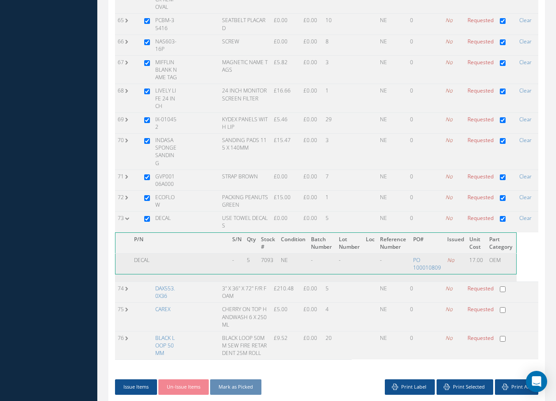
scroll to position [1659, 0]
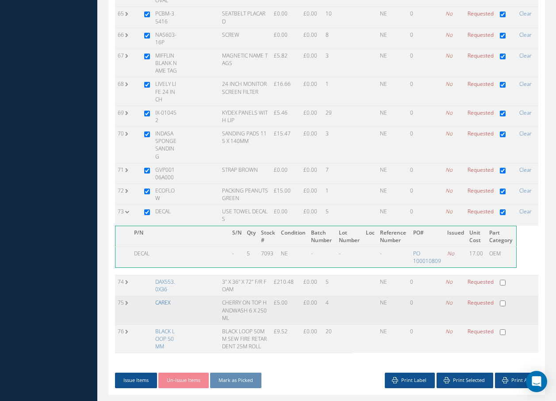
click at [166, 299] on link "CAREX" at bounding box center [162, 303] width 15 height 8
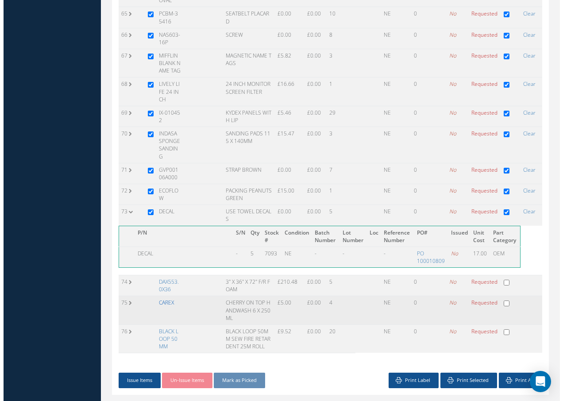
scroll to position [1541, 0]
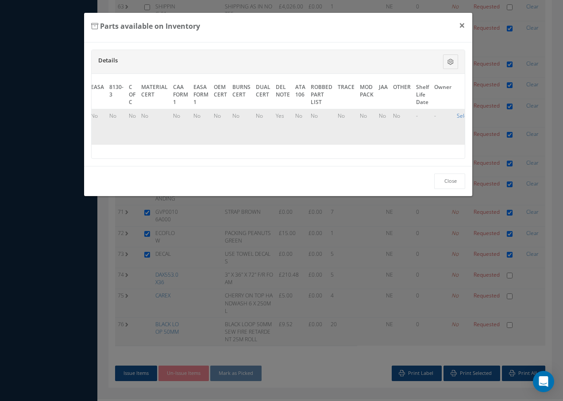
click at [461, 114] on link "Select" at bounding box center [464, 116] width 15 height 8
checkbox input "true"
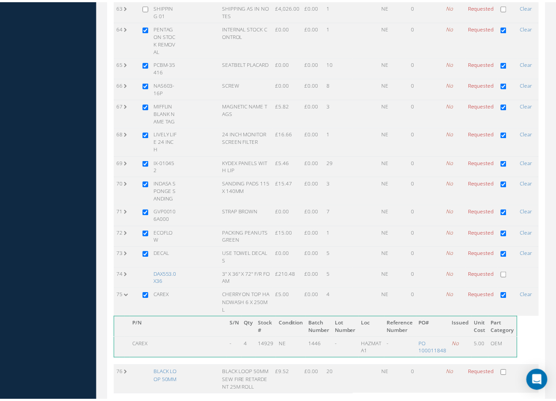
scroll to position [1591, 0]
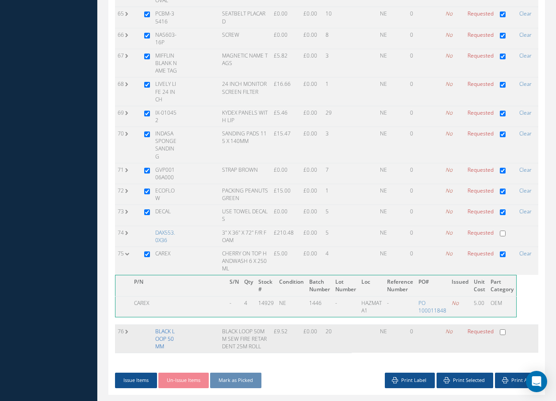
click at [169, 328] on link "BLACK LOOP 50MM" at bounding box center [164, 339] width 19 height 23
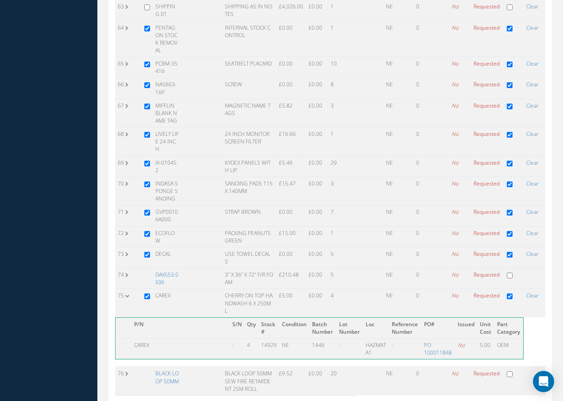
scroll to position [0, 0]
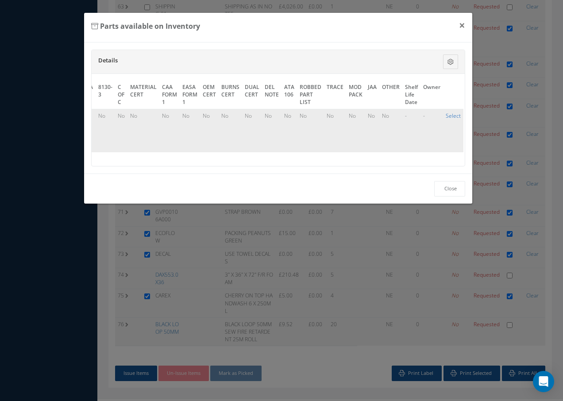
click at [448, 115] on link "Select" at bounding box center [453, 116] width 15 height 8
checkbox input "true"
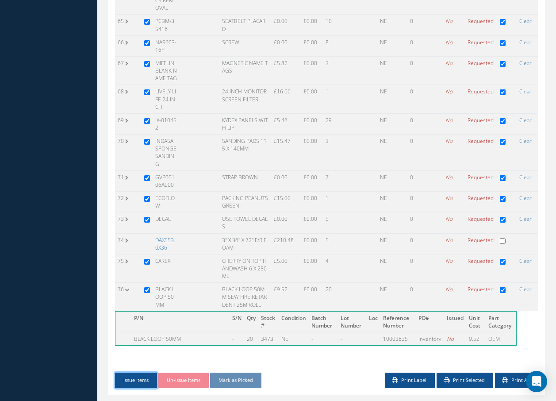
click at [150, 373] on button "Issue Items" at bounding box center [136, 380] width 42 height 15
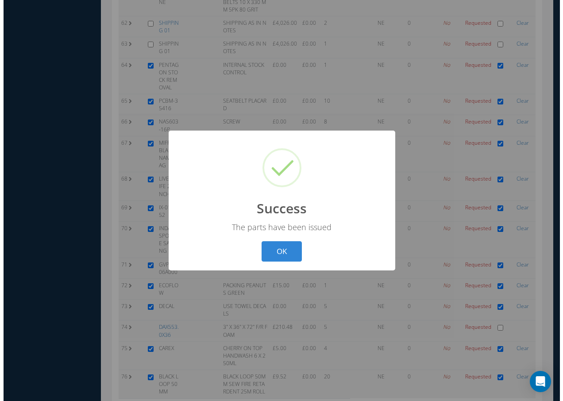
scroll to position [1541, 0]
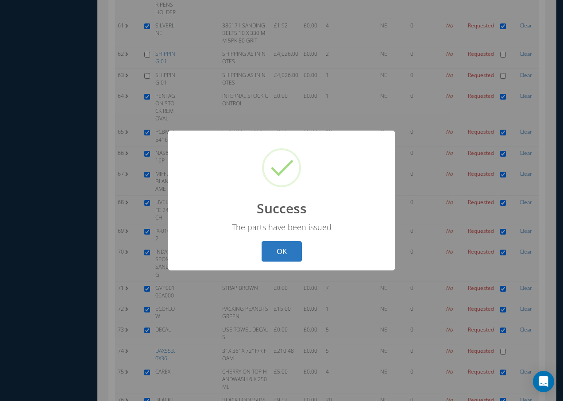
click at [288, 250] on button "OK" at bounding box center [282, 251] width 40 height 21
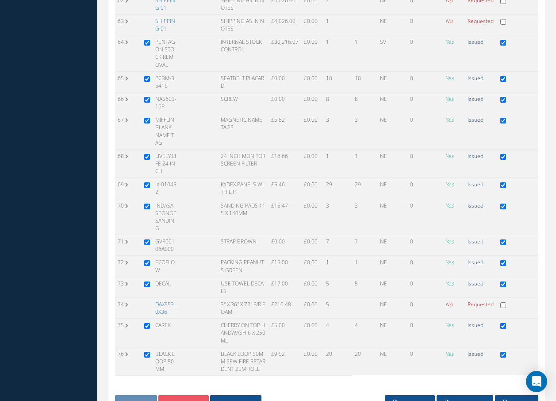
scroll to position [1633, 0]
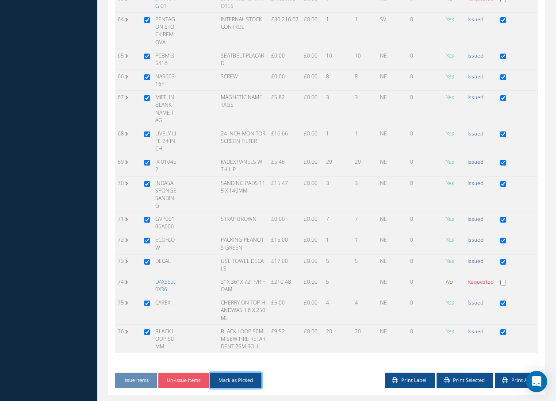
click at [245, 373] on button "Mark as Picked" at bounding box center [235, 380] width 51 height 15
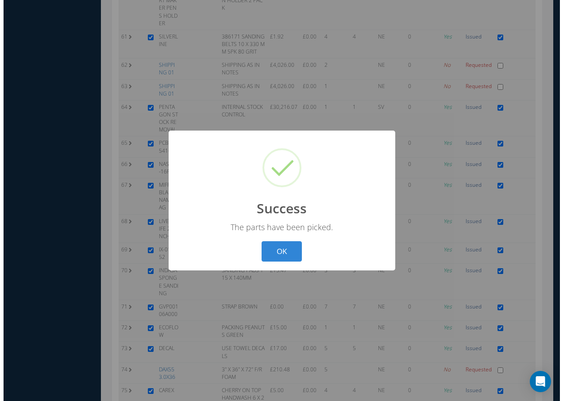
scroll to position [1572, 0]
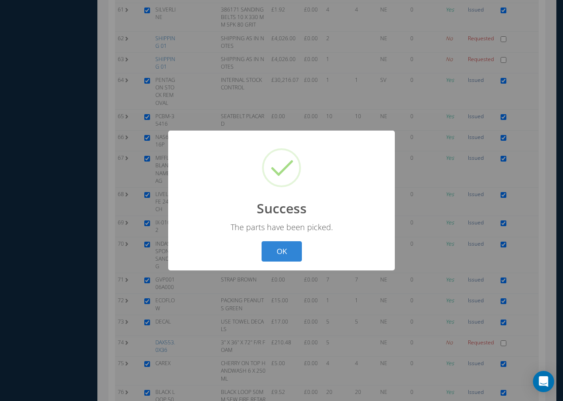
click at [281, 246] on button "OK" at bounding box center [282, 251] width 40 height 21
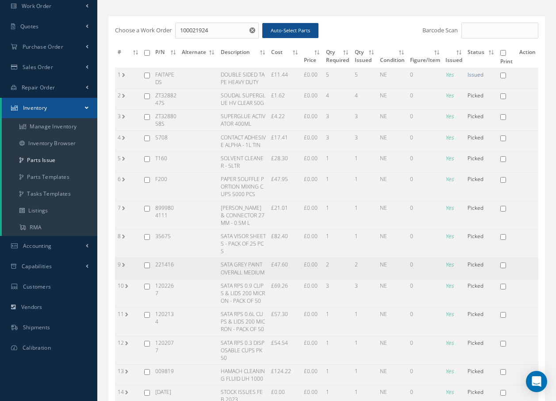
scroll to position [0, 0]
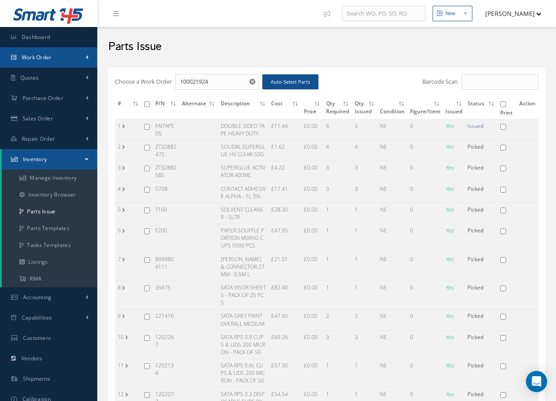
click at [34, 60] on span "Work Order" at bounding box center [37, 58] width 30 height 8
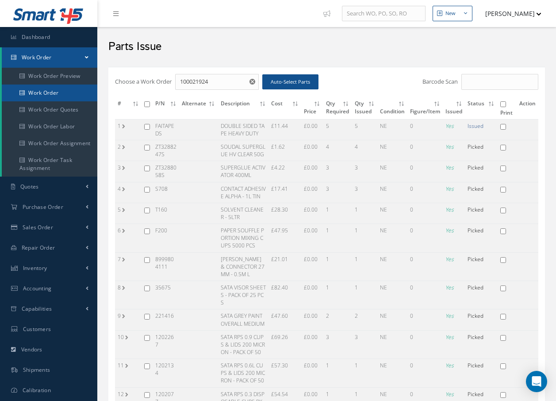
click at [32, 96] on link "Work Order" at bounding box center [50, 93] width 96 height 17
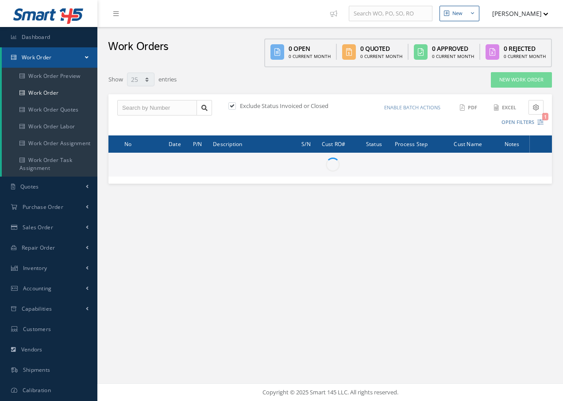
select select "25"
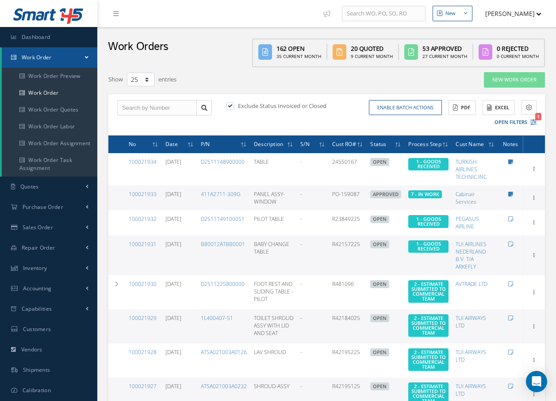
click at [53, 56] on link "Work Order" at bounding box center [50, 57] width 96 height 20
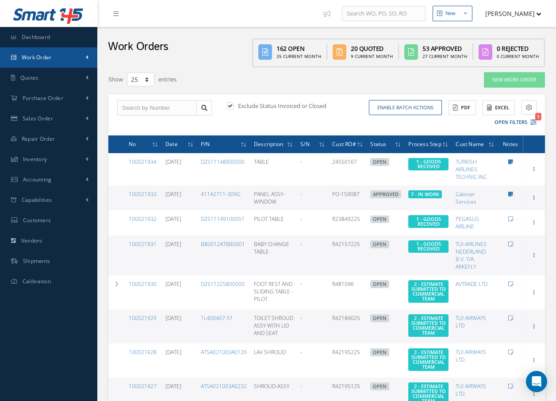
click at [53, 59] on link "Work Order" at bounding box center [48, 57] width 97 height 20
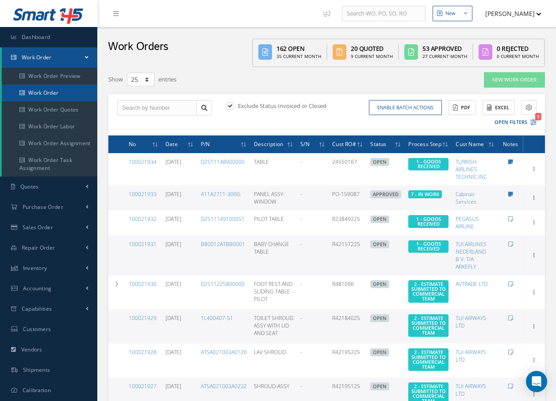
click at [48, 94] on link "Work Order" at bounding box center [50, 93] width 96 height 17
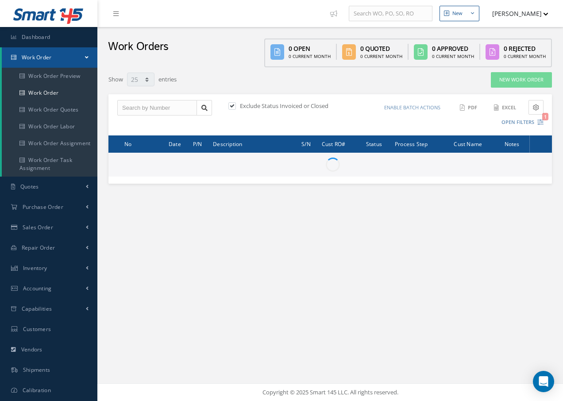
select select "25"
click at [145, 105] on input "text" at bounding box center [157, 108] width 80 height 16
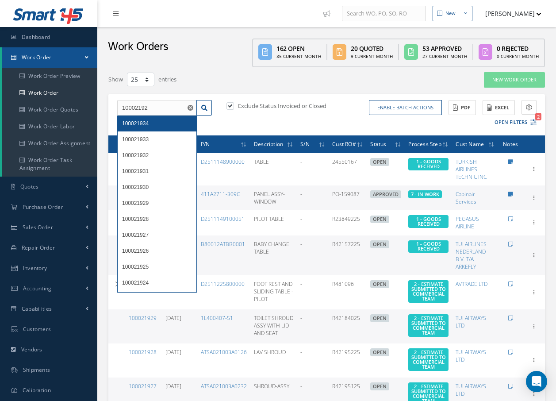
click at [136, 124] on span "100021934" at bounding box center [135, 123] width 27 height 6
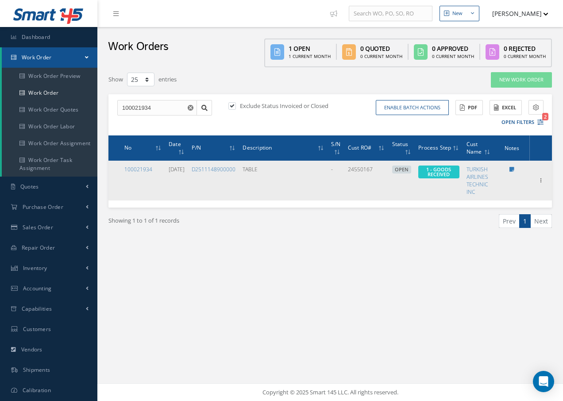
click at [152, 173] on div "100021934" at bounding box center [142, 170] width 37 height 8
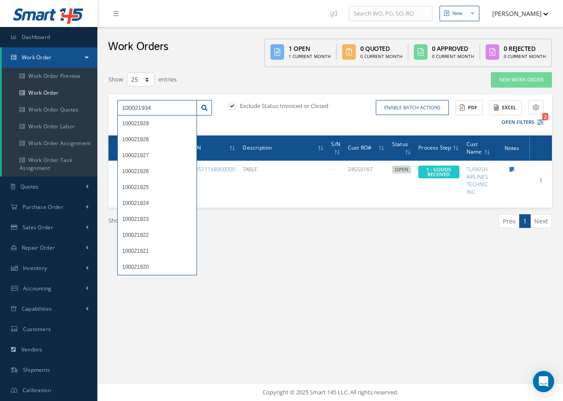
click at [167, 106] on input "100021934" at bounding box center [157, 108] width 80 height 16
type input "100021924"
click at [131, 284] on span "100021924" at bounding box center [135, 283] width 27 height 6
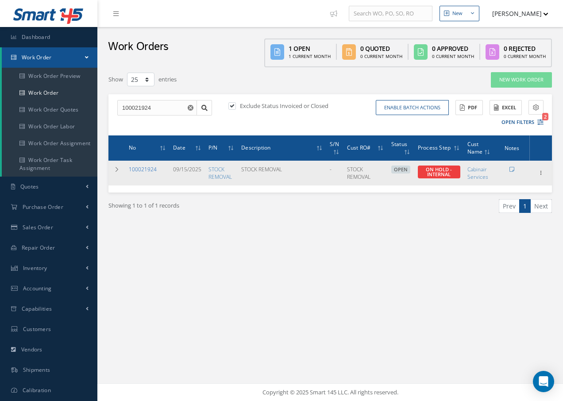
click at [141, 170] on link "100021924" at bounding box center [143, 170] width 28 height 8
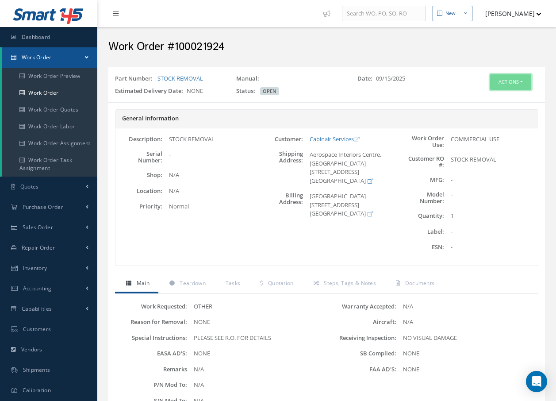
click at [515, 83] on button "Actions" at bounding box center [510, 81] width 41 height 15
click at [476, 95] on link "Edit" at bounding box center [497, 99] width 71 height 12
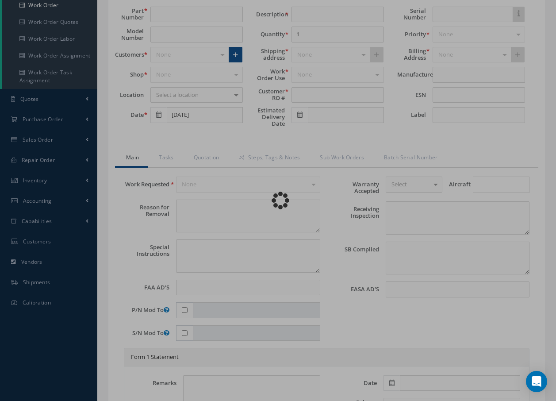
scroll to position [89, 0]
type input "STOCK REMOVAL"
type input "09/15/2025"
type input "STOCK REMOVAL"
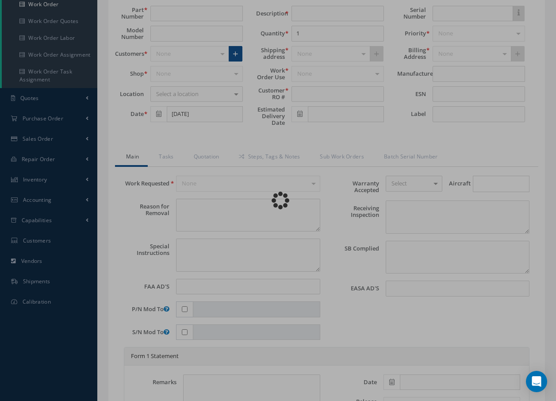
type textarea "NONE"
type textarea "PLEASE SEE R.O. FOR DETAILS"
type input "NONE"
type textarea "NO VISUAL DAMAGE"
type textarea "NONE"
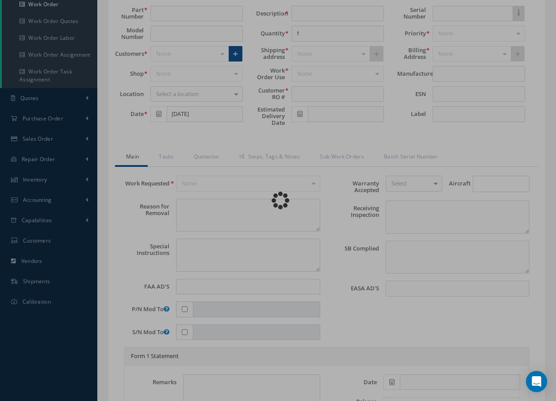
type input "NONE"
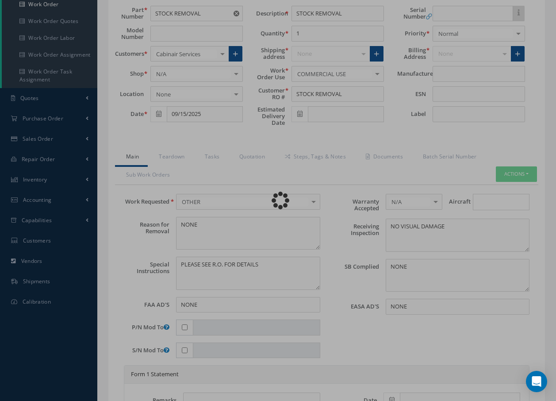
scroll to position [0, 0]
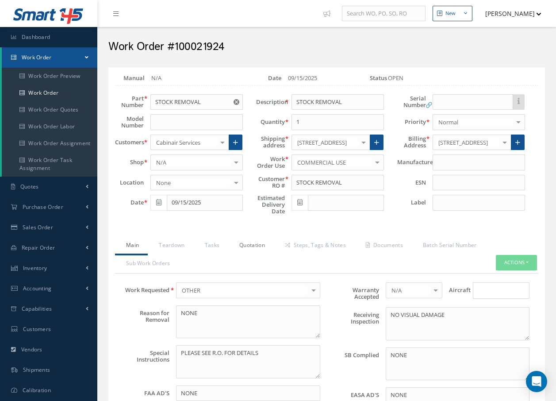
click at [258, 247] on link "Quotation" at bounding box center [251, 246] width 46 height 19
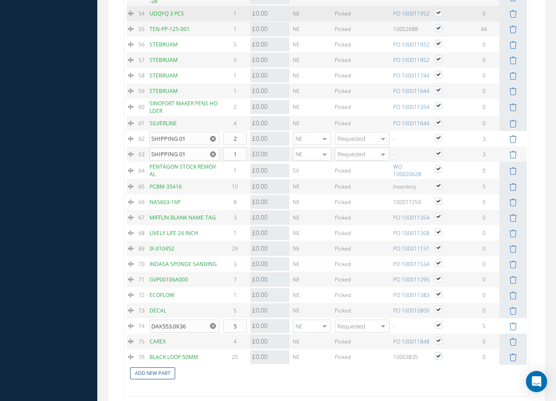
scroll to position [1815, 0]
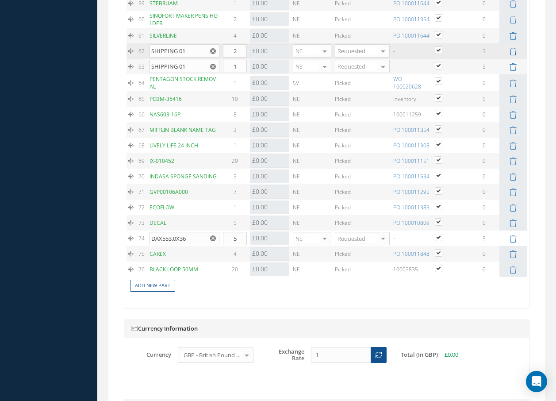
click at [513, 55] on icon at bounding box center [513, 52] width 8 height 8
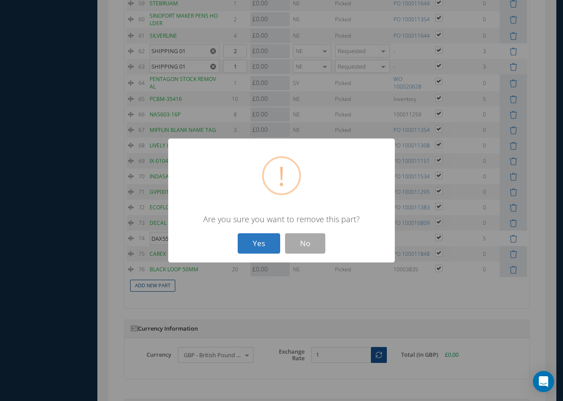
click at [249, 239] on button "Yes" at bounding box center [259, 243] width 42 height 21
type input "1"
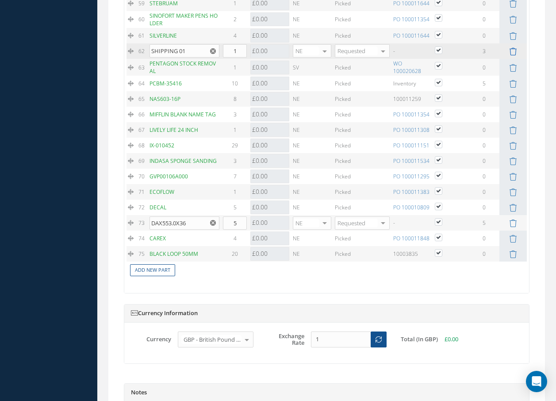
click at [516, 55] on icon at bounding box center [513, 52] width 8 height 8
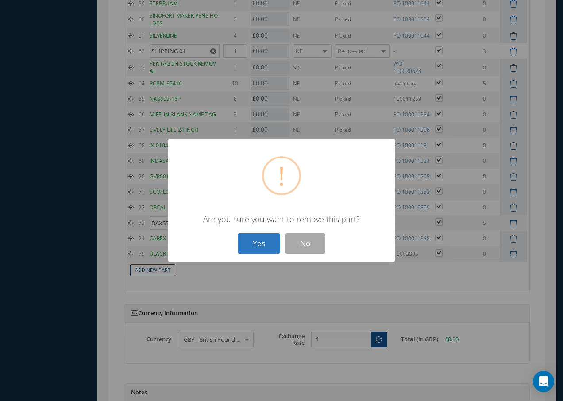
click at [256, 245] on button "Yes" at bounding box center [259, 243] width 42 height 21
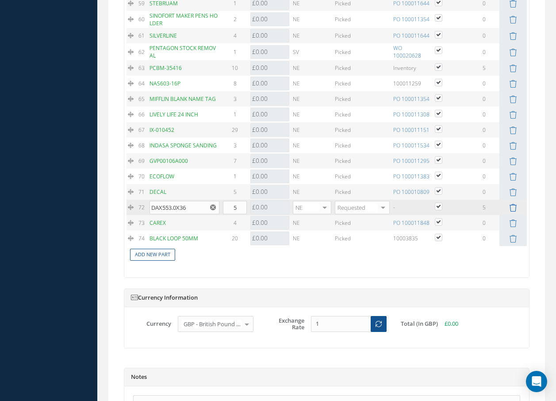
click at [513, 212] on icon at bounding box center [513, 208] width 8 height 8
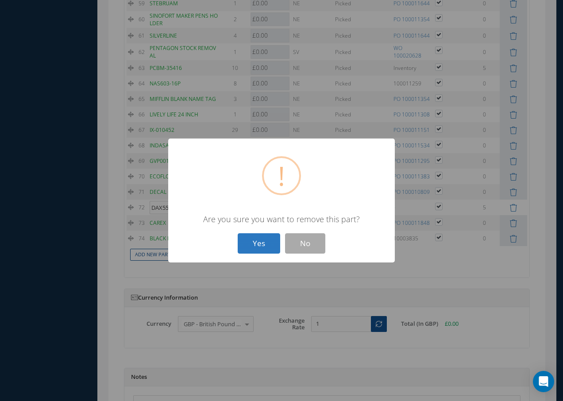
click at [267, 245] on button "Yes" at bounding box center [259, 243] width 42 height 21
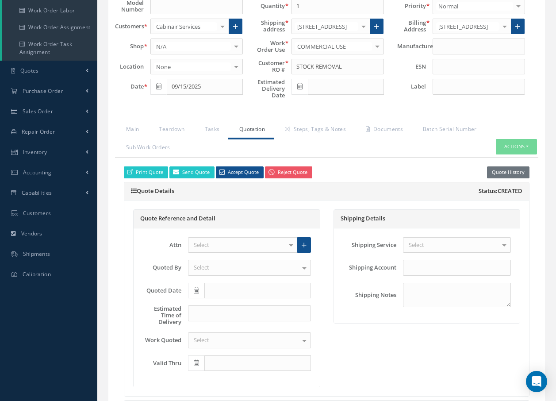
scroll to position [0, 0]
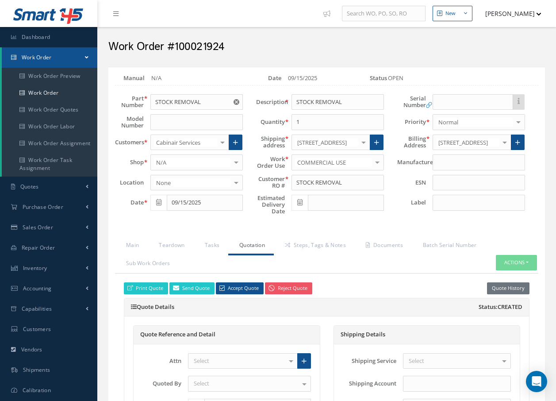
click at [29, 58] on span "Work Order" at bounding box center [37, 58] width 30 height 8
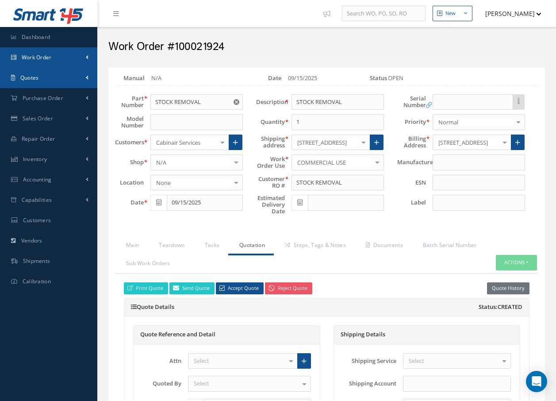
drag, startPoint x: 33, startPoint y: 77, endPoint x: 49, endPoint y: 57, distance: 25.5
click at [49, 57] on ul "Smart 145 Dashboard Work Order Work Order Preview Work Order Work Order Quotes …" at bounding box center [48, 146] width 97 height 292
click at [47, 57] on span "Work Order" at bounding box center [37, 58] width 30 height 8
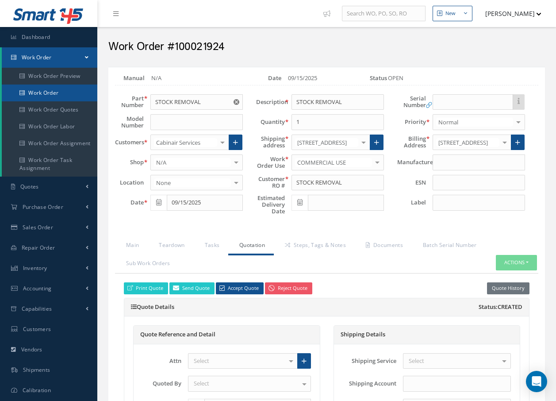
click at [39, 90] on link "Work Order" at bounding box center [50, 93] width 96 height 17
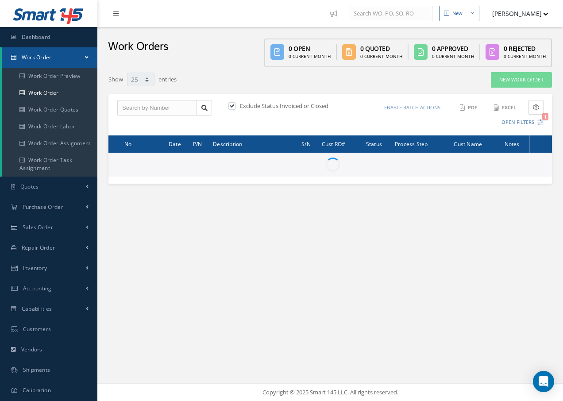
select select "25"
